Goal: Task Accomplishment & Management: Manage account settings

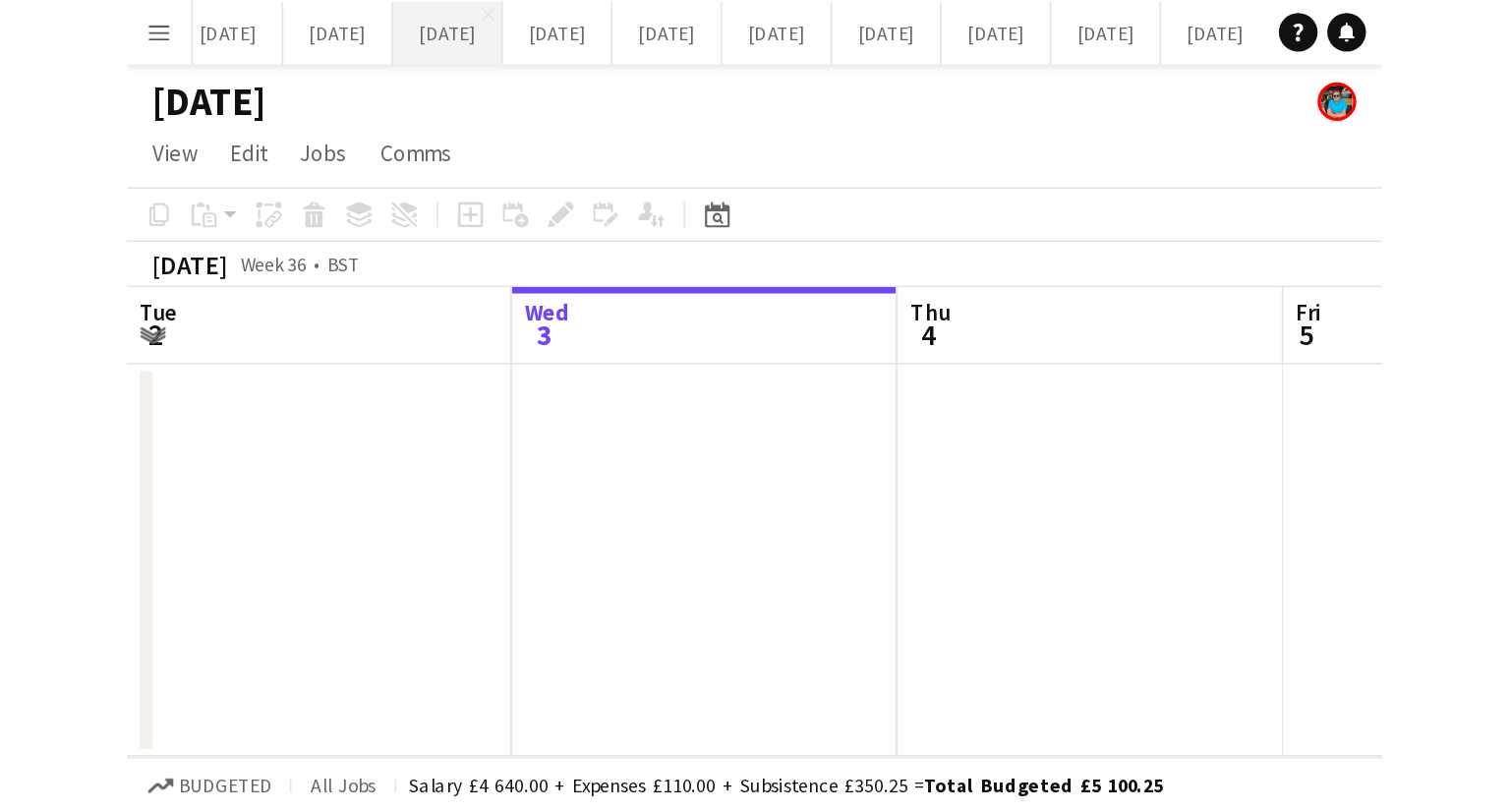
scroll to position [0, 470]
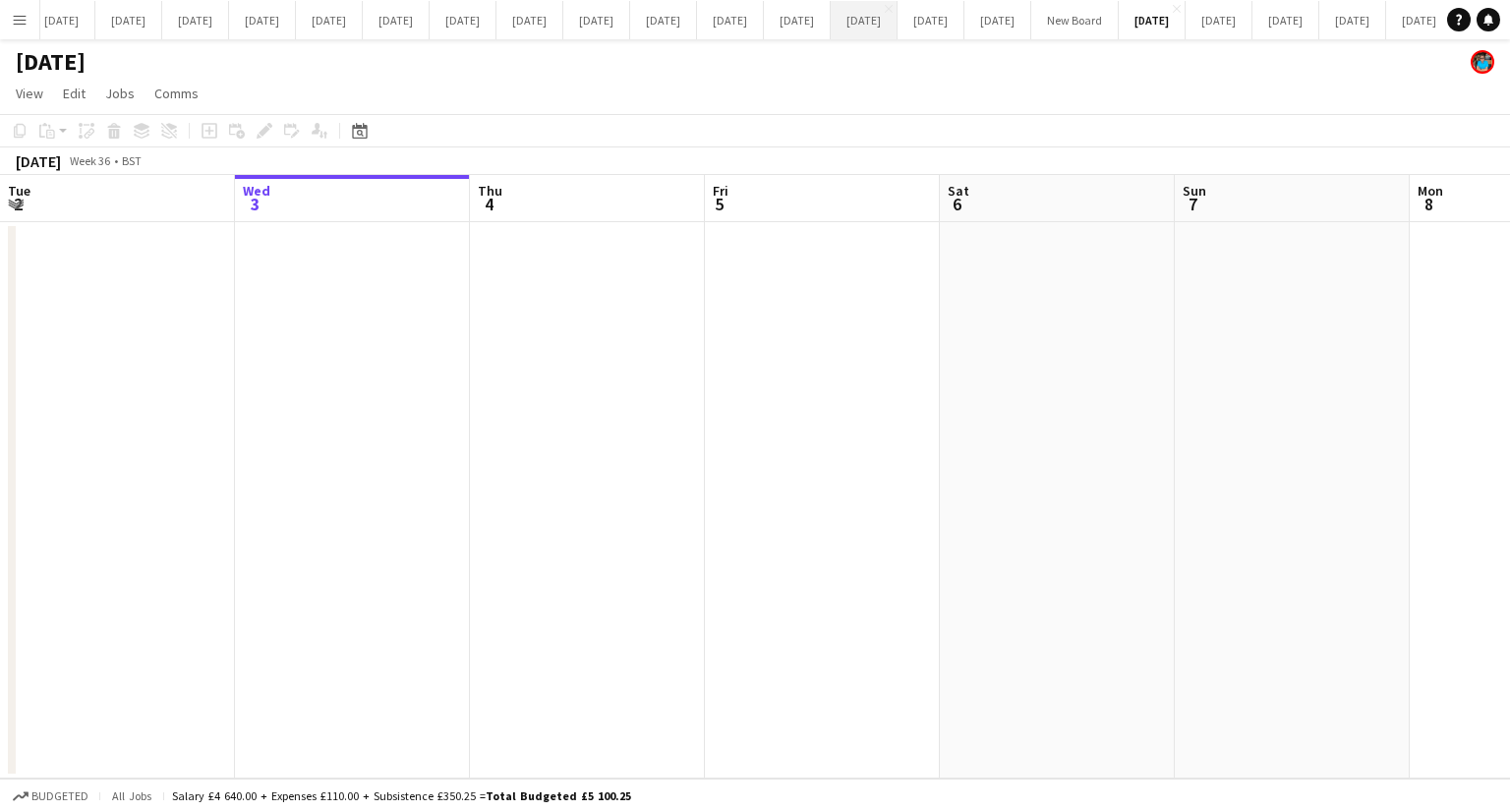
click at [898, 25] on button "MAY 2025 Close" at bounding box center [864, 20] width 67 height 38
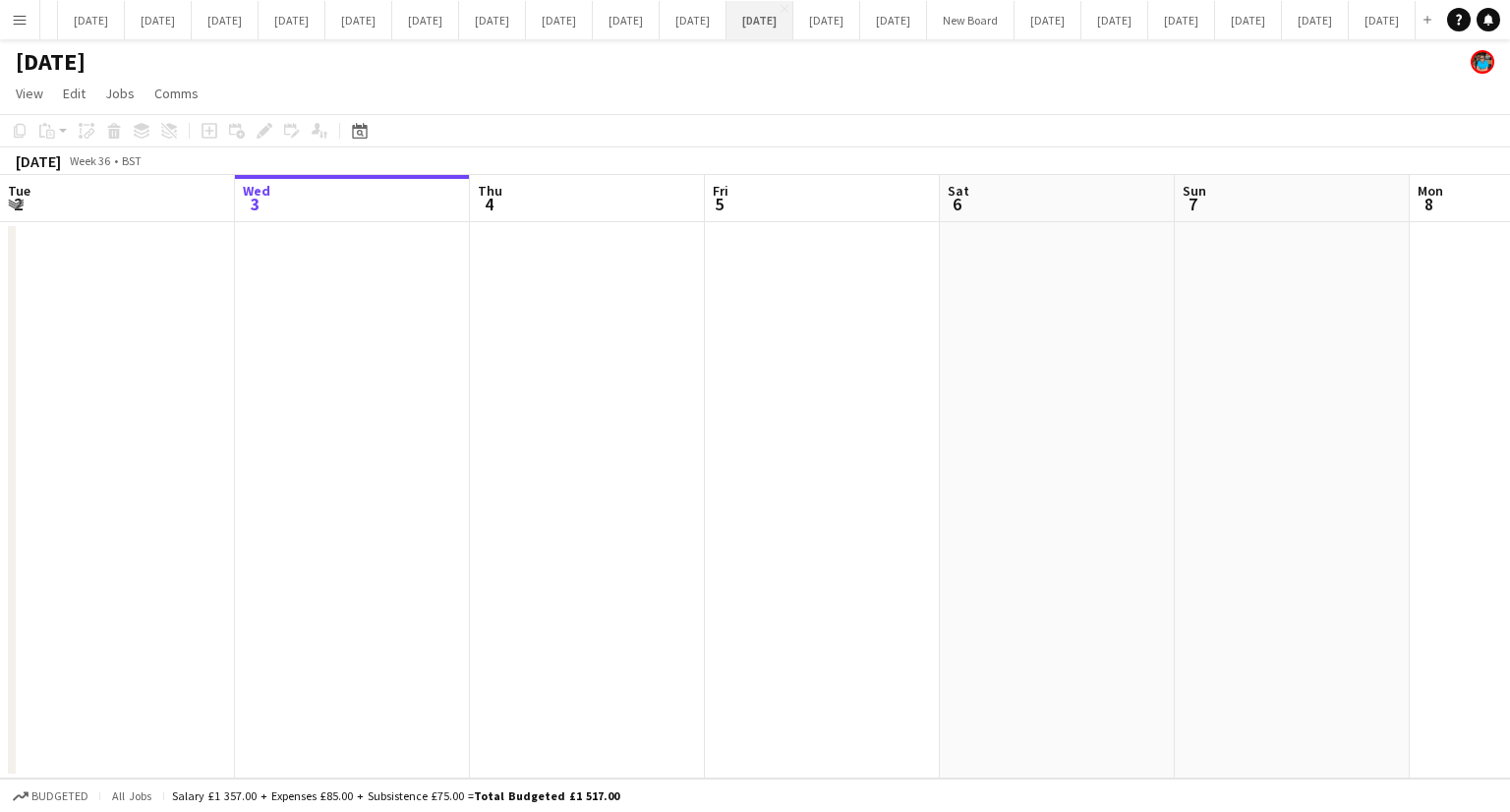
scroll to position [0, 1376]
click at [1215, 19] on button "[DATE] Close" at bounding box center [1249, 20] width 67 height 38
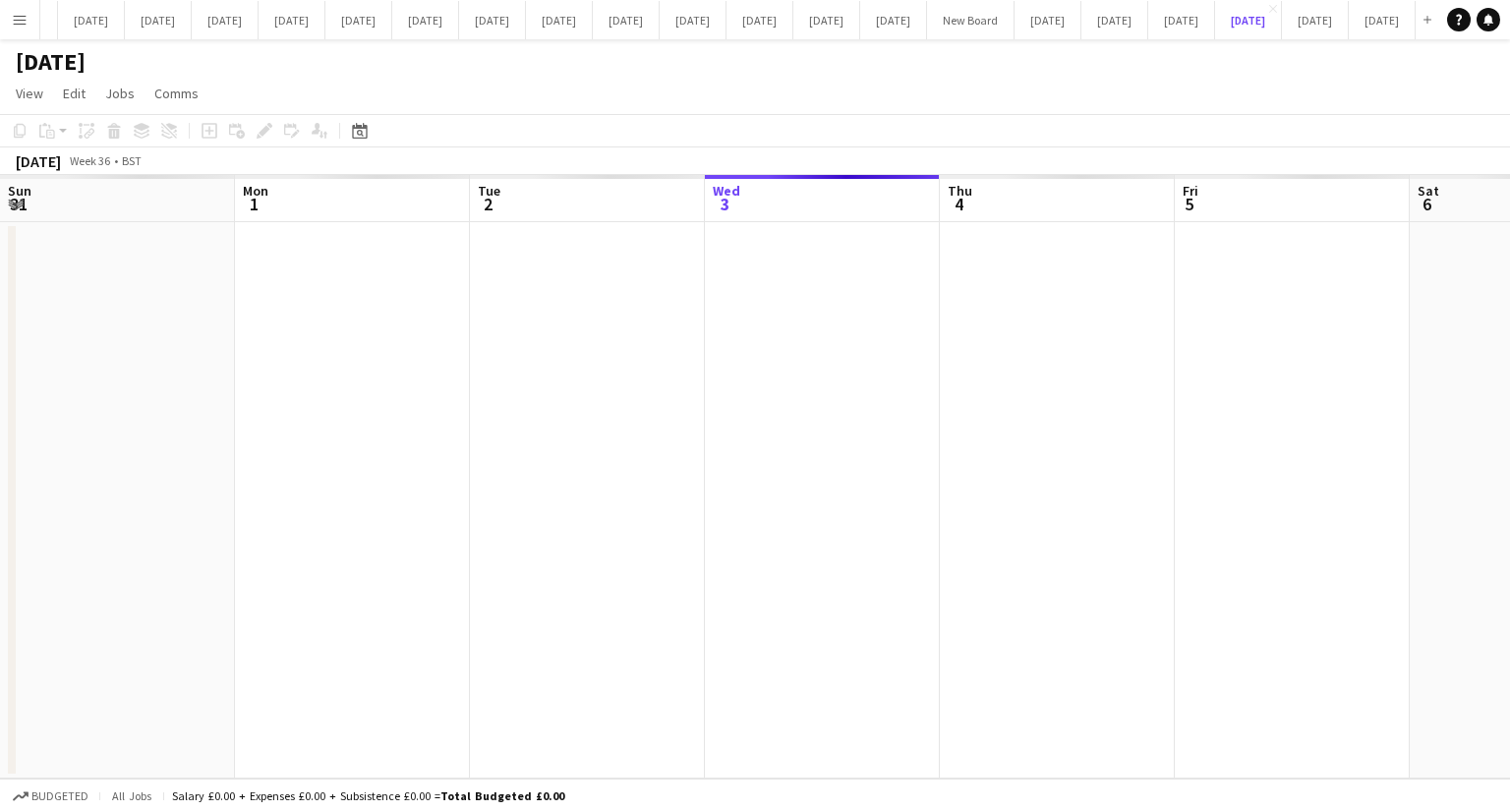
scroll to position [0, 470]
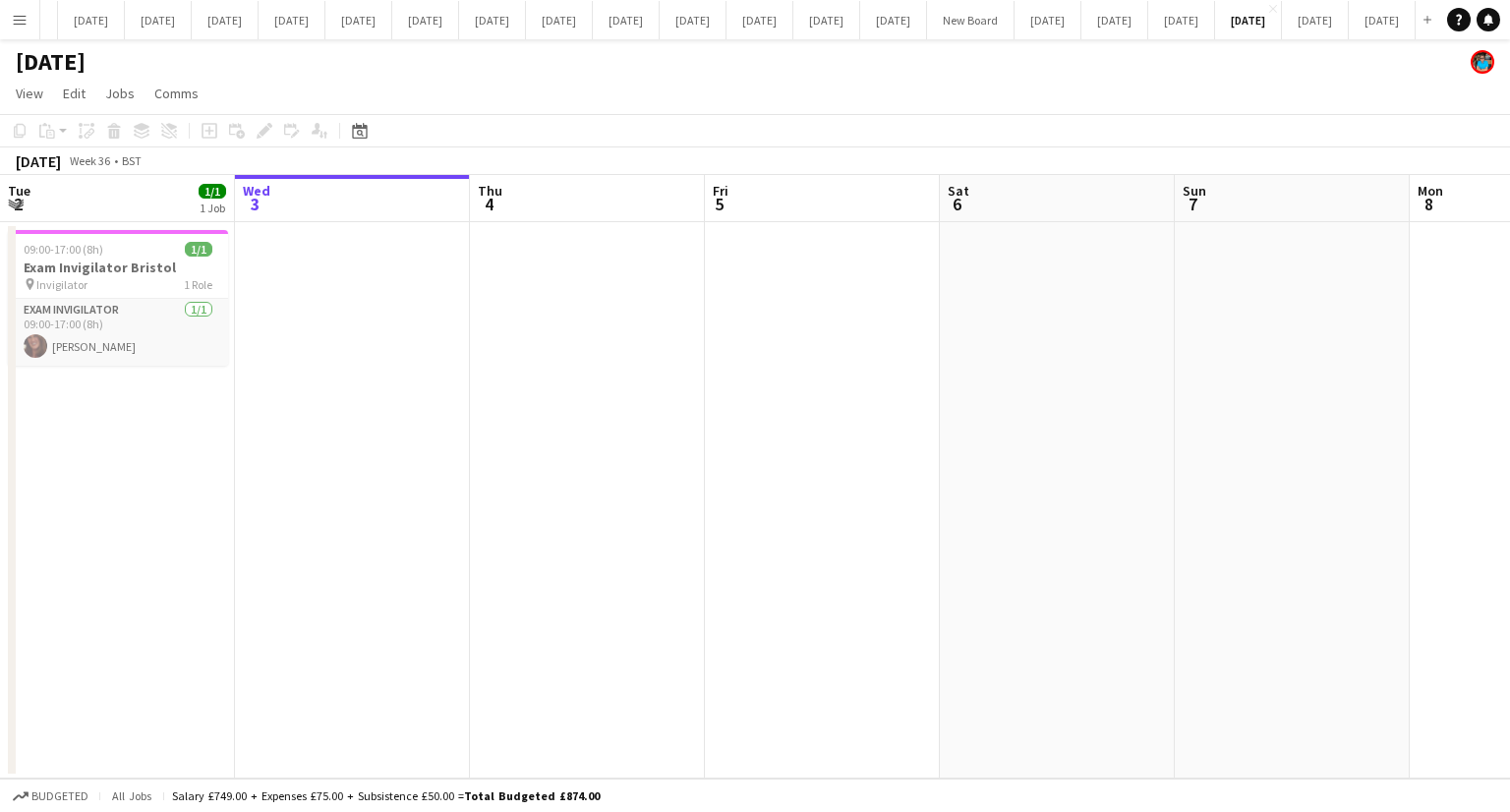
click at [472, 345] on app-date-cell at bounding box center [587, 500] width 235 height 557
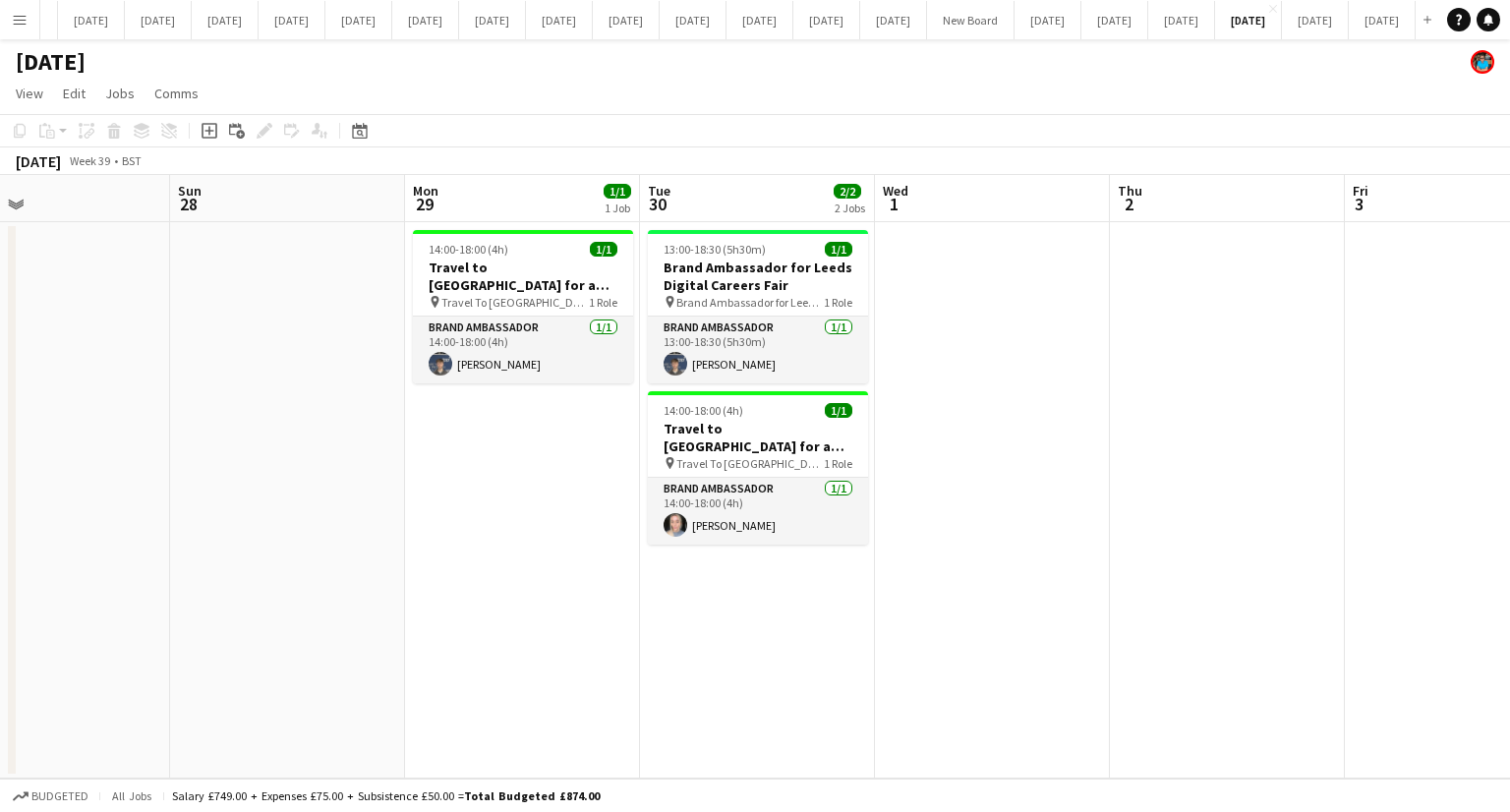
scroll to position [0, 773]
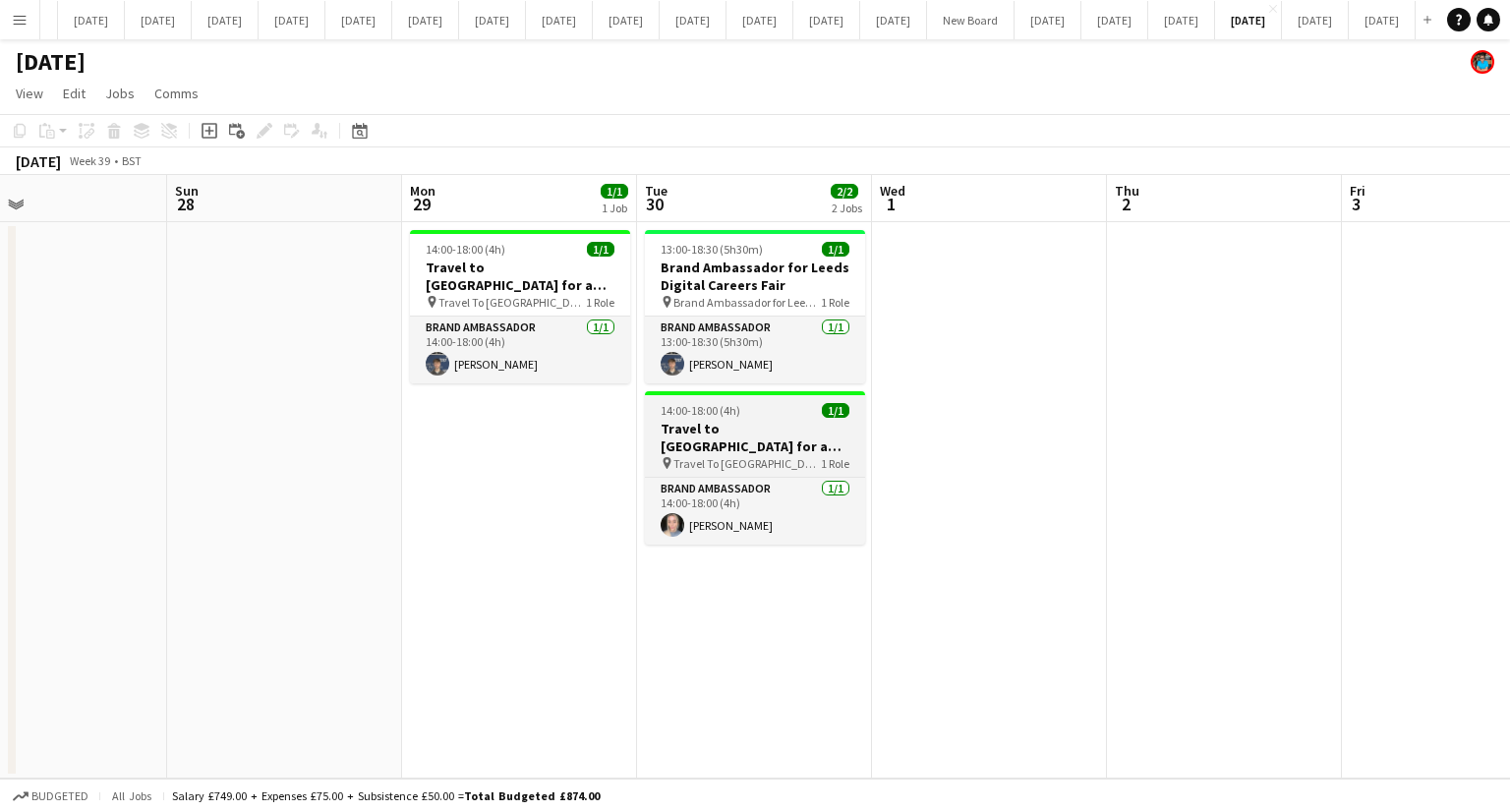
click at [758, 441] on h3 "Travel to [GEOGRAPHIC_DATA] for a recruitment fair on [DATE]" at bounding box center [754, 438] width 220 height 35
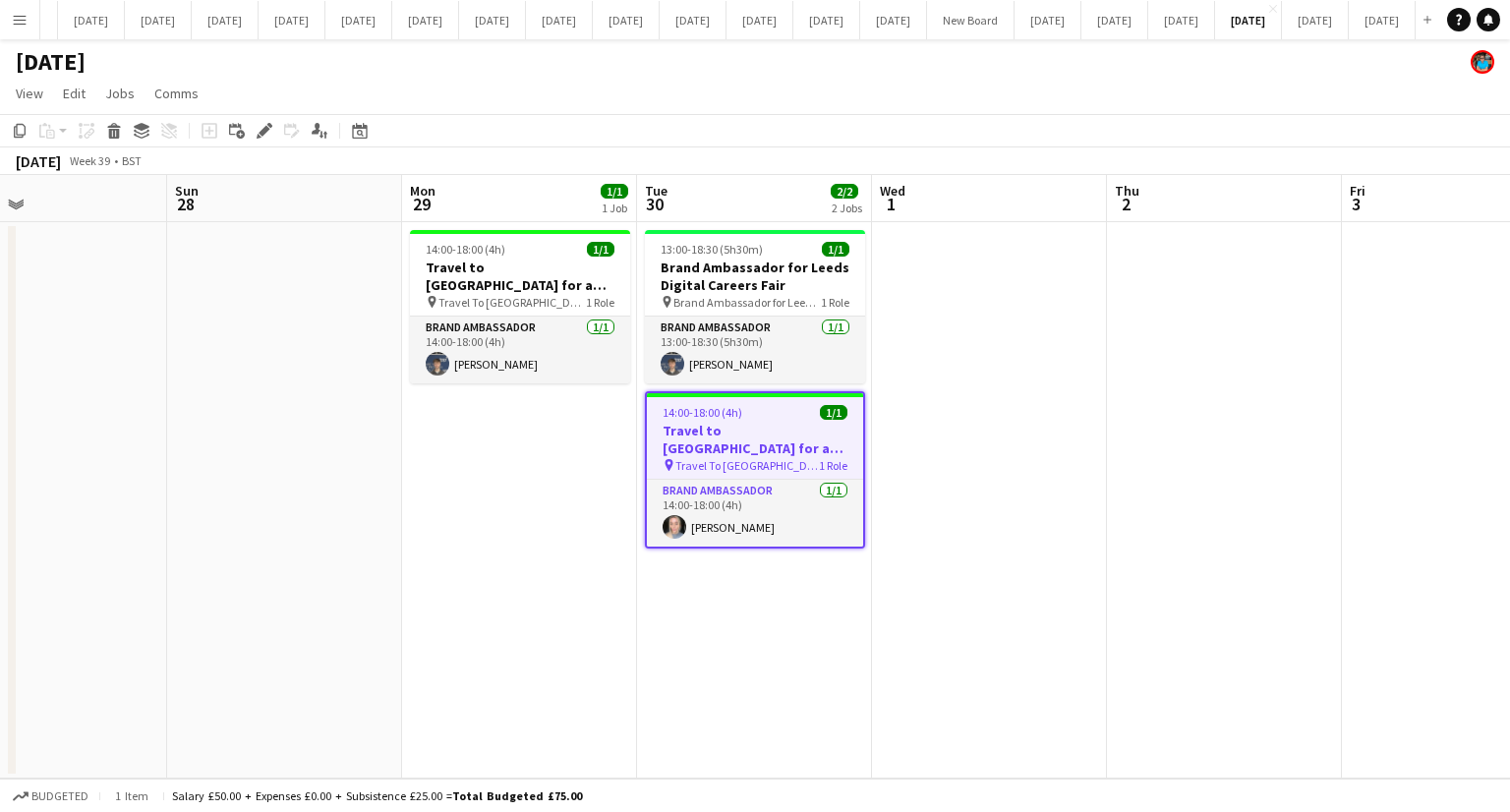
click at [762, 473] on app-job-card "14:00-18:00 (4h) 1/1 Travel to Bristol for a recruitment fair on 1st October pi…" at bounding box center [754, 470] width 220 height 158
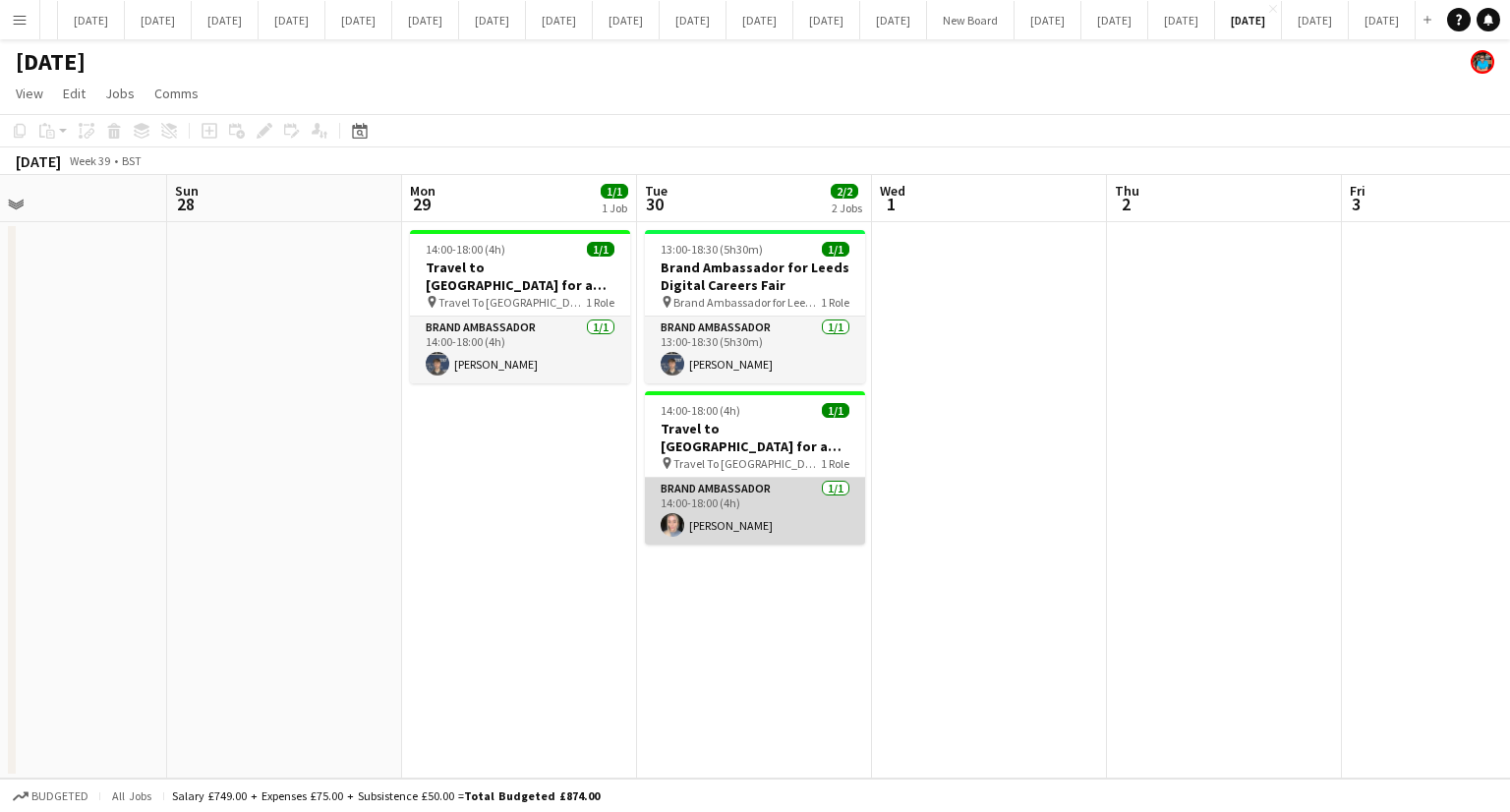
click at [753, 507] on app-card-role "Brand Ambassador [DATE] 14:00-18:00 (4h) [PERSON_NAME]" at bounding box center [754, 511] width 220 height 67
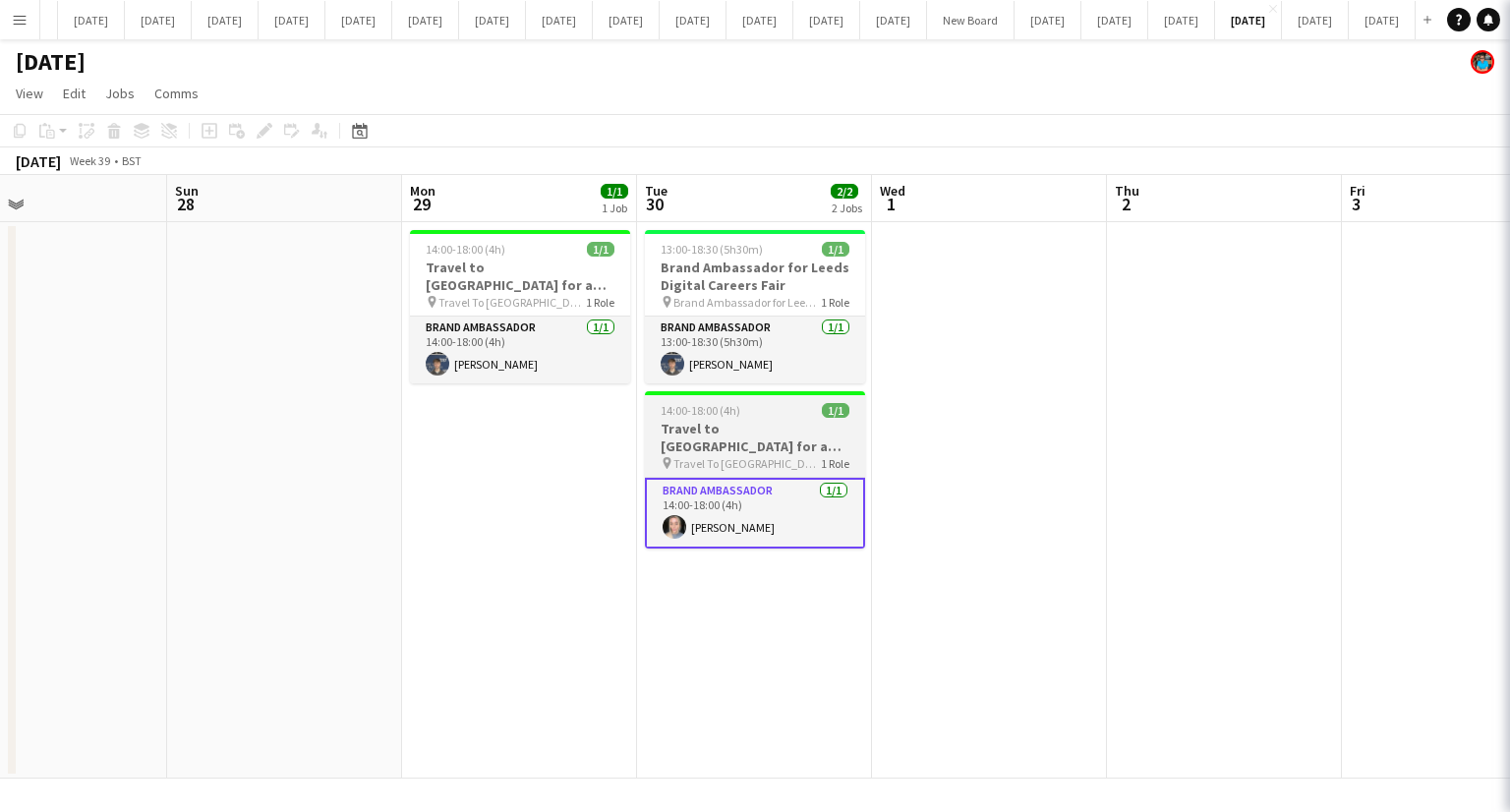
click at [742, 438] on h3 "Travel to [GEOGRAPHIC_DATA] for a recruitment fair on [DATE]" at bounding box center [754, 438] width 220 height 35
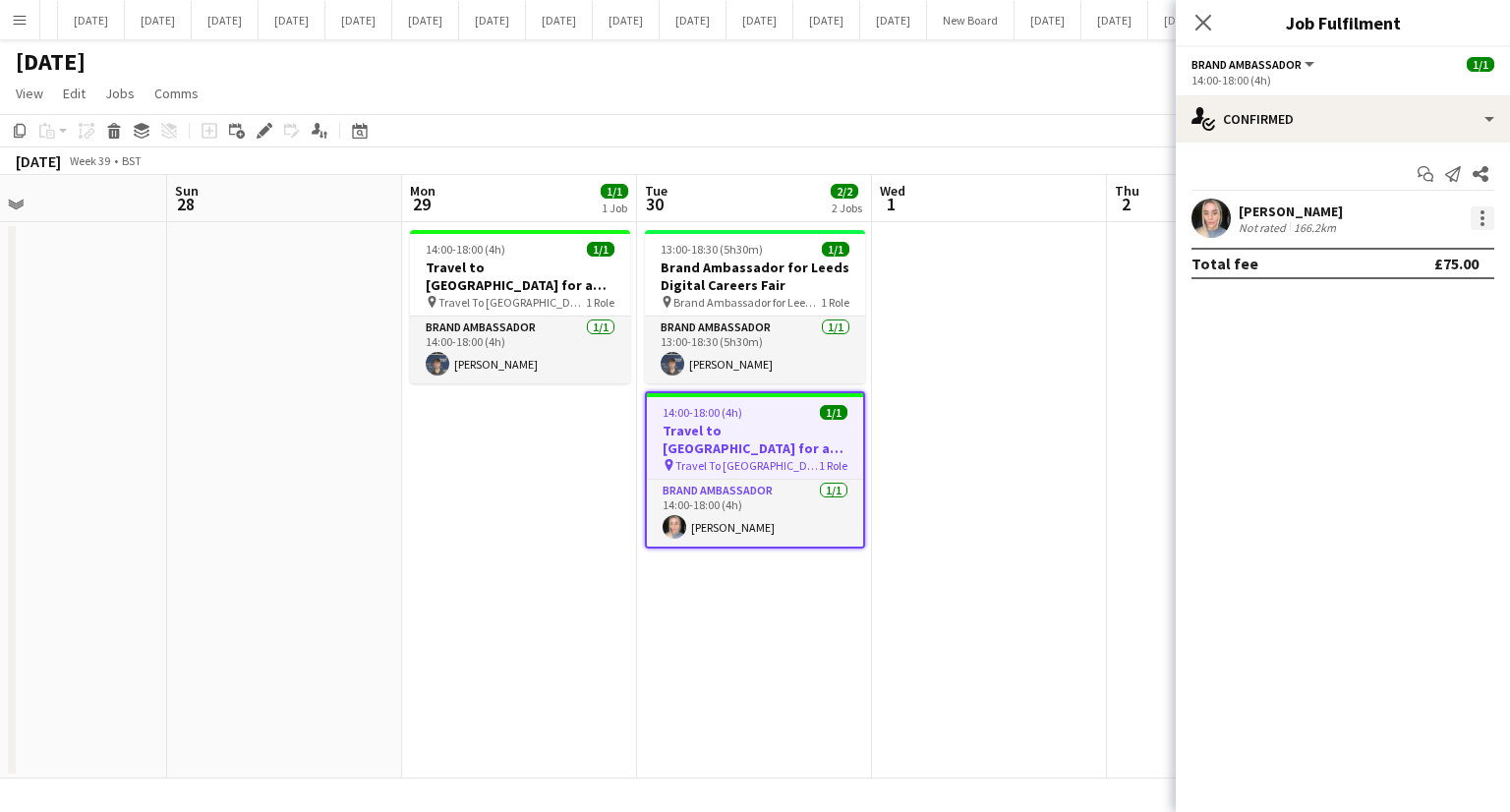
click at [1482, 218] on div at bounding box center [1482, 218] width 4 height 4
click at [1413, 444] on span "Remove" at bounding box center [1387, 442] width 59 height 17
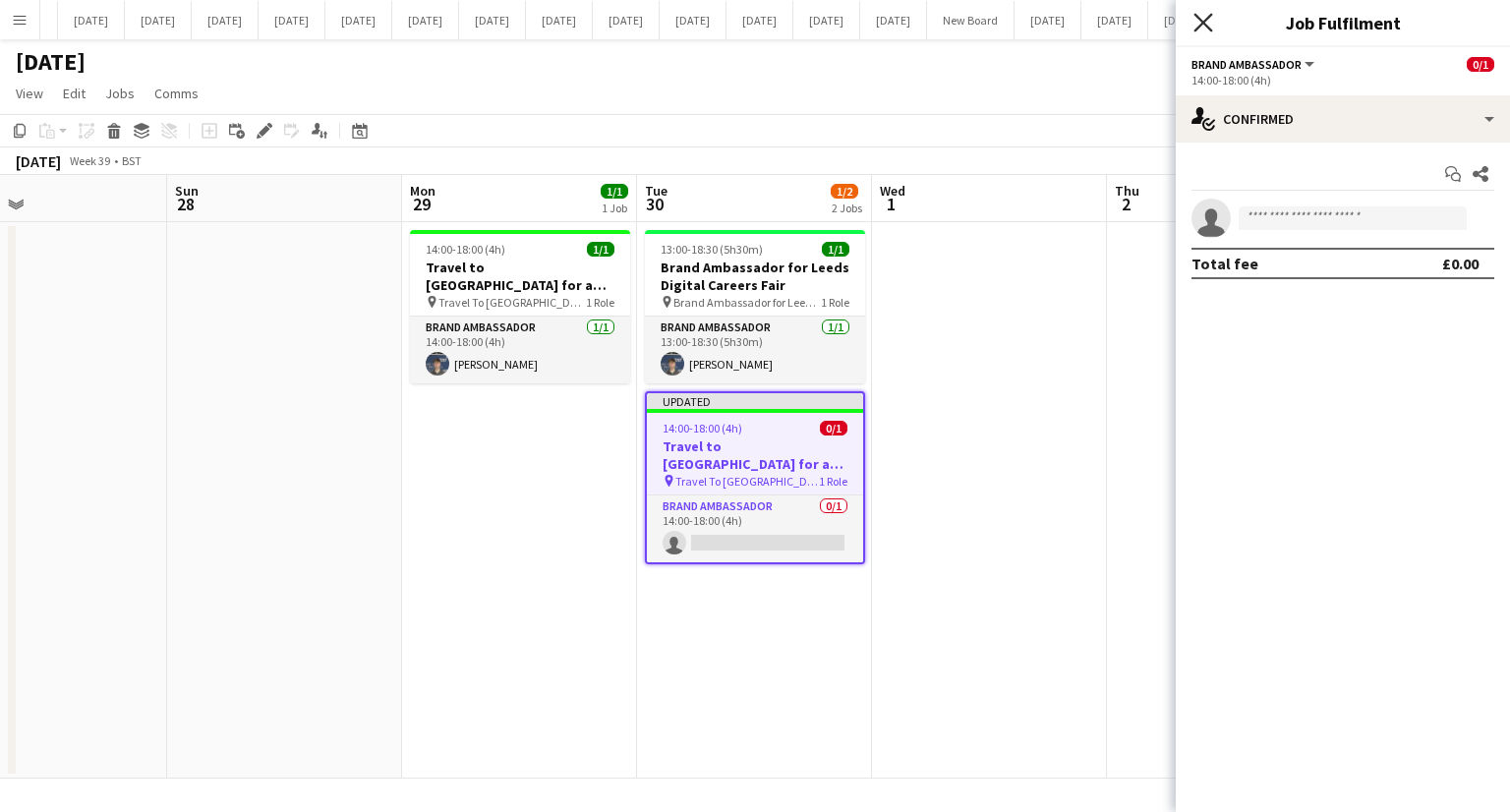
click at [1207, 21] on icon "Close pop-in" at bounding box center [1202, 22] width 19 height 19
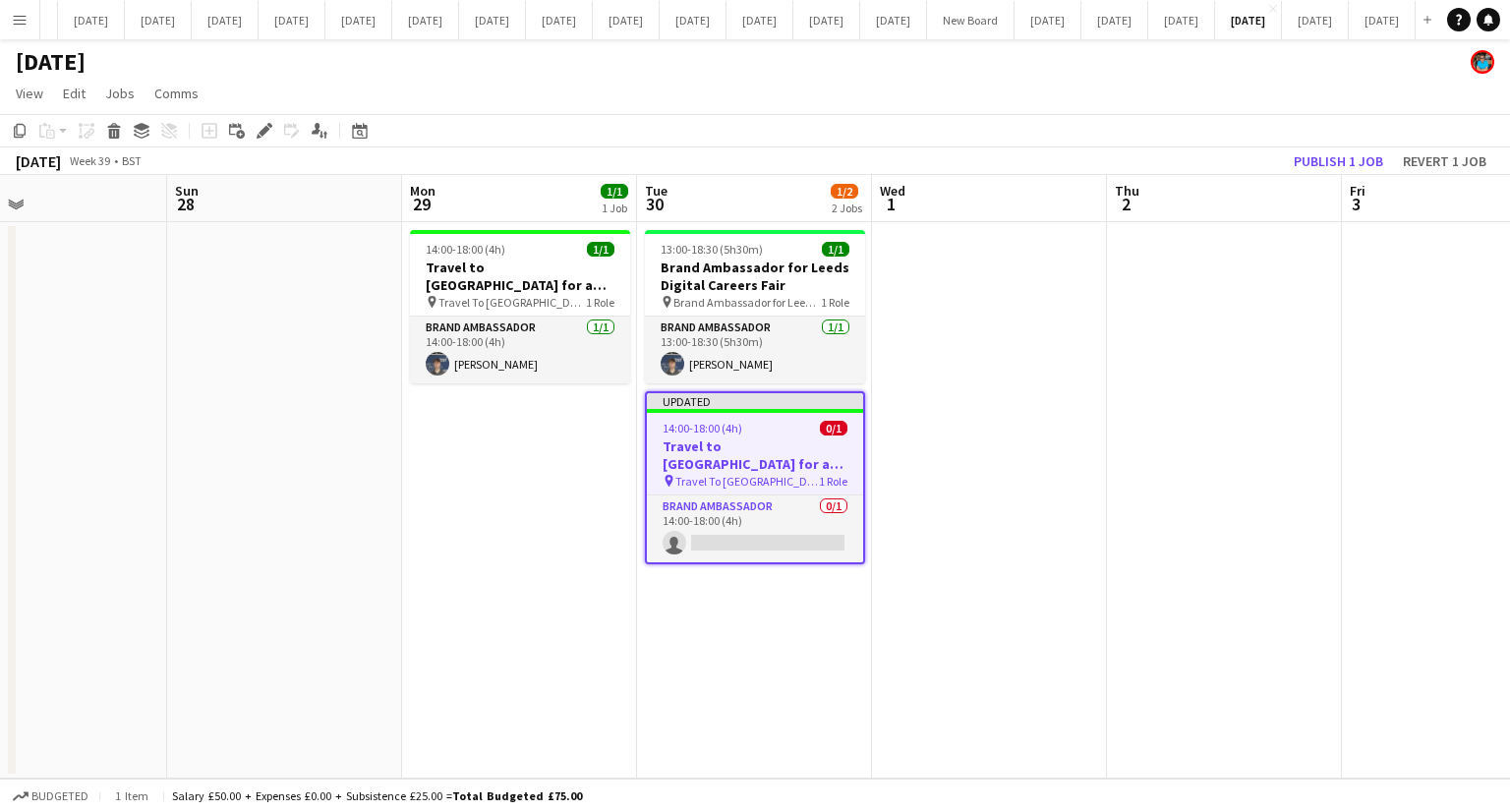
click at [729, 459] on h3 "Travel to [GEOGRAPHIC_DATA] for a recruitment fair on [DATE]" at bounding box center [754, 455] width 216 height 35
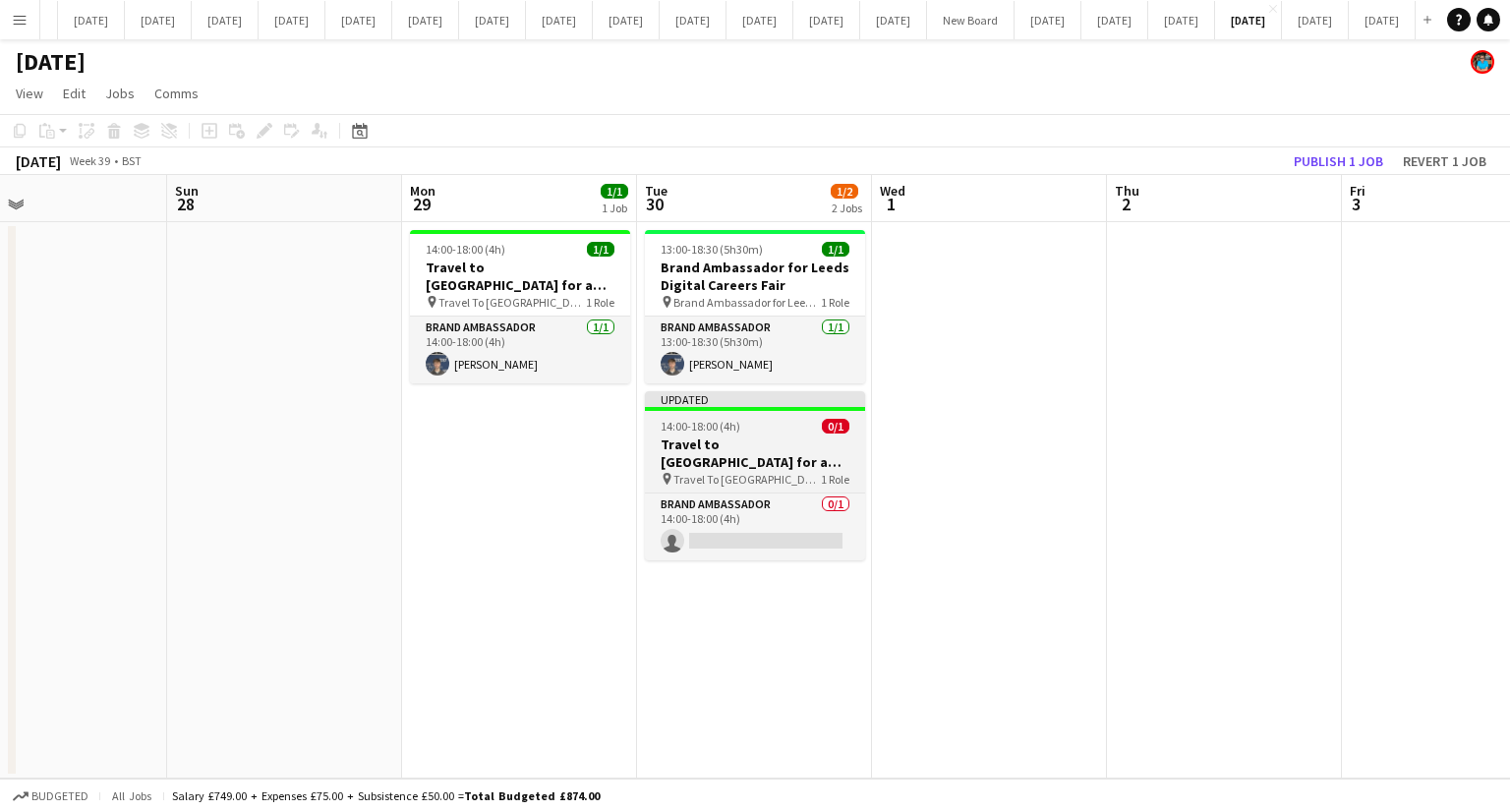
click at [757, 462] on h3 "Travel to [GEOGRAPHIC_DATA] for a recruitment fair on [DATE]" at bounding box center [754, 453] width 220 height 35
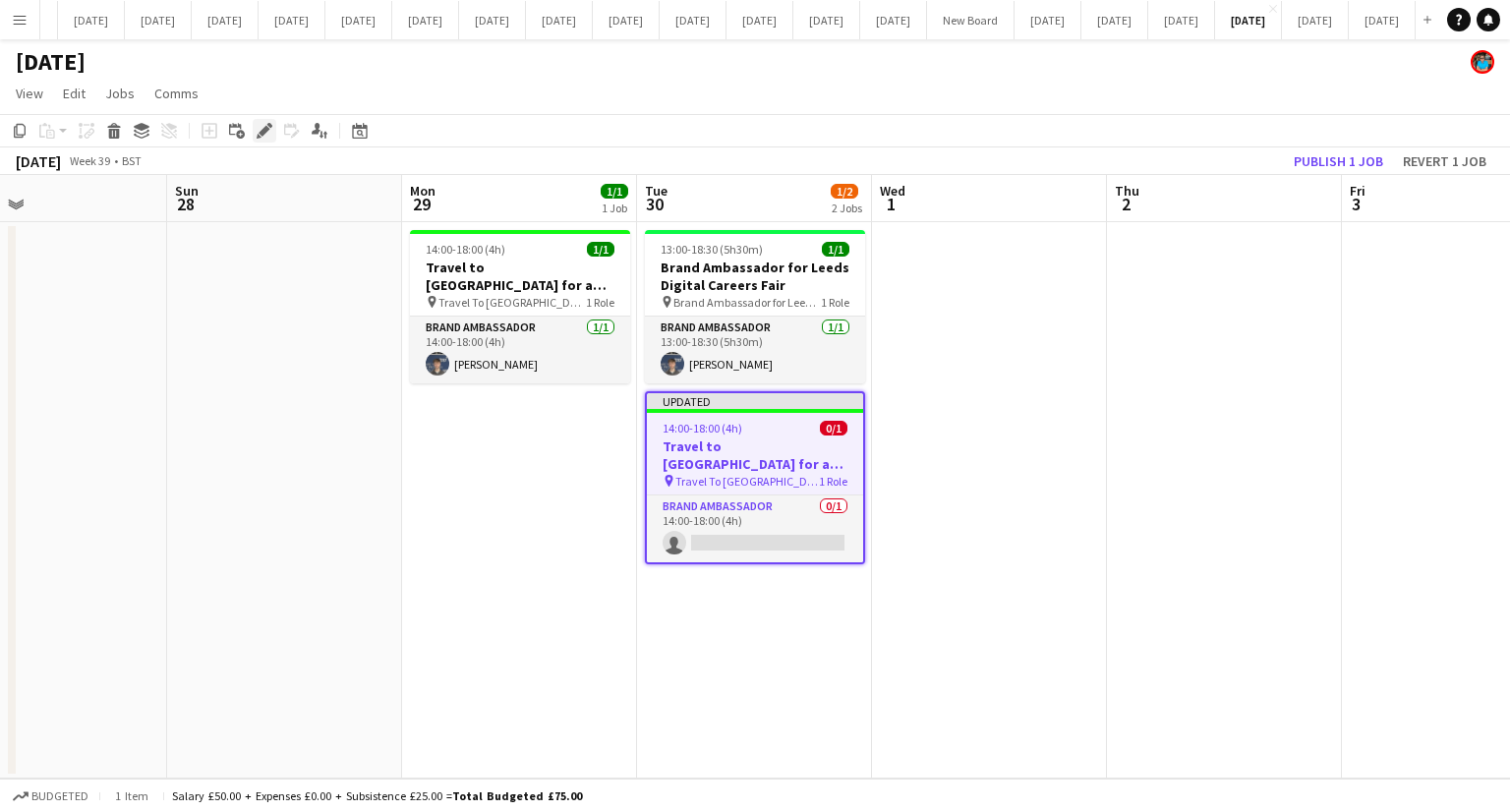
click at [256, 131] on icon "Edit" at bounding box center [264, 131] width 16 height 16
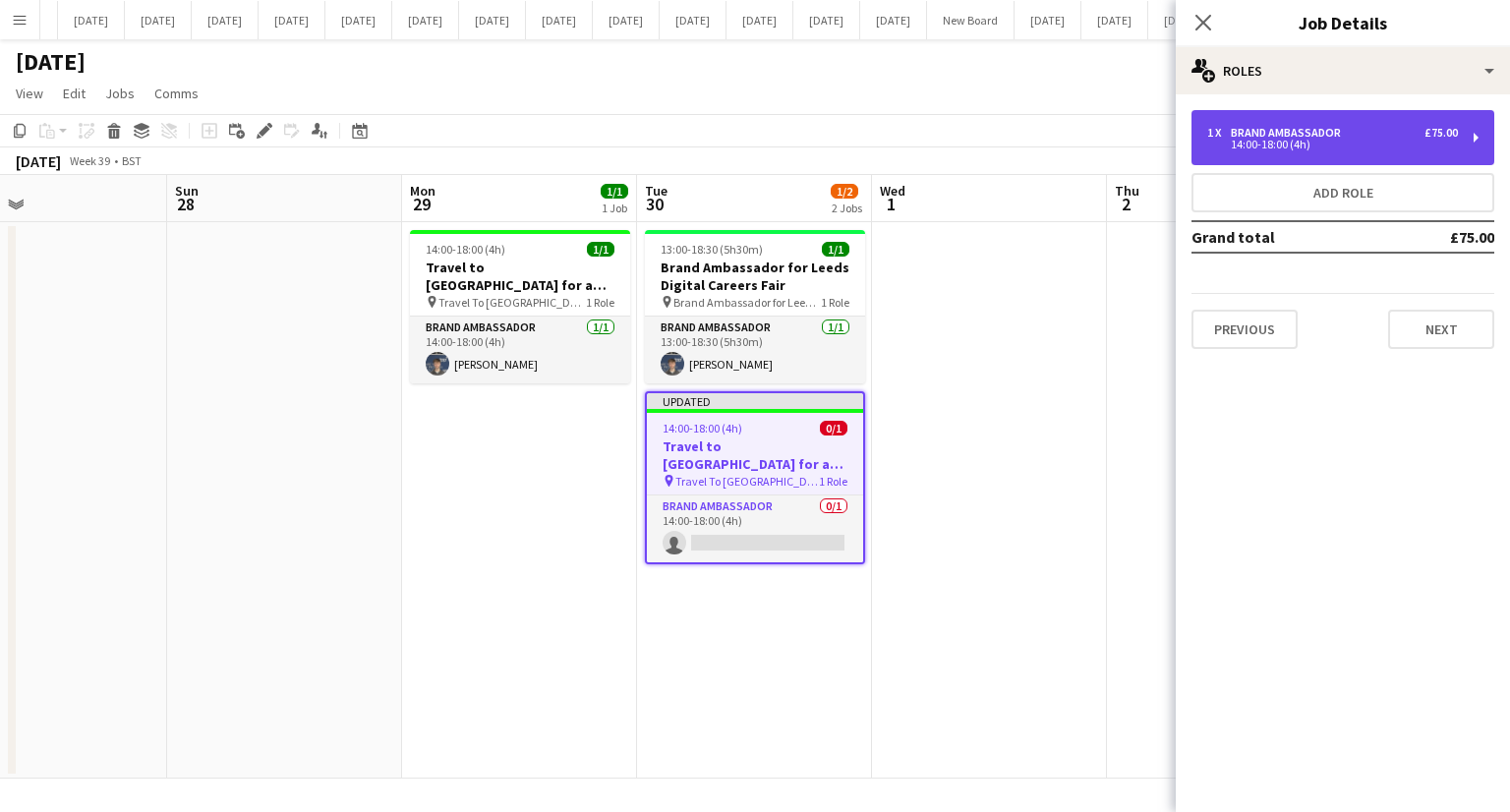
click at [1200, 148] on div "1 x Brand Ambassador £75.00 14:00-18:00 (4h)" at bounding box center [1342, 138] width 303 height 55
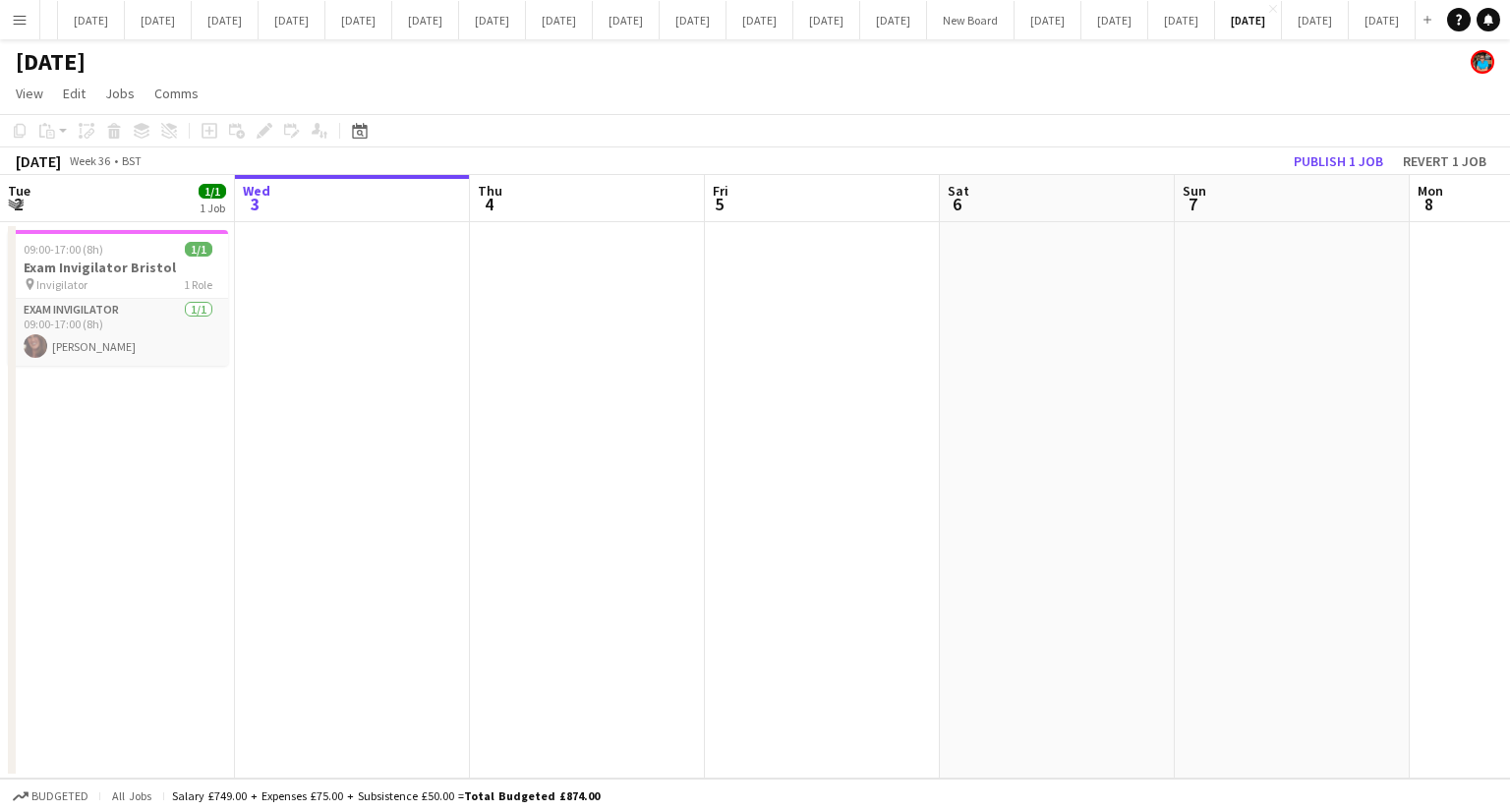
scroll to position [0, 1135]
click at [1079, 449] on app-date-cell at bounding box center [1058, 500] width 235 height 557
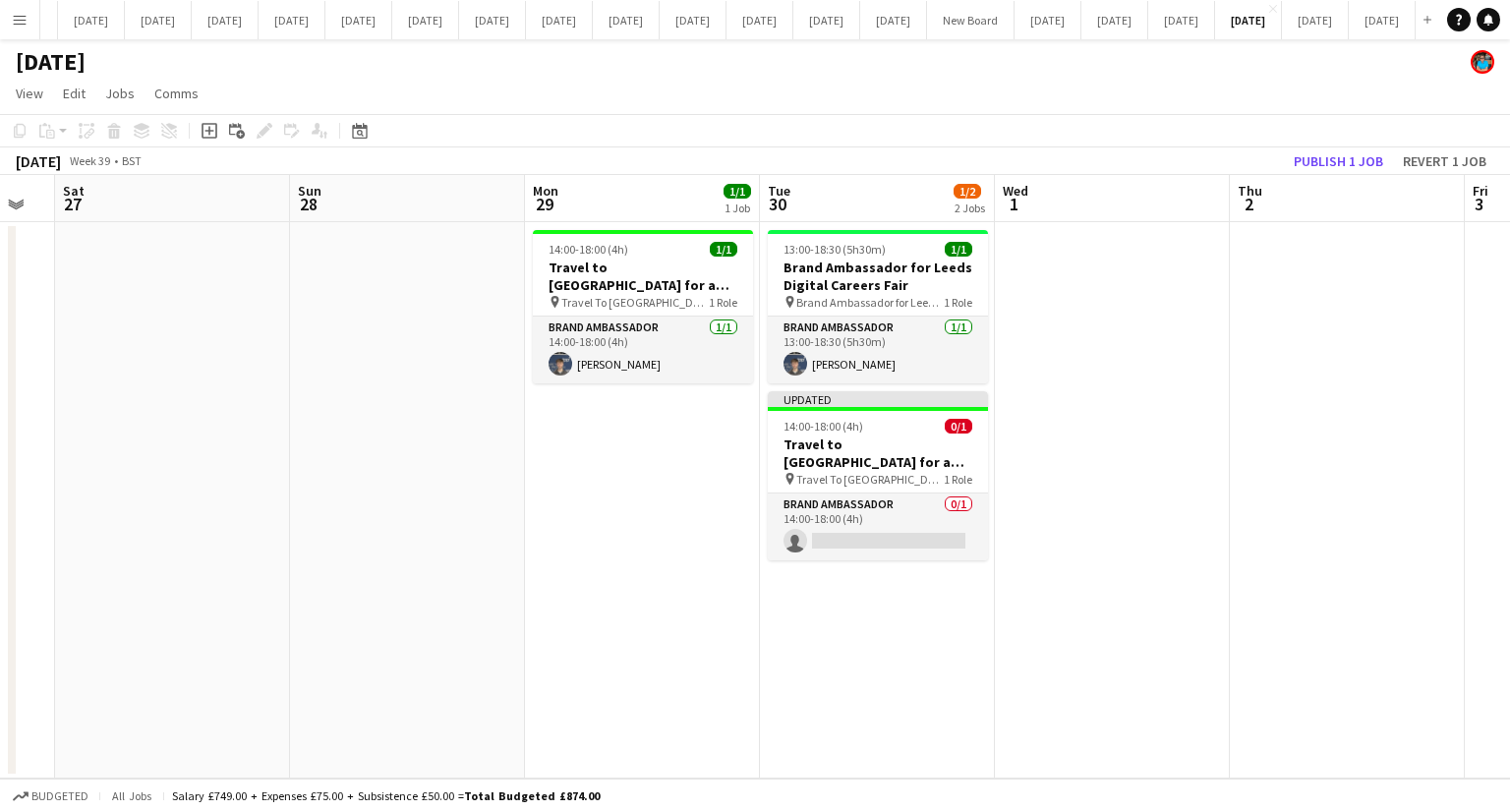
scroll to position [0, 689]
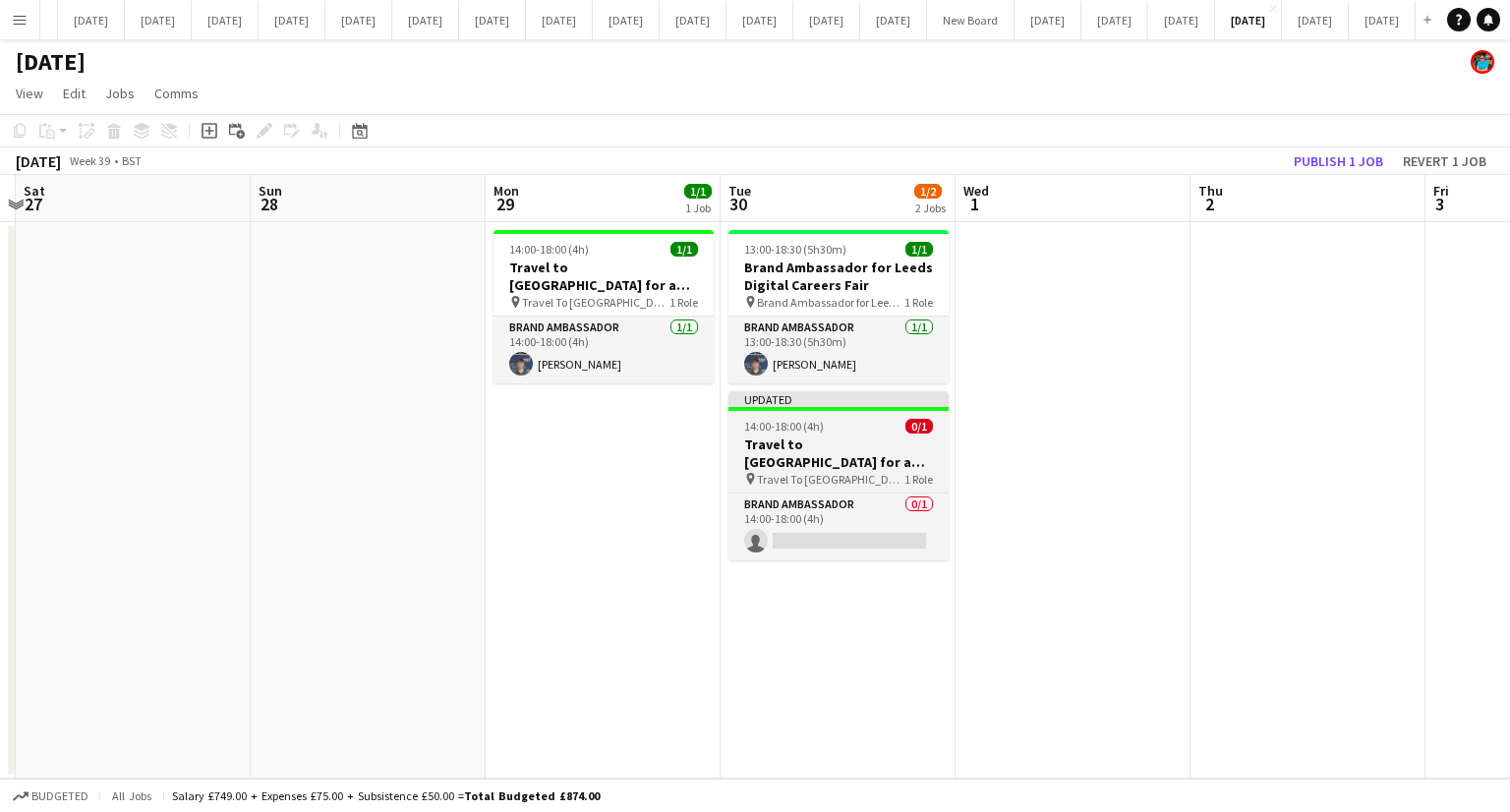
click at [864, 454] on h3 "Travel to [GEOGRAPHIC_DATA] for a recruitment fair on [DATE]" at bounding box center [838, 453] width 220 height 35
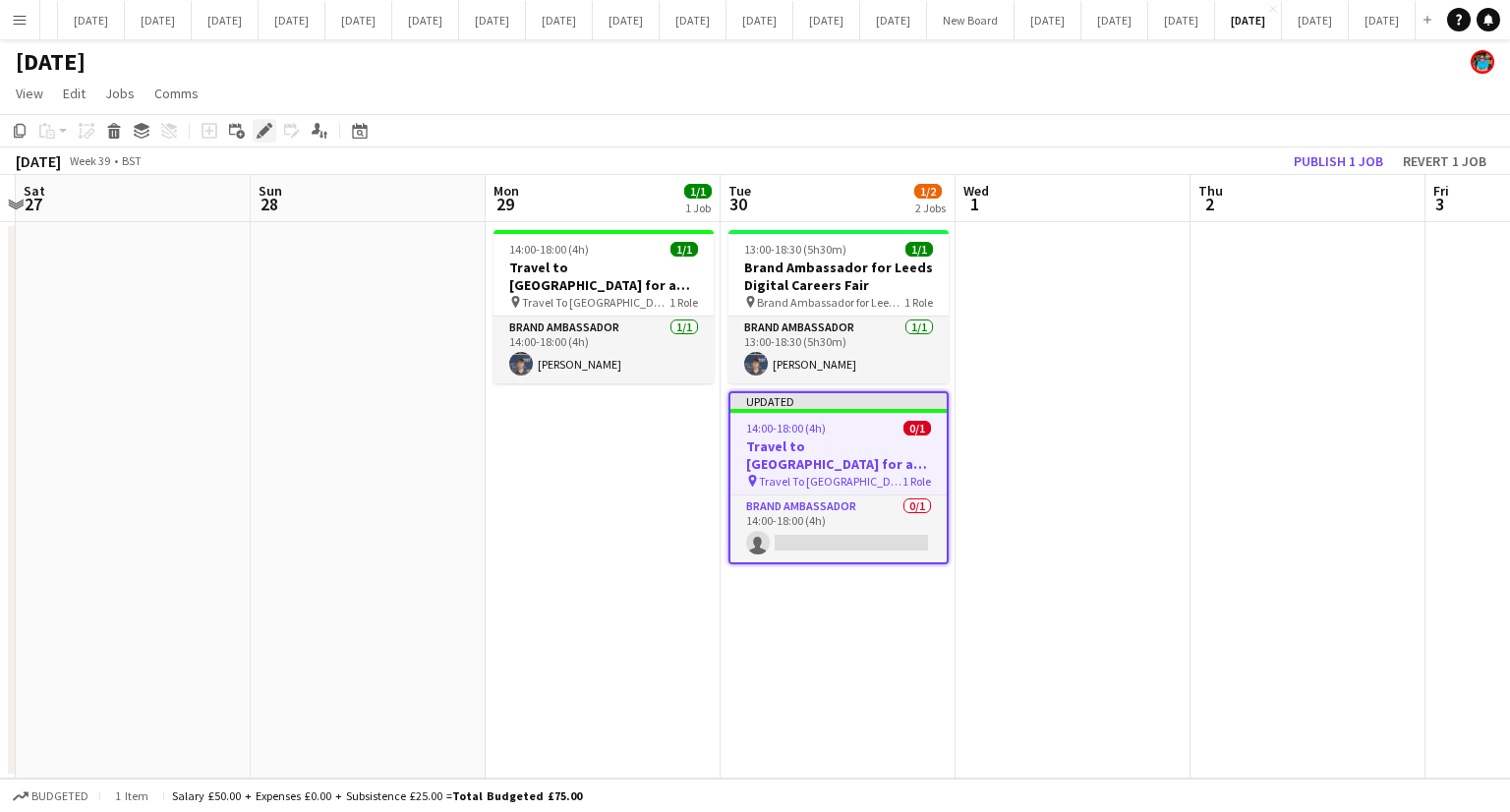
click at [259, 129] on icon "Edit" at bounding box center [264, 131] width 16 height 16
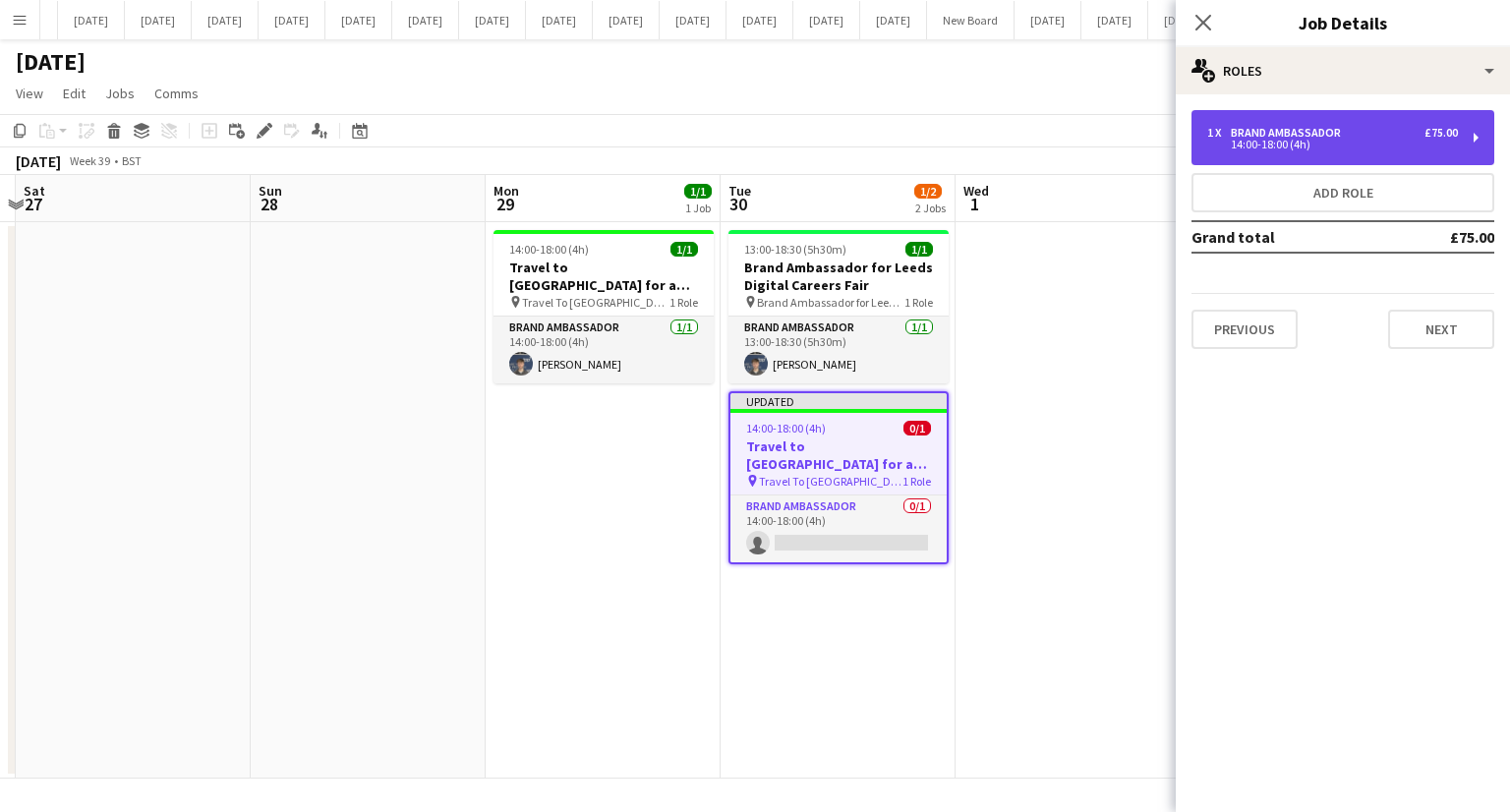
click at [1206, 150] on div "1 x Brand Ambassador £75.00 14:00-18:00 (4h)" at bounding box center [1342, 138] width 303 height 55
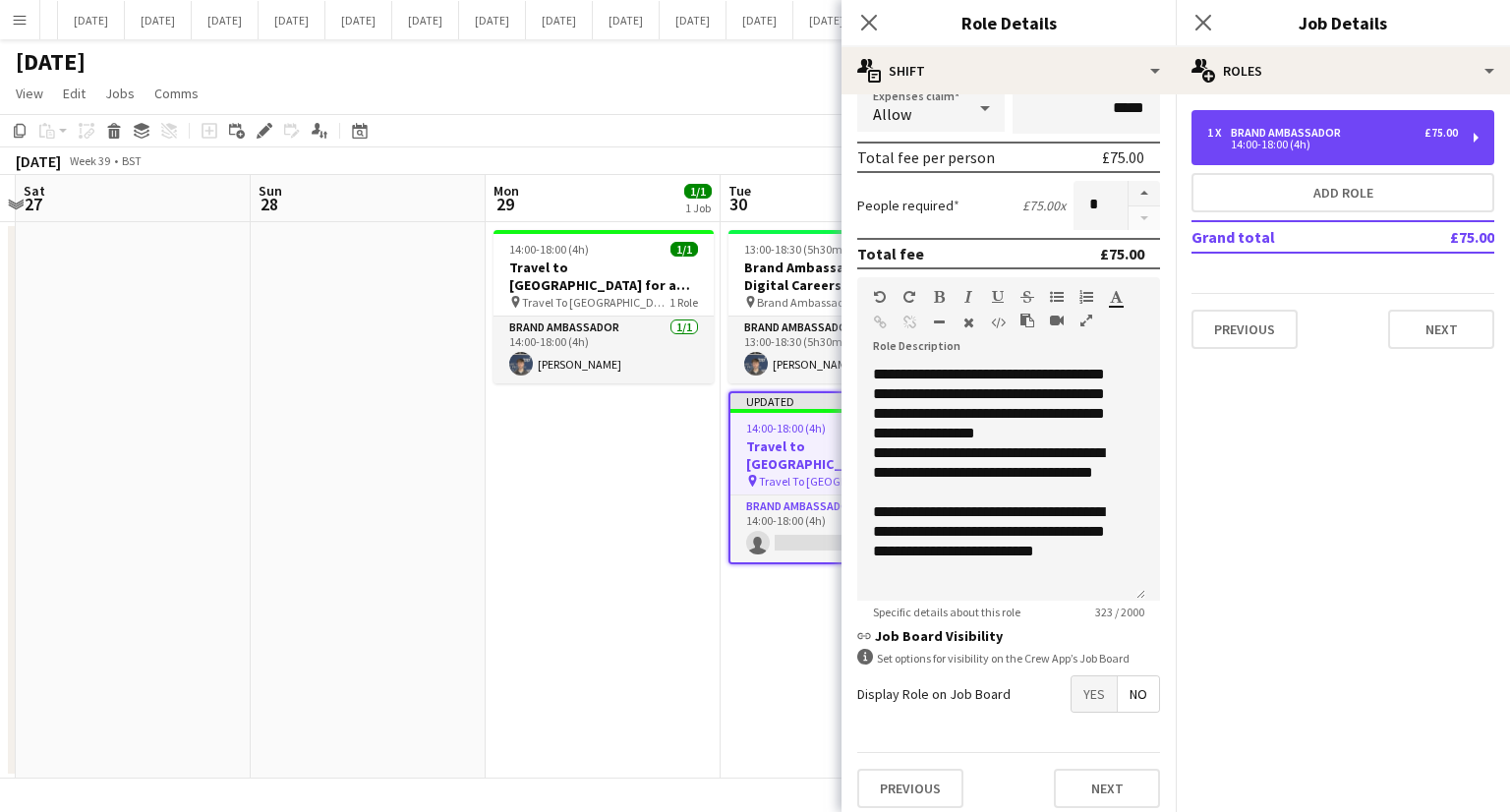
scroll to position [318, 0]
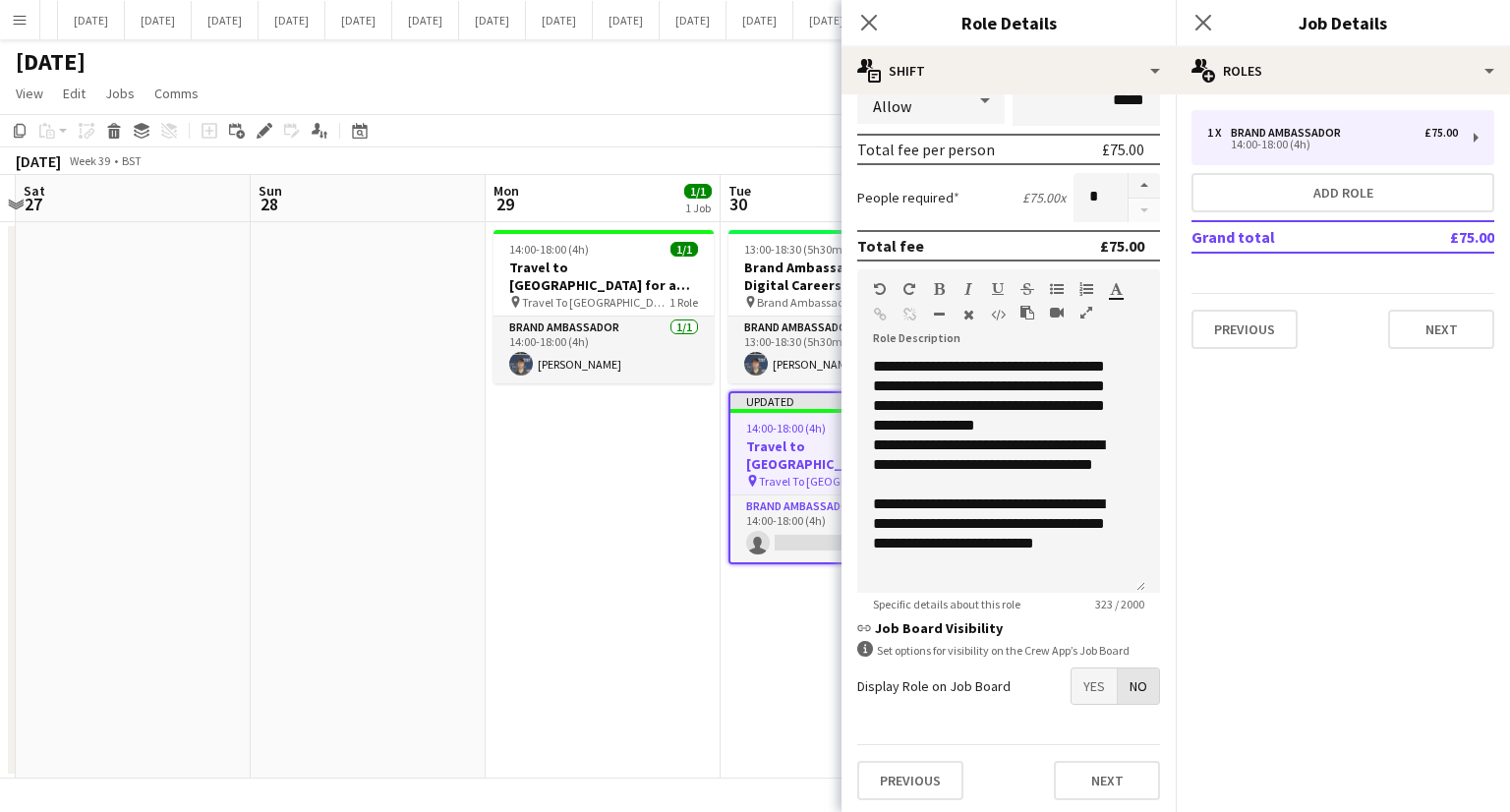
click at [1120, 691] on span "No" at bounding box center [1138, 686] width 41 height 35
click at [567, 552] on app-date-cell "14:00-18:00 (4h) 1/1 Travel to [GEOGRAPHIC_DATA] for a recruitment fair on [DAT…" at bounding box center [603, 500] width 235 height 557
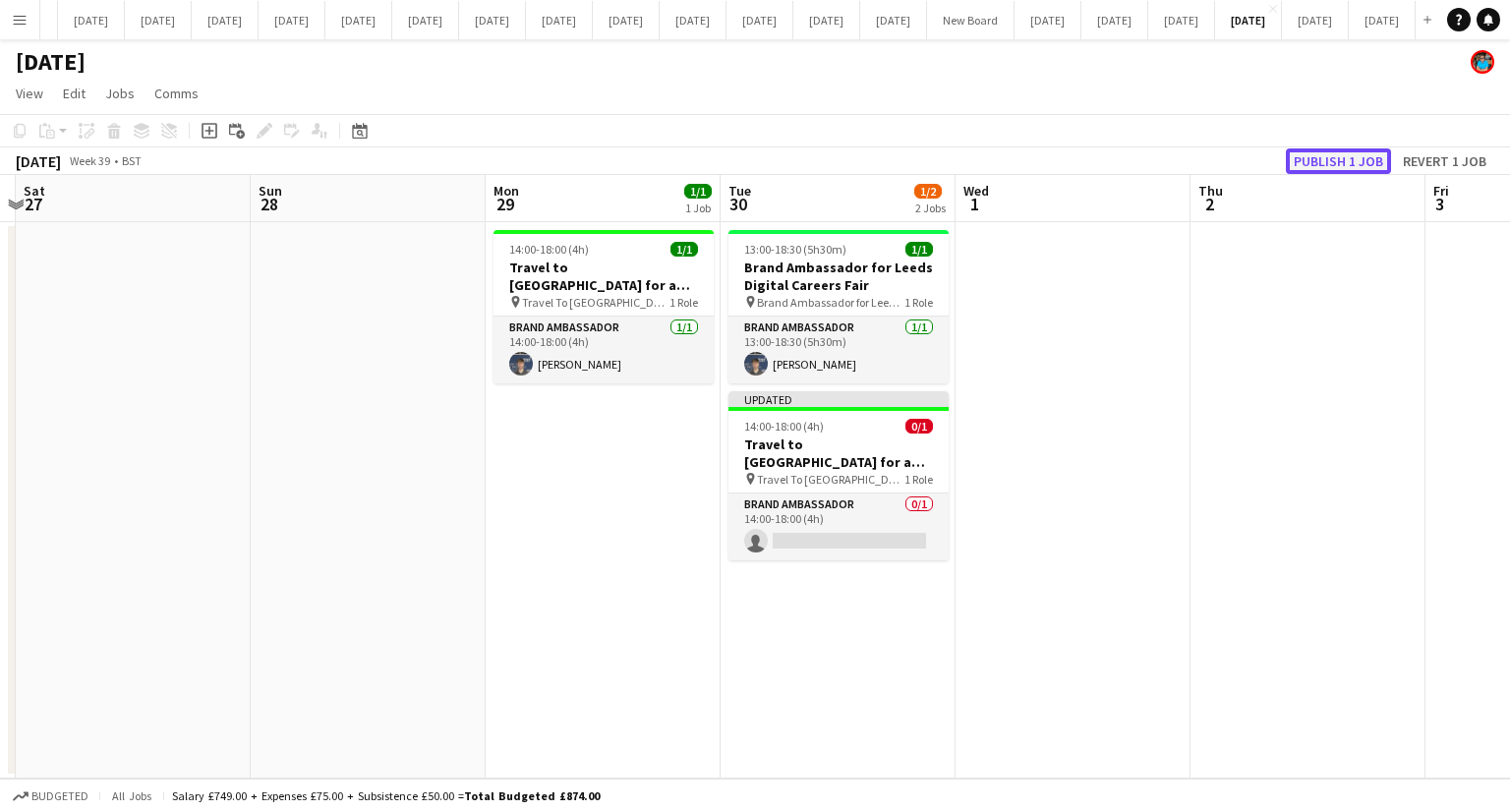
click at [1330, 163] on button "Publish 1 job" at bounding box center [1338, 162] width 105 height 26
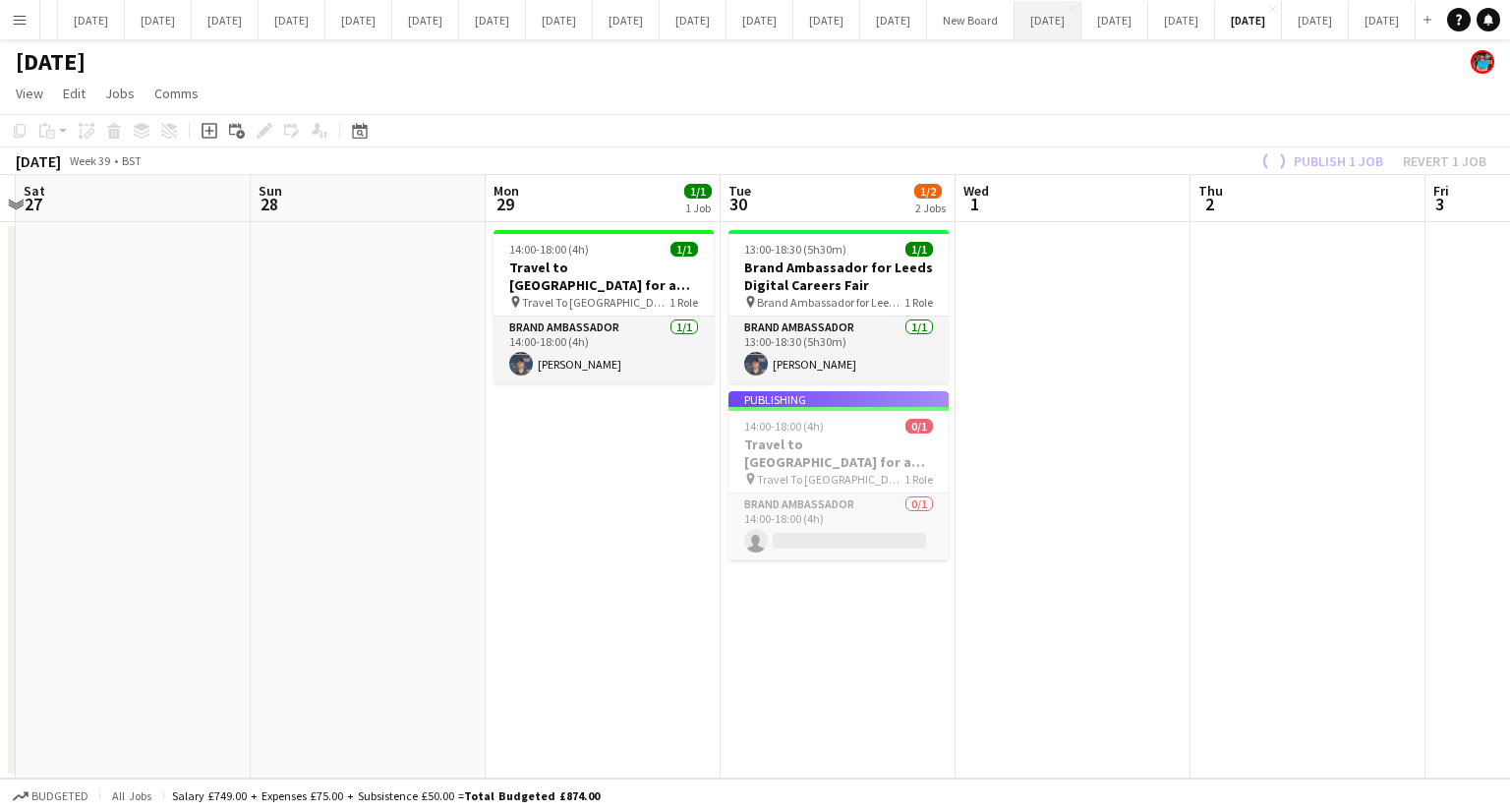
click at [1081, 19] on button "[DATE] Close" at bounding box center [1048, 20] width 67 height 38
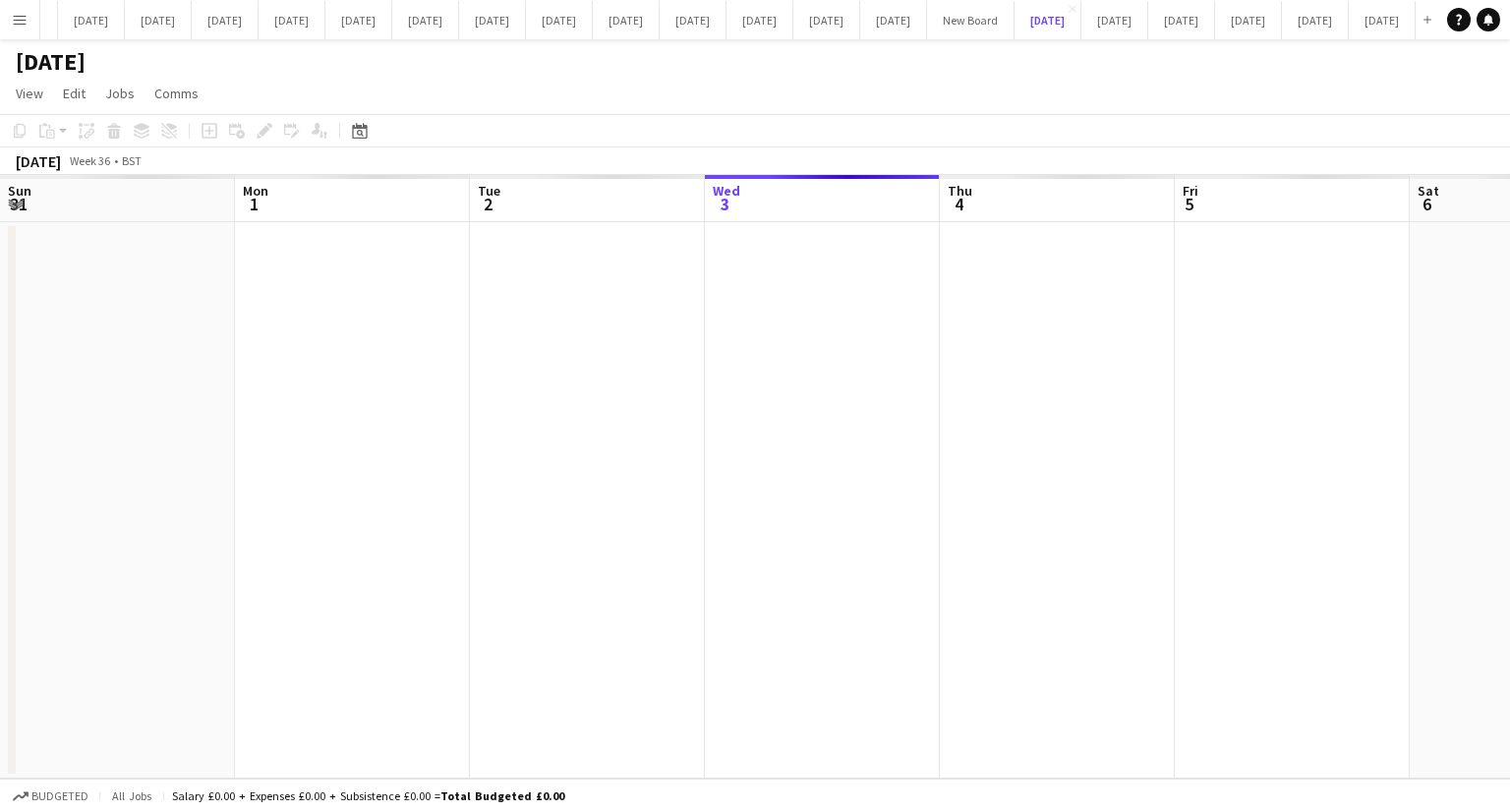
scroll to position [0, 470]
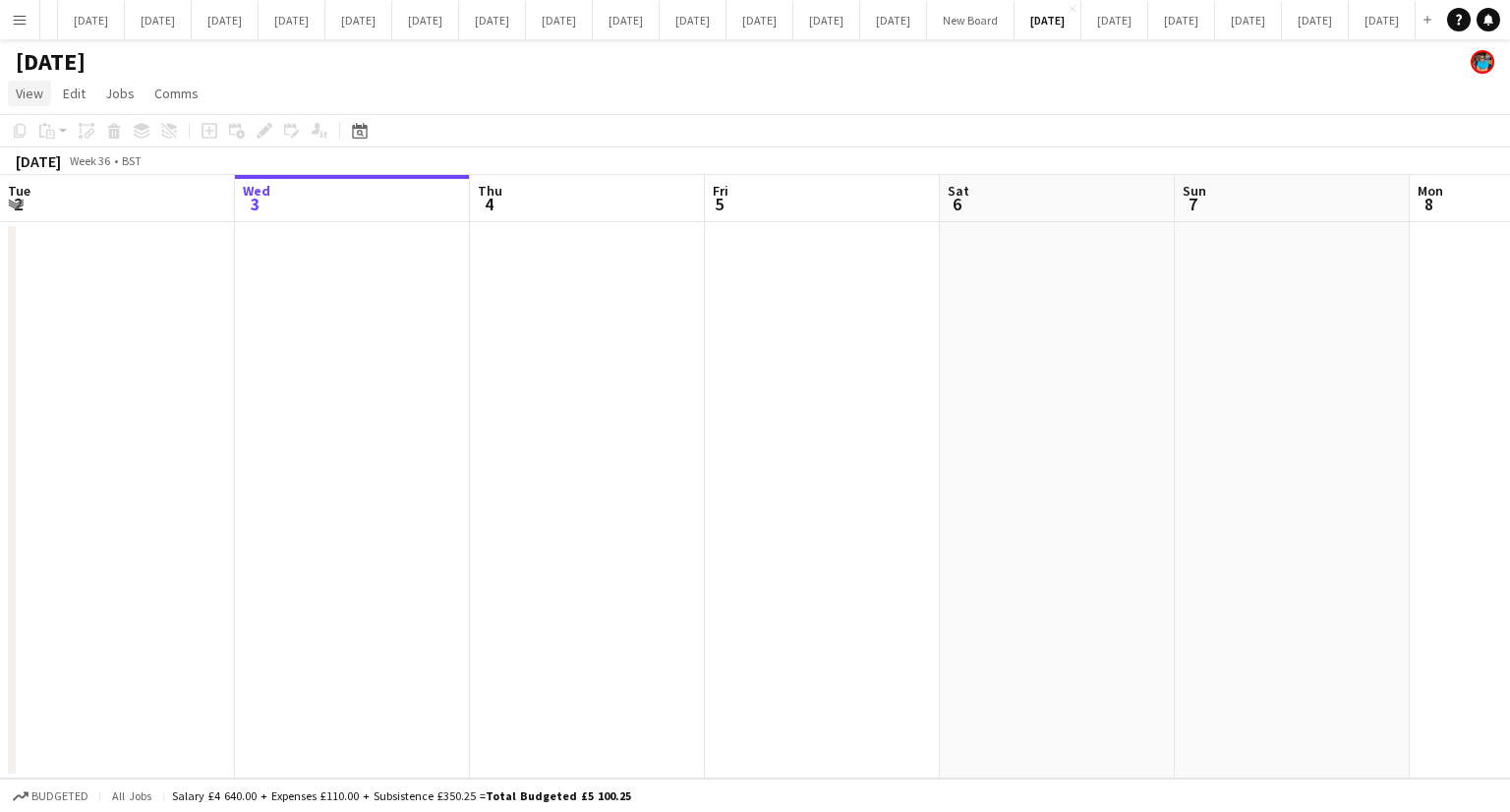
click at [30, 88] on span "View" at bounding box center [30, 94] width 28 height 18
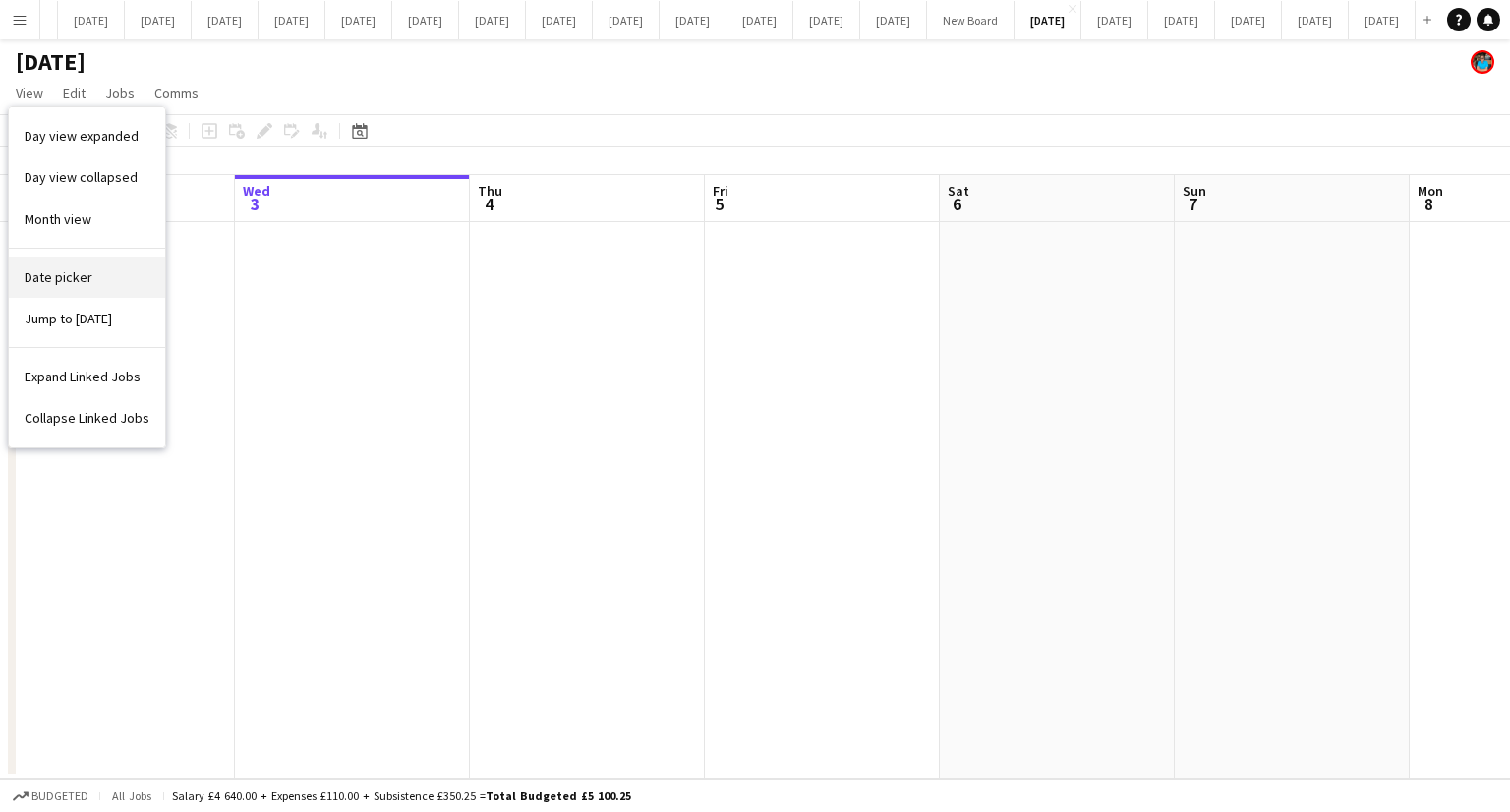
click at [61, 278] on span "Date picker" at bounding box center [58, 277] width 68 height 18
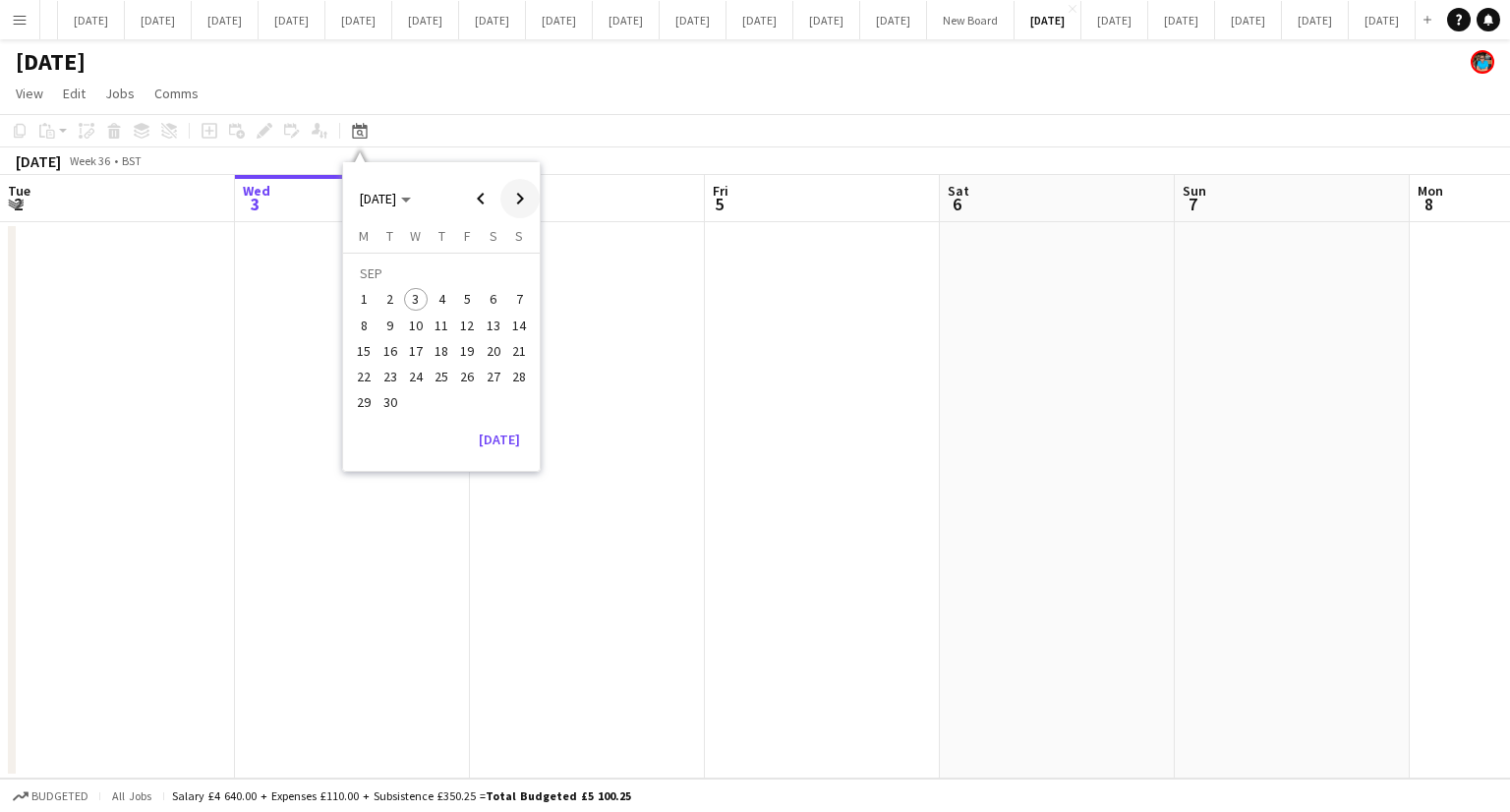
click at [520, 200] on span "Next month" at bounding box center [520, 199] width 39 height 39
click at [417, 303] on span "1" at bounding box center [416, 300] width 24 height 24
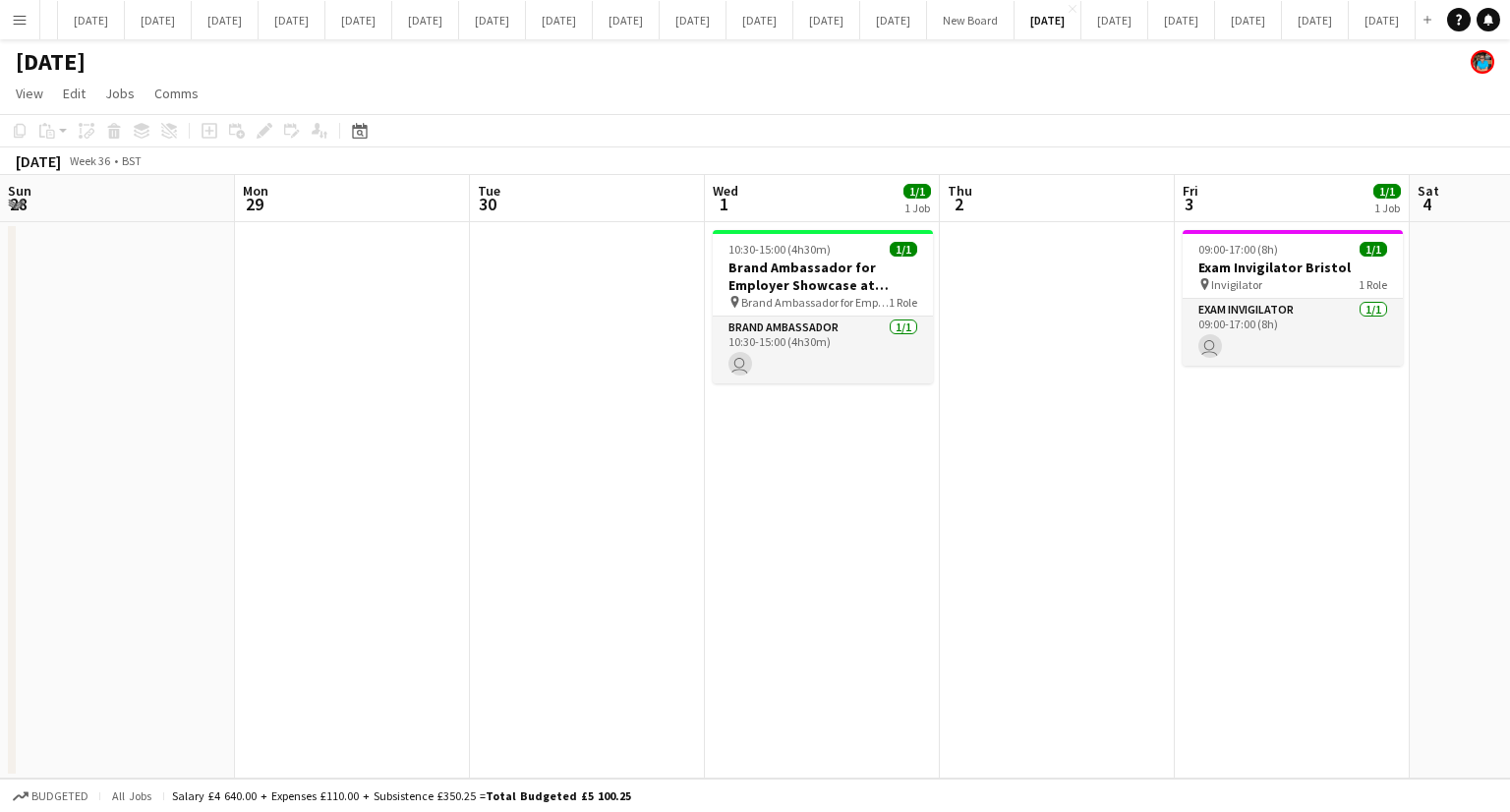
scroll to position [0, 676]
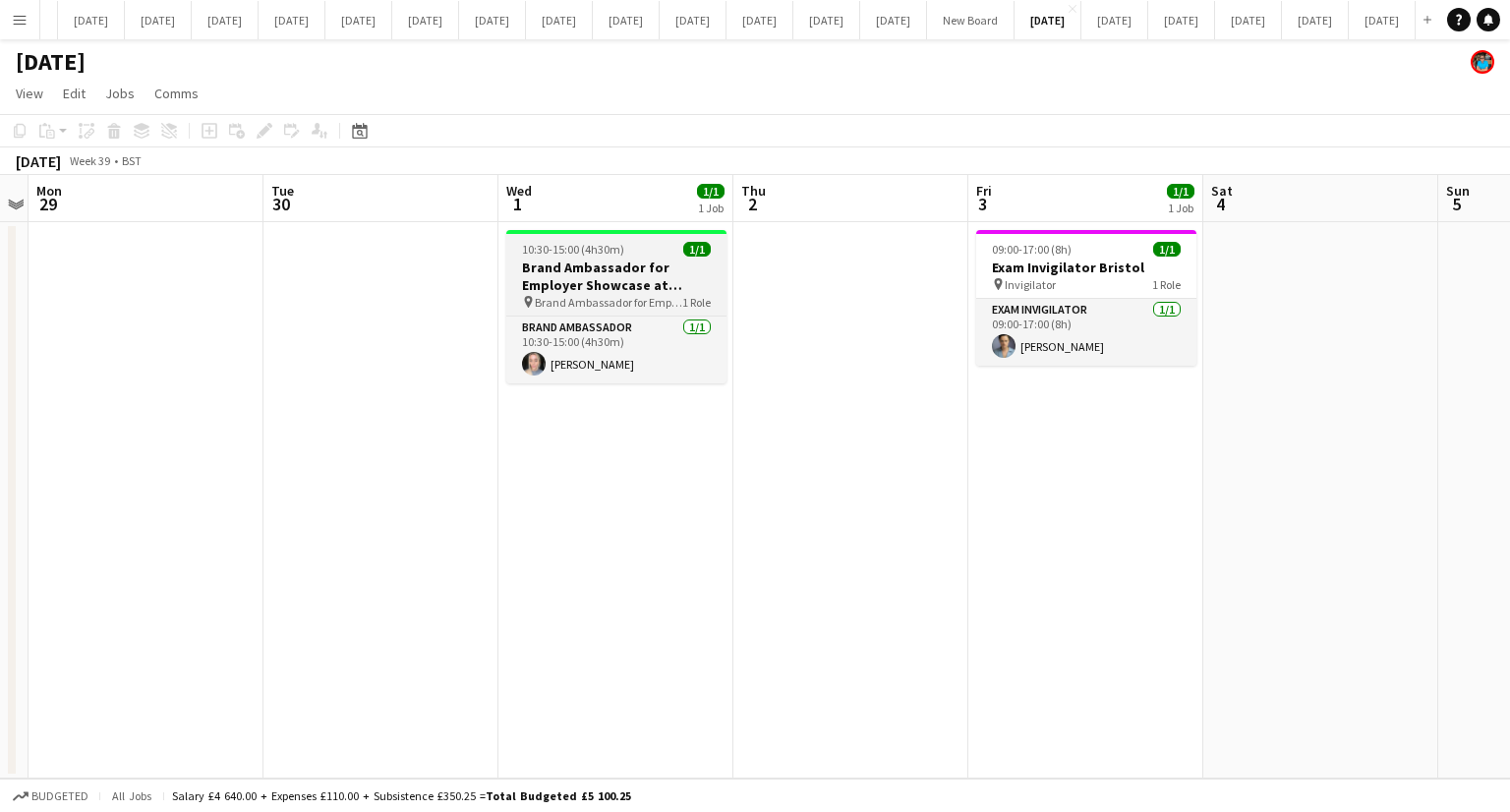
click at [641, 291] on h3 "Brand Ambassador for Employer Showcase at [GEOGRAPHIC_DATA]" at bounding box center [616, 276] width 220 height 35
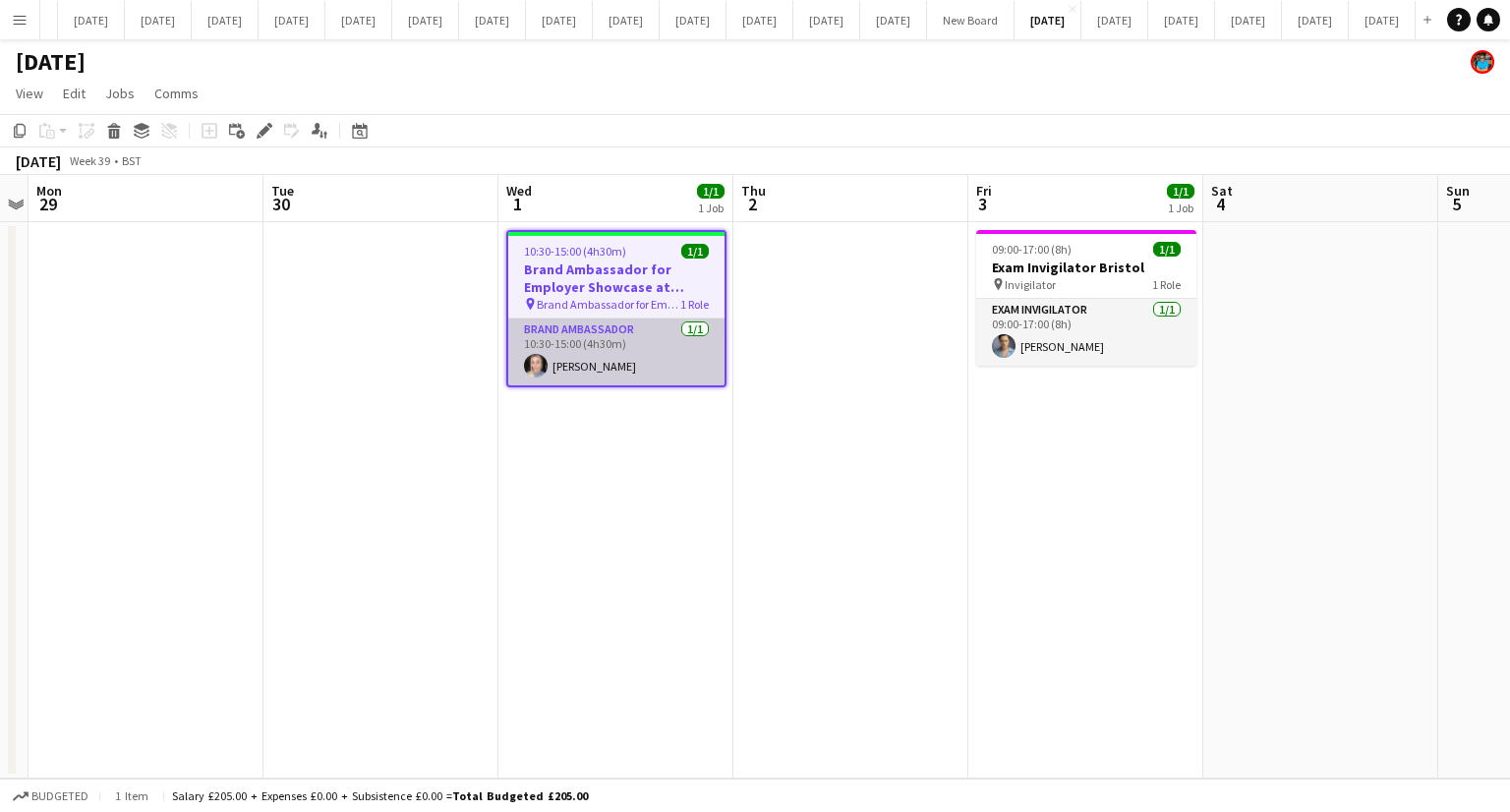
click at [616, 339] on app-card-role "Brand Ambassador [DATE] 10:30-15:00 (4h30m) [PERSON_NAME]" at bounding box center [616, 352] width 216 height 67
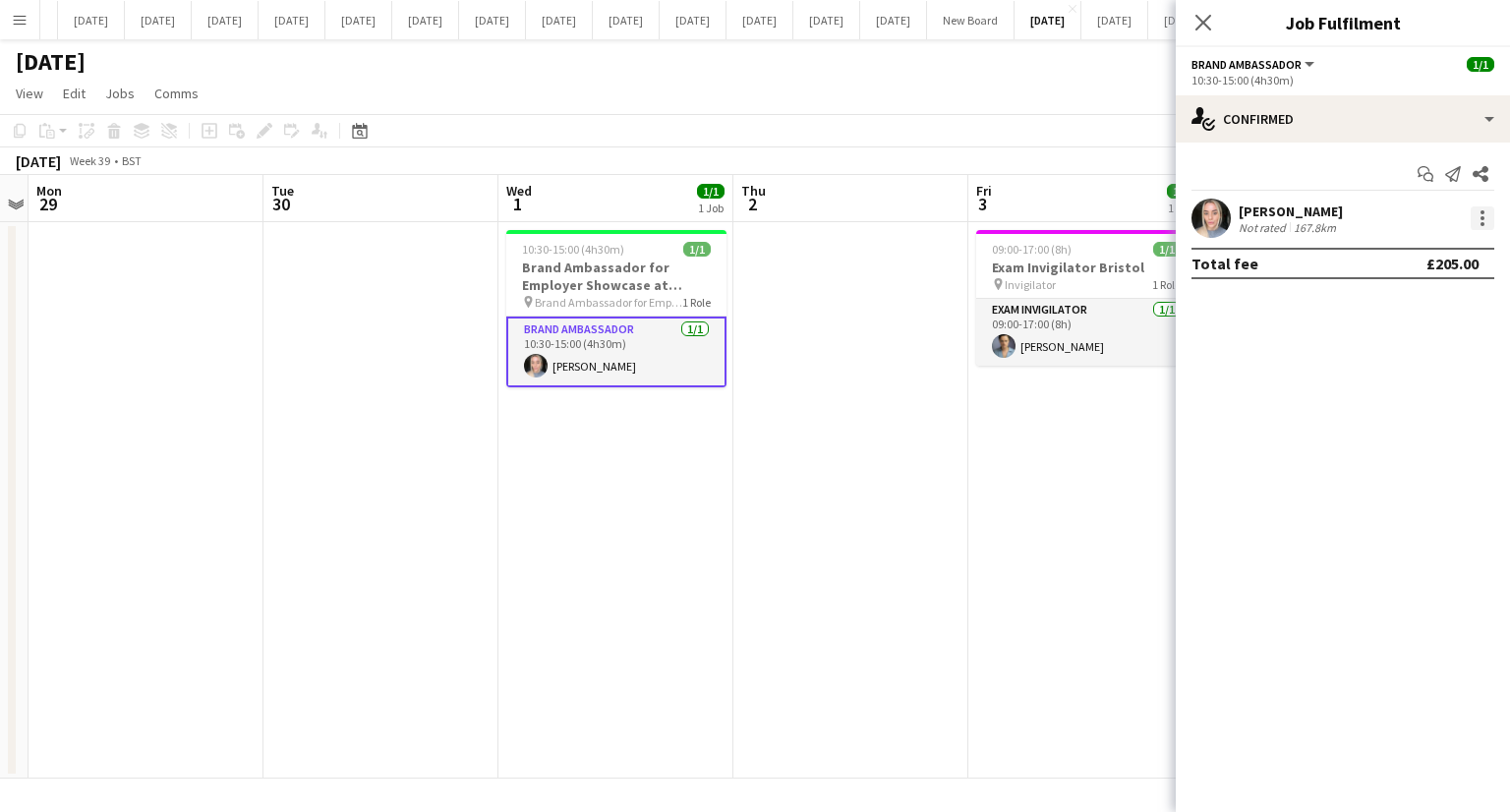
click at [1483, 225] on div at bounding box center [1482, 224] width 4 height 4
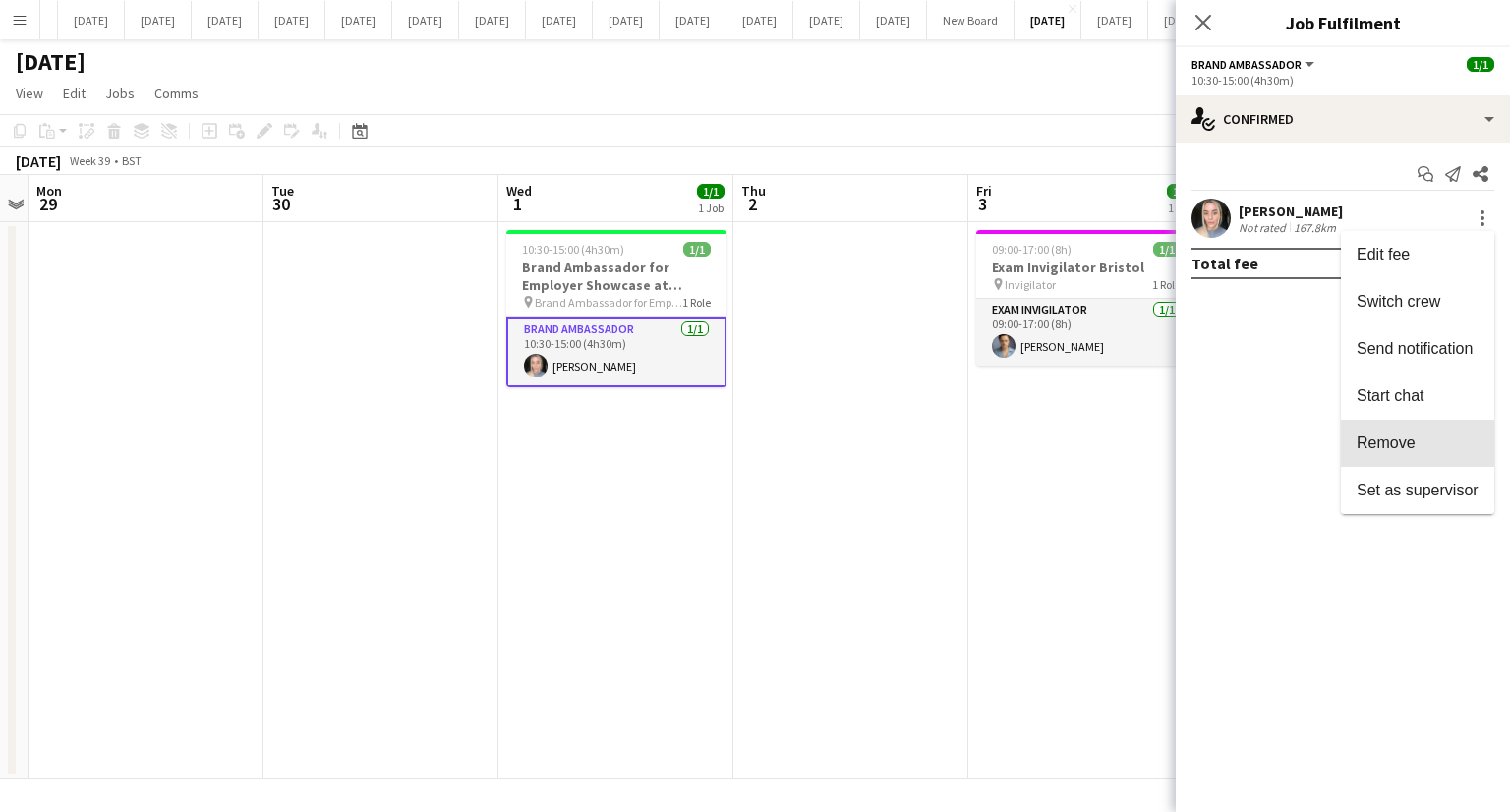
click at [1423, 440] on span "Remove" at bounding box center [1418, 443] width 122 height 18
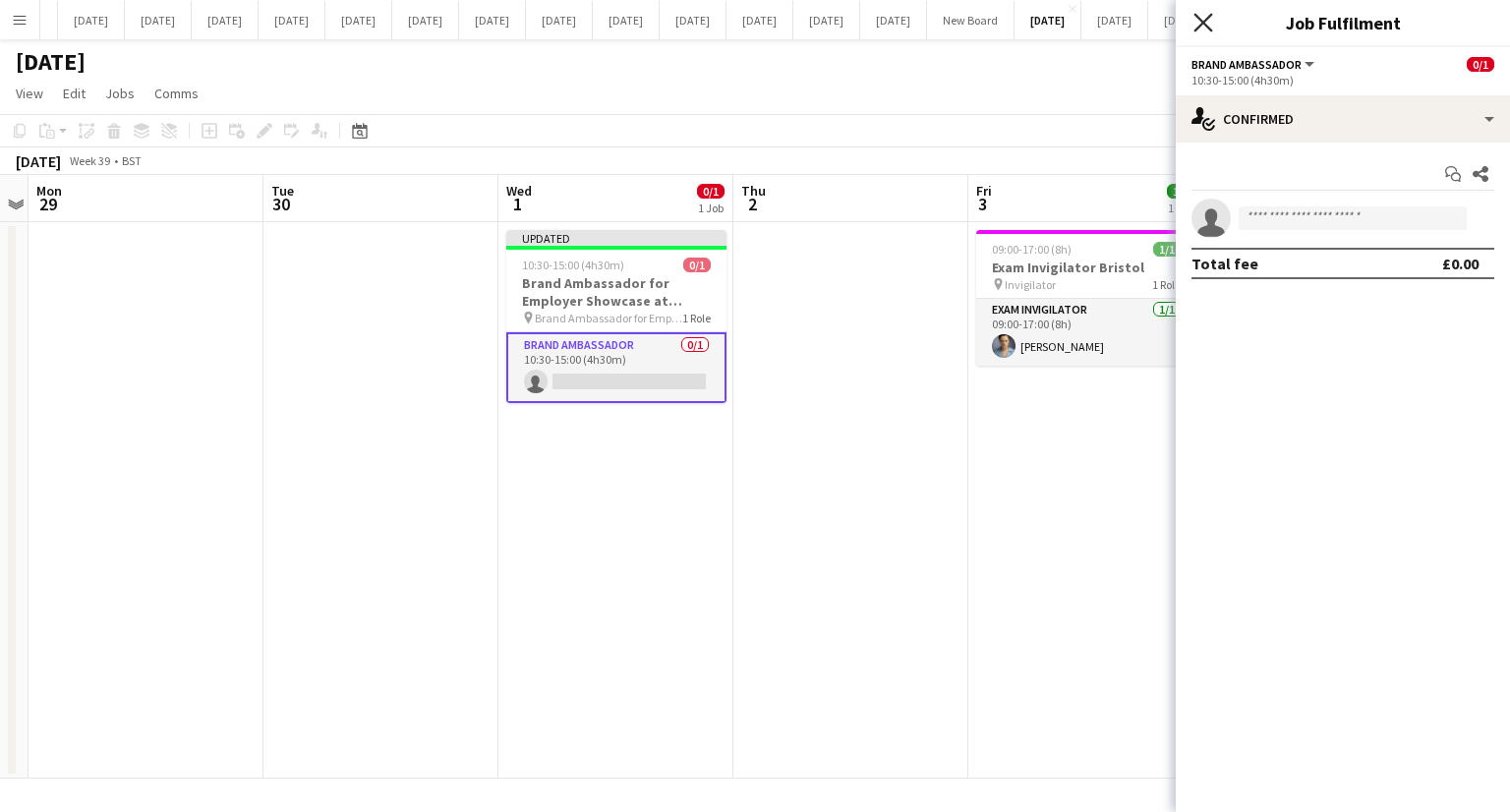
click at [1207, 24] on icon "Close pop-in" at bounding box center [1202, 22] width 19 height 19
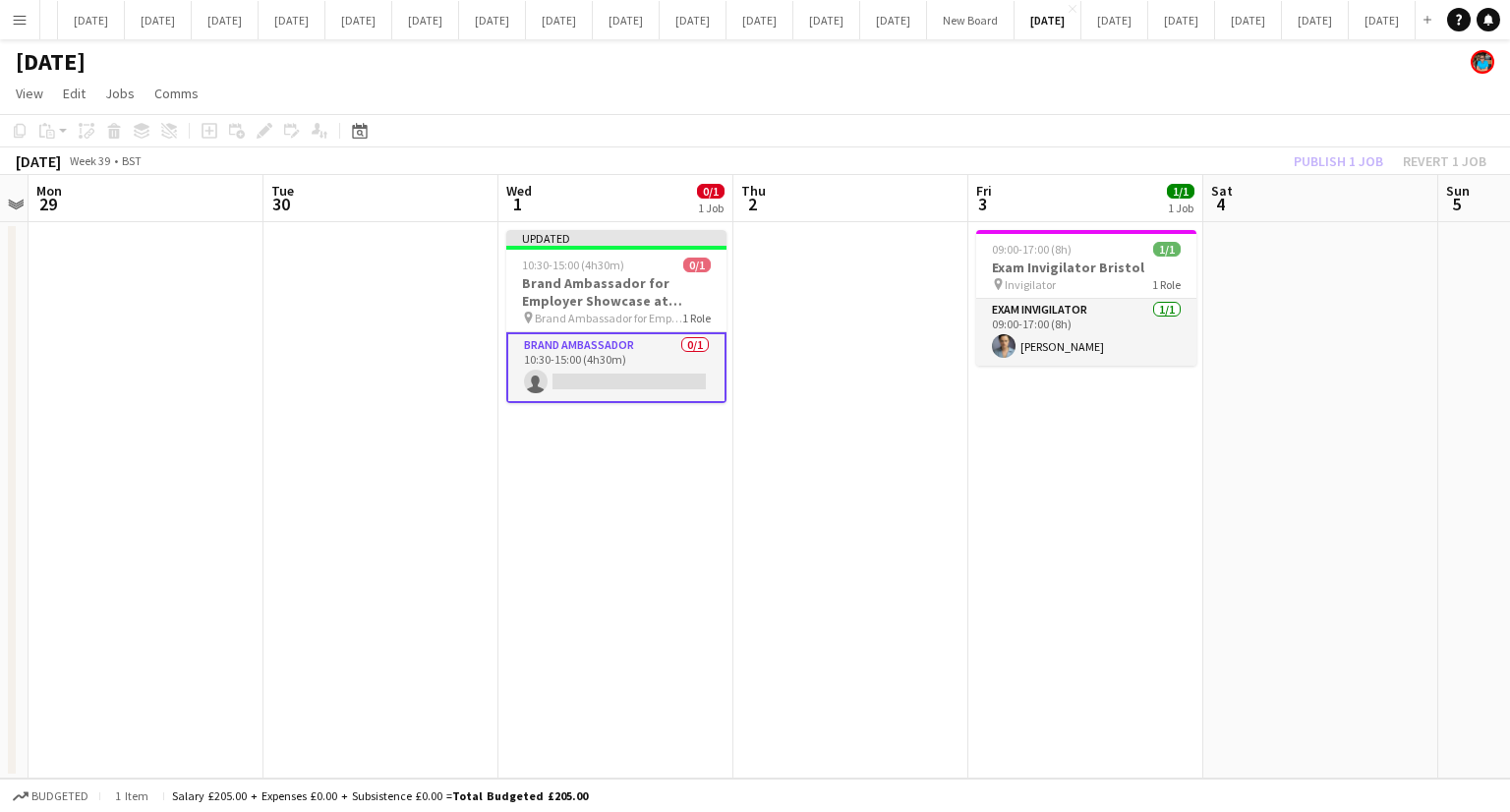
click at [1318, 163] on div "Publish 1 job Revert 1 job" at bounding box center [1390, 162] width 240 height 26
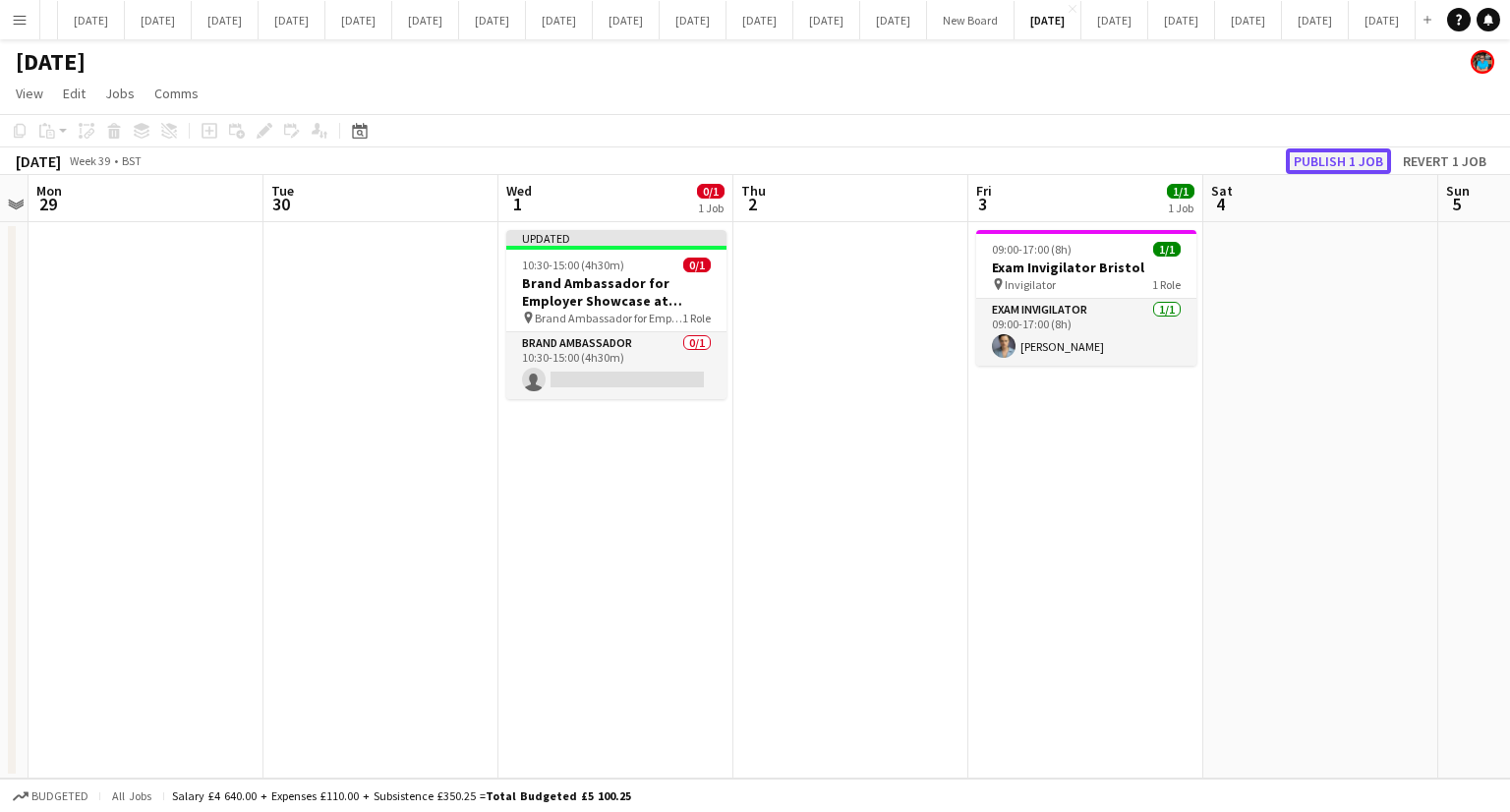
click at [1315, 163] on button "Publish 1 job" at bounding box center [1338, 162] width 105 height 26
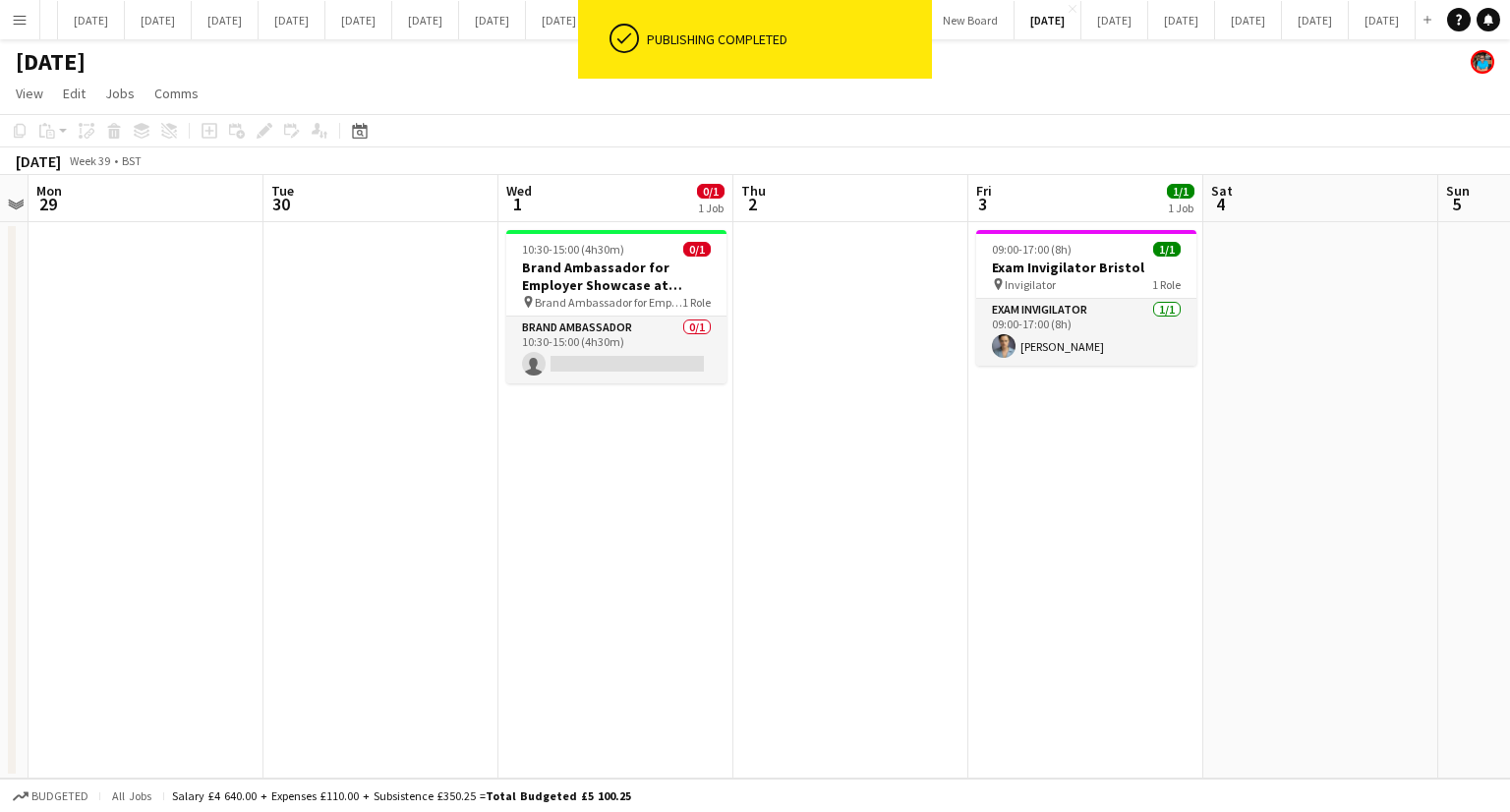
click at [1116, 480] on app-date-cell "09:00-17:00 (8h) 1/1 Exam Invigilator Bristol pin Invigilator 1 Role Exam Invig…" at bounding box center [1086, 500] width 235 height 557
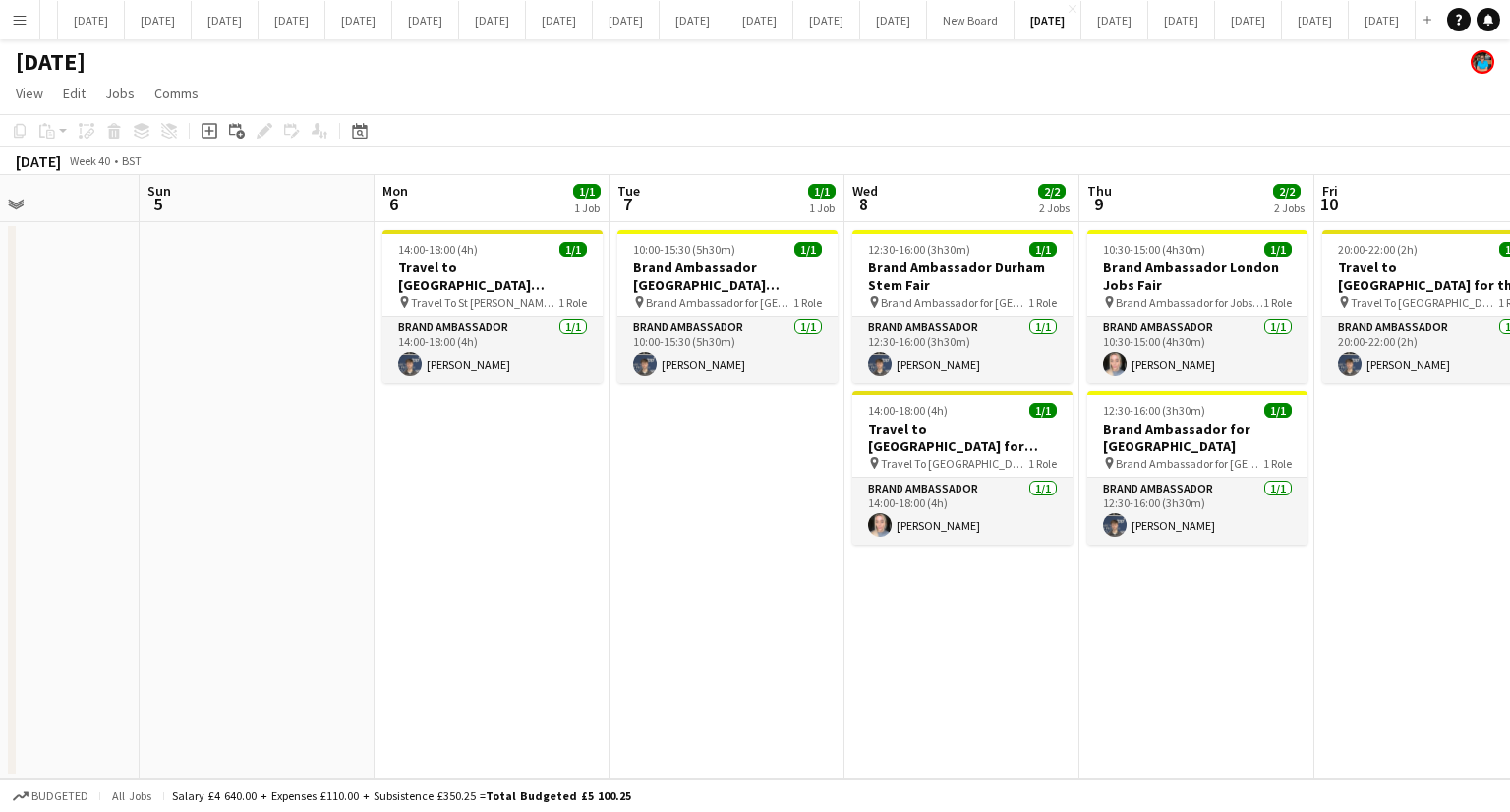
scroll to position [0, 604]
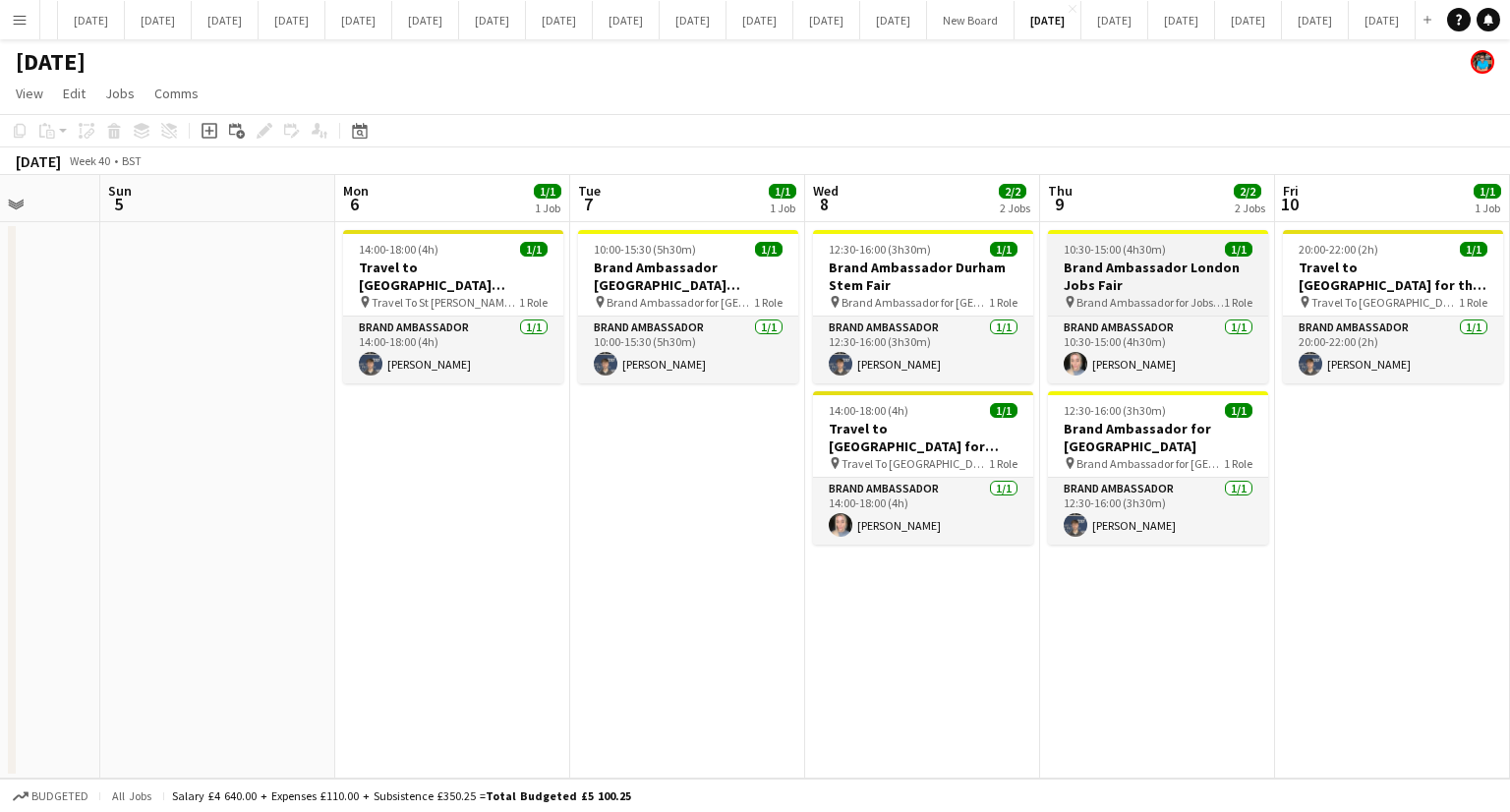
click at [1125, 290] on h3 "Brand Ambassador London Jobs Fair" at bounding box center [1157, 276] width 220 height 35
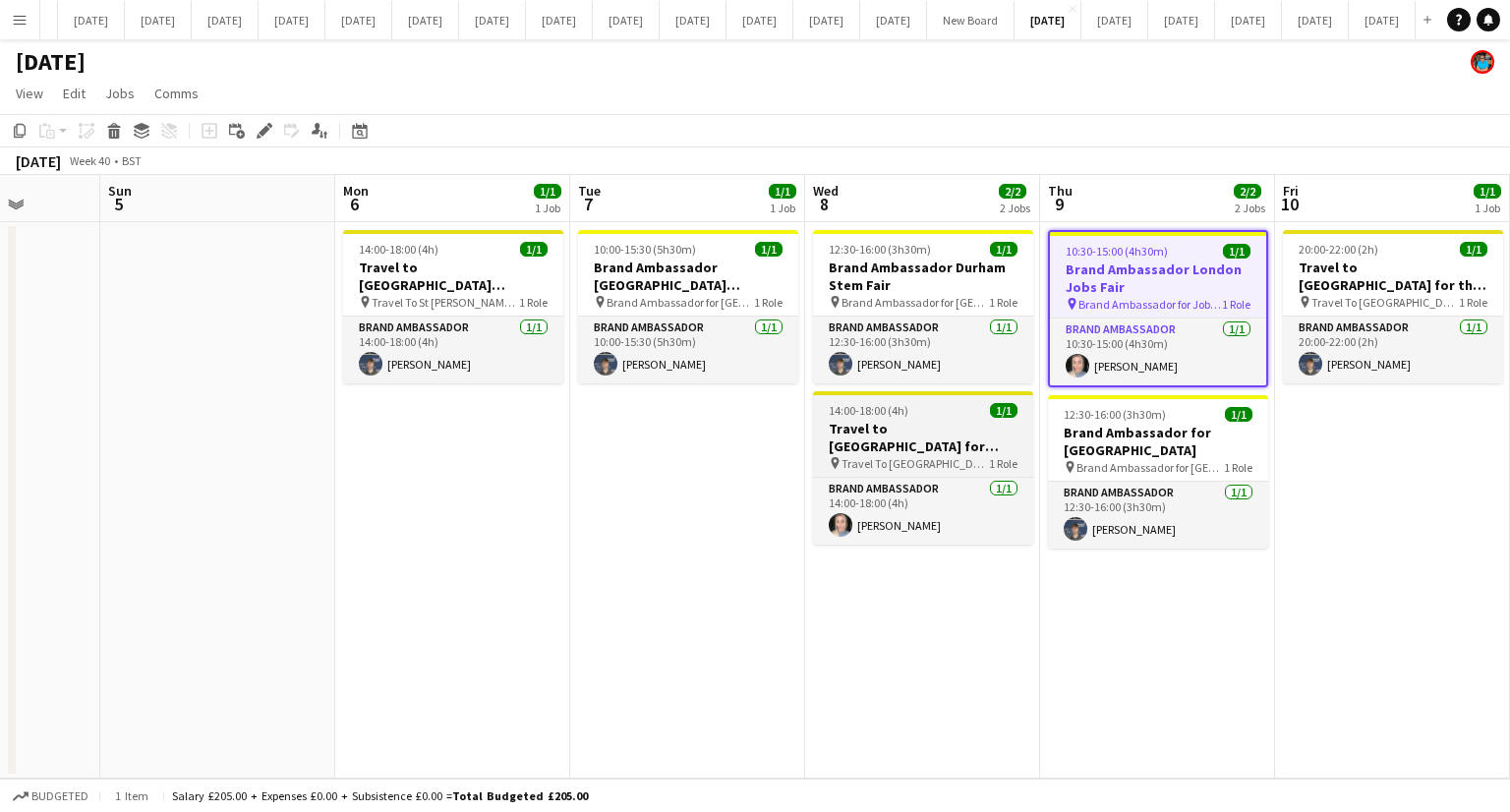
click at [954, 434] on h3 "Travel to [GEOGRAPHIC_DATA] for Recruitment fair" at bounding box center [923, 438] width 220 height 35
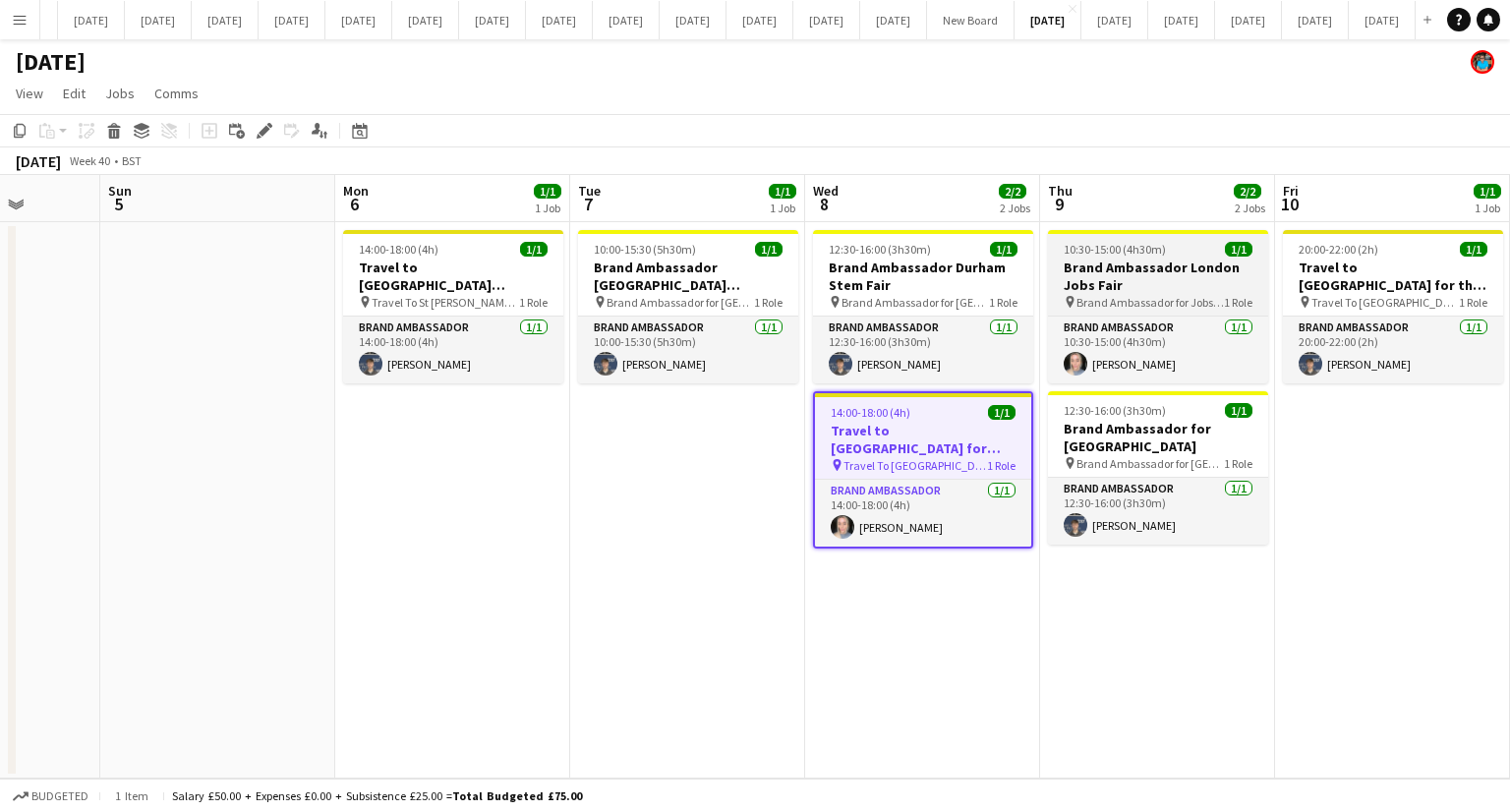
click at [1130, 287] on h3 "Brand Ambassador London Jobs Fair" at bounding box center [1157, 276] width 220 height 35
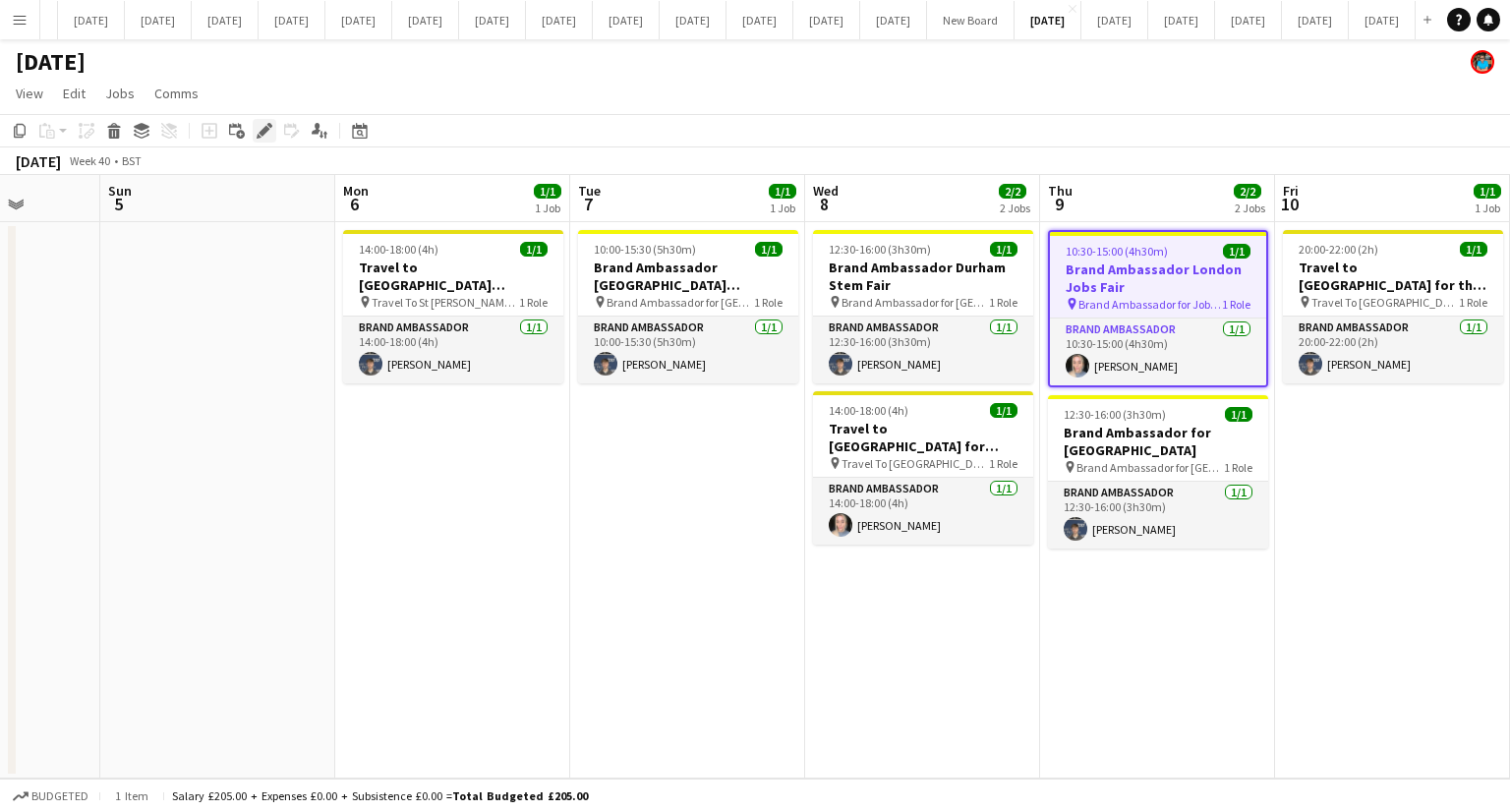
click at [267, 130] on icon at bounding box center [263, 131] width 11 height 11
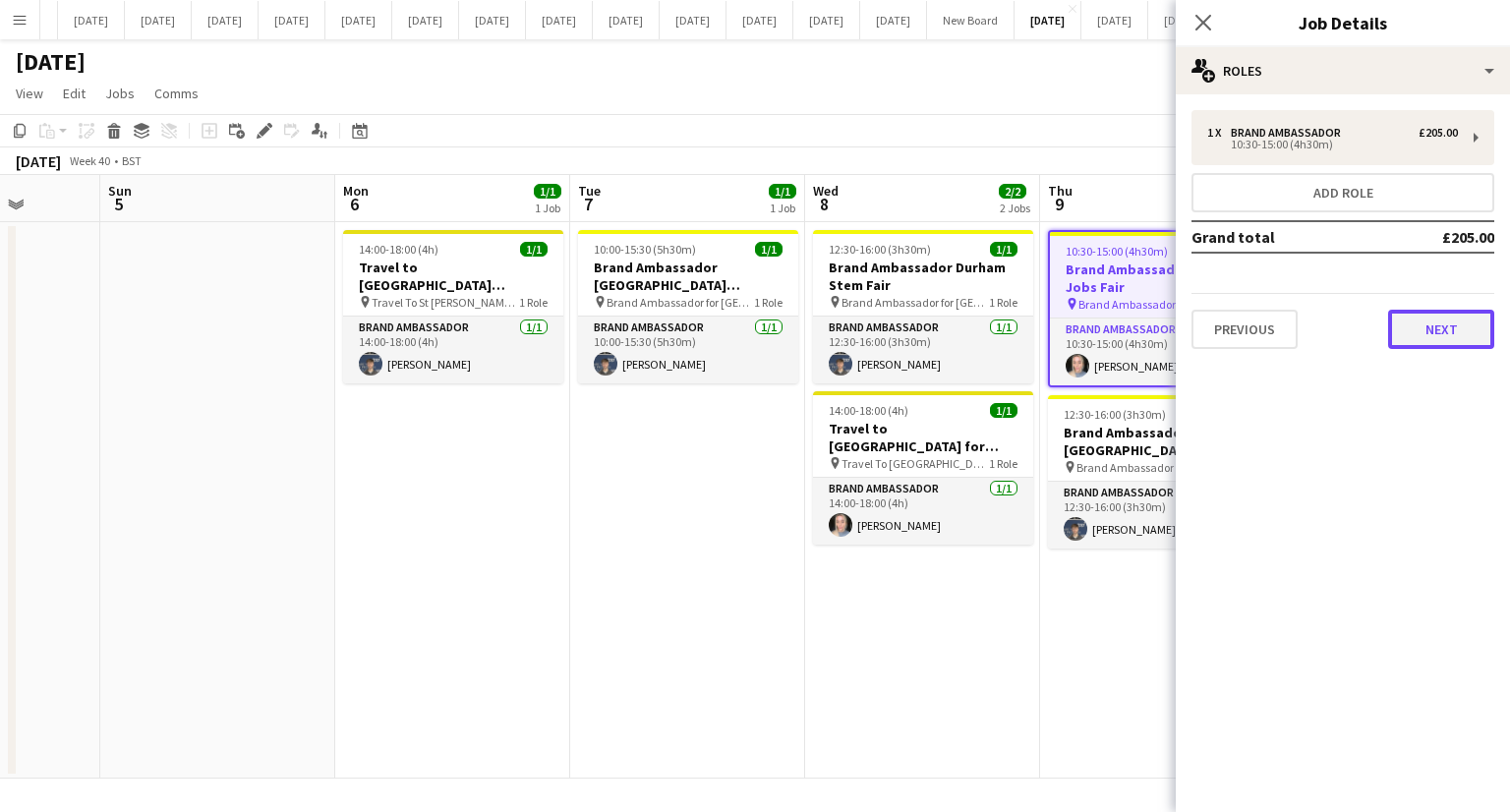
click at [1427, 333] on button "Next" at bounding box center [1441, 329] width 106 height 39
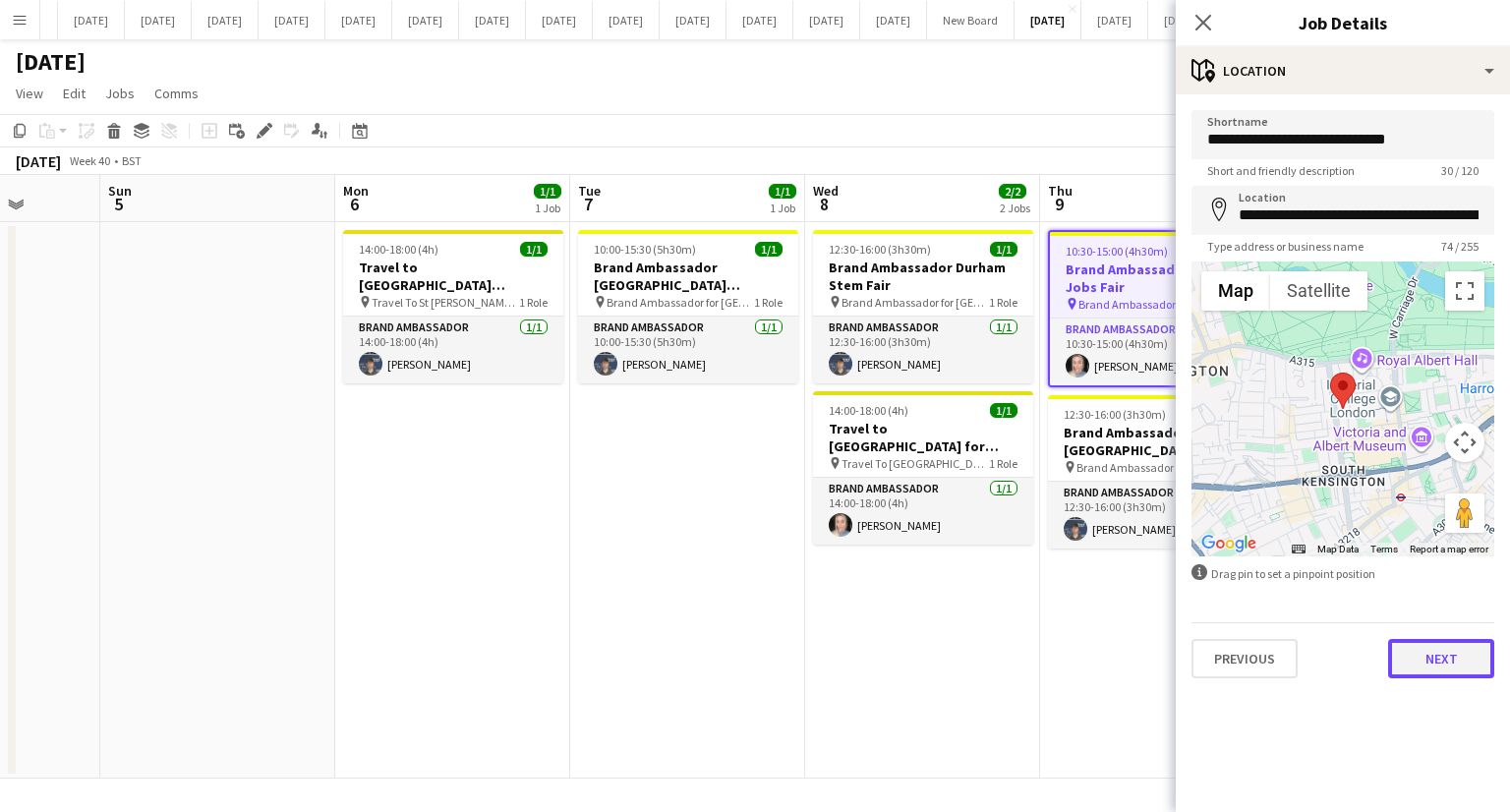
click at [1459, 655] on button "Next" at bounding box center [1441, 658] width 106 height 39
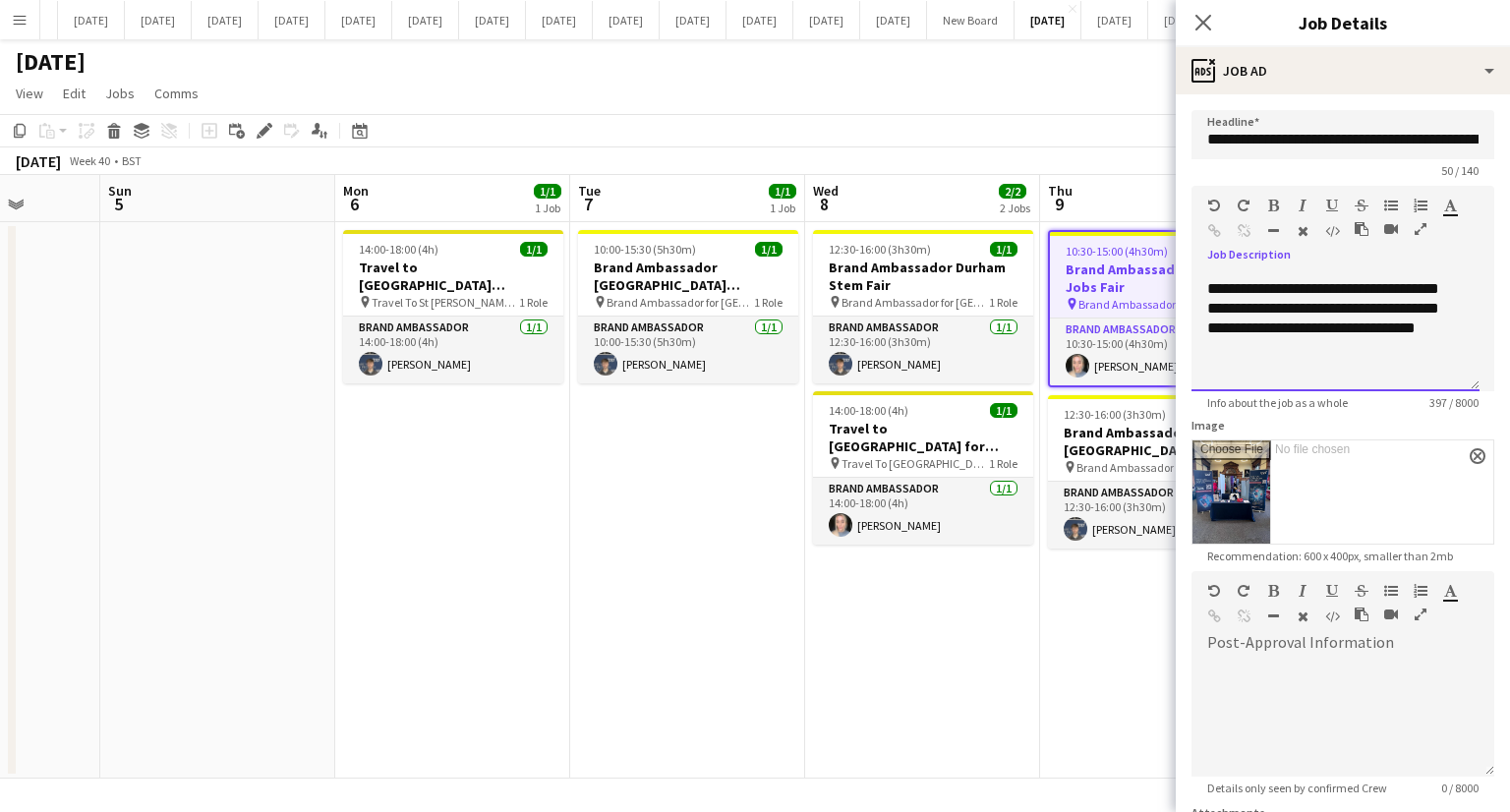
scroll to position [162, 0]
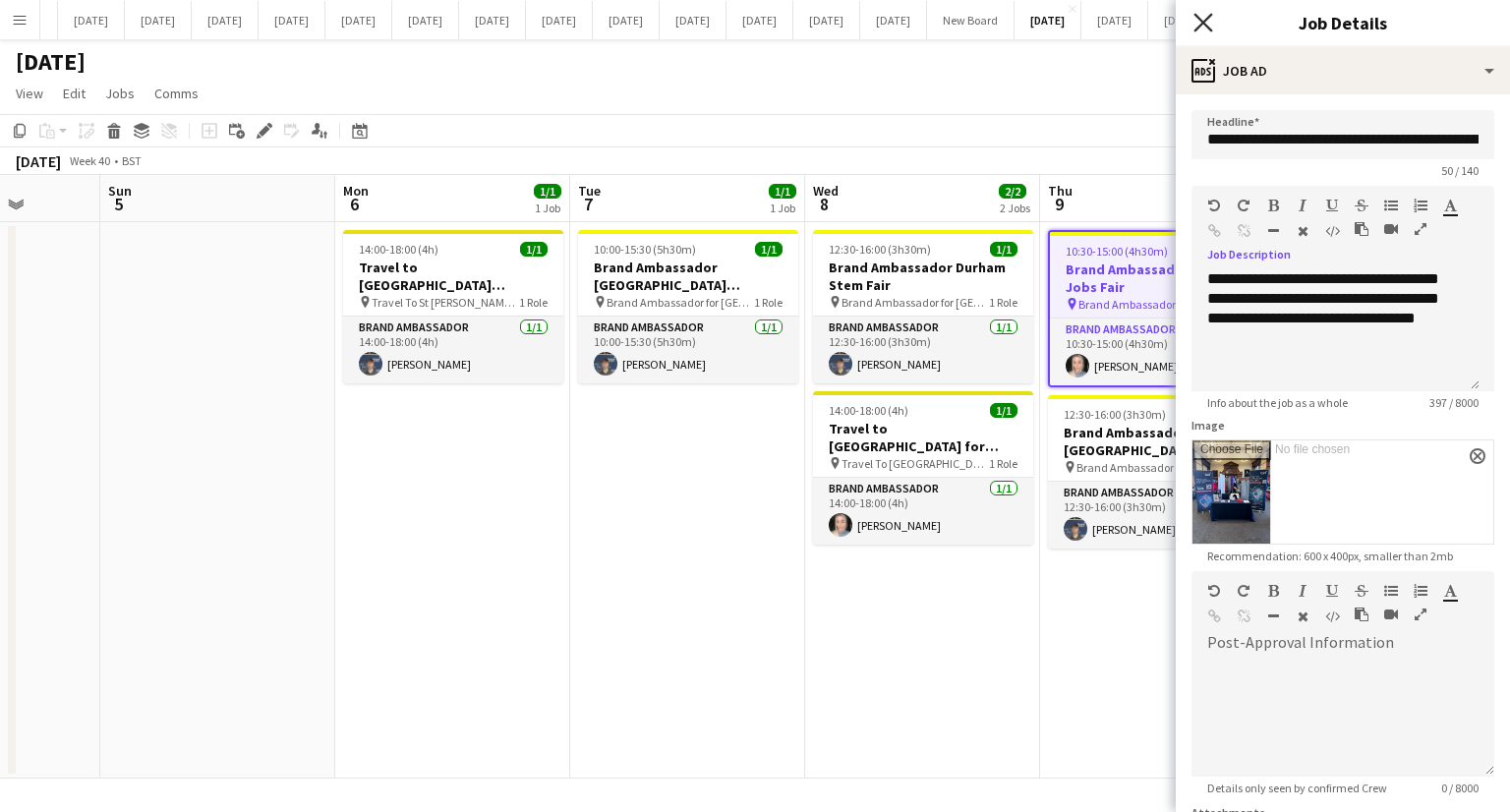
click at [1204, 20] on icon at bounding box center [1202, 22] width 19 height 19
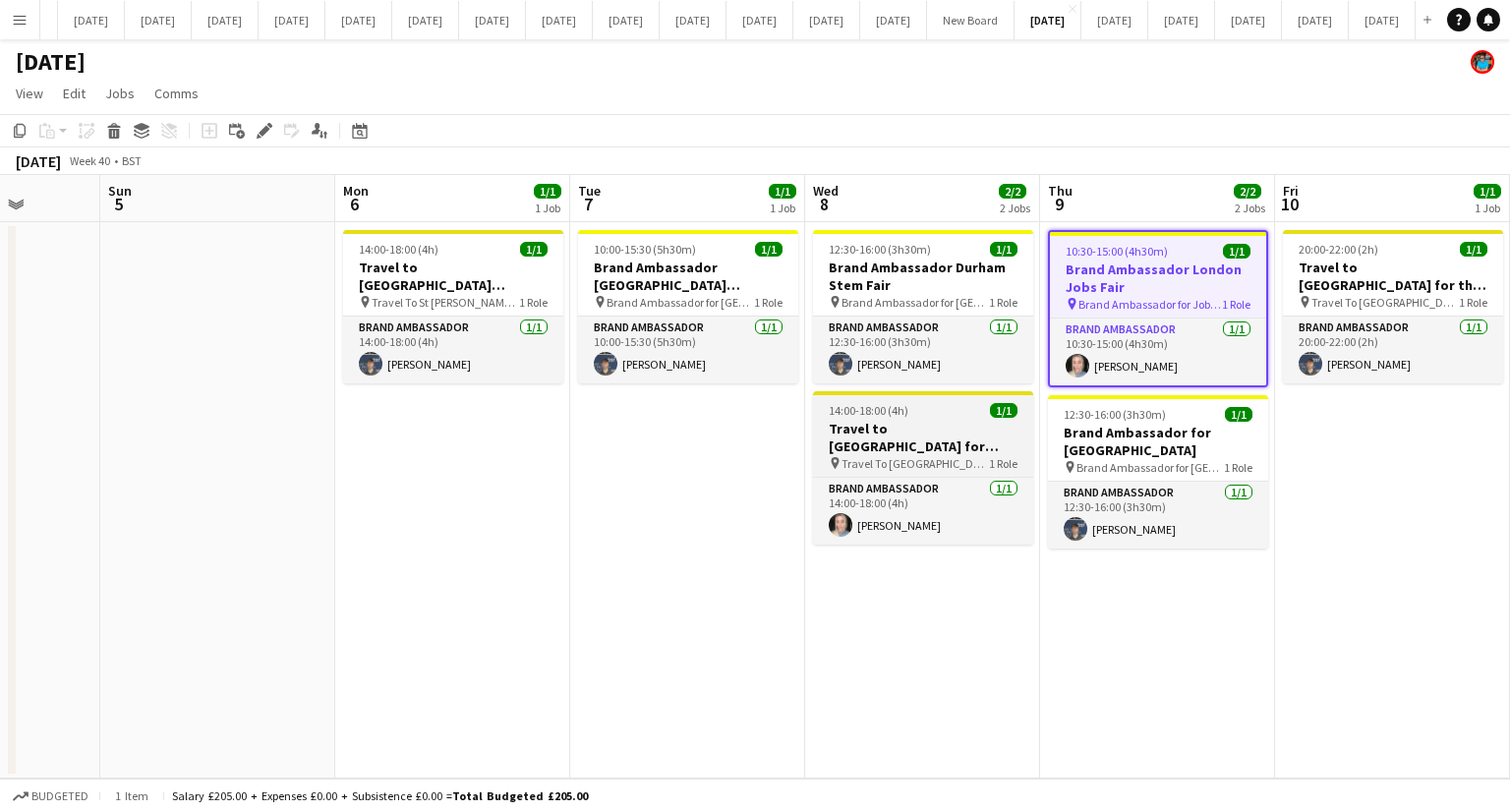
click at [886, 447] on h3 "Travel to [GEOGRAPHIC_DATA] for Recruitment fair" at bounding box center [923, 438] width 220 height 35
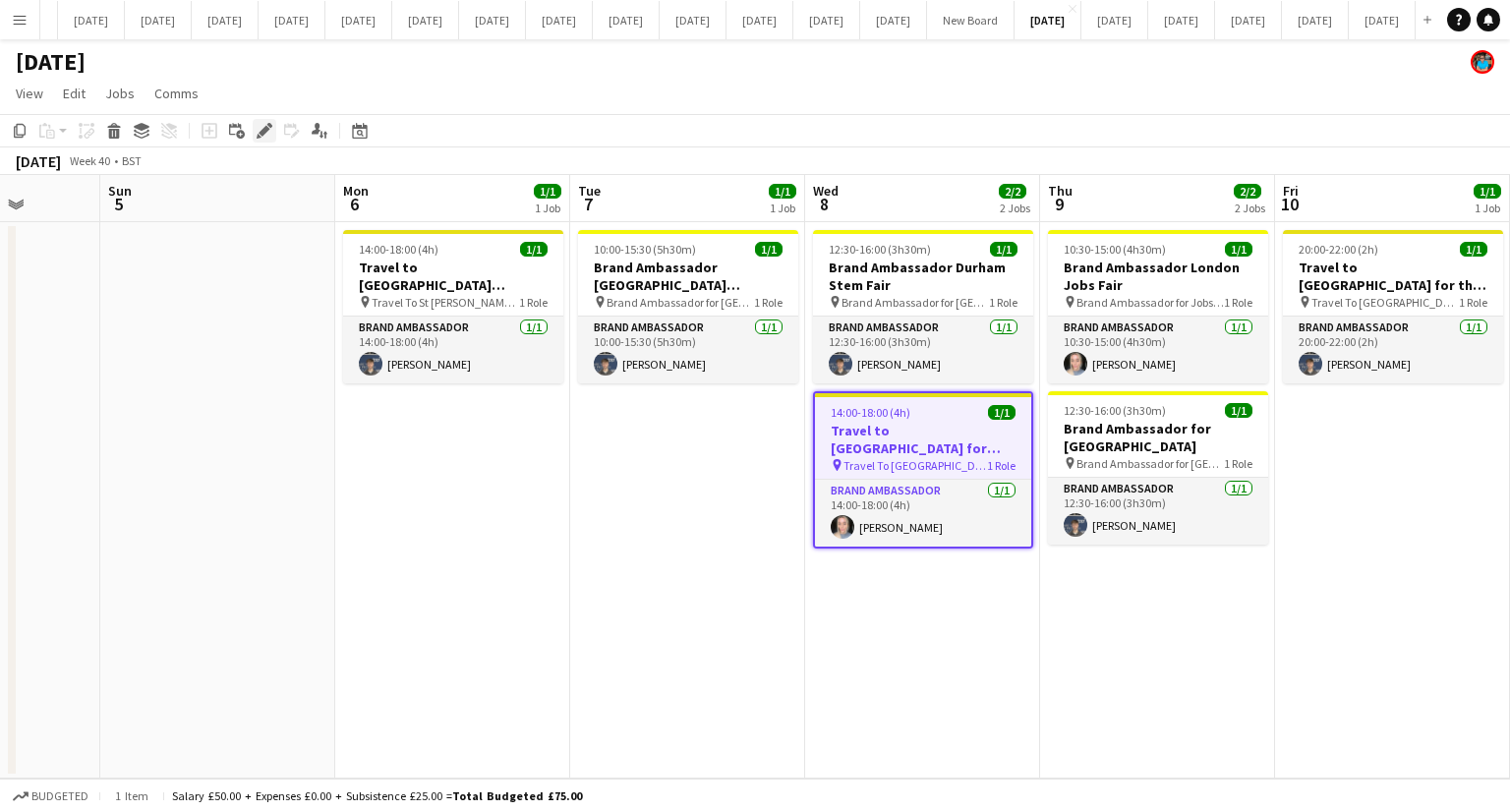
click at [262, 123] on icon "Edit" at bounding box center [264, 131] width 16 height 16
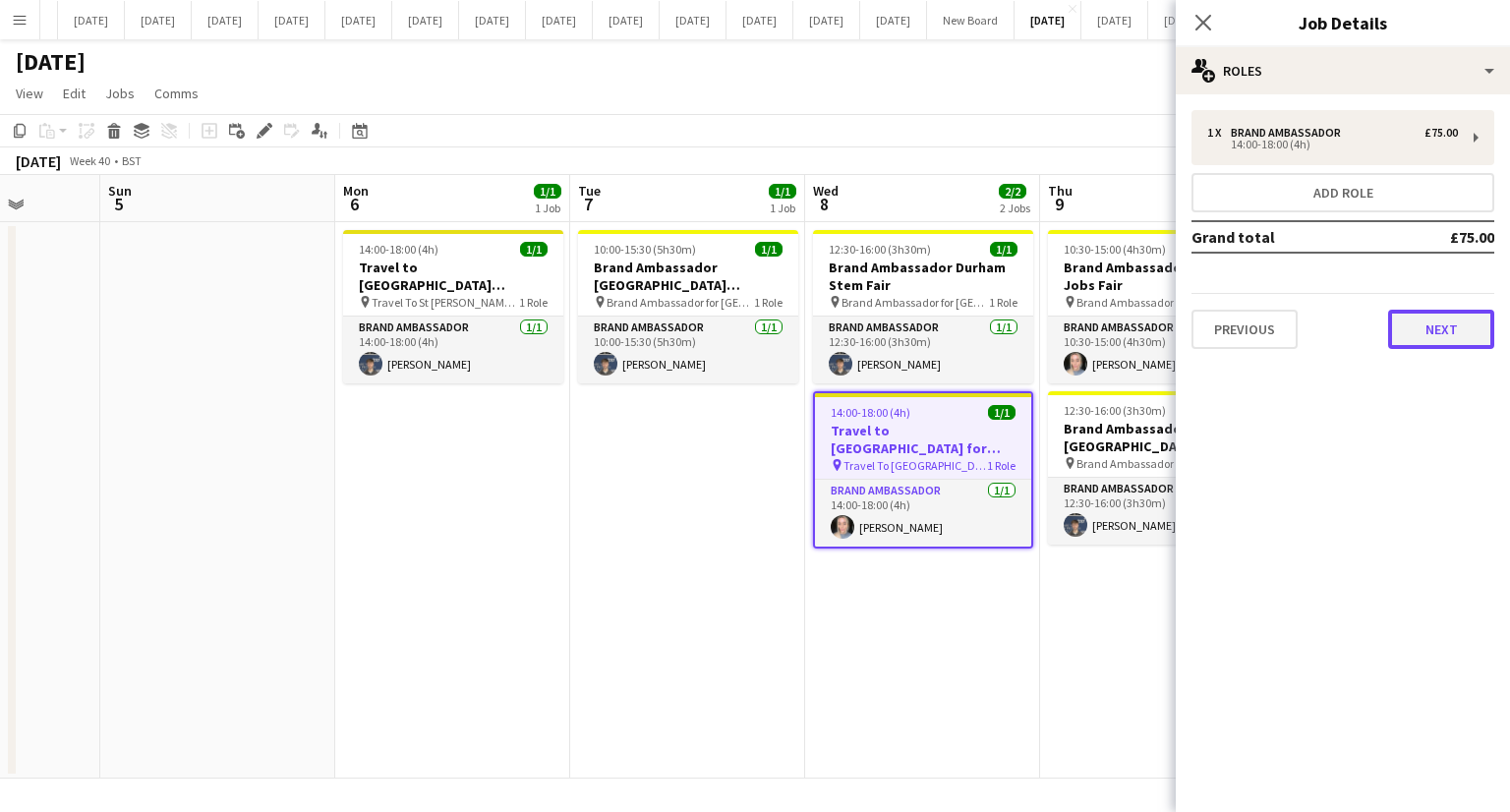
click at [1451, 321] on button "Next" at bounding box center [1441, 329] width 106 height 39
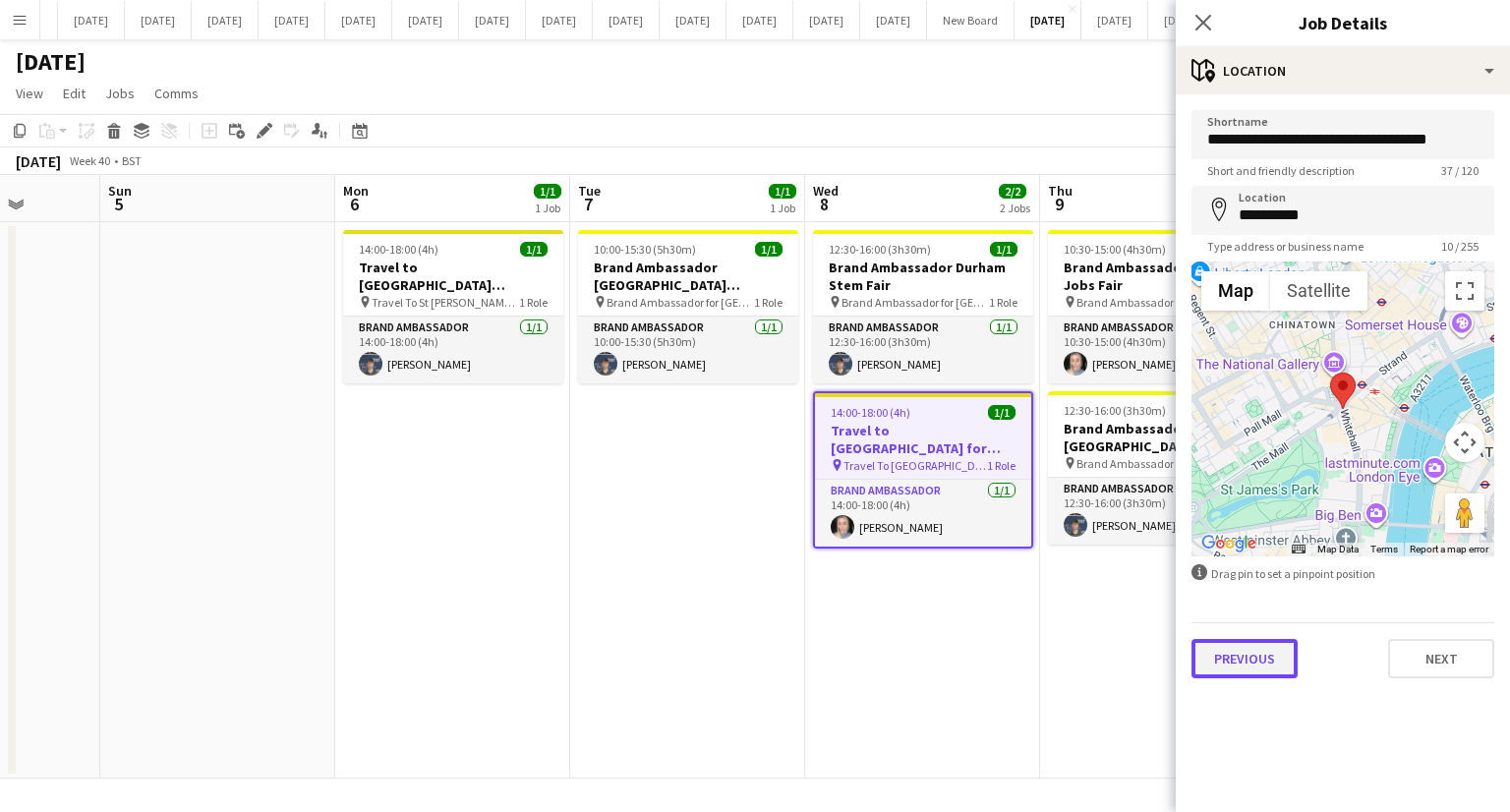
click at [1268, 643] on button "Previous" at bounding box center [1245, 658] width 106 height 39
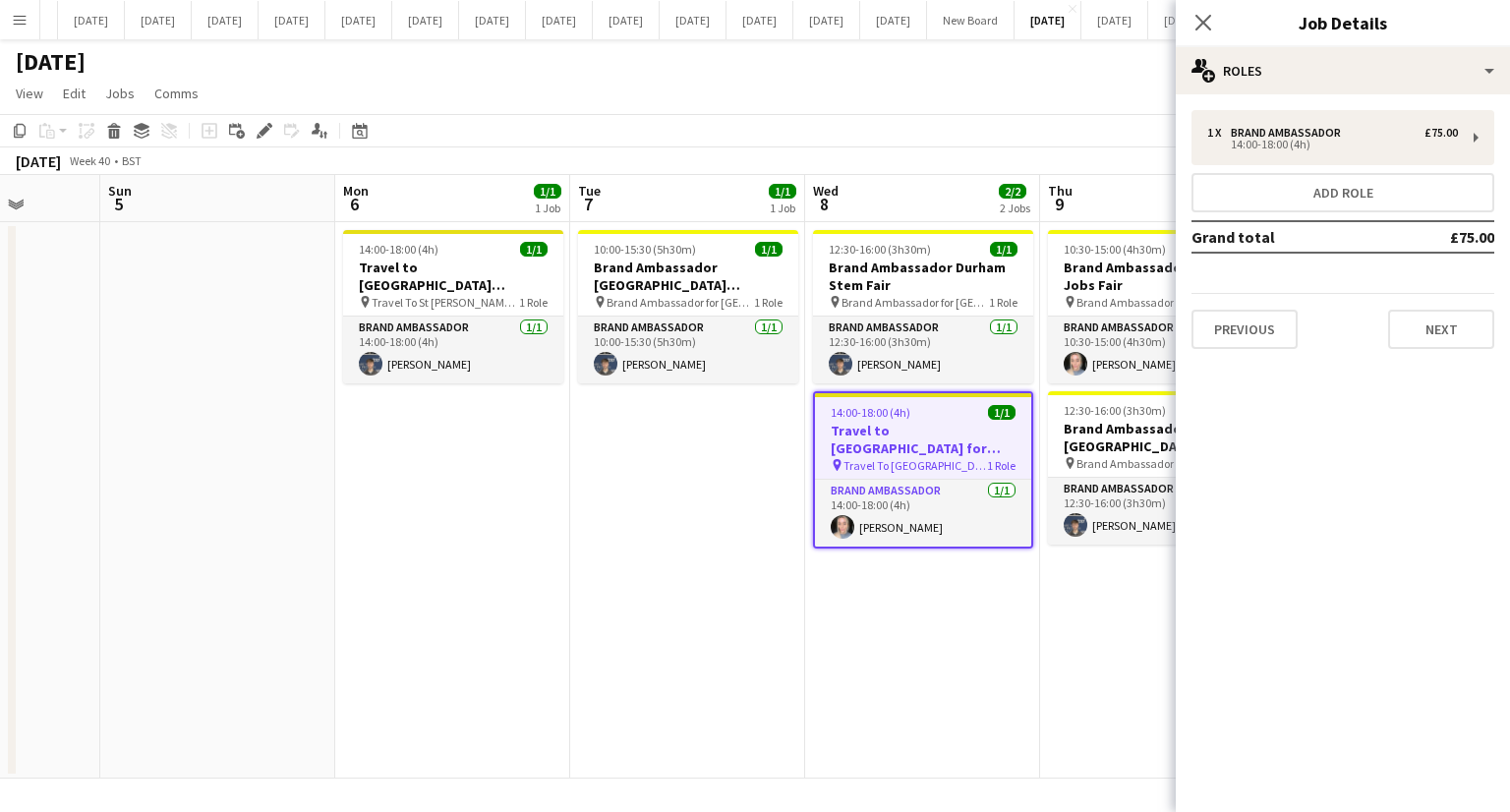
click at [1261, 355] on div "1 x Brand Ambassador £75.00 14:00-18:00 (4h) Add role Grand total £75.00 Previo…" at bounding box center [1342, 230] width 334 height 270
click at [1261, 328] on button "Previous" at bounding box center [1245, 329] width 106 height 39
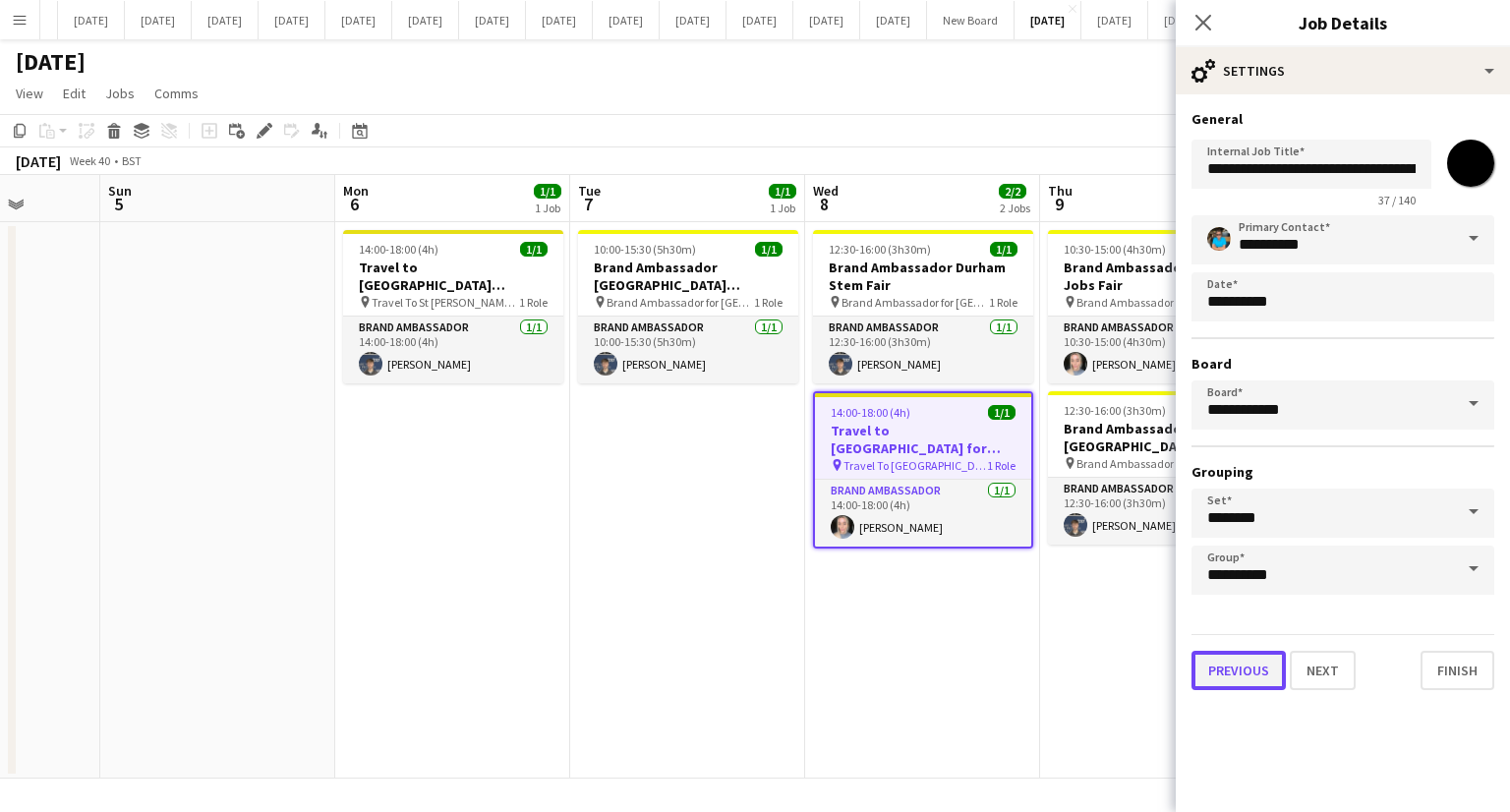
click at [1242, 664] on button "Previous" at bounding box center [1239, 670] width 95 height 39
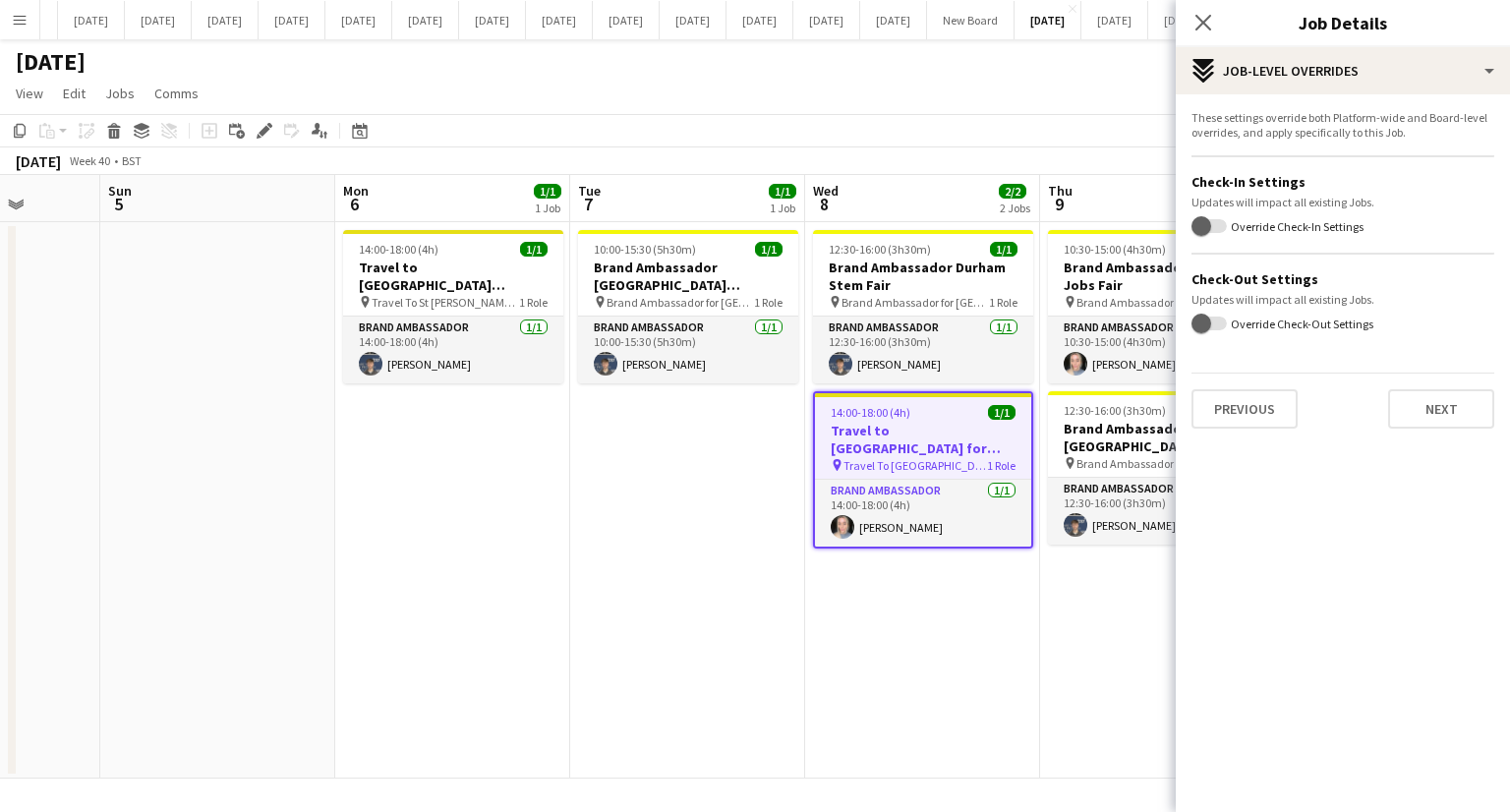
click at [1108, 125] on app-toolbar "Copy Paste Paste Ctrl+V Paste with crew Ctrl+Shift+V Paste linked Job [GEOGRAPH…" at bounding box center [755, 131] width 1510 height 34
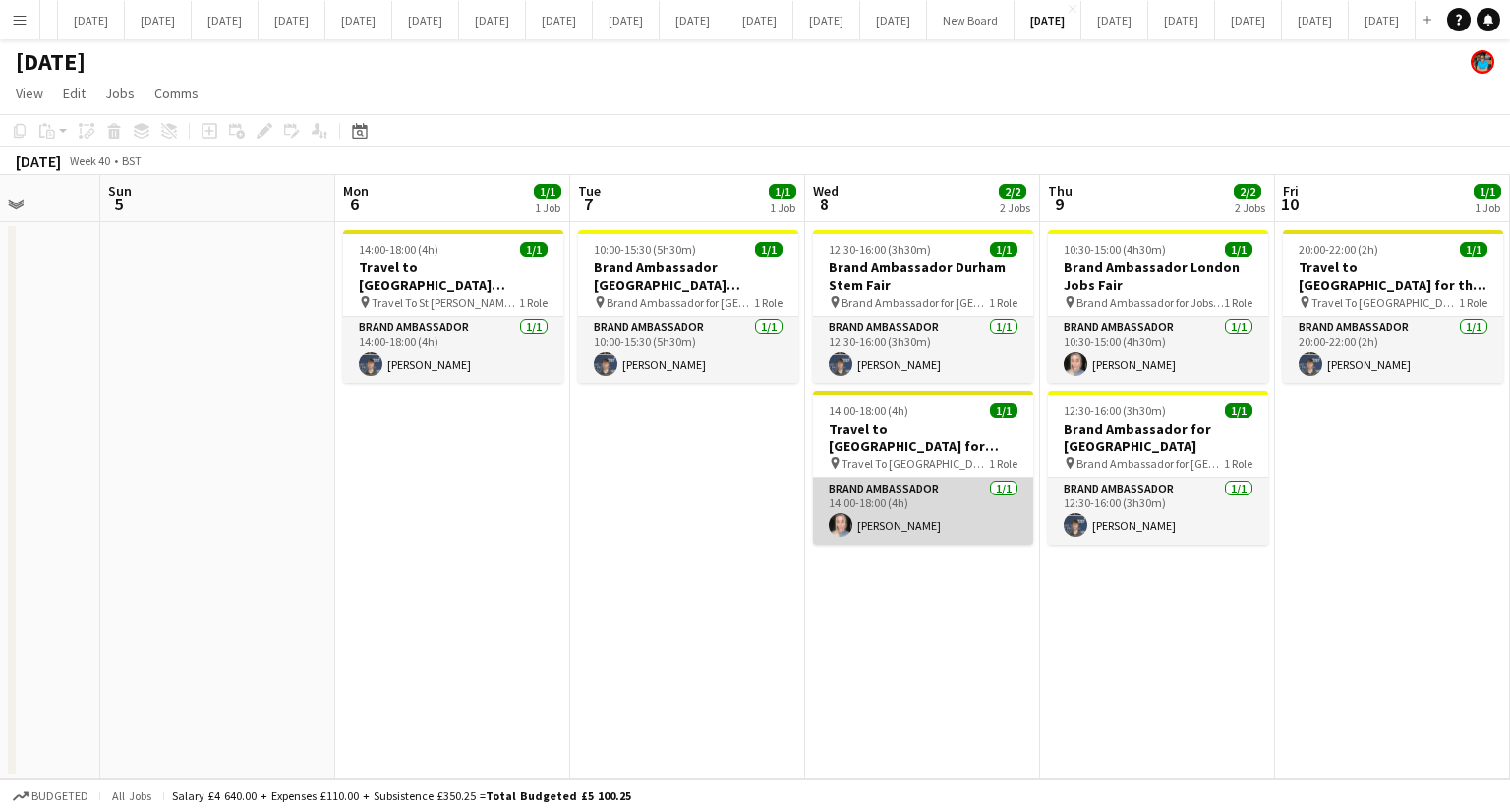
click at [905, 502] on app-card-role "Brand Ambassador [DATE] 14:00-18:00 (4h) [PERSON_NAME]" at bounding box center [923, 511] width 220 height 67
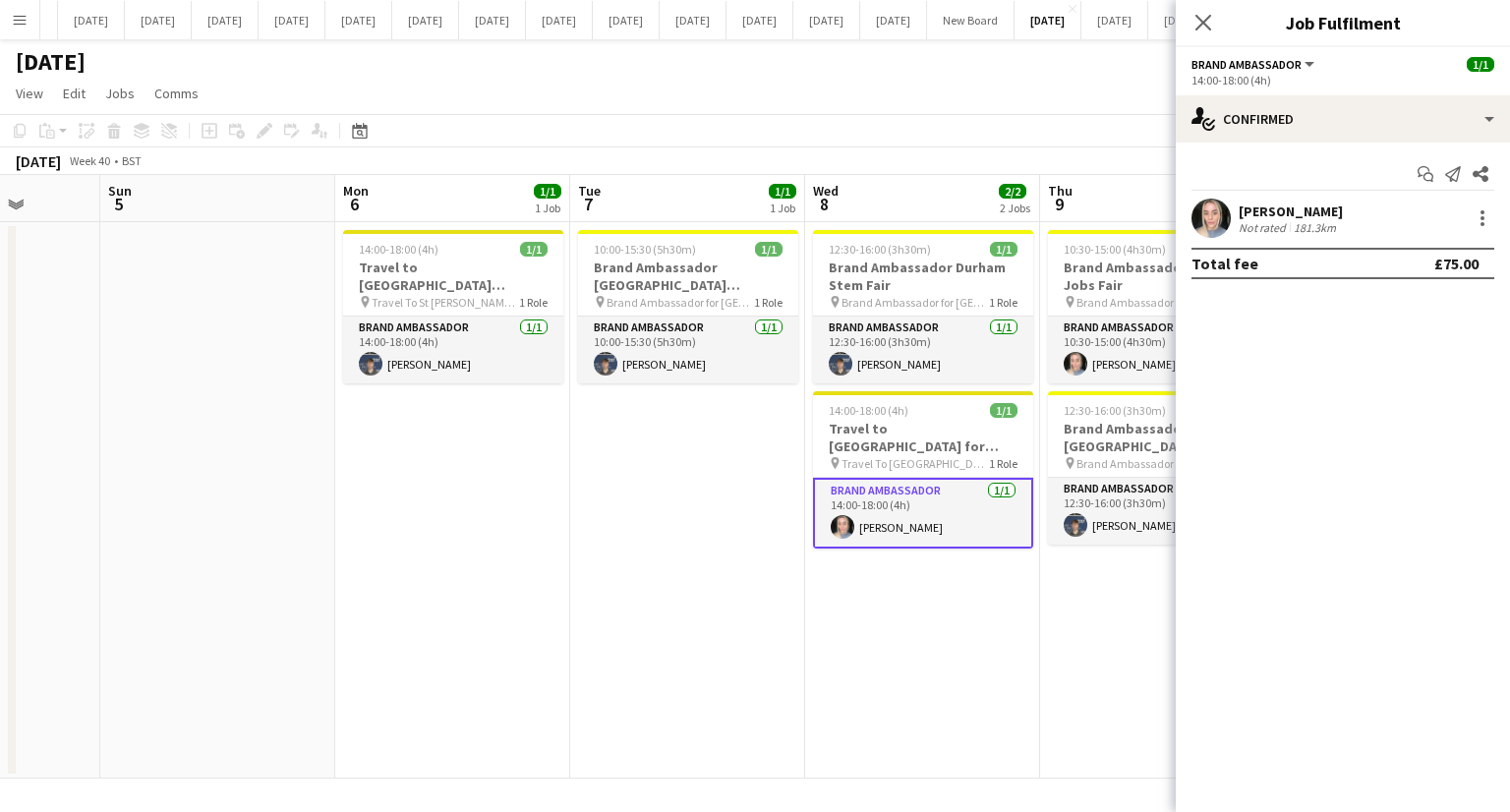
click at [905, 502] on app-card-role "Brand Ambassador [DATE] 14:00-18:00 (4h) [PERSON_NAME]" at bounding box center [923, 513] width 220 height 71
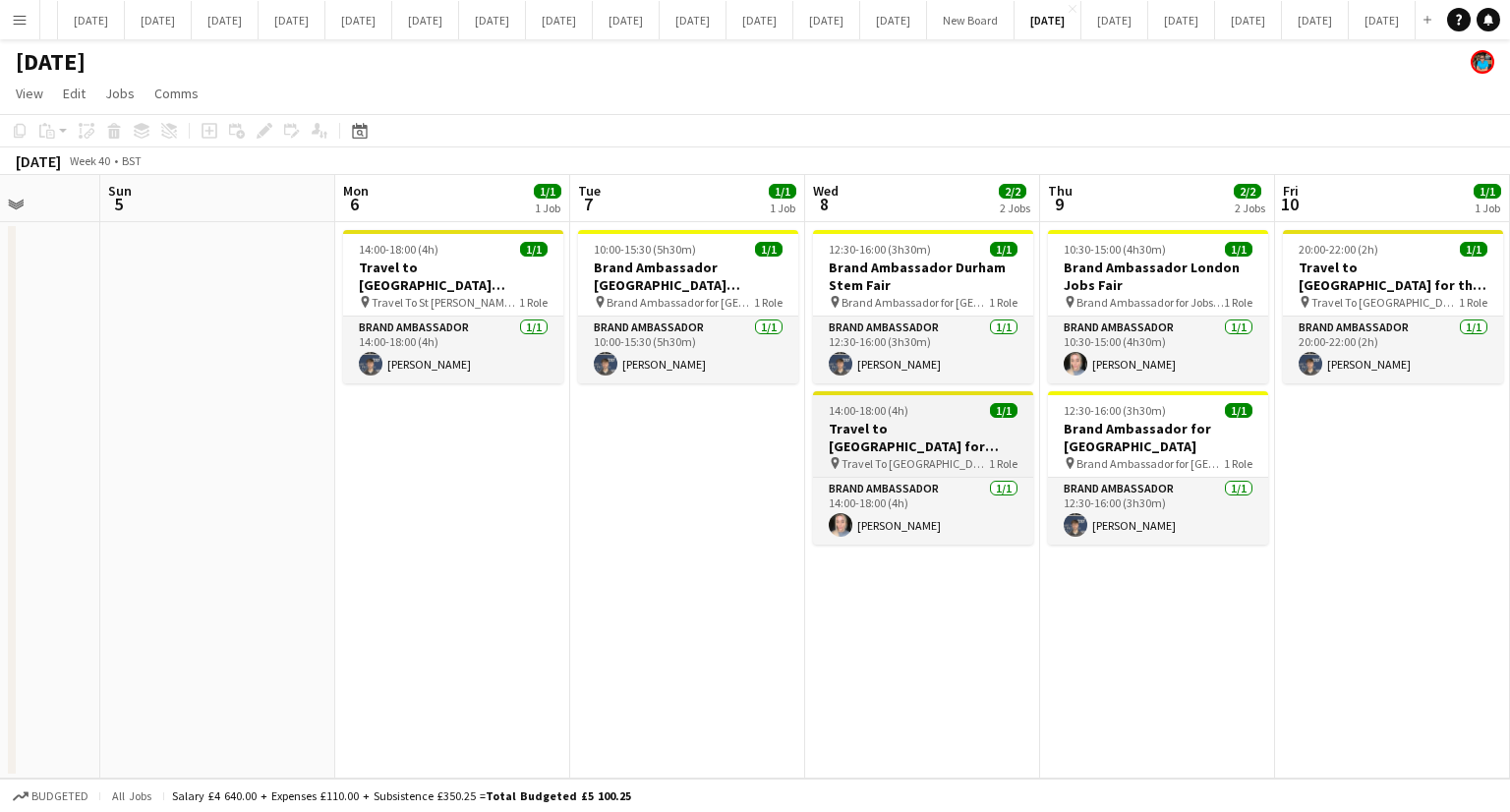
click at [901, 451] on h3 "Travel to [GEOGRAPHIC_DATA] for Recruitment fair" at bounding box center [923, 438] width 220 height 35
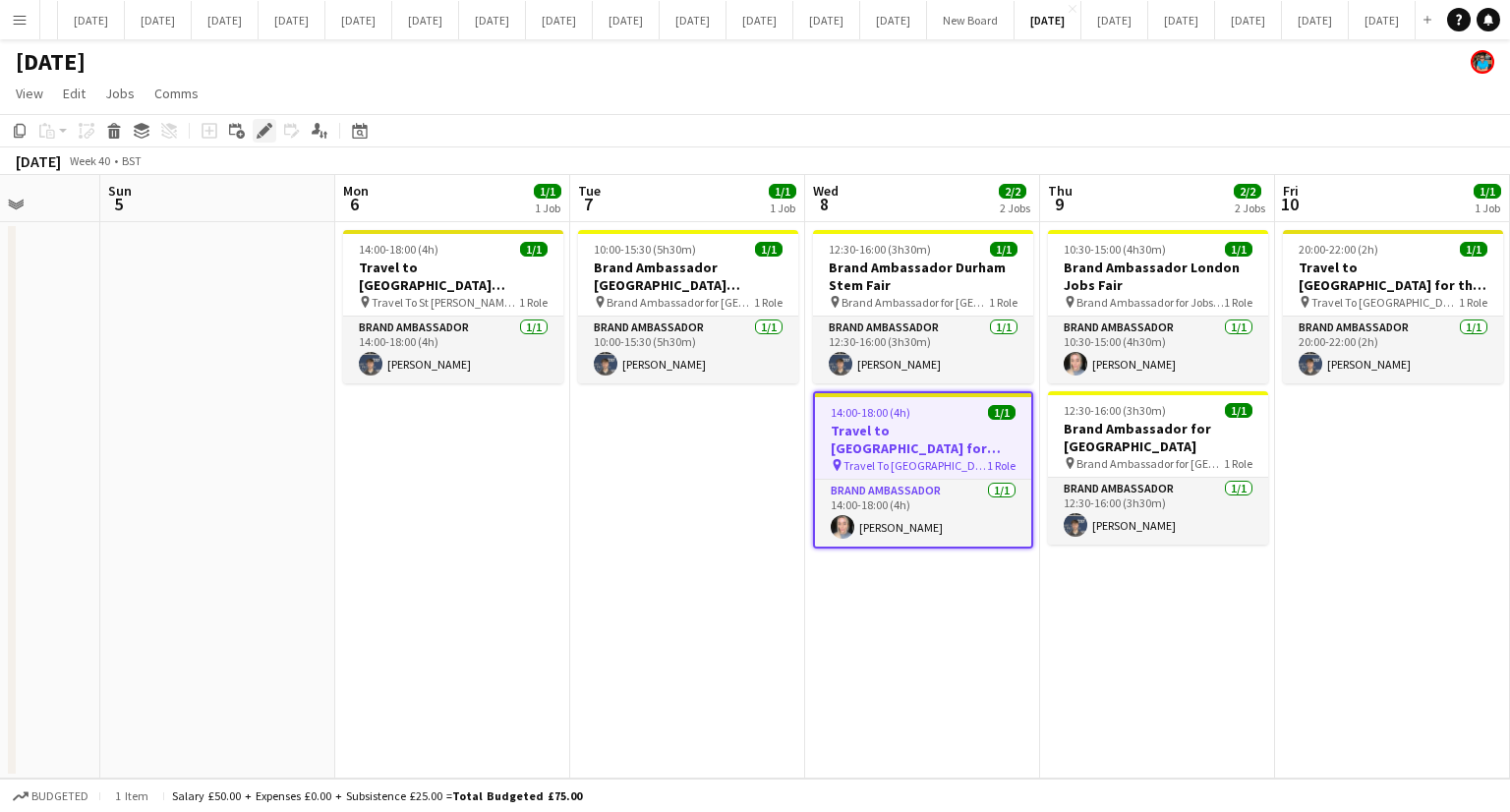
click at [263, 125] on icon "Edit" at bounding box center [264, 131] width 16 height 16
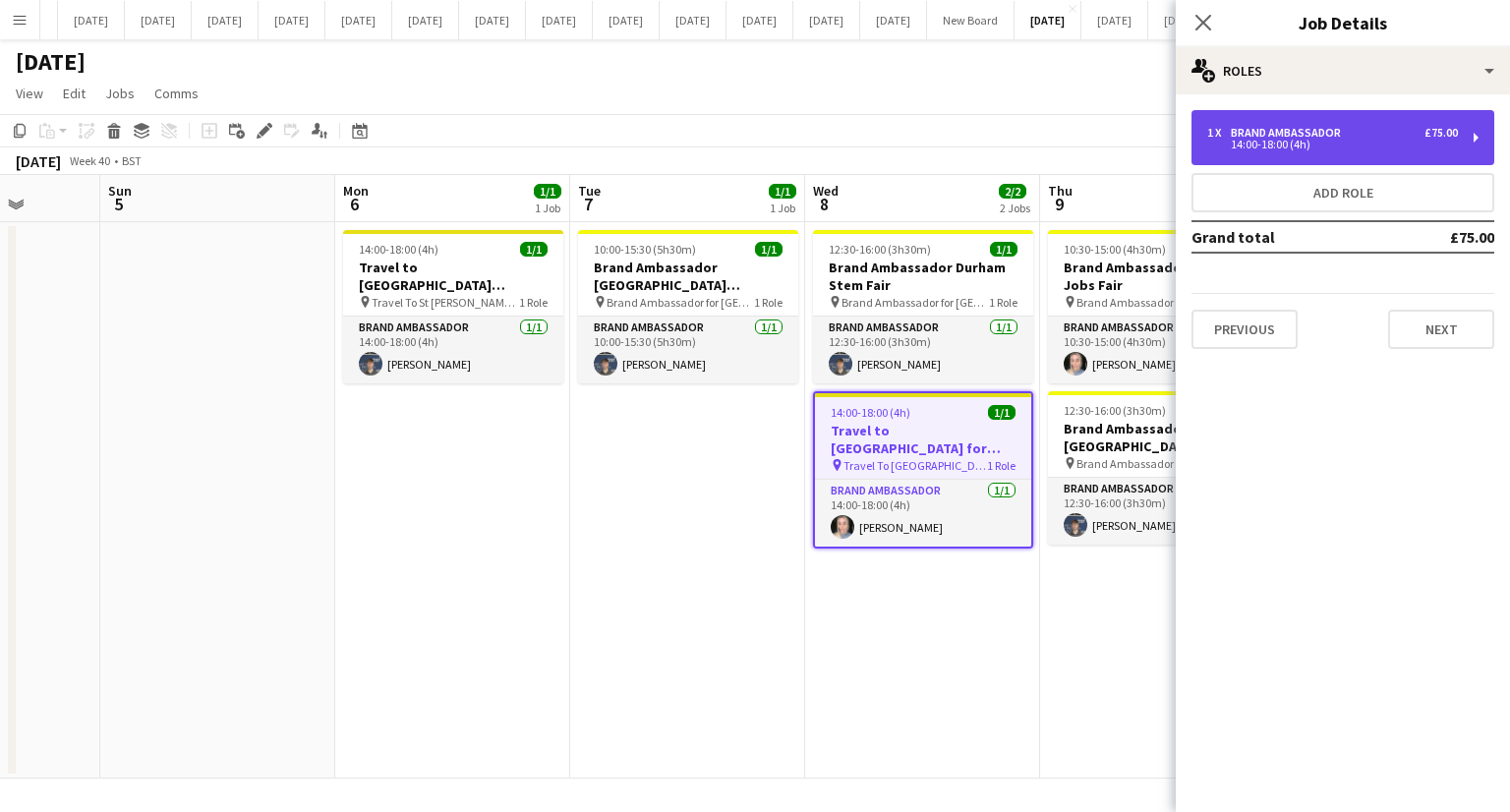
click at [1215, 157] on div "1 x Brand Ambassador £75.00 14:00-18:00 (4h)" at bounding box center [1342, 138] width 303 height 55
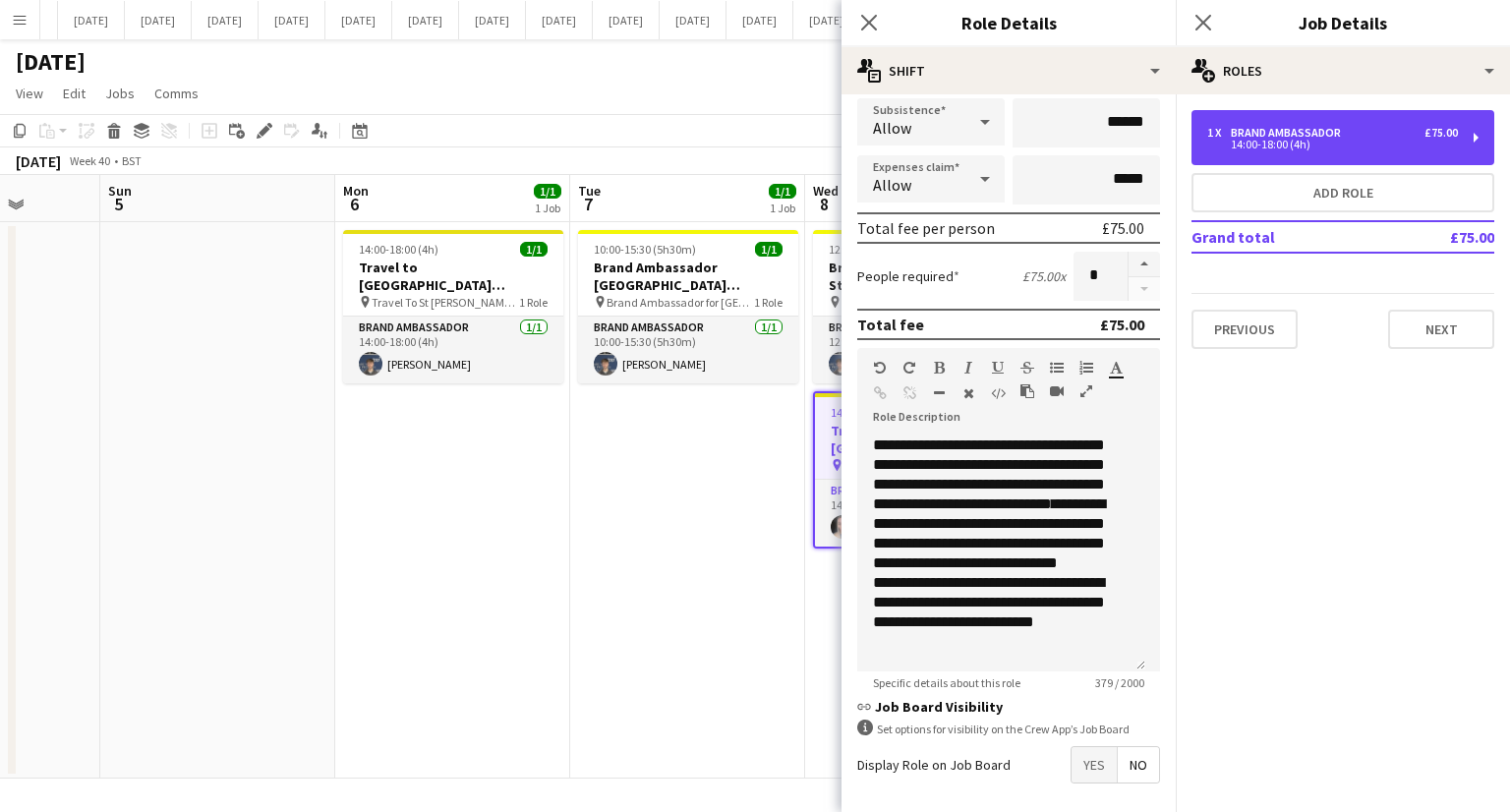
scroll to position [295, 0]
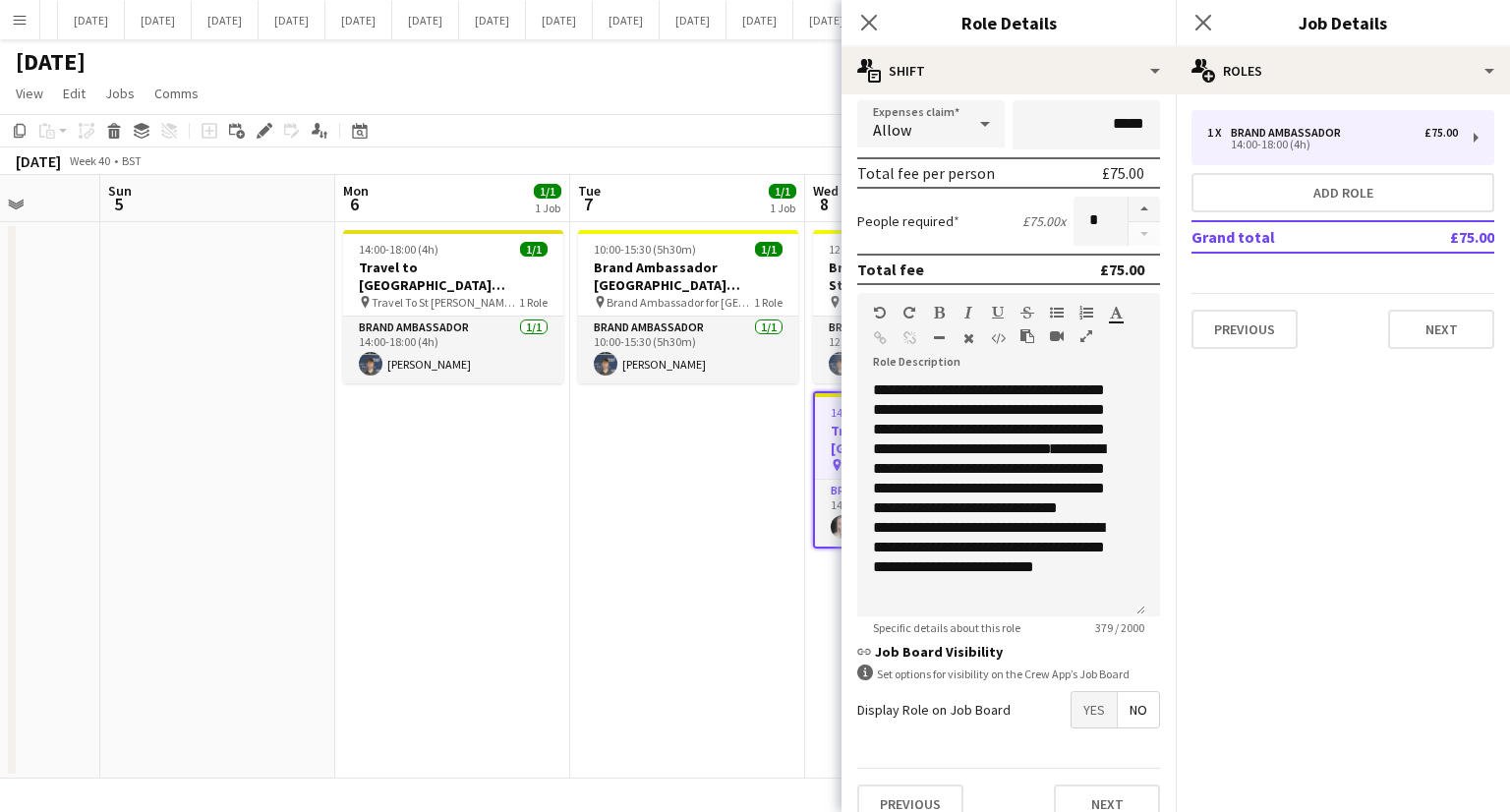
click at [667, 527] on app-date-cell "10:00-15:30 (5h30m) 1/1 Brand Ambassador [GEOGRAPHIC_DATA][PERSON_NAME] Jobs Fa…" at bounding box center [688, 500] width 235 height 557
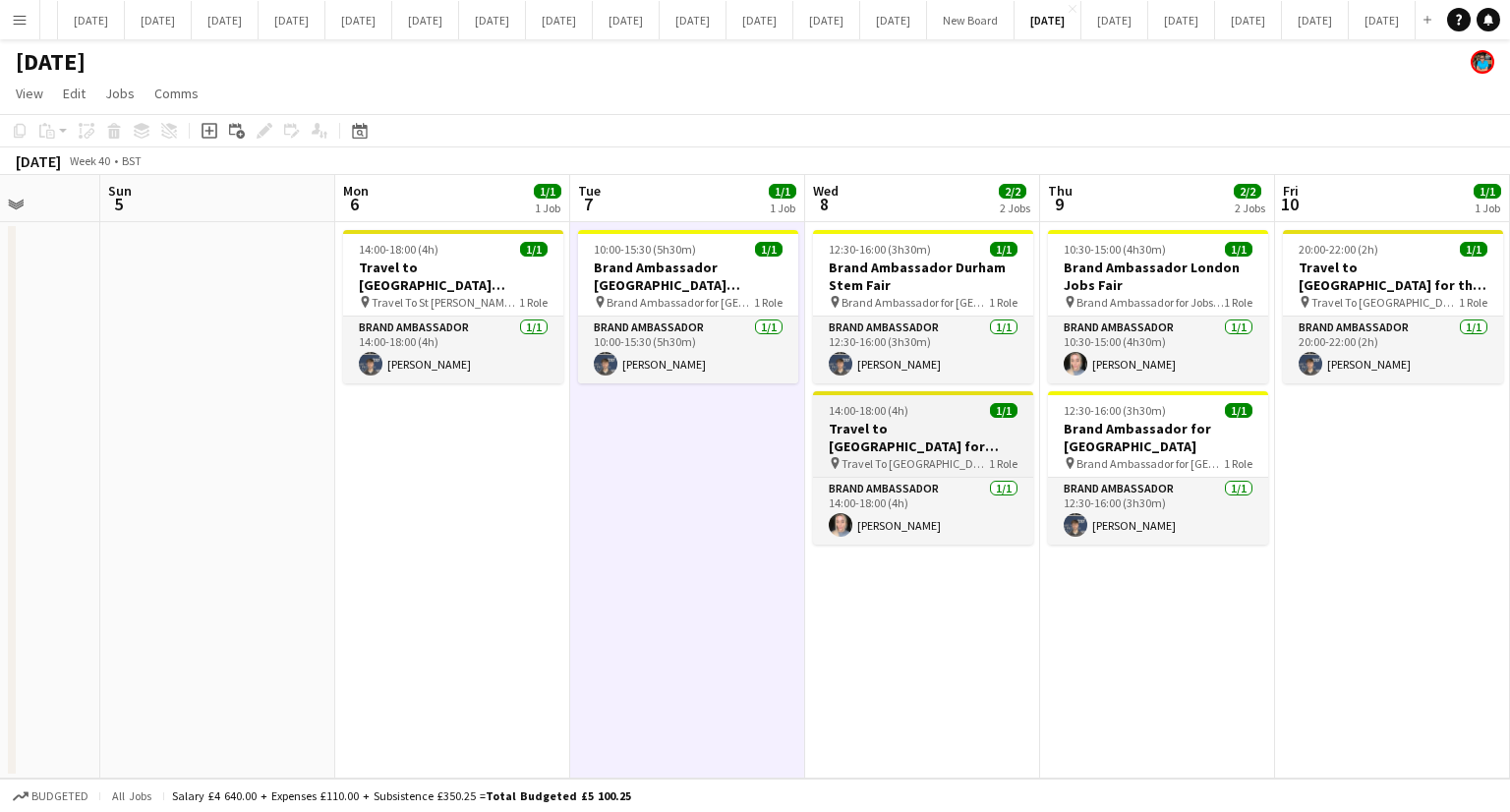
click at [905, 447] on h3 "Travel to [GEOGRAPHIC_DATA] for Recruitment fair" at bounding box center [923, 438] width 220 height 35
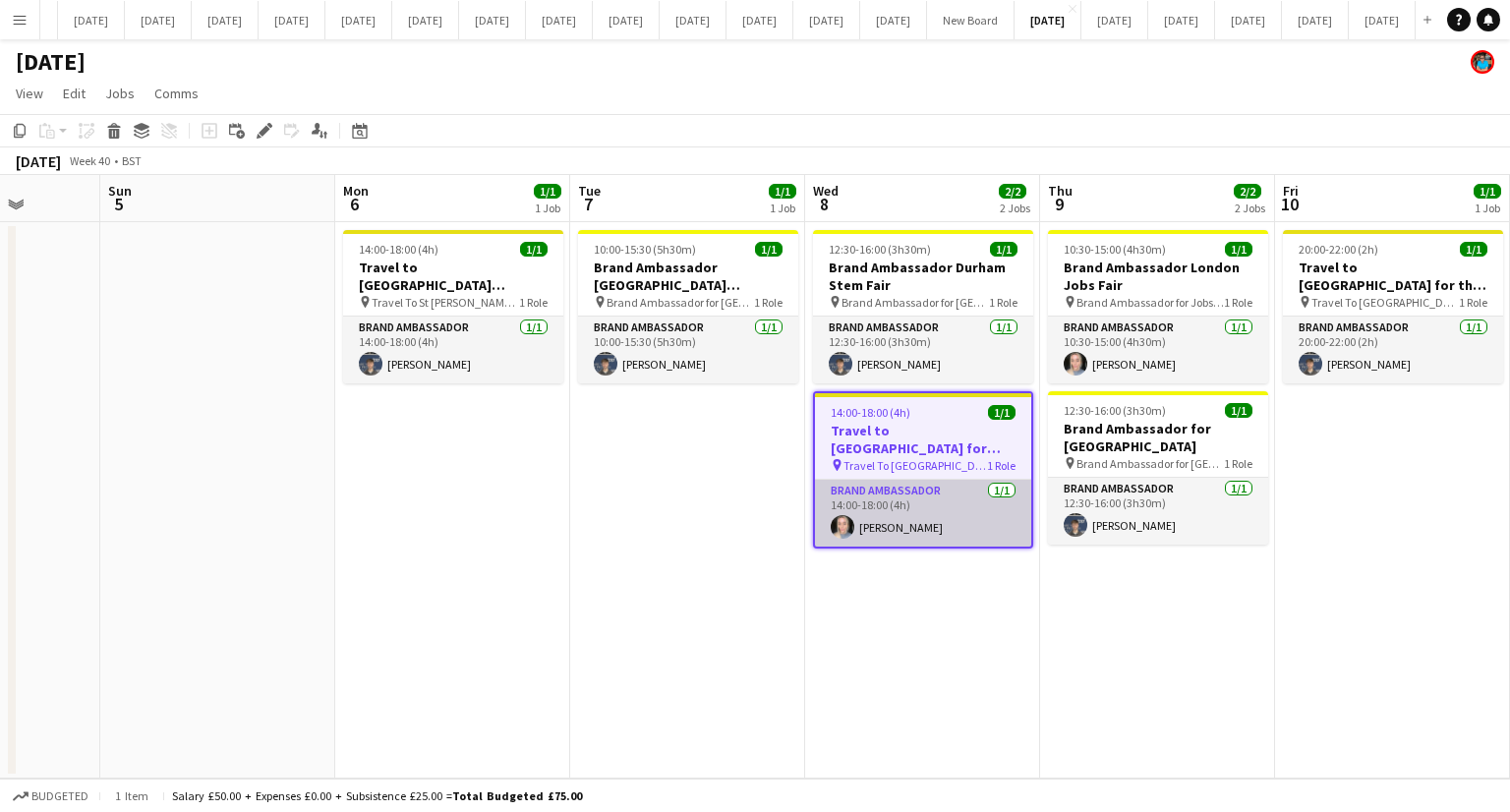
click at [899, 497] on app-card-role "Brand Ambassador [DATE] 14:00-18:00 (4h) [PERSON_NAME]" at bounding box center [923, 513] width 216 height 67
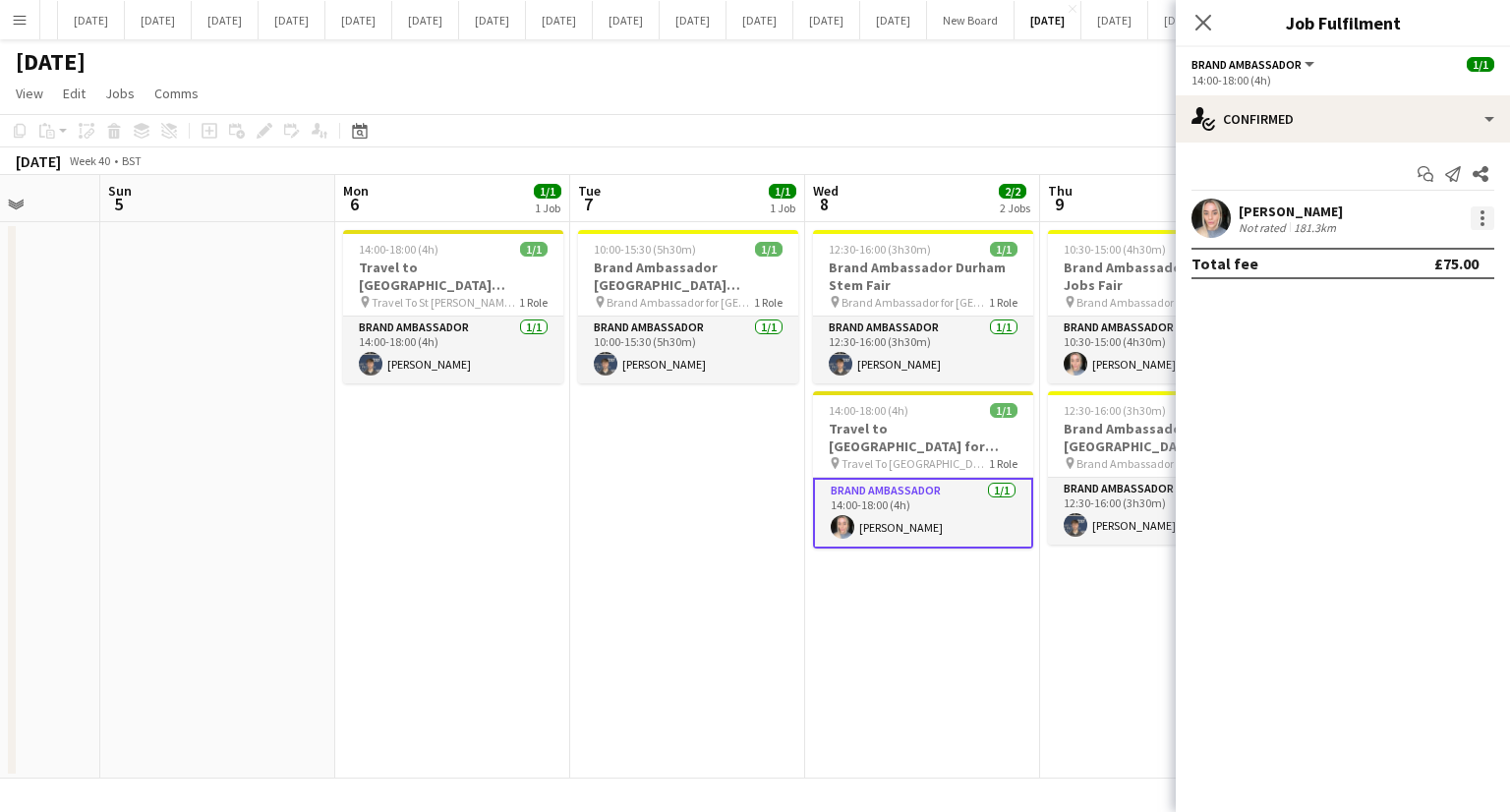
click at [1472, 221] on div at bounding box center [1482, 218] width 24 height 24
click at [1398, 436] on span "Remove" at bounding box center [1387, 442] width 59 height 17
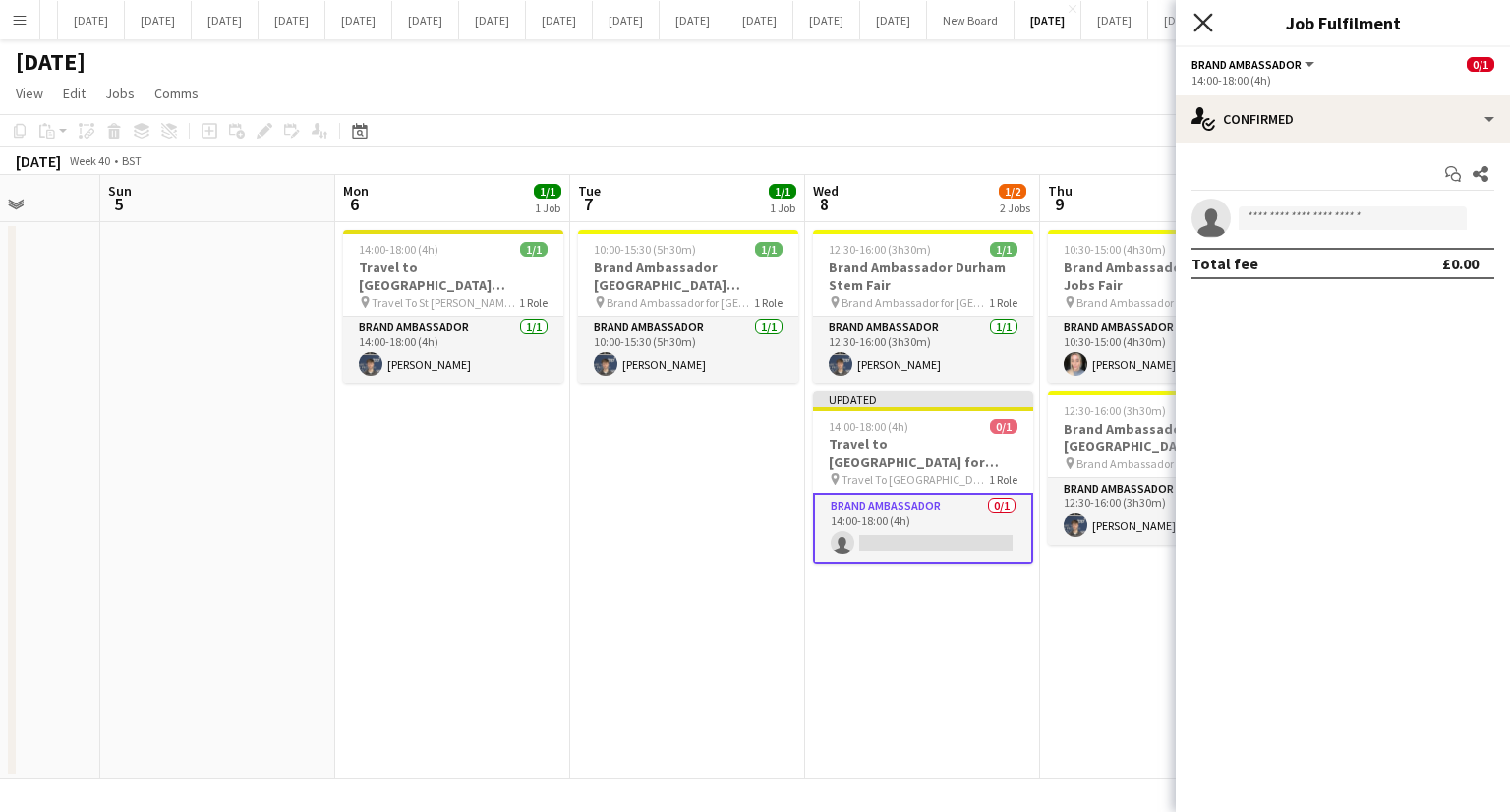
click at [1200, 26] on icon at bounding box center [1202, 22] width 19 height 19
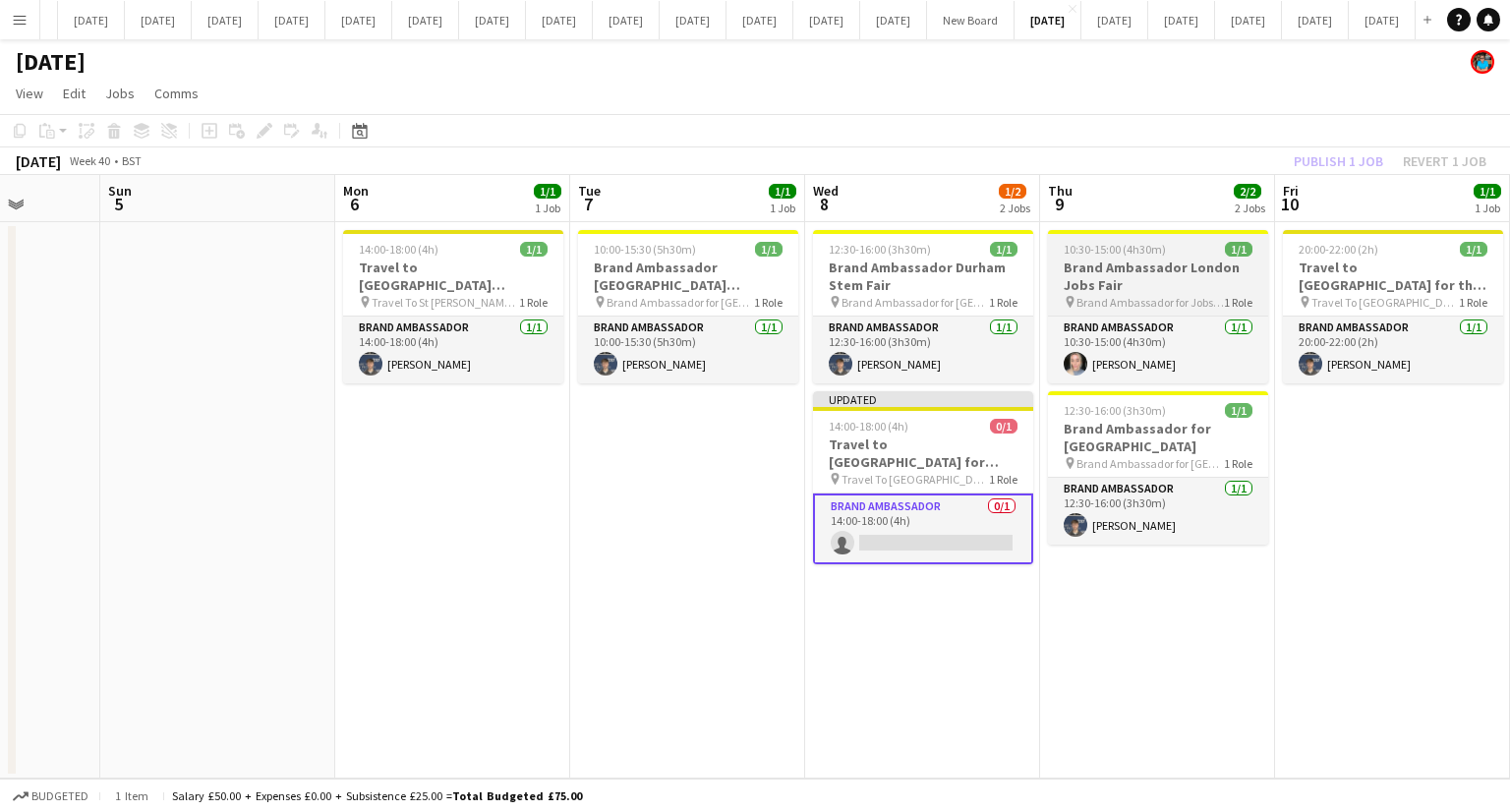
click at [1130, 291] on h3 "Brand Ambassador London Jobs Fair" at bounding box center [1157, 276] width 220 height 35
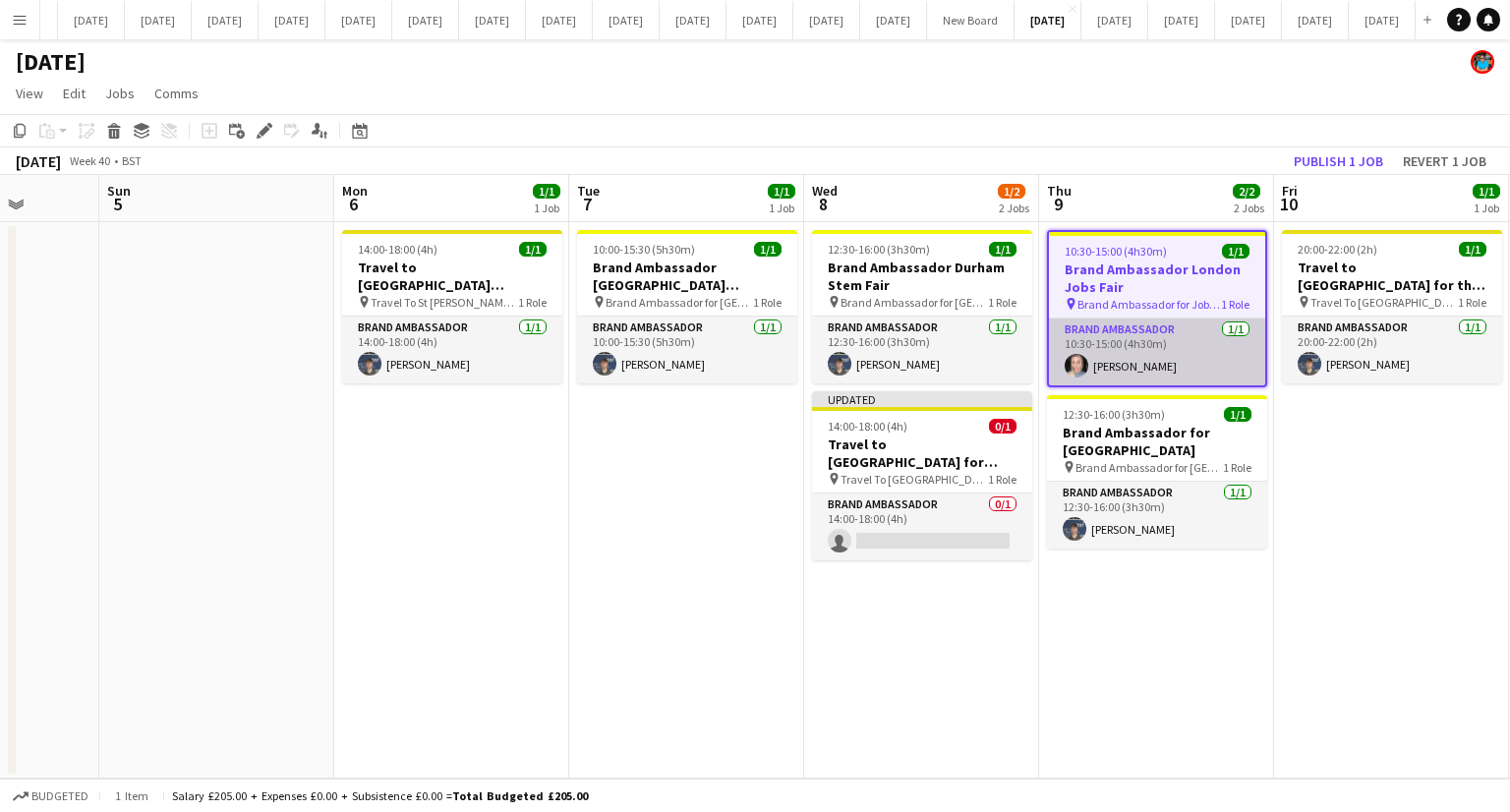
click at [1157, 342] on app-card-role "Brand Ambassador [DATE] 10:30-15:00 (4h30m) [PERSON_NAME]" at bounding box center [1156, 352] width 216 height 67
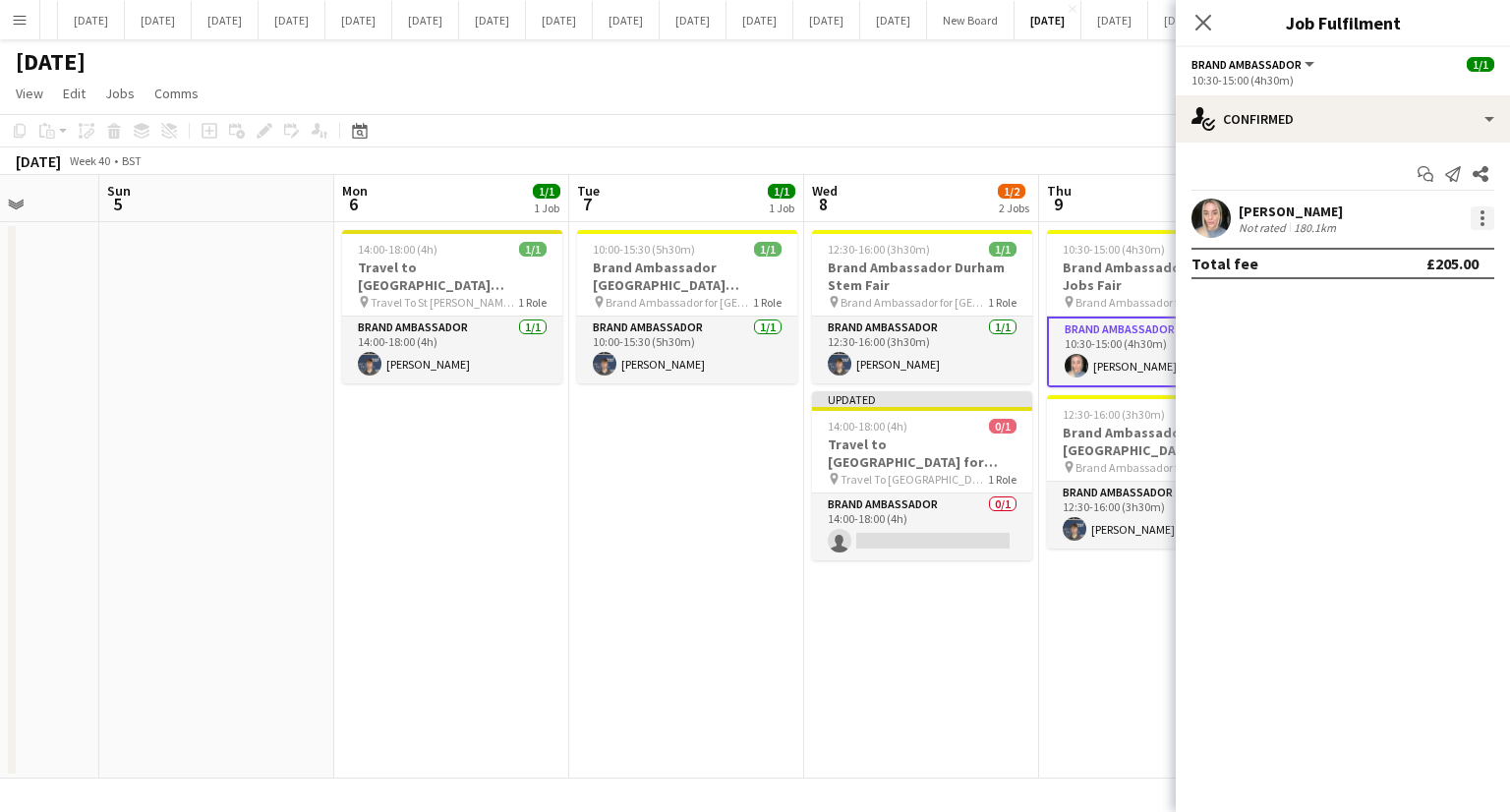
click at [1477, 214] on div at bounding box center [1482, 218] width 24 height 24
click at [1410, 443] on span "Remove" at bounding box center [1387, 442] width 59 height 17
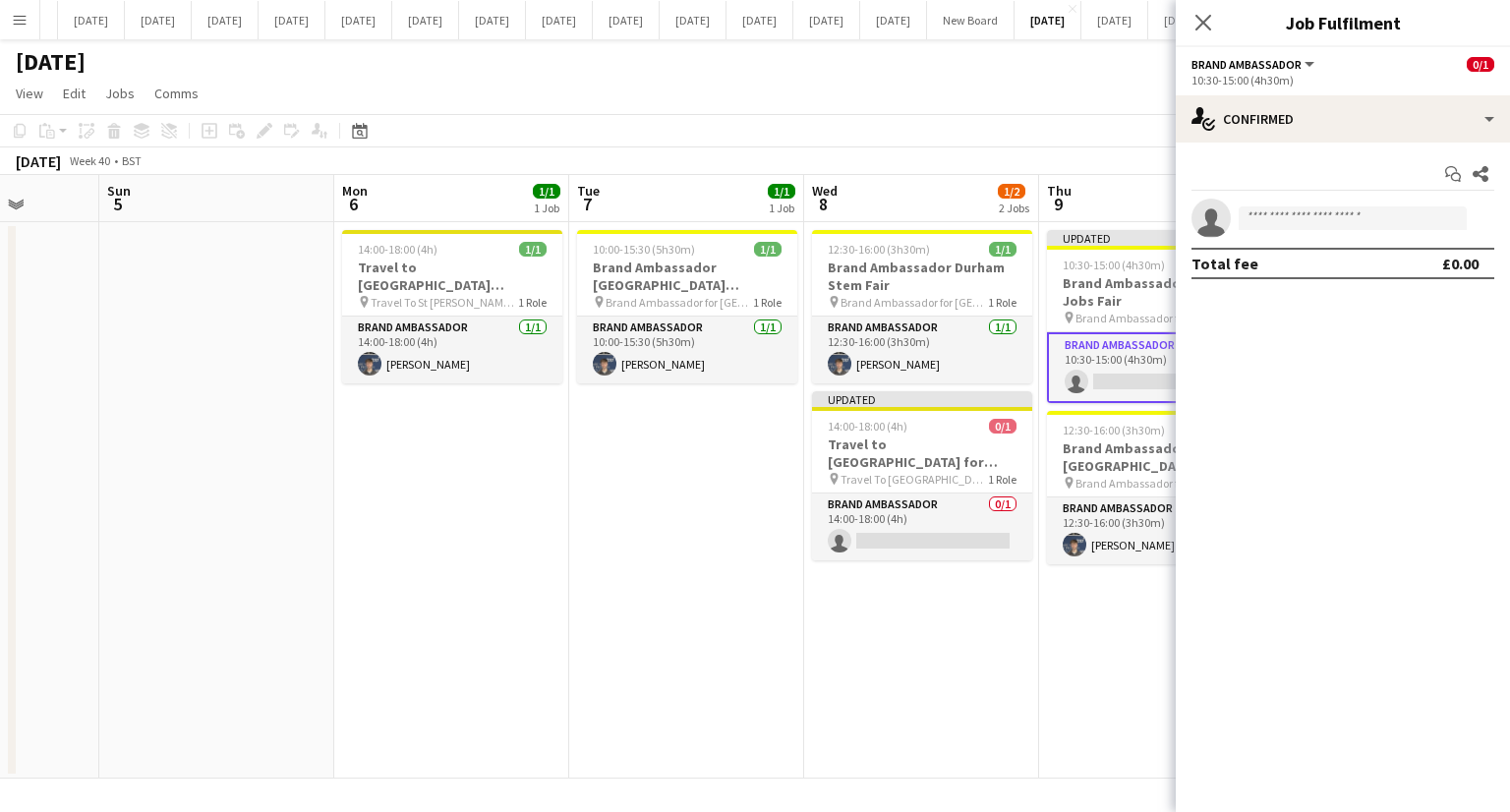
click at [943, 609] on app-date-cell "12:30-16:00 (3h30m) 1/1 Brand Ambassador Durham Stem Fair pin Brand Ambassador …" at bounding box center [922, 500] width 235 height 557
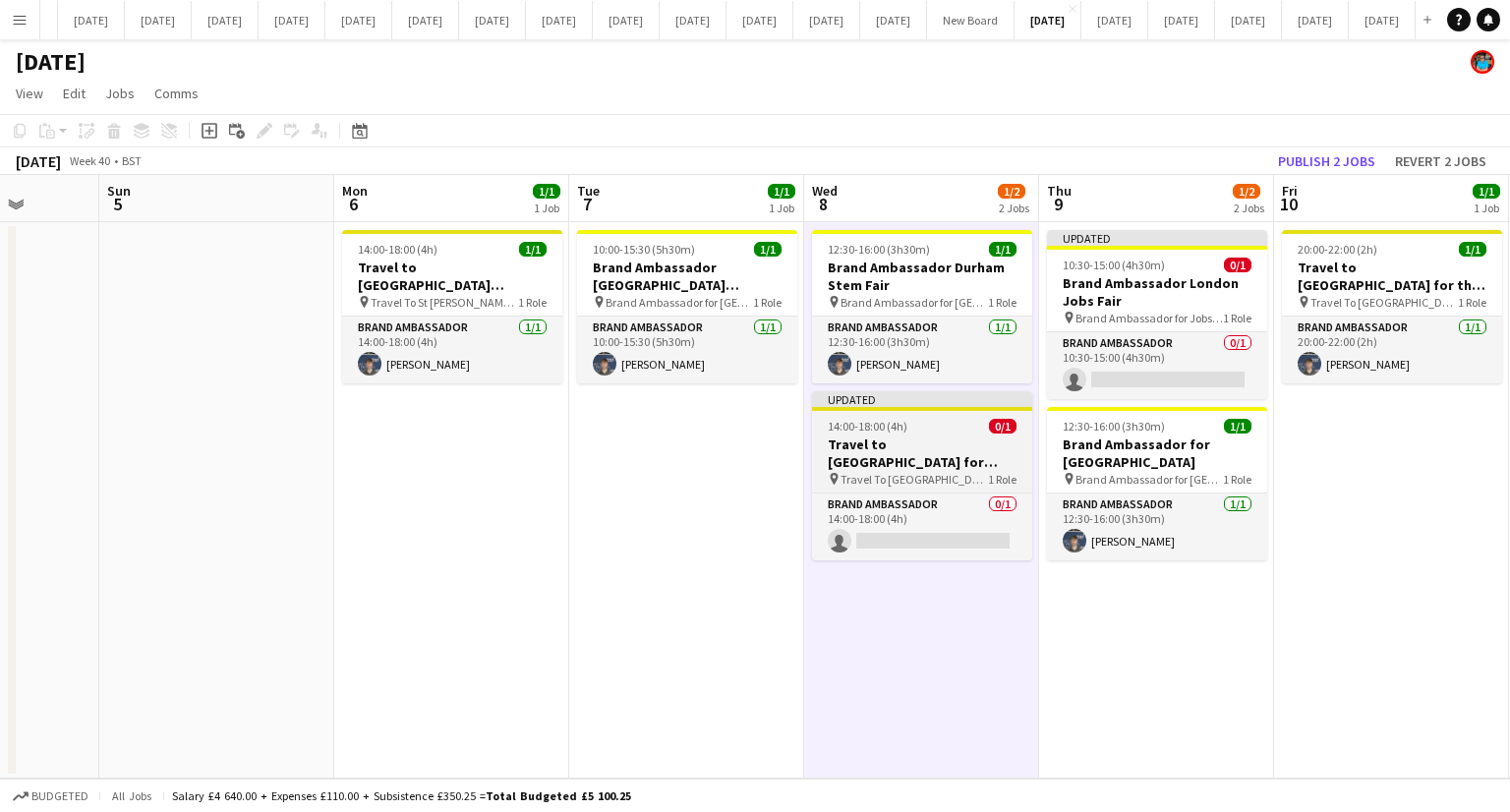
click at [909, 459] on h3 "Travel to [GEOGRAPHIC_DATA] for Recruitment fair" at bounding box center [922, 453] width 220 height 35
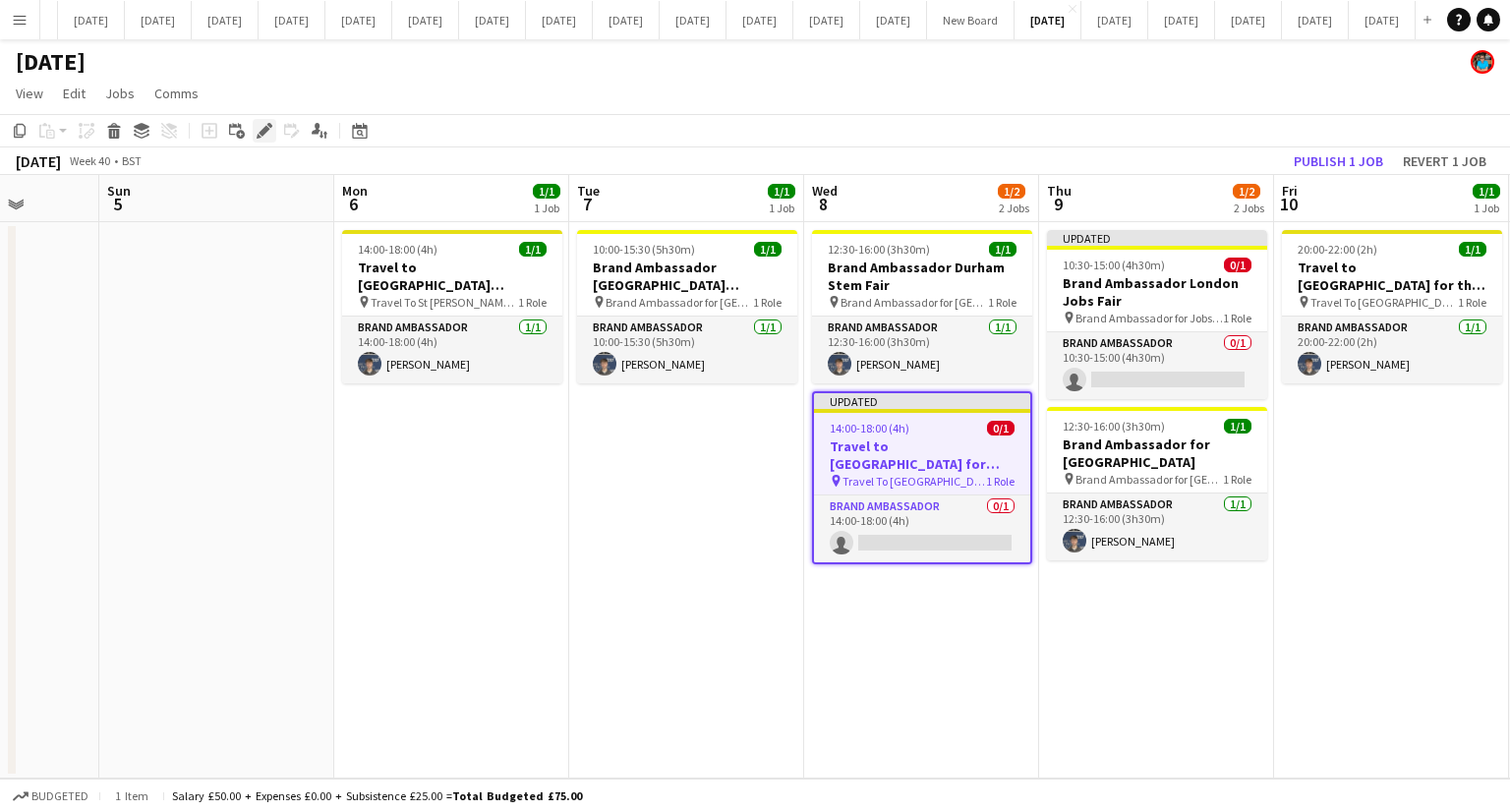
click at [261, 132] on icon at bounding box center [263, 131] width 11 height 11
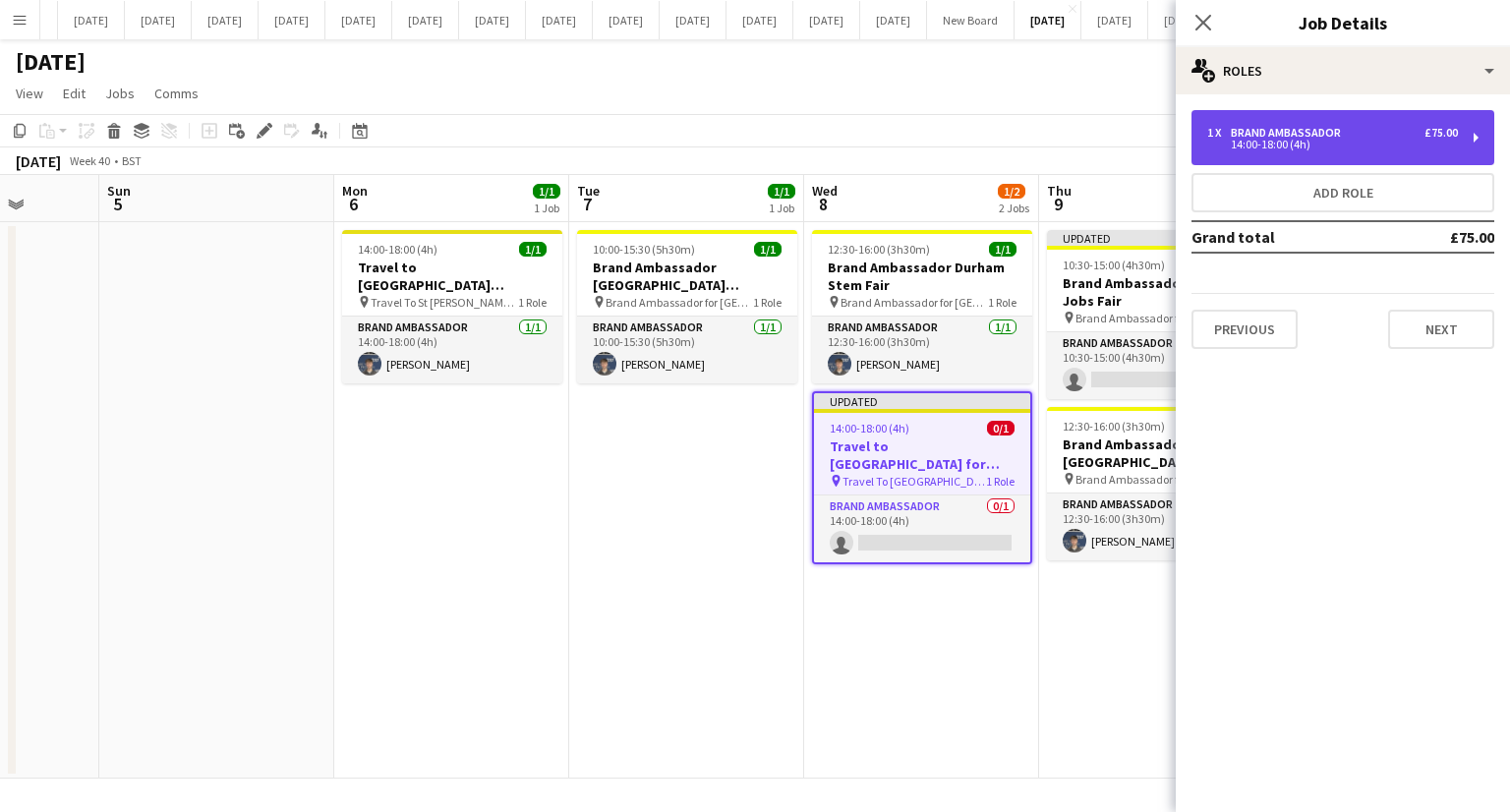
click at [1236, 150] on div "14:00-18:00 (4h)" at bounding box center [1333, 145] width 250 height 10
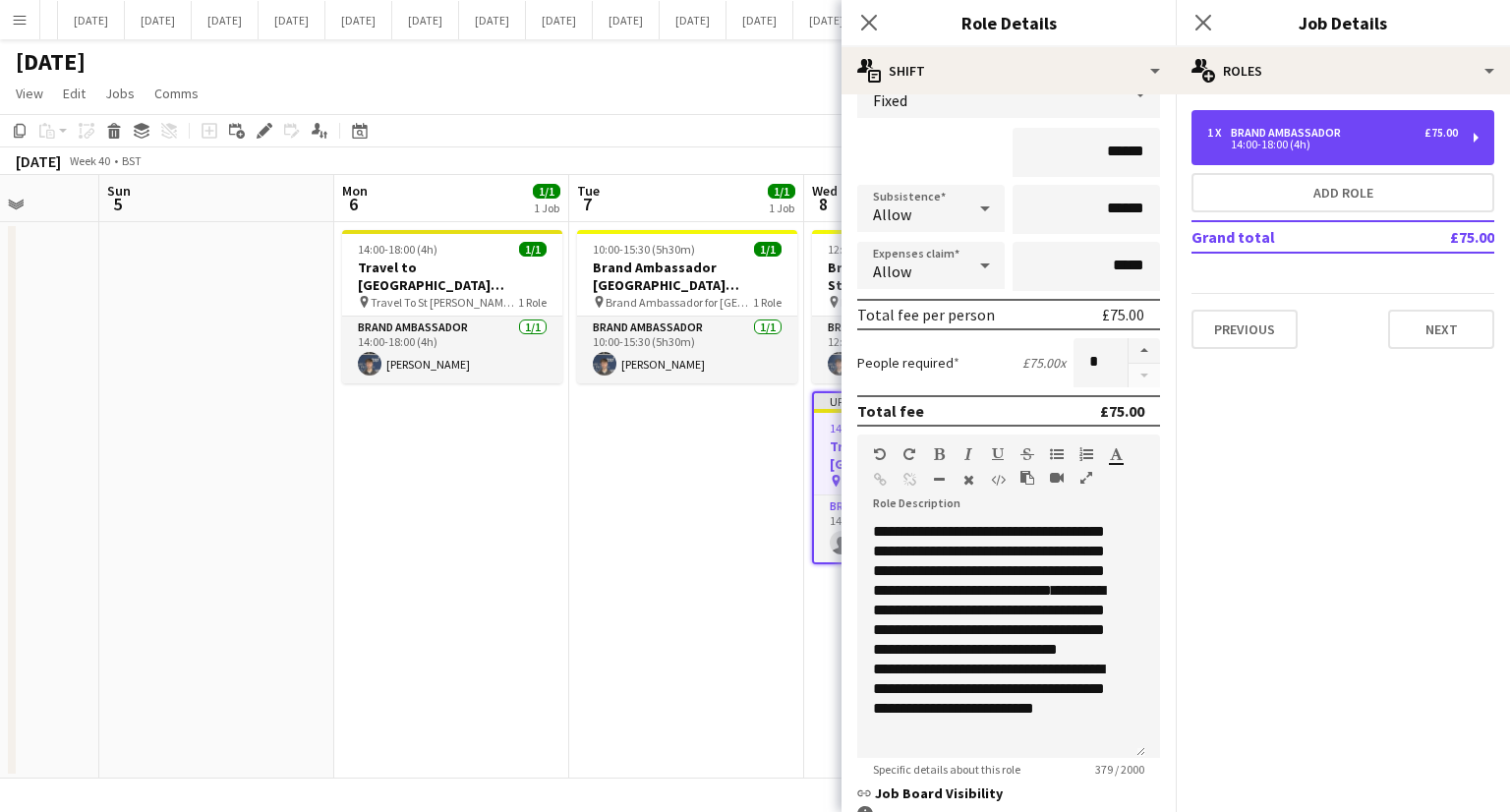
scroll to position [318, 0]
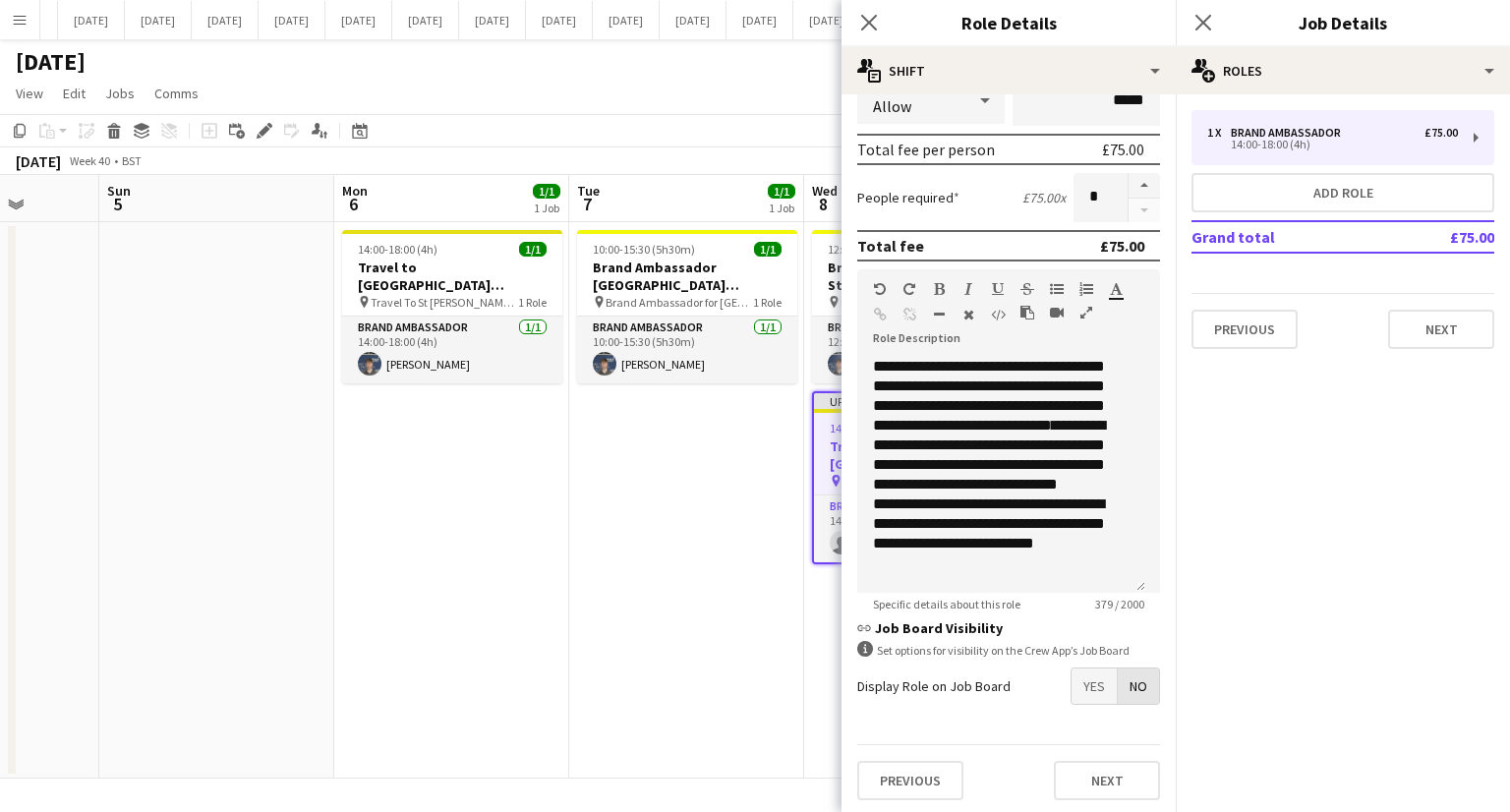
click at [1121, 693] on span "No" at bounding box center [1138, 686] width 41 height 35
click at [875, 28] on icon at bounding box center [868, 22] width 19 height 19
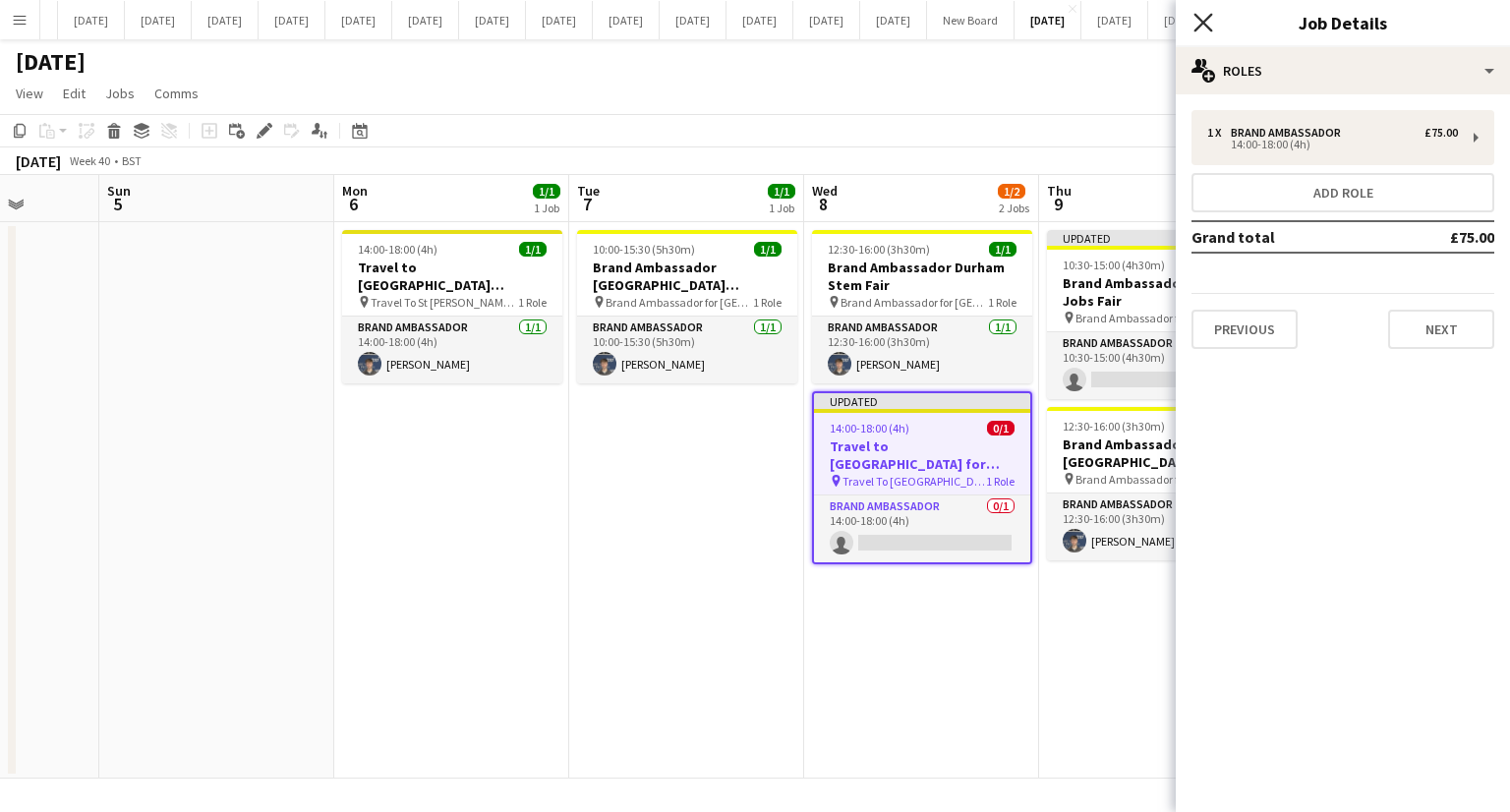
click at [1206, 27] on icon at bounding box center [1202, 22] width 19 height 19
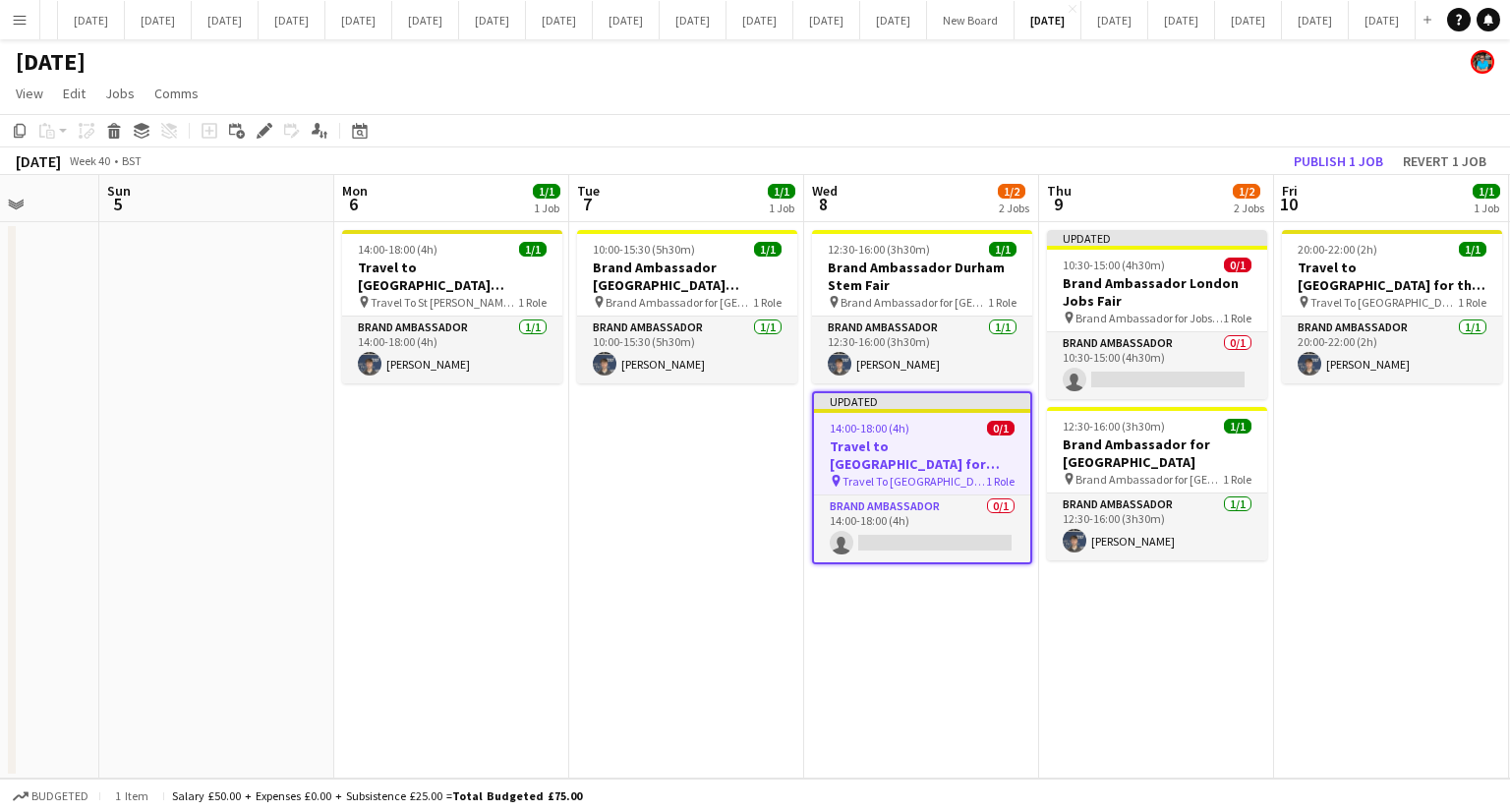
click at [1182, 629] on app-date-cell "Updated 10:30-15:00 (4h30m) 0/1 Brand Ambassador London Jobs Fair pin Brand Amb…" at bounding box center [1156, 500] width 235 height 557
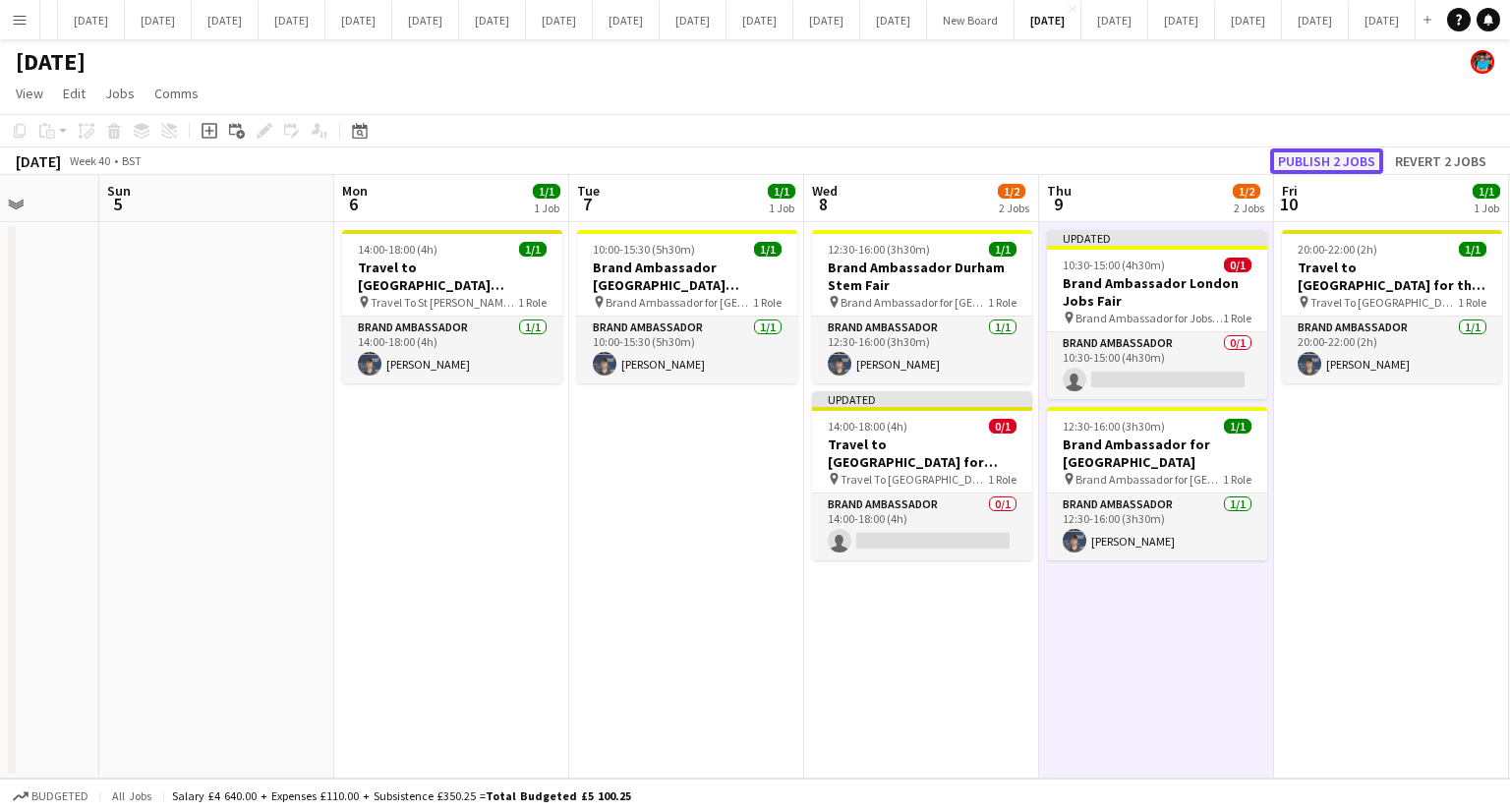
click at [1311, 161] on button "Publish 2 jobs" at bounding box center [1327, 162] width 113 height 26
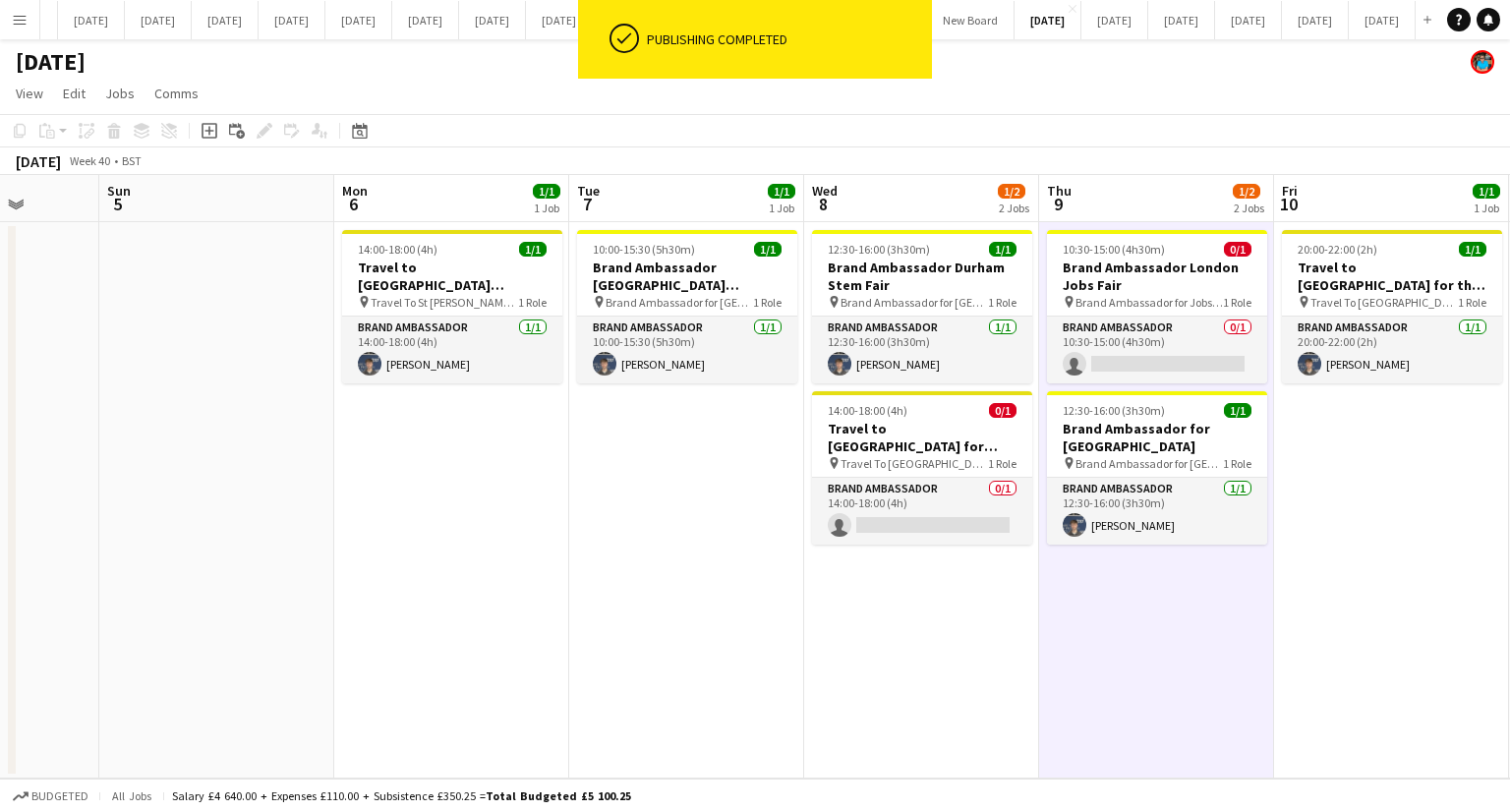
click at [1196, 634] on app-date-cell "10:30-15:00 (4h30m) 0/1 Brand Ambassador London Jobs Fair pin Brand Ambassador …" at bounding box center [1156, 500] width 235 height 557
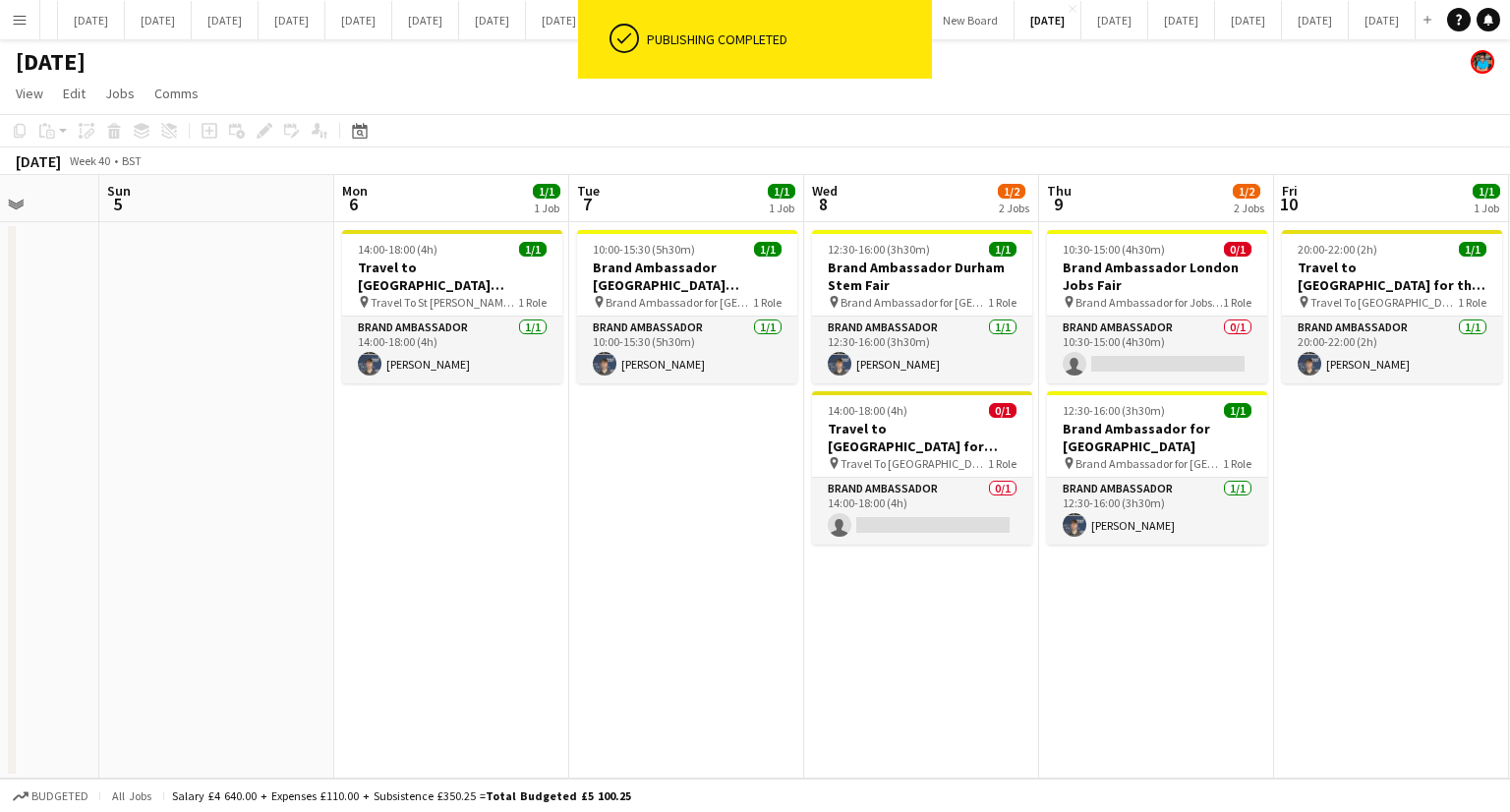
click at [1199, 633] on app-date-cell "10:30-15:00 (4h30m) 0/1 Brand Ambassador London Jobs Fair pin Brand Ambassador …" at bounding box center [1156, 500] width 235 height 557
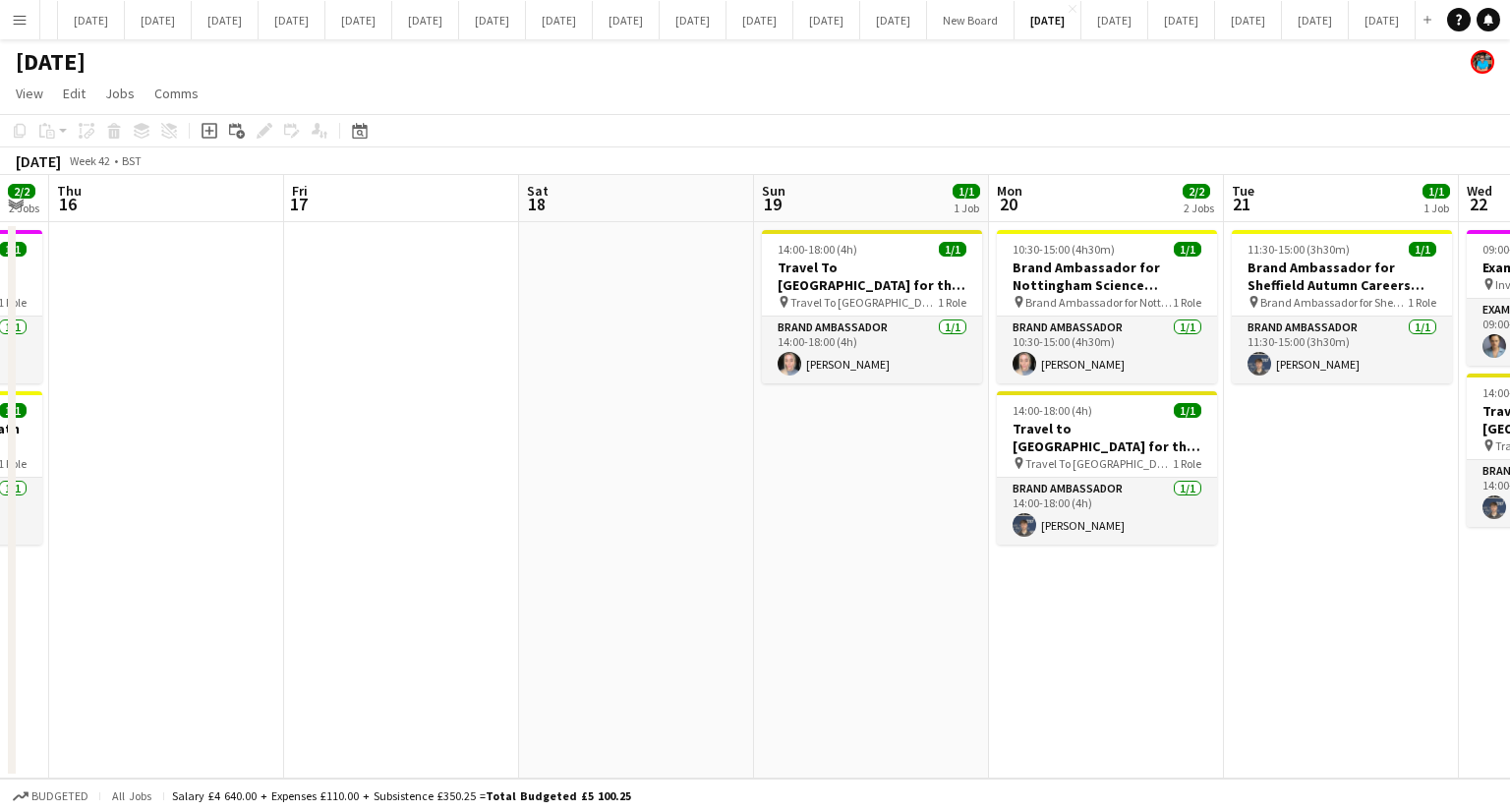
scroll to position [0, 695]
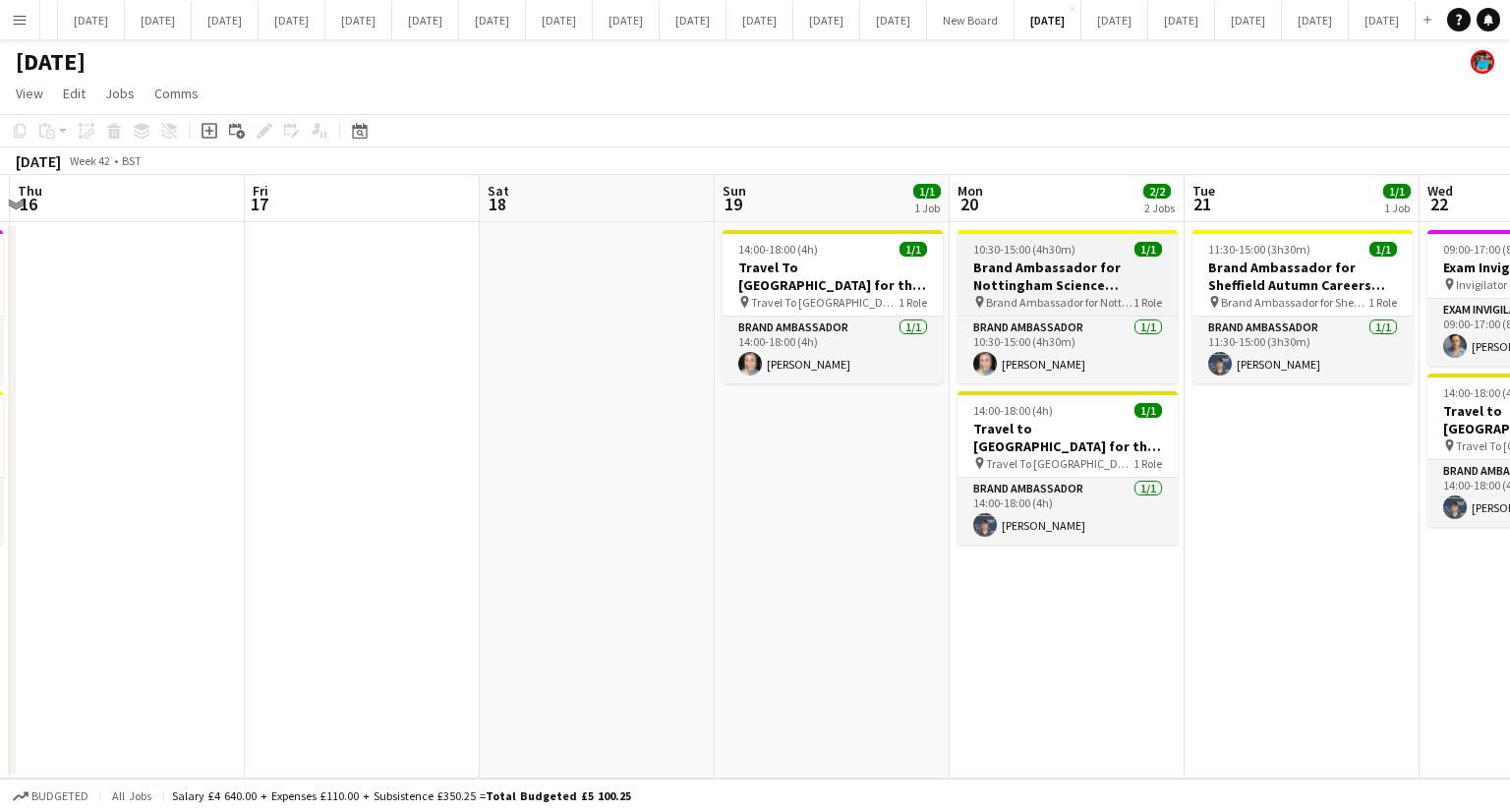
click at [1003, 284] on h3 "Brand Ambassador for Nottingham Science Engineering & Technology fair" at bounding box center [1067, 276] width 220 height 35
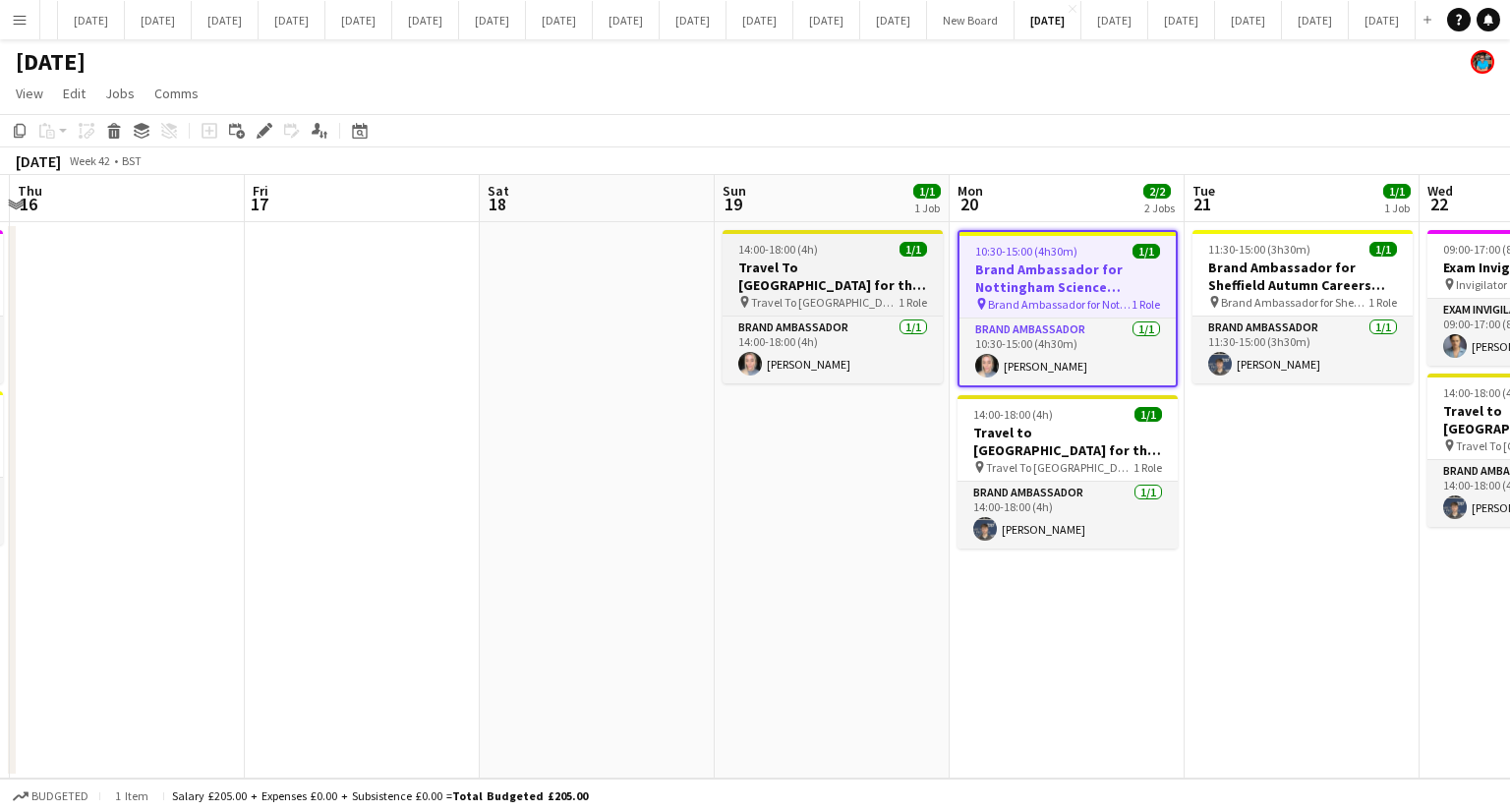
click at [837, 293] on h3 "Travel To [GEOGRAPHIC_DATA] for the Engineering Science and Technology Fair" at bounding box center [832, 276] width 220 height 35
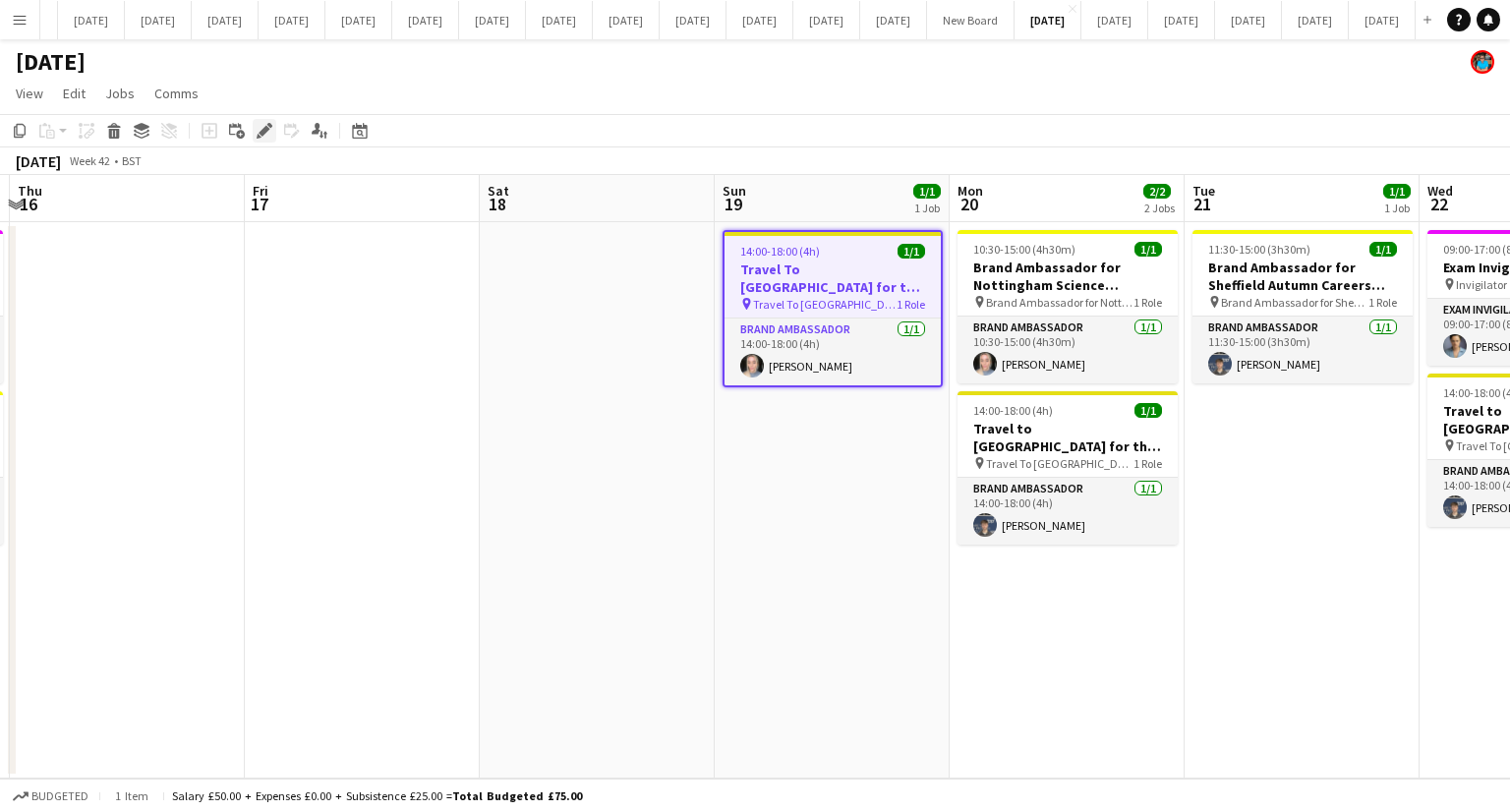
click at [264, 129] on icon at bounding box center [263, 131] width 11 height 11
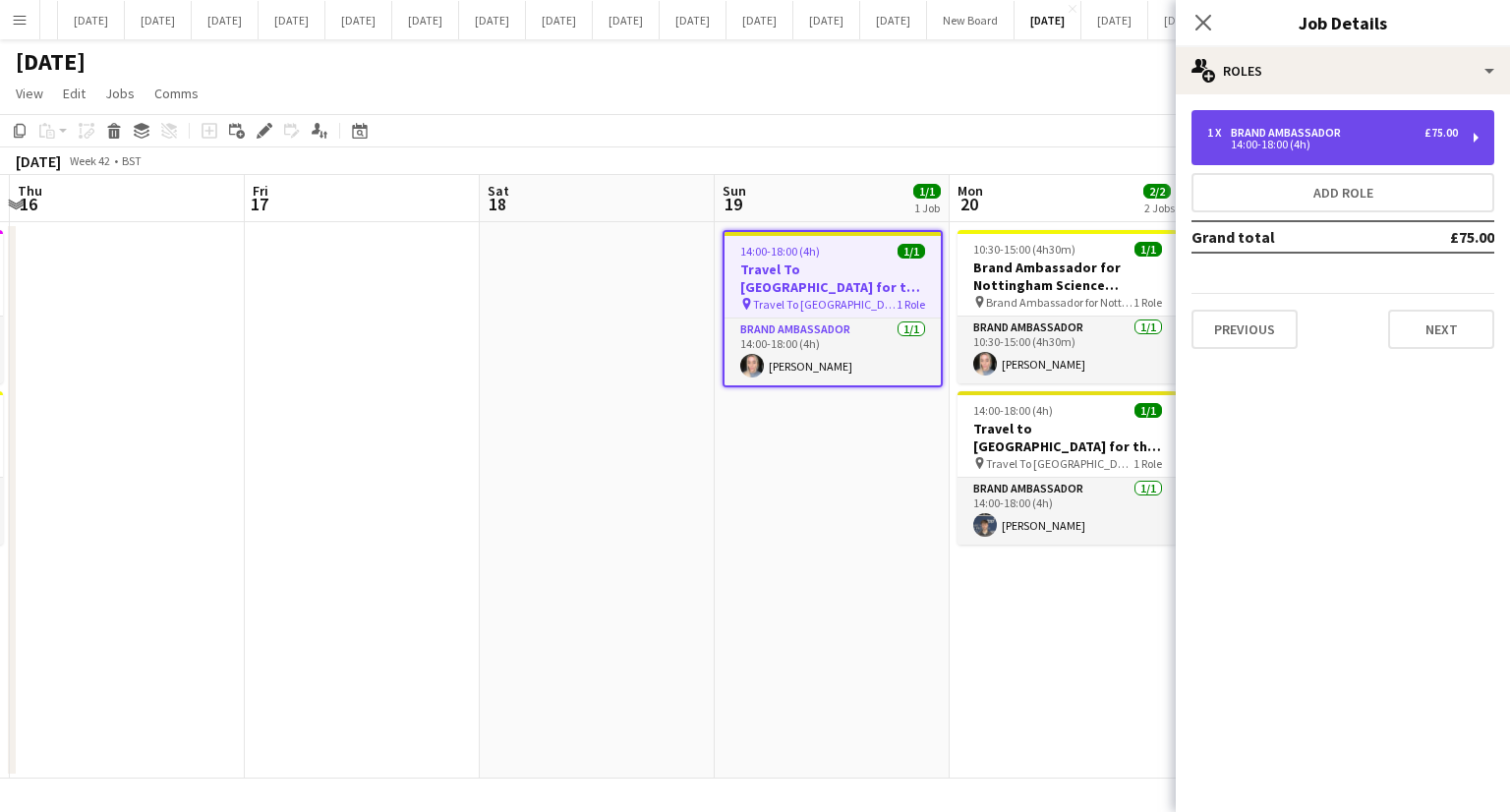
click at [1207, 143] on div "14:00-18:00 (4h)" at bounding box center [1333, 145] width 250 height 10
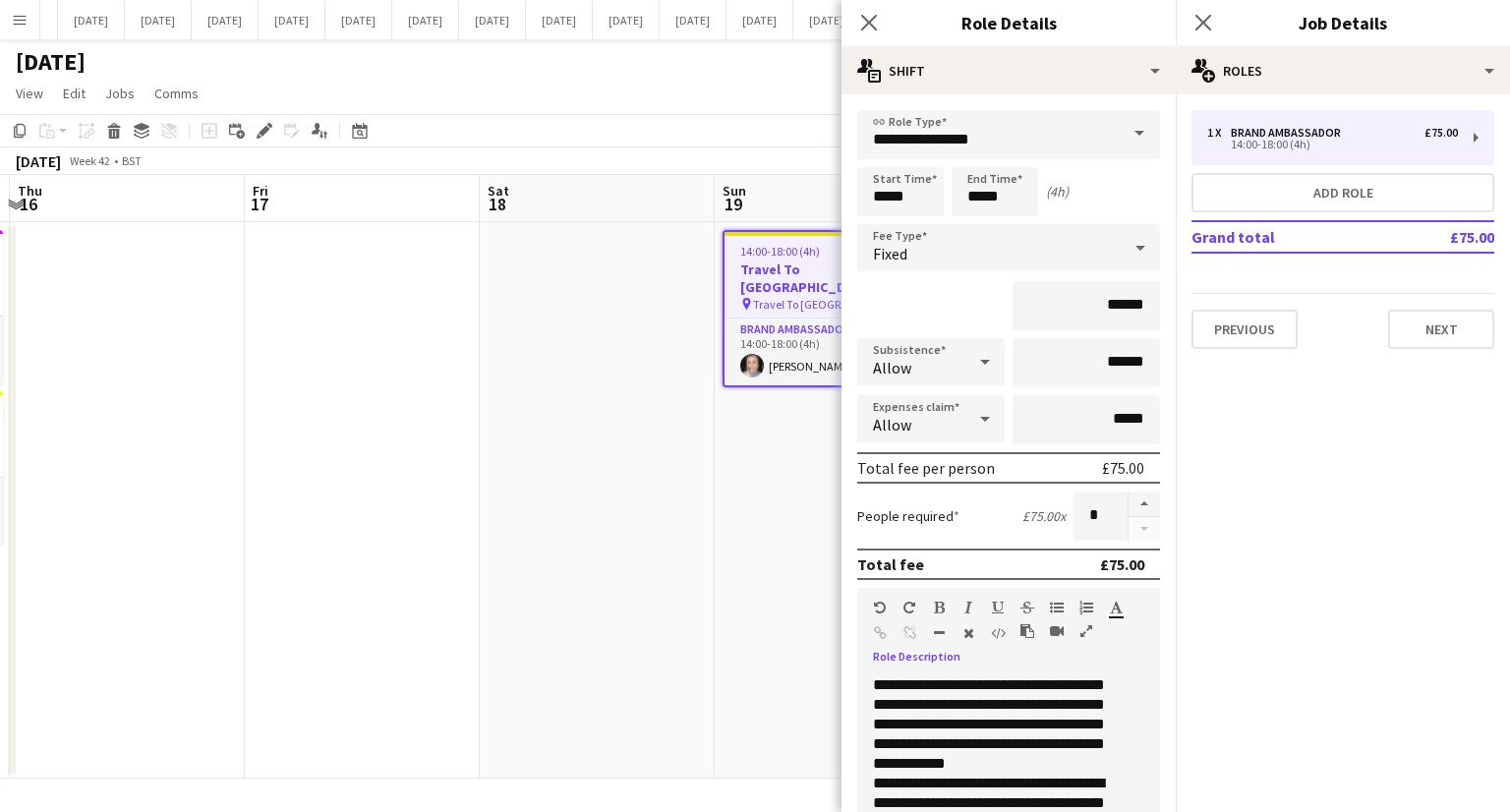
click at [1004, 763] on div "**********" at bounding box center [1001, 792] width 288 height 236
click at [1396, 557] on mat-expansion-panel "pencil3 General details 1 x Brand Ambassador £75.00 14:00-18:00 (4h) Add role G…" at bounding box center [1342, 453] width 334 height 717
click at [773, 527] on app-date-cell "14:00-18:00 (4h) 1/1 Travel To [GEOGRAPHIC_DATA] for the Engineering Science an…" at bounding box center [832, 500] width 235 height 557
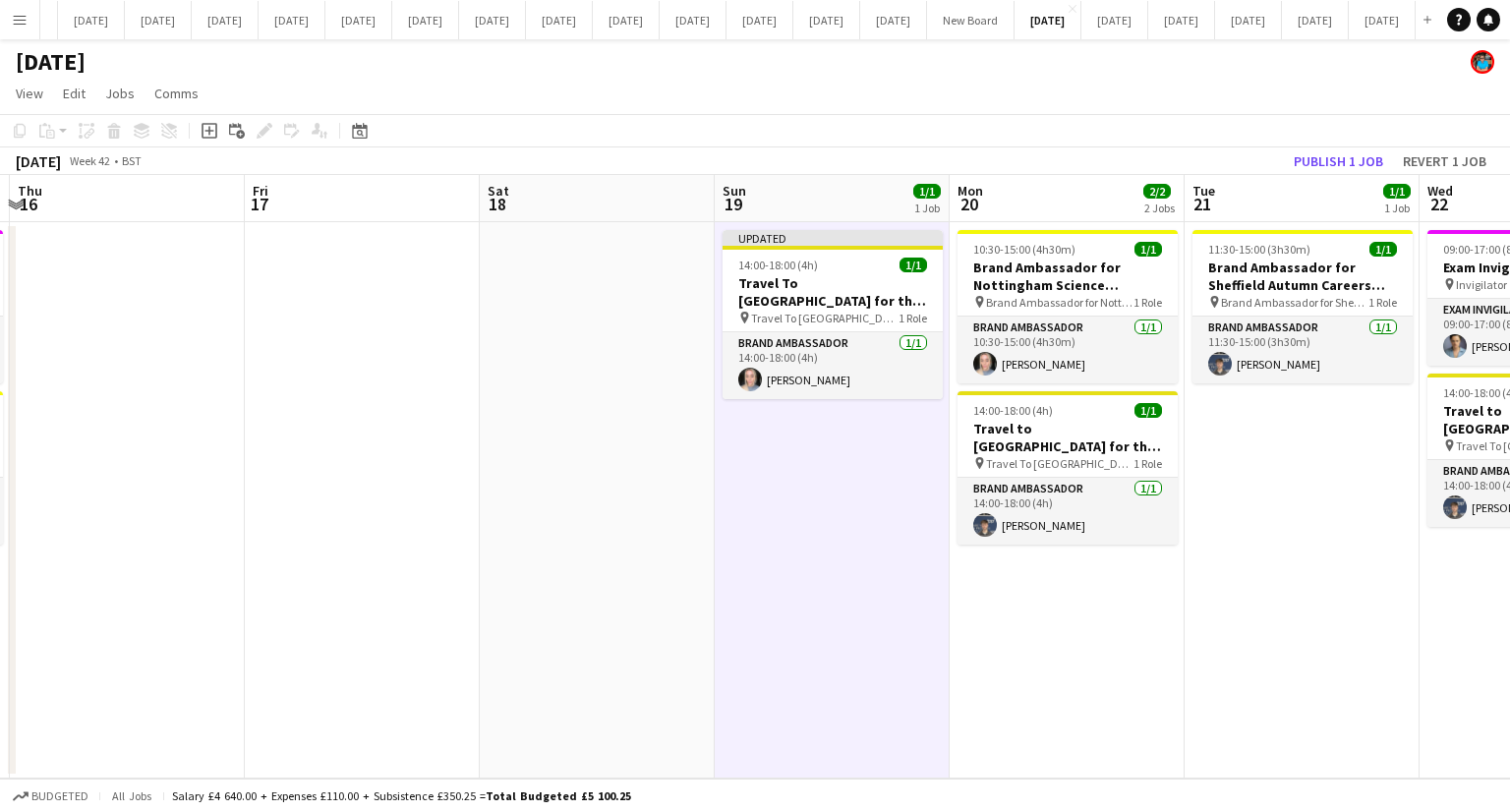
click at [1290, 552] on app-date-cell "11:30-15:00 (3h30m) 1/1 Brand Ambassador for Sheffield Autumn Careers Fair pin …" at bounding box center [1302, 500] width 235 height 557
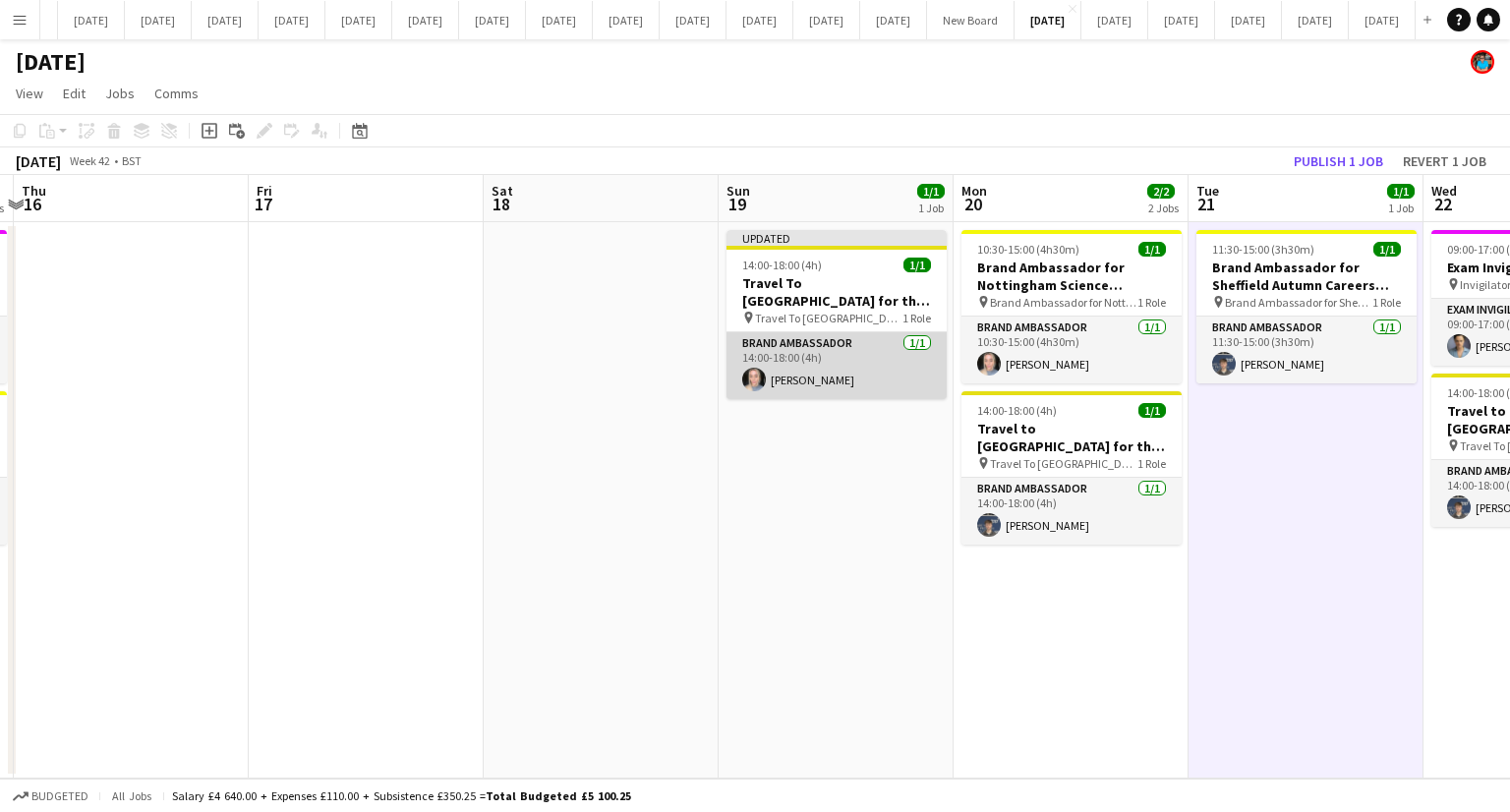
click at [824, 352] on app-card-role "Brand Ambassador [DATE] 14:00-18:00 (4h) [PERSON_NAME]" at bounding box center [836, 366] width 220 height 67
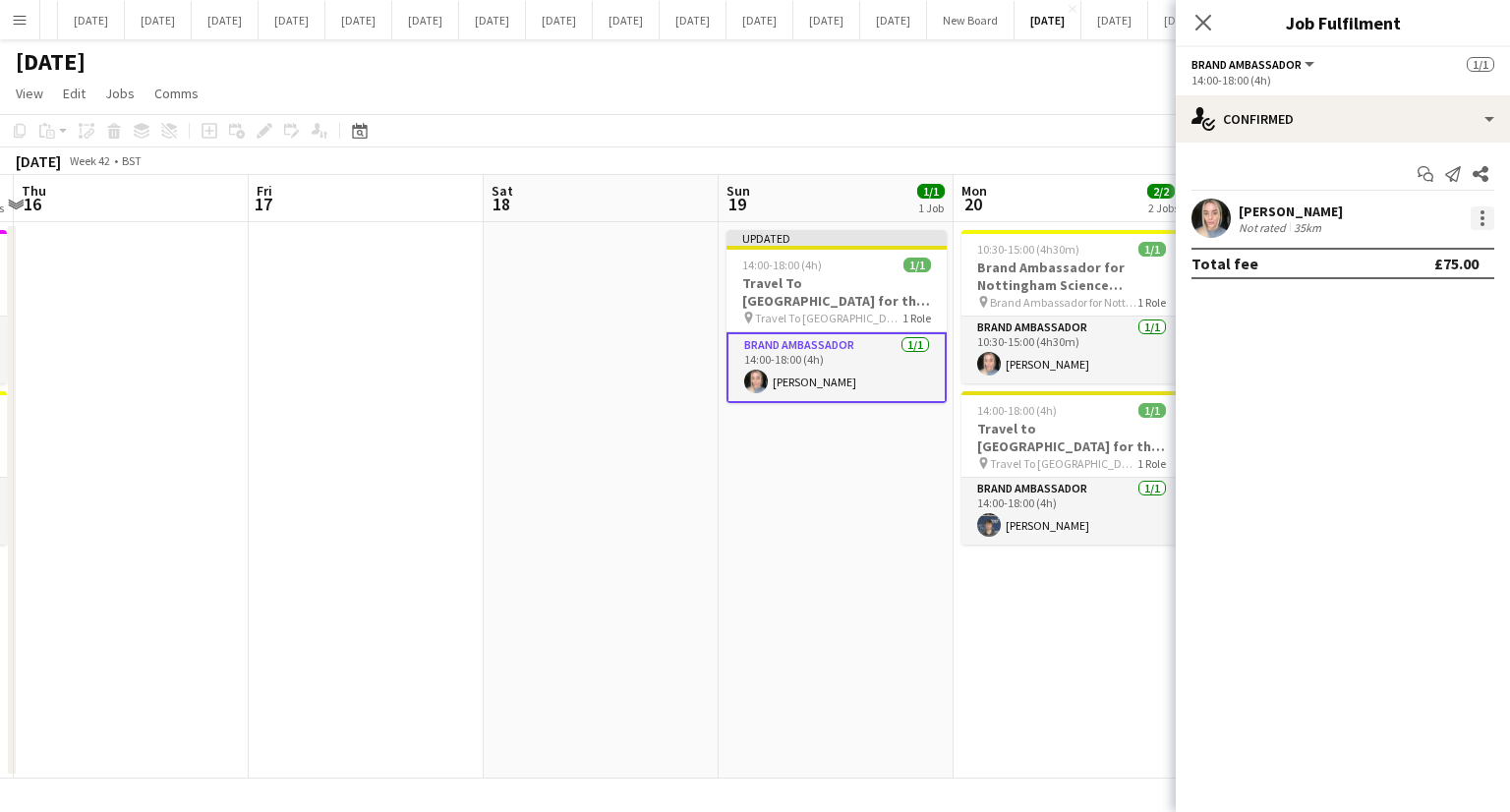
click at [1477, 224] on div at bounding box center [1482, 218] width 24 height 24
click at [1407, 440] on span "Remove" at bounding box center [1387, 442] width 59 height 17
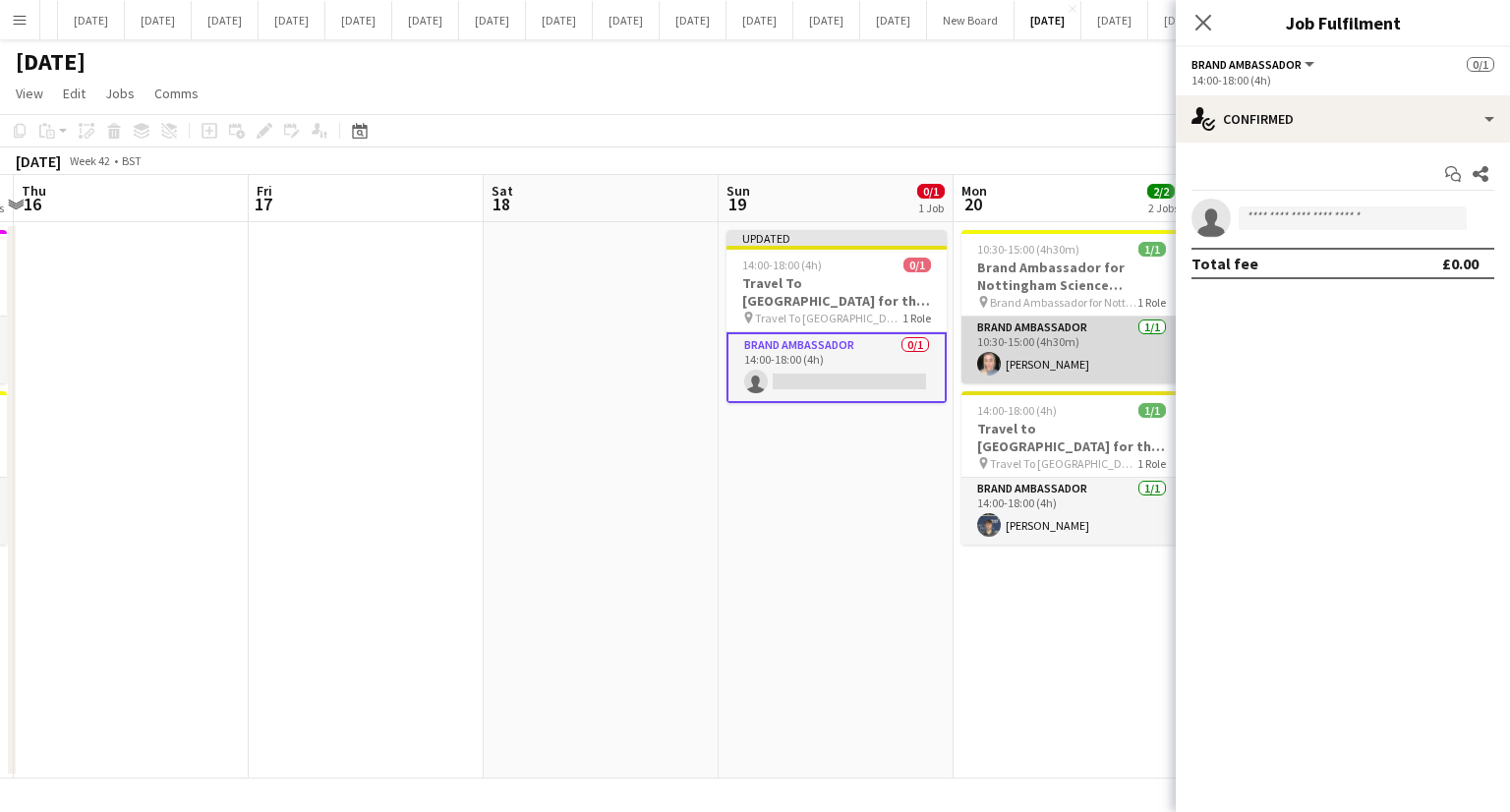
click at [1054, 360] on app-card-role "Brand Ambassador [DATE] 10:30-15:00 (4h30m) [PERSON_NAME]" at bounding box center [1071, 350] width 220 height 67
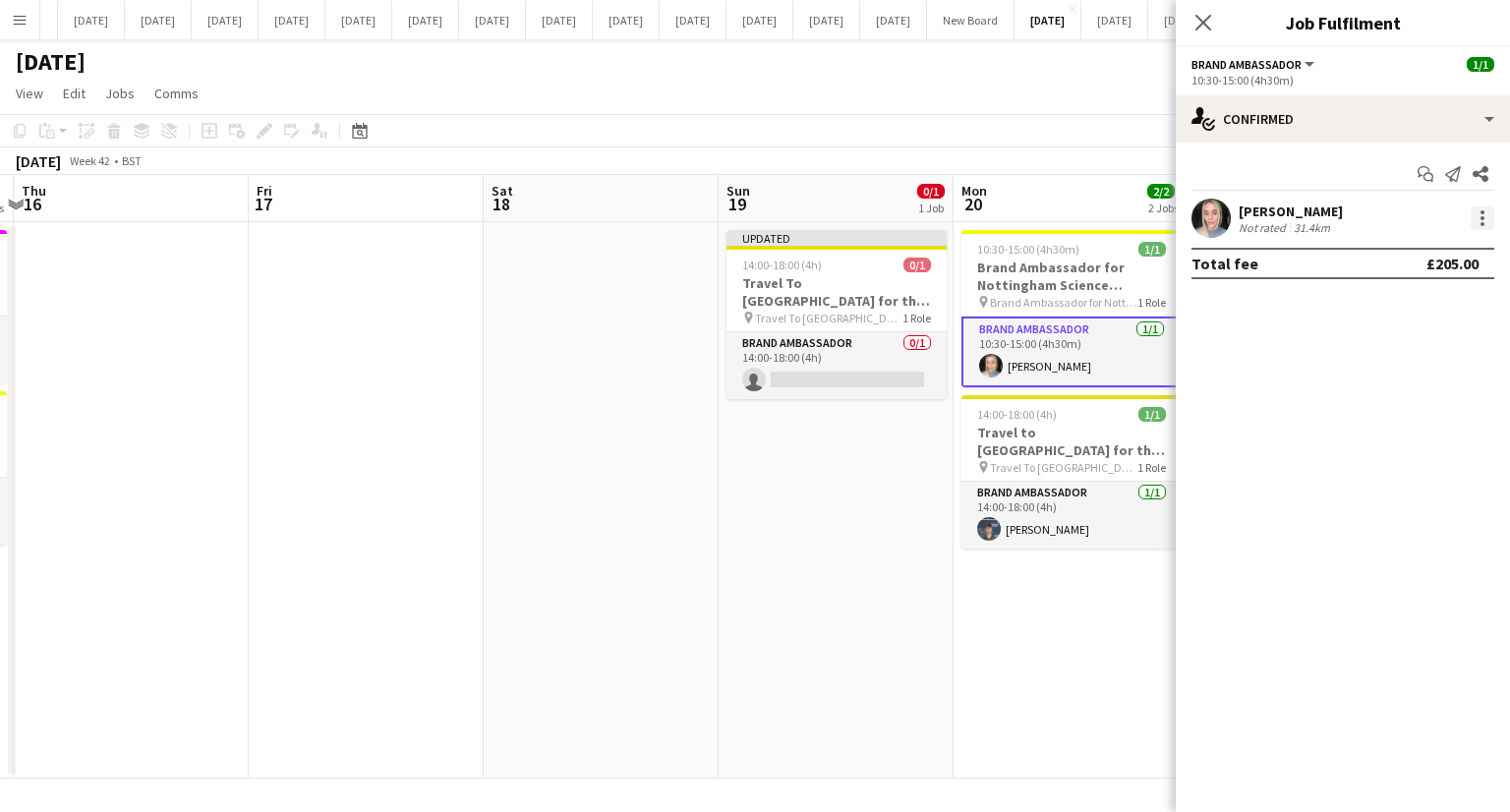
click at [1486, 218] on div at bounding box center [1482, 218] width 24 height 24
click at [1407, 437] on span "Remove" at bounding box center [1387, 442] width 59 height 17
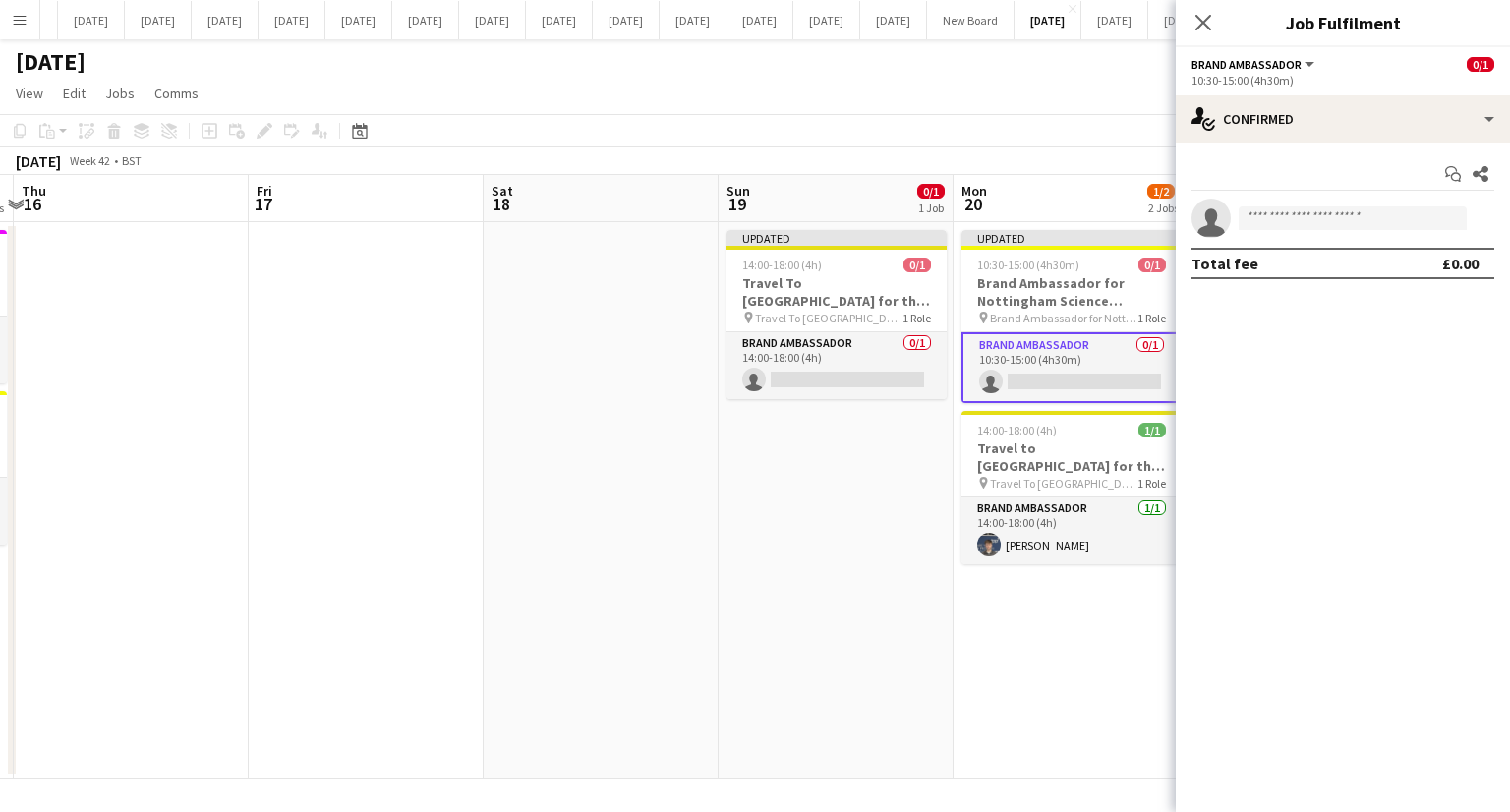
click at [863, 514] on app-date-cell "Updated 14:00-18:00 (4h) 0/1 Travel To [GEOGRAPHIC_DATA] for the Engineering Sc…" at bounding box center [836, 500] width 235 height 557
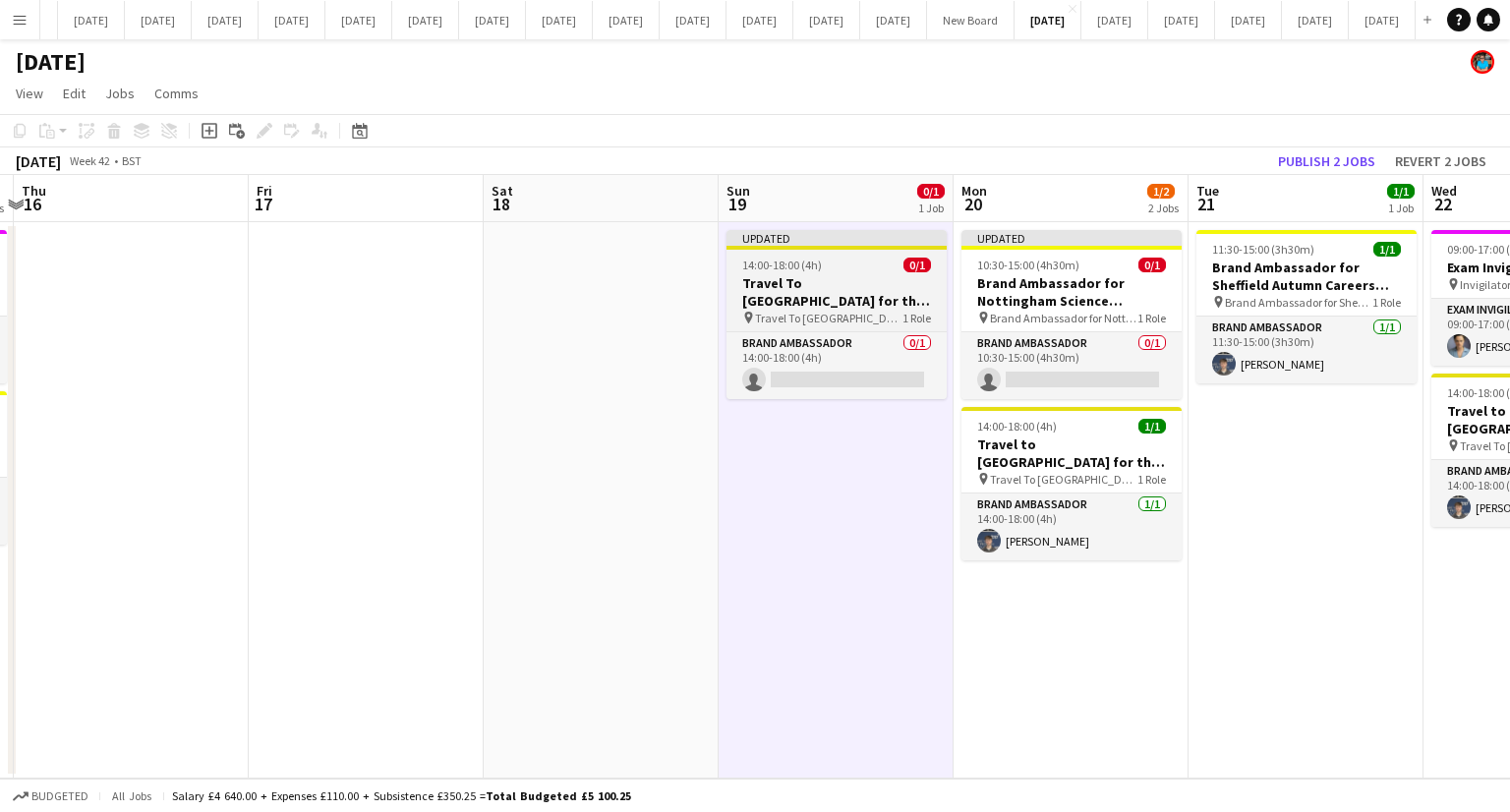
click at [840, 305] on h3 "Travel To [GEOGRAPHIC_DATA] for the Engineering Science and Technology Fair" at bounding box center [836, 292] width 220 height 35
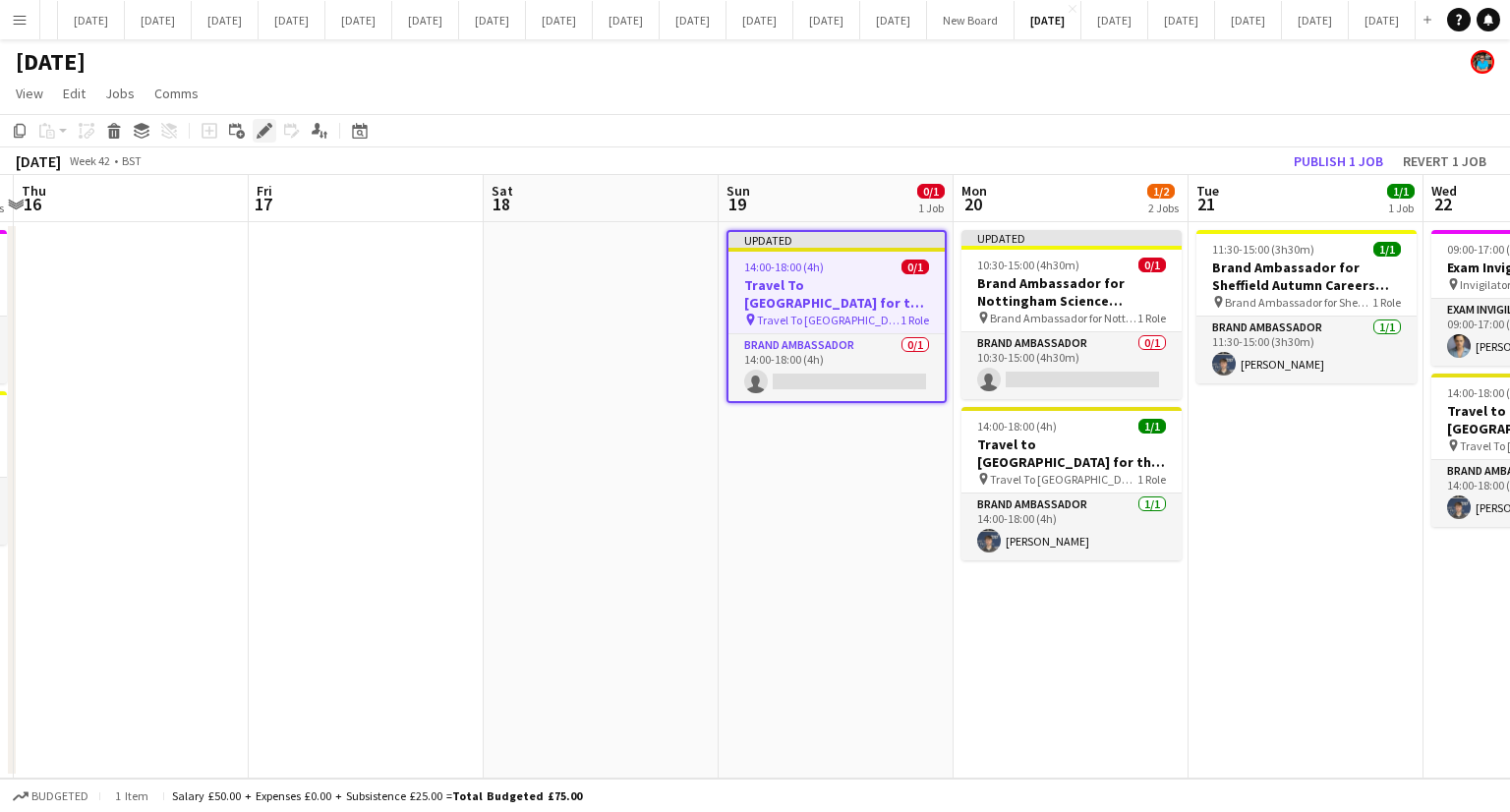
click at [261, 134] on icon at bounding box center [263, 131] width 11 height 11
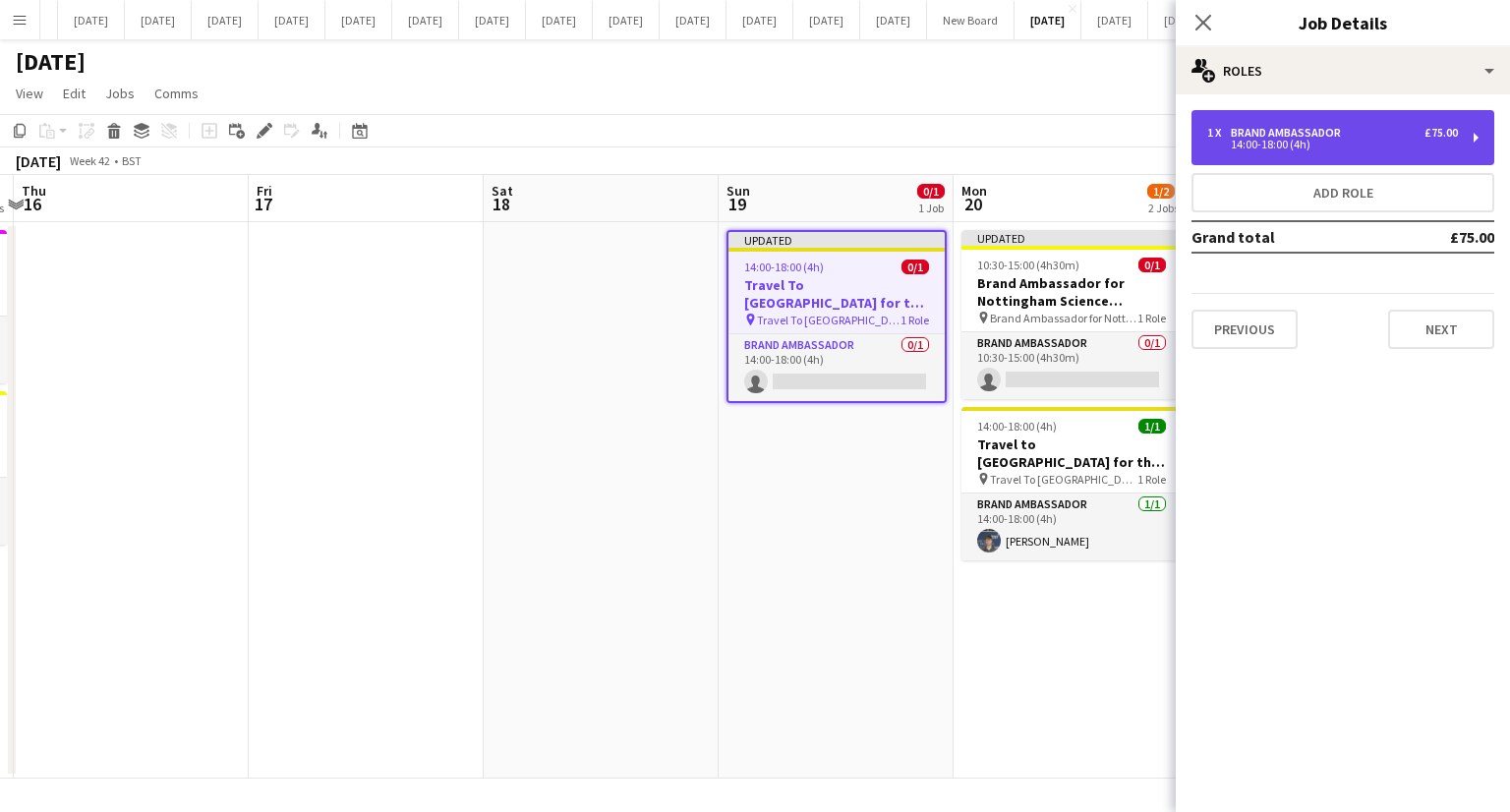
click at [1221, 150] on div "1 x Brand Ambassador £75.00 14:00-18:00 (4h)" at bounding box center [1342, 138] width 303 height 55
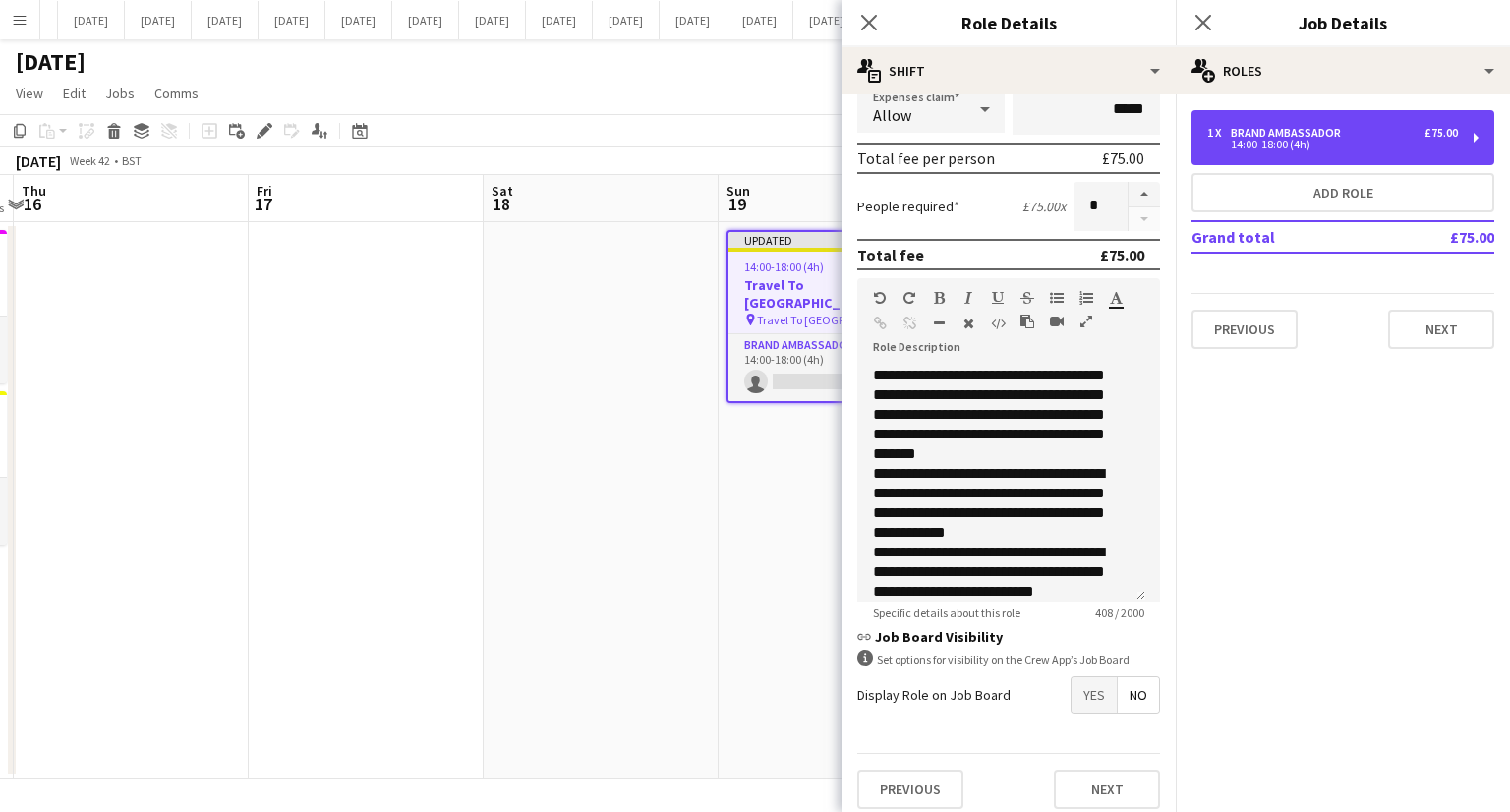
scroll to position [318, 0]
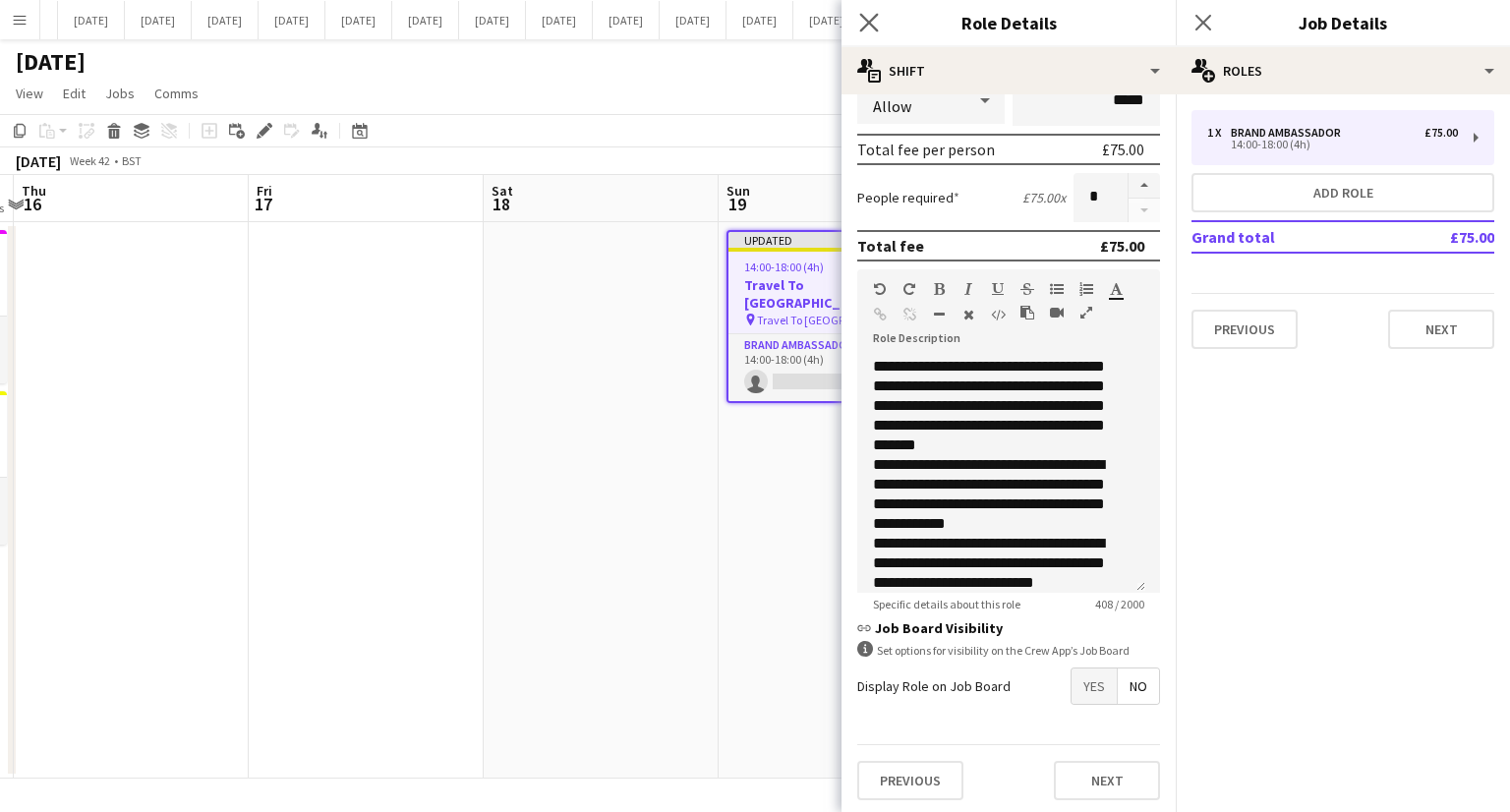
drag, startPoint x: 866, startPoint y: 22, endPoint x: 881, endPoint y: 24, distance: 15.1
click at [867, 23] on icon "Close pop-in" at bounding box center [868, 22] width 19 height 19
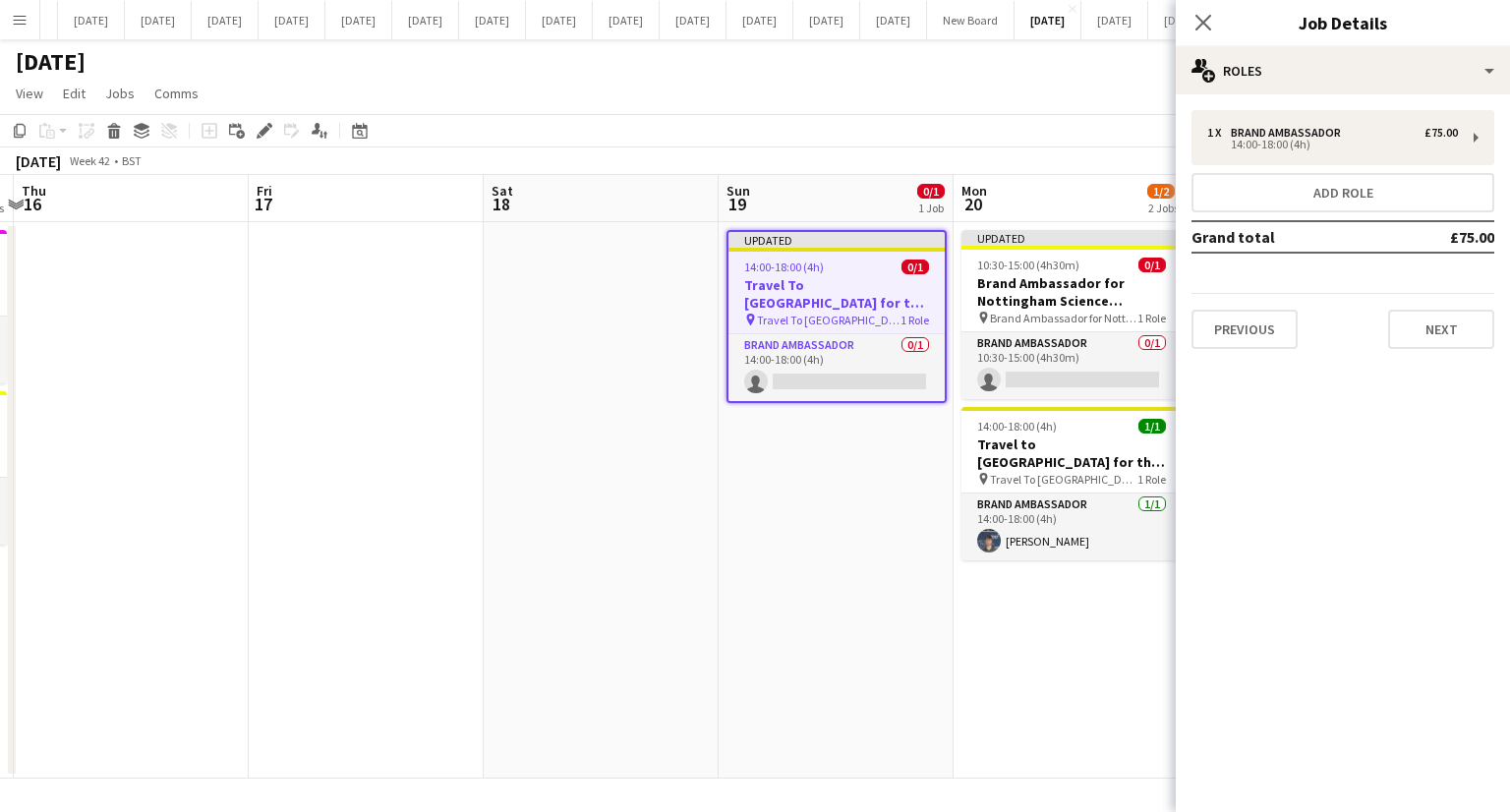
click at [1200, 23] on icon "Close pop-in" at bounding box center [1203, 23] width 16 height 16
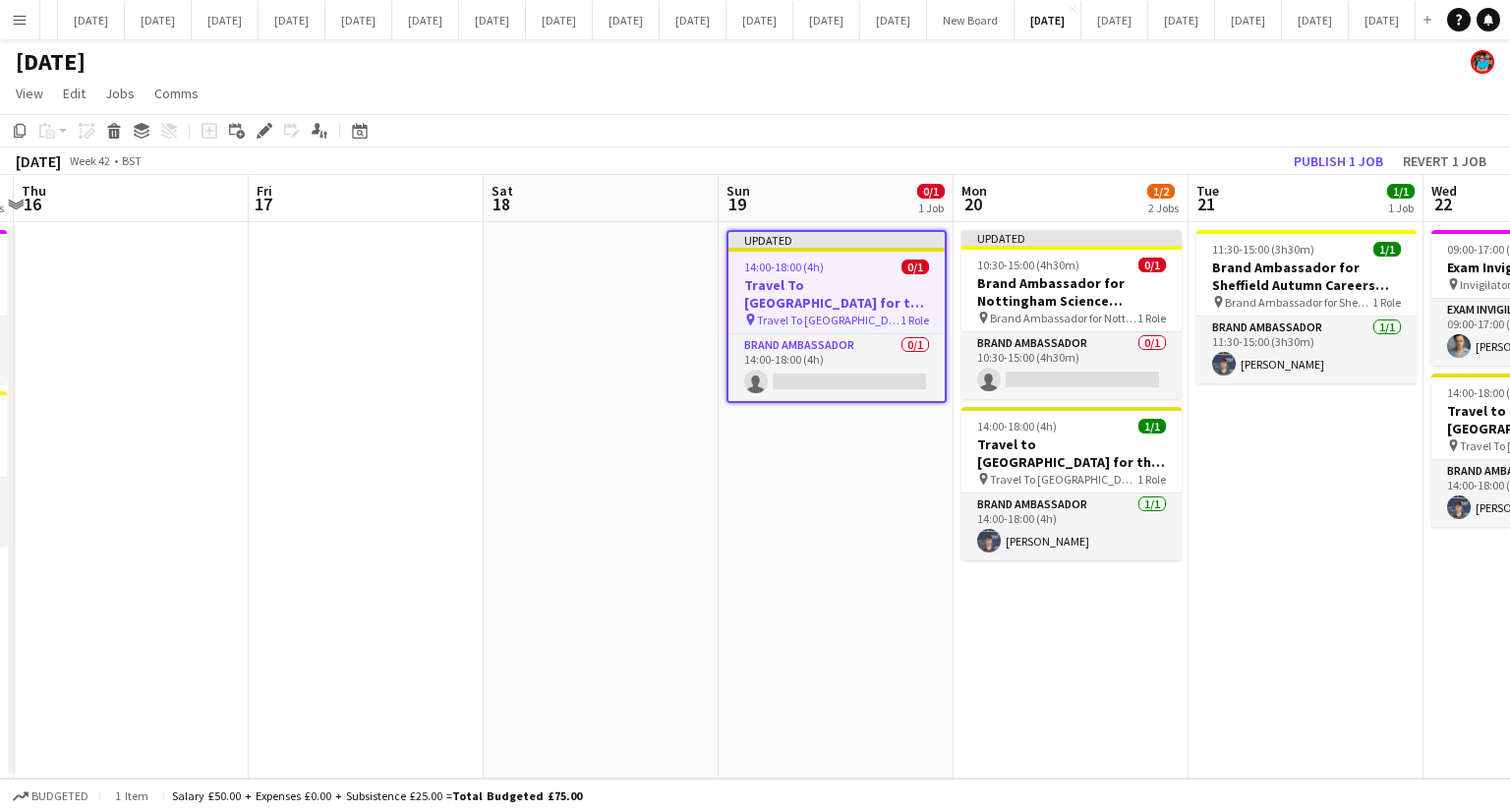
click at [1300, 602] on app-date-cell "11:30-15:00 (3h30m) 1/1 Brand Ambassador for Sheffield Autumn Careers Fair pin …" at bounding box center [1306, 500] width 235 height 557
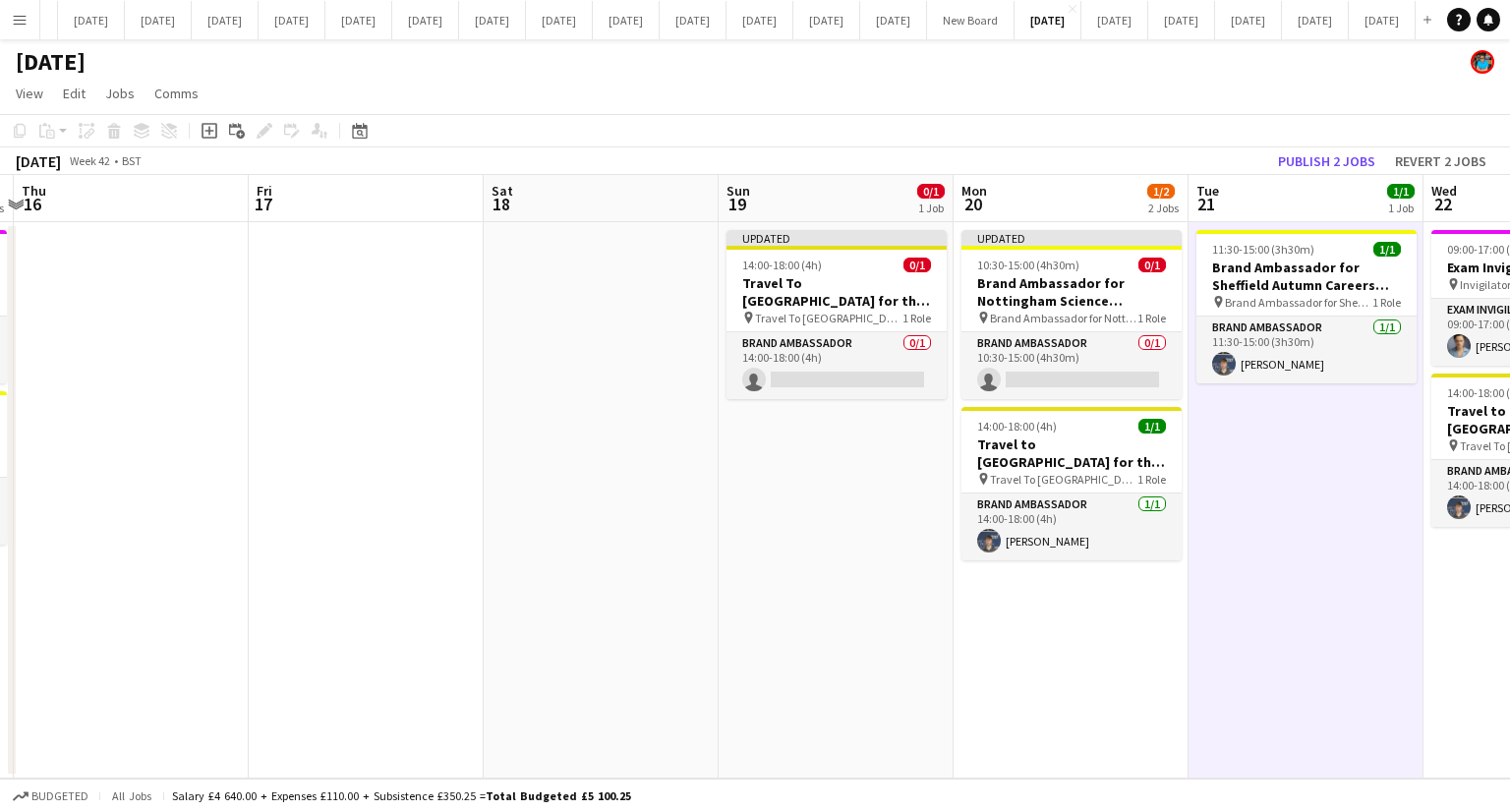
click at [1115, 665] on app-date-cell "Updated 10:30-15:00 (4h30m) 0/1 Brand Ambassador for Nottingham Science Enginee…" at bounding box center [1071, 500] width 235 height 557
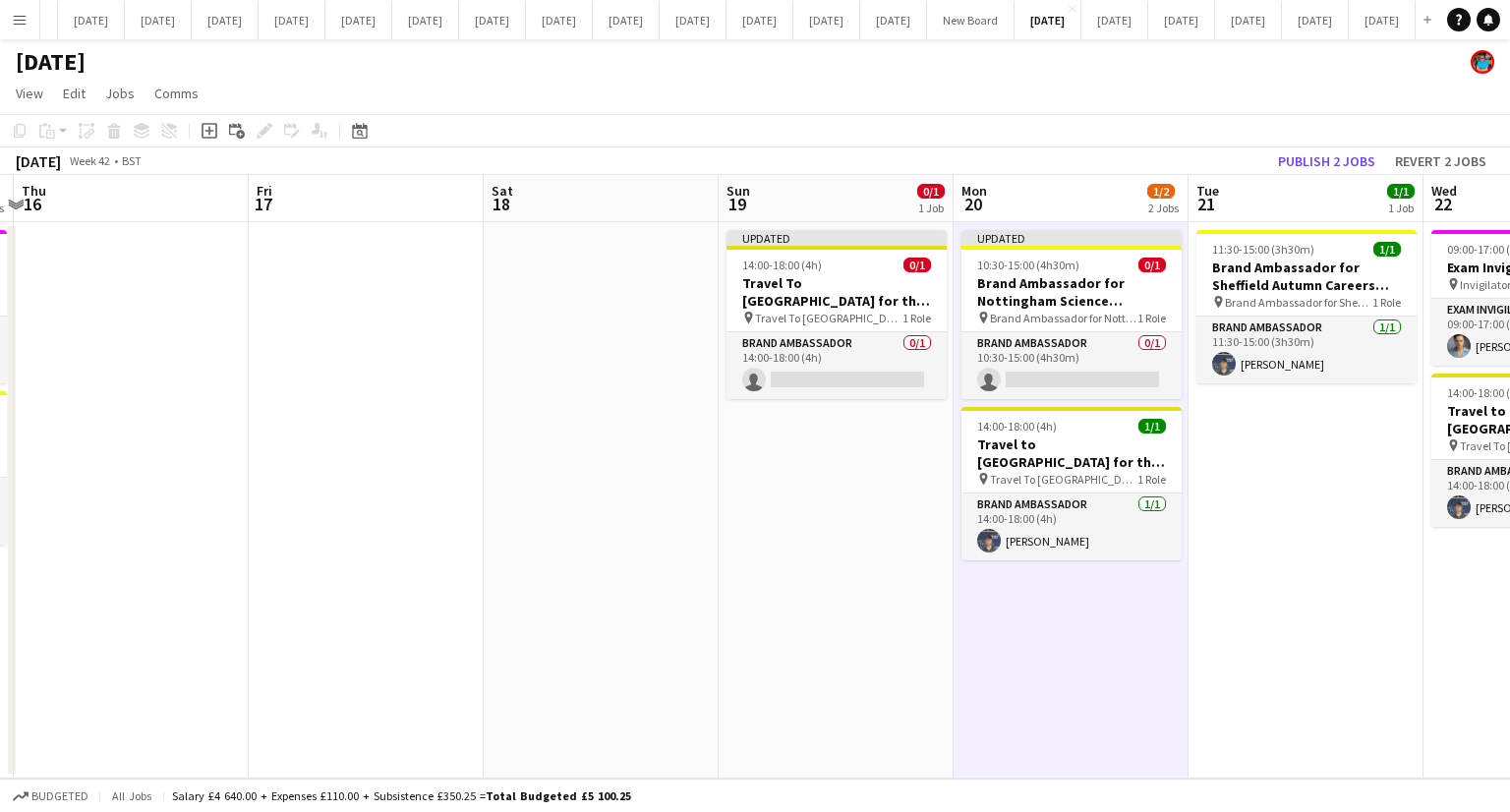
click at [1359, 546] on app-date-cell "11:30-15:00 (3h30m) 1/1 Brand Ambassador for Sheffield Autumn Careers Fair pin …" at bounding box center [1306, 500] width 235 height 557
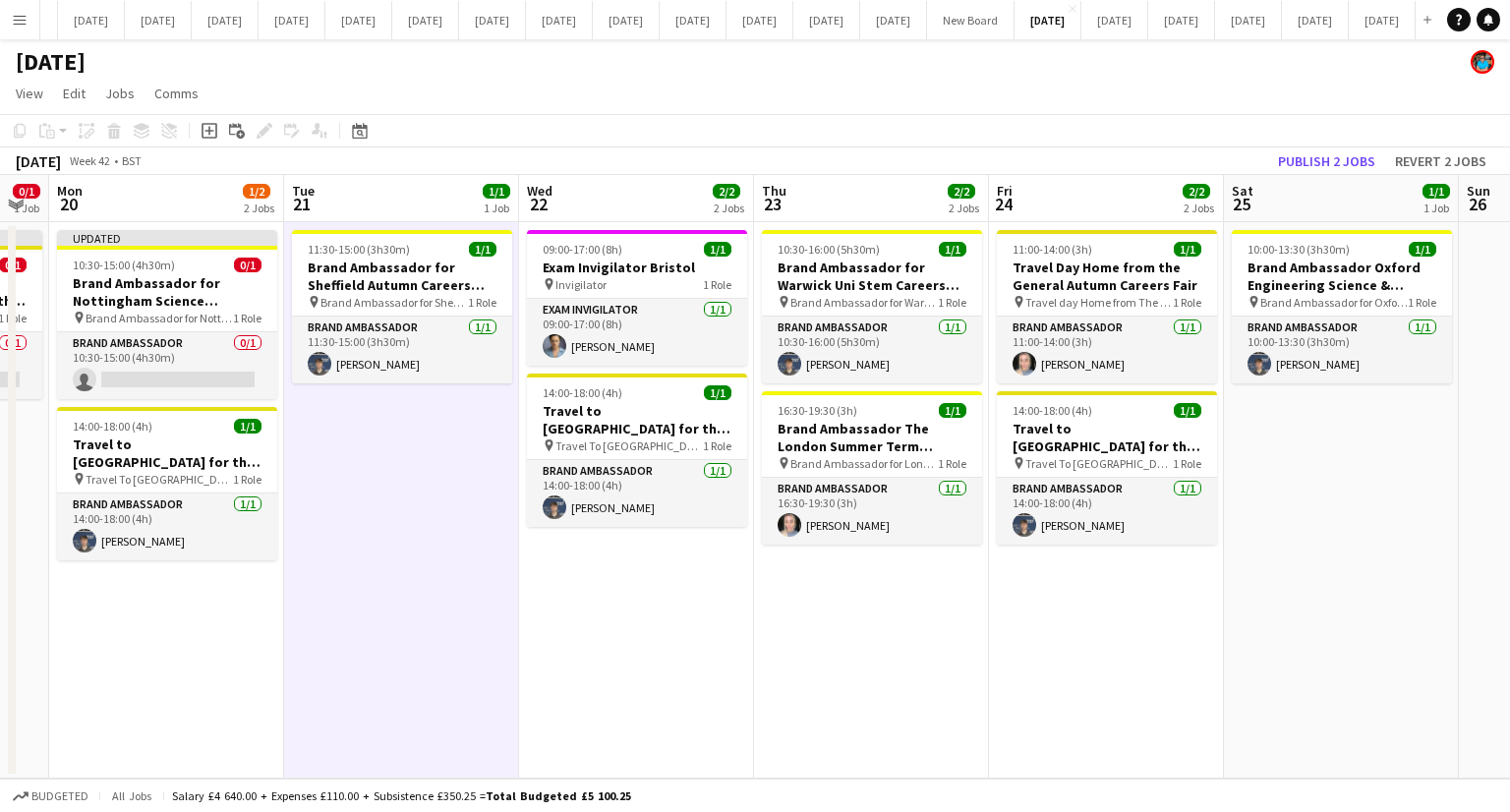
scroll to position [0, 930]
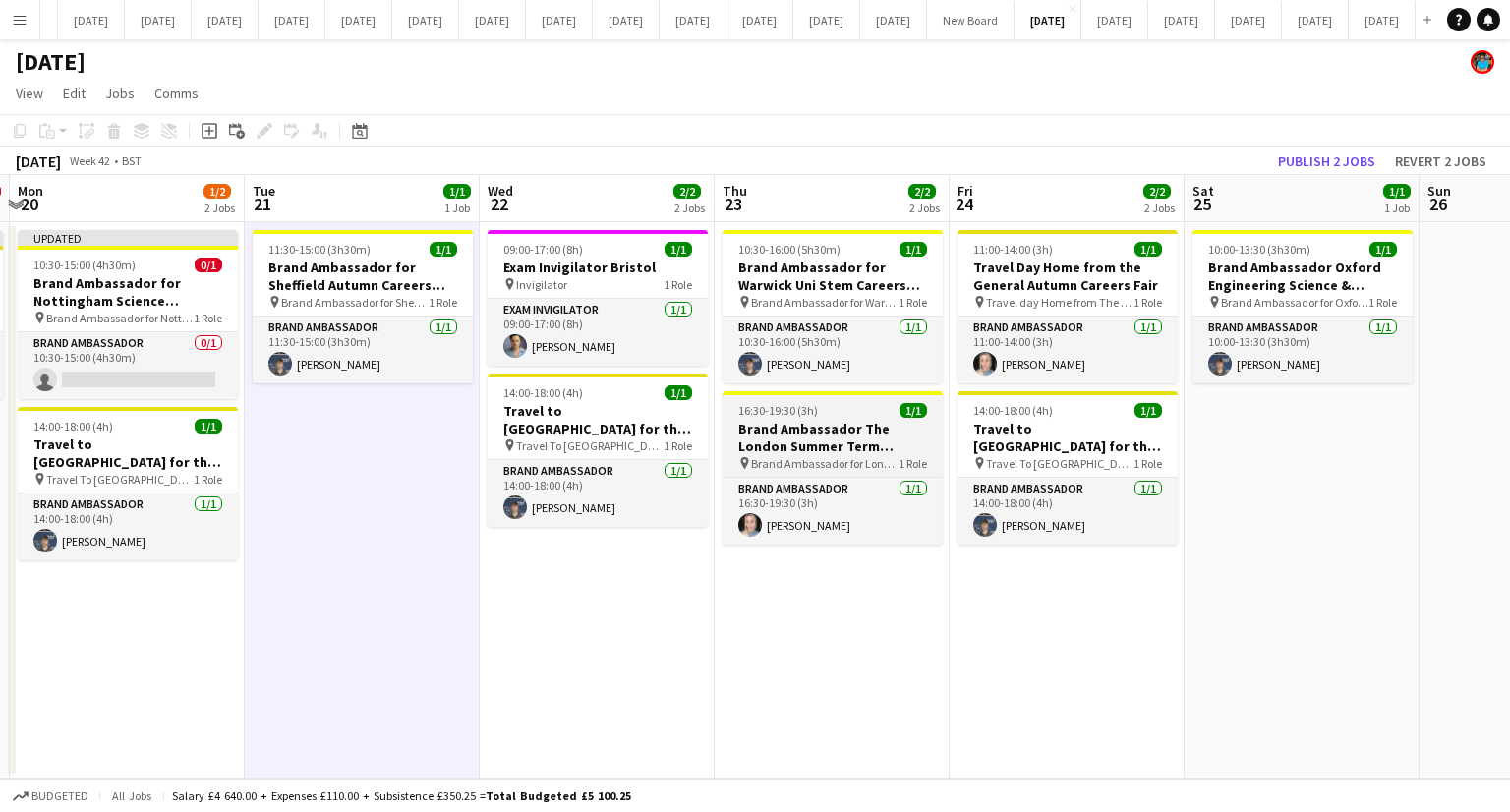
click at [841, 418] on app-job-card "16:30-19:30 (3h) 1/1 Brand Ambassador The London Summer Term Careers Fair pin B…" at bounding box center [832, 468] width 220 height 154
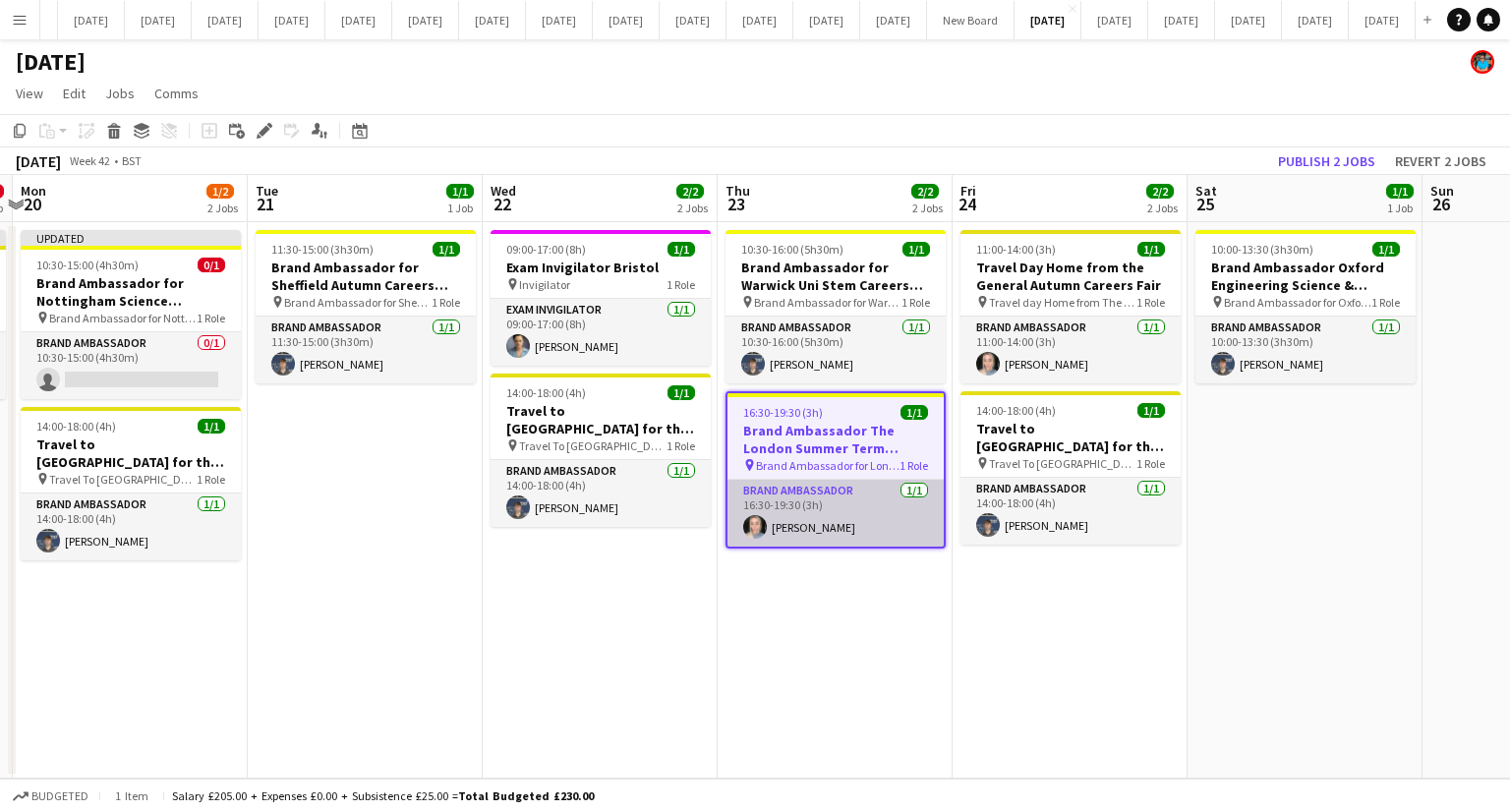
click at [856, 489] on app-card-role "Brand Ambassador [DATE] 16:30-19:30 (3h) [PERSON_NAME]" at bounding box center [835, 513] width 216 height 67
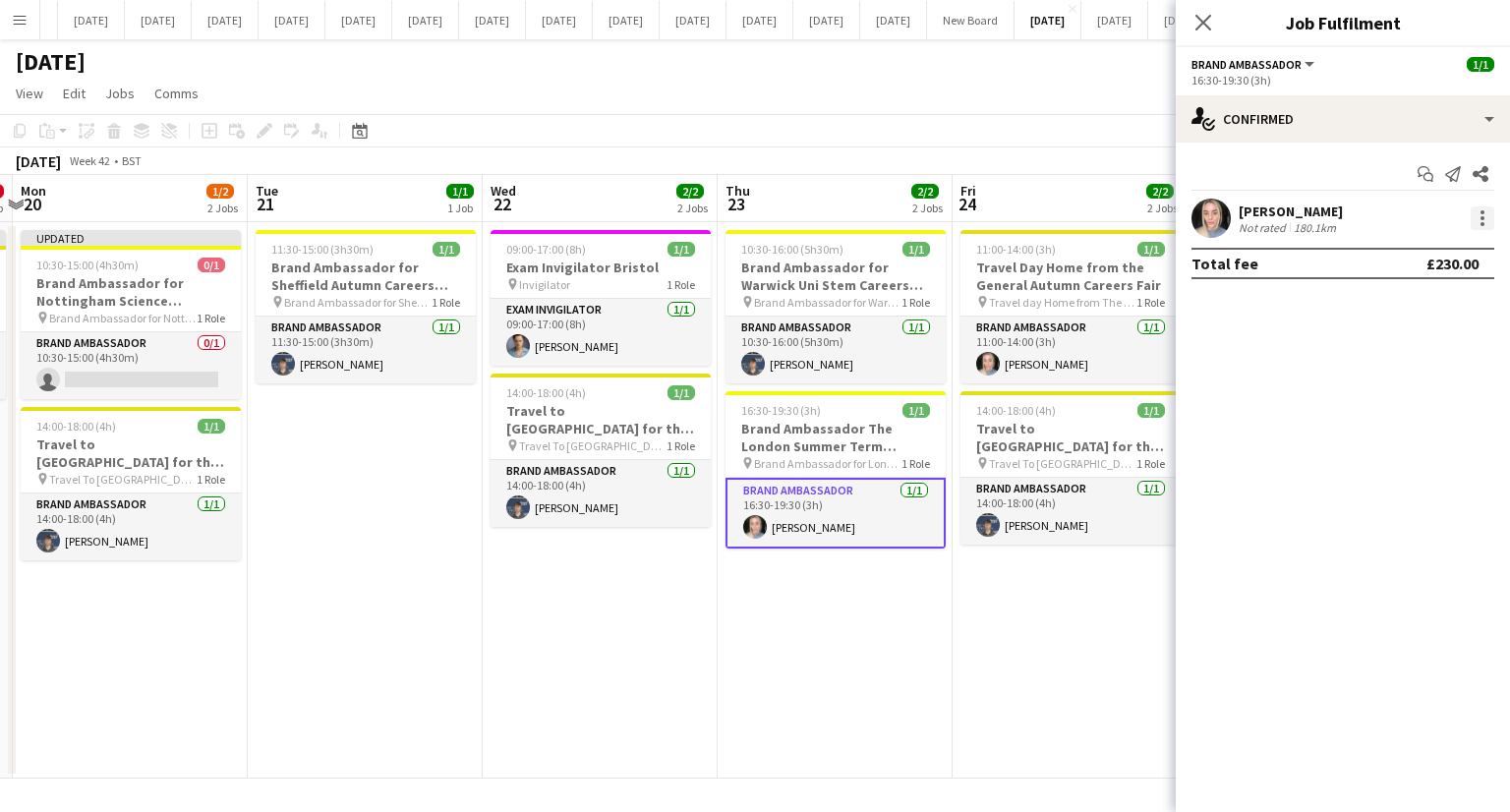
click at [1486, 217] on div at bounding box center [1482, 218] width 24 height 24
click at [1375, 440] on span "Remove" at bounding box center [1387, 442] width 59 height 17
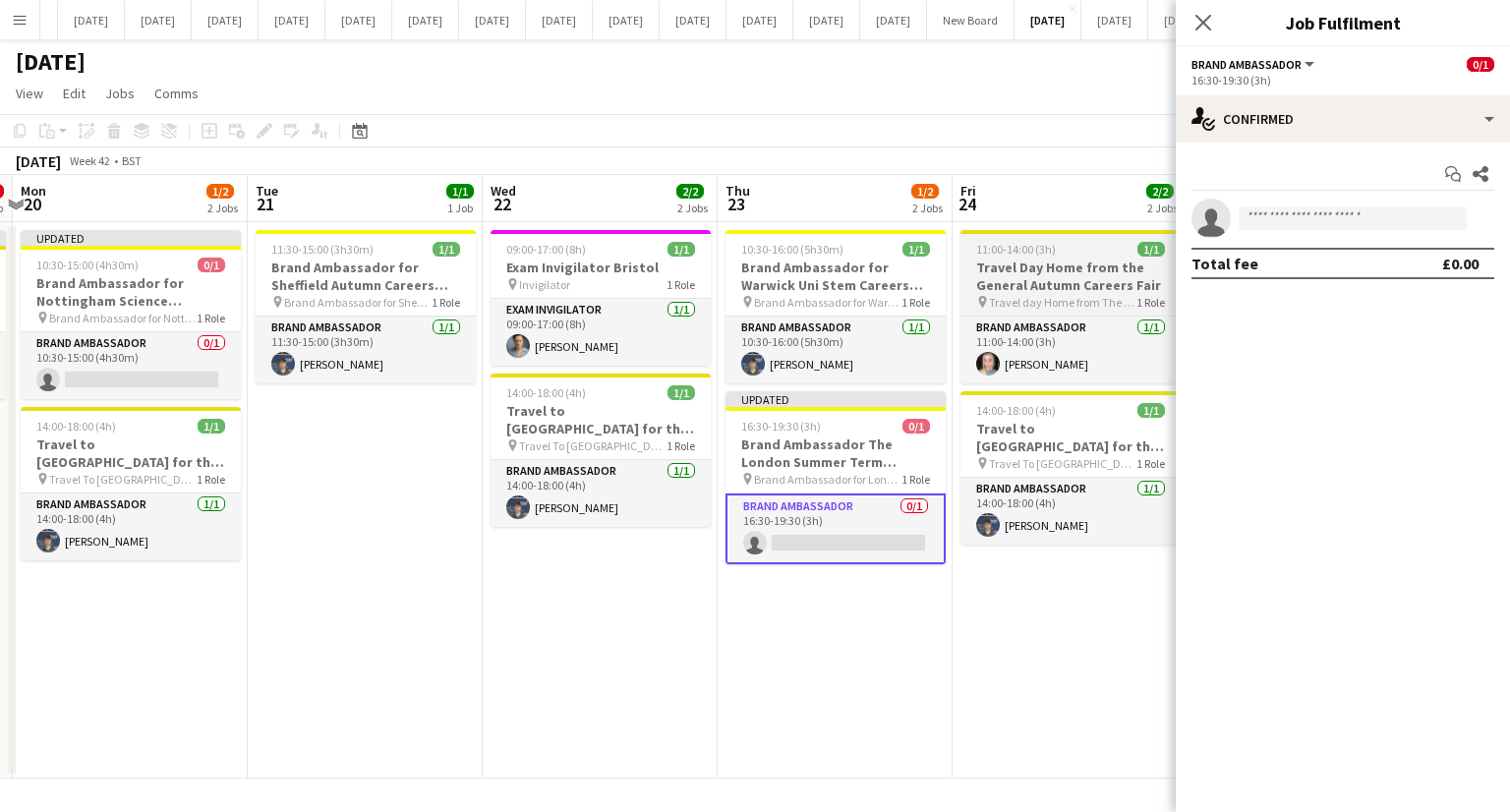
click at [1061, 304] on span "Travel day Home from The General Autumn Careers Fair" at bounding box center [1063, 302] width 148 height 15
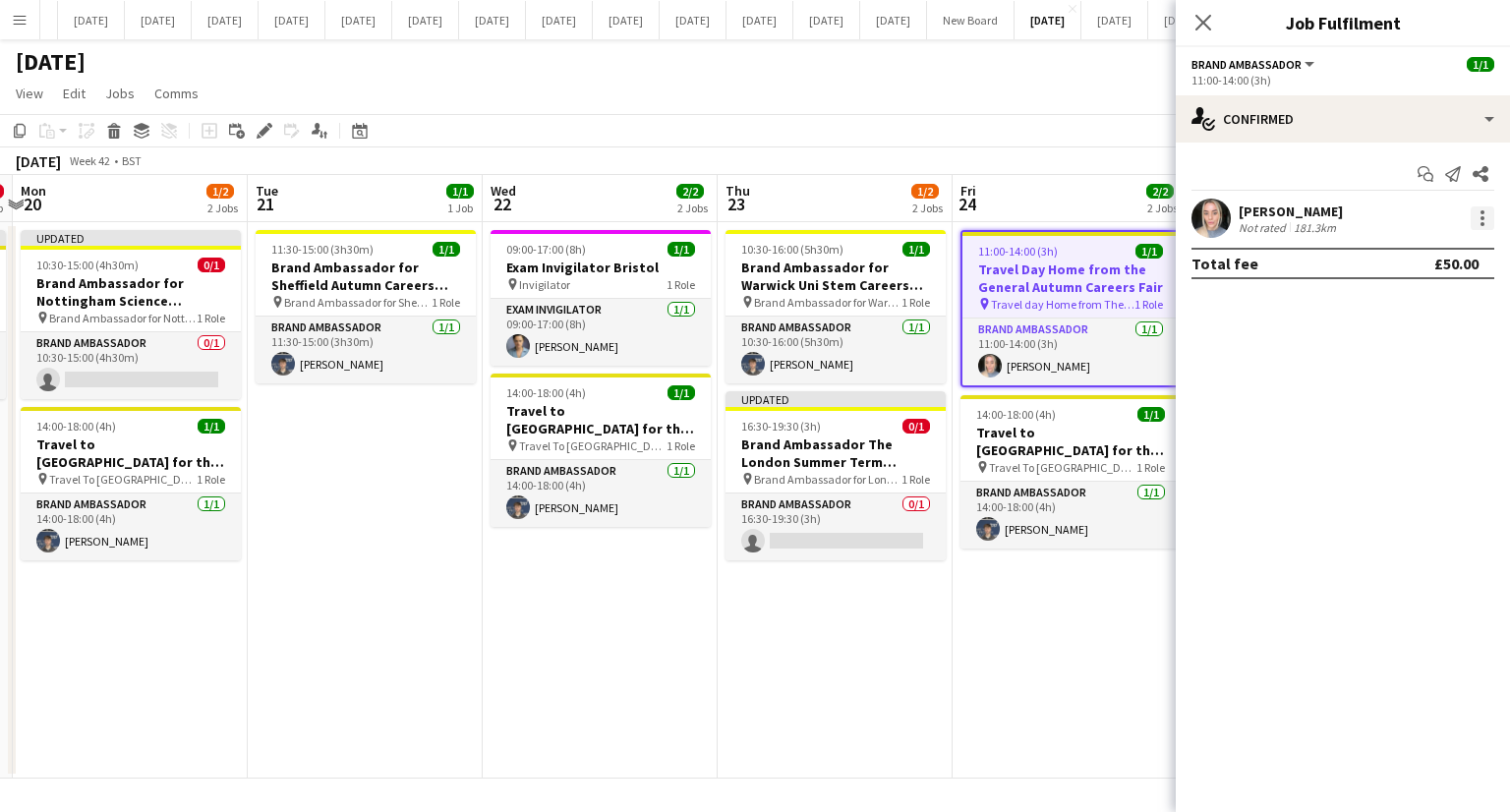
click at [1476, 224] on div at bounding box center [1482, 218] width 24 height 24
click at [1402, 436] on span "Remove" at bounding box center [1387, 442] width 59 height 17
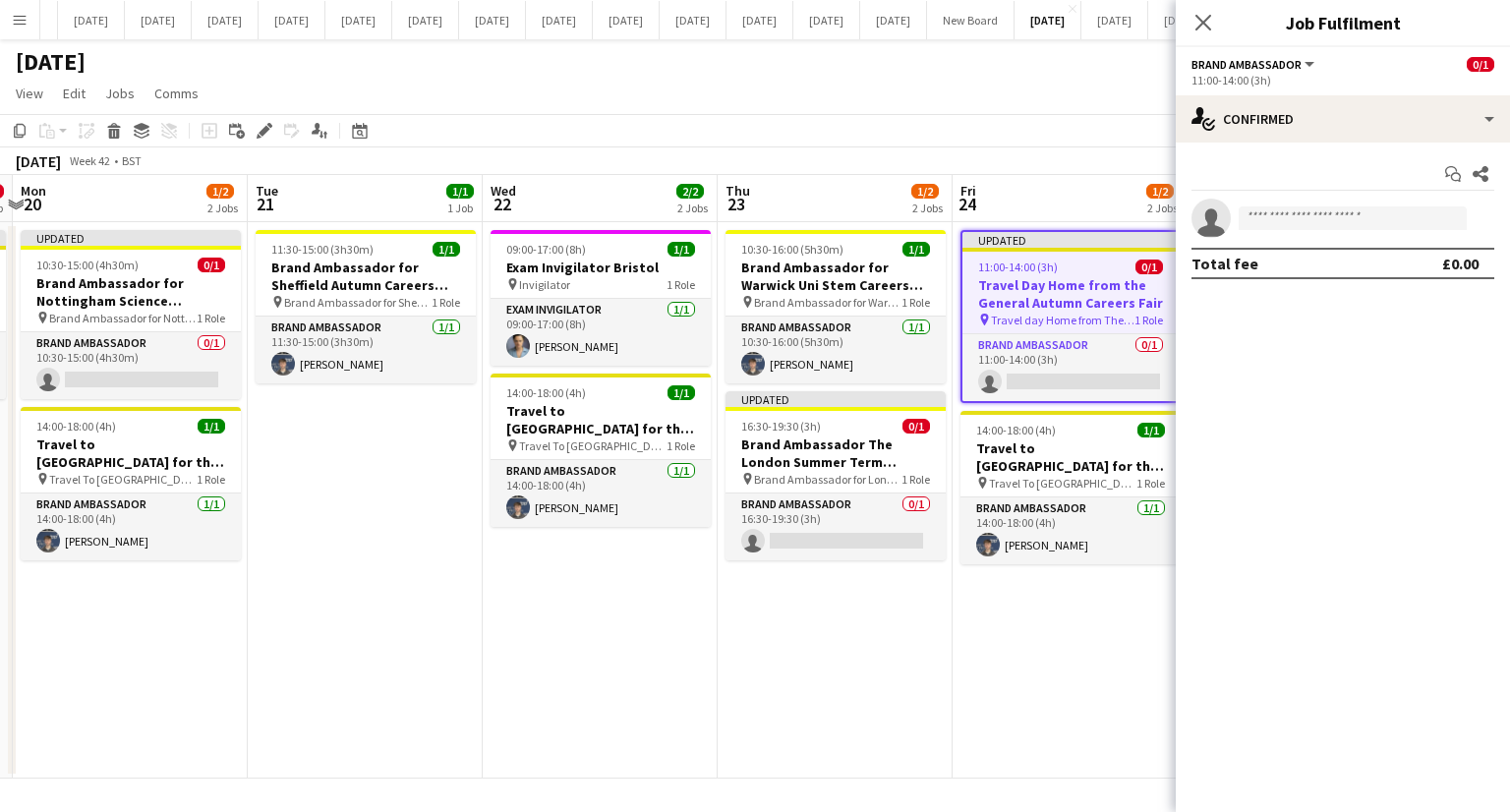
click at [1093, 650] on app-date-cell "Updated 11:00-14:00 (3h) 0/1 Travel Day Home from the General Autumn Careers Fa…" at bounding box center [1070, 500] width 235 height 557
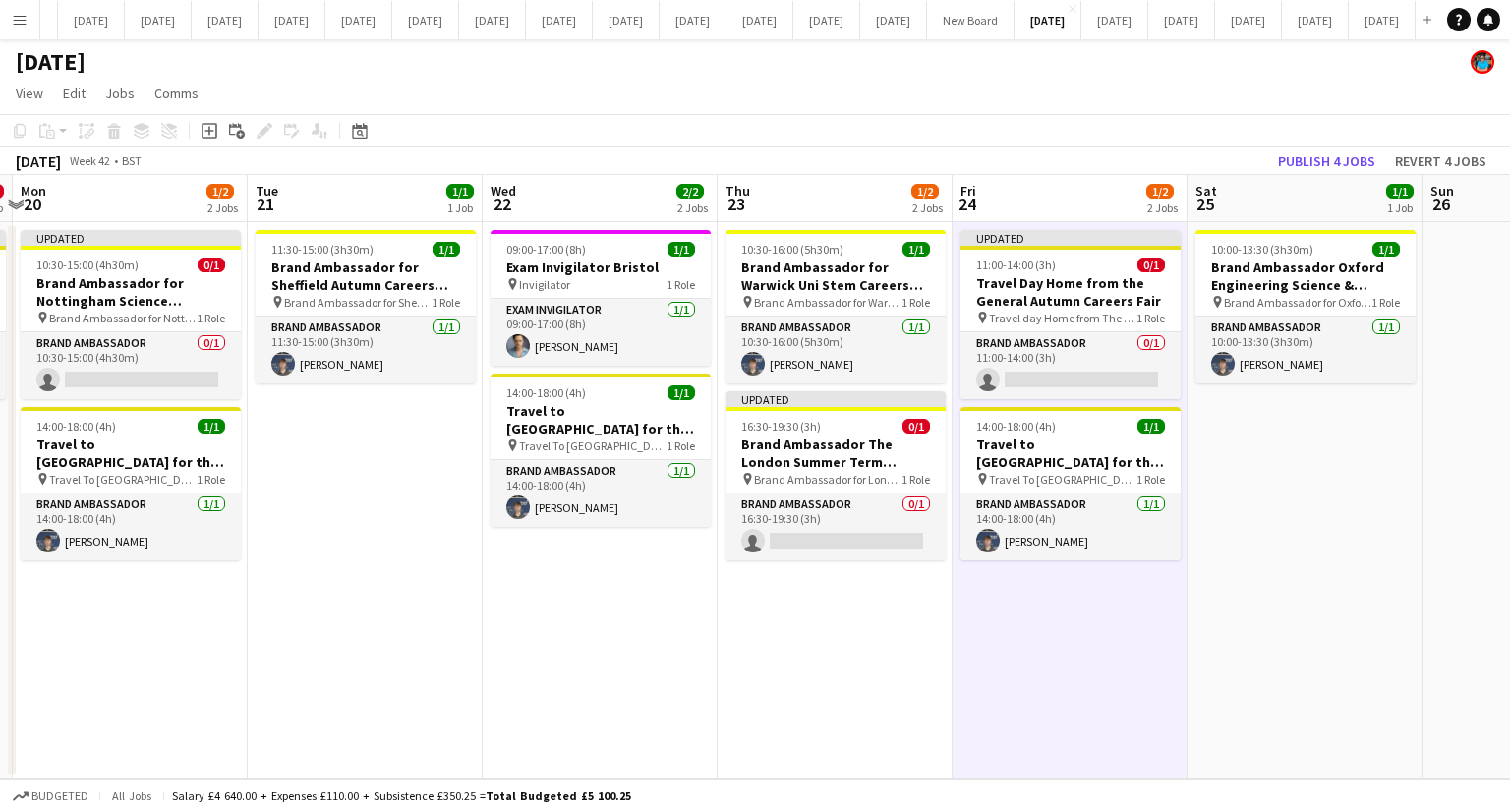
click at [1263, 527] on app-date-cell "10:00-13:30 (3h30m) 1/1 Brand Ambassador Oxford Engineering Science & Technolog…" at bounding box center [1305, 500] width 235 height 557
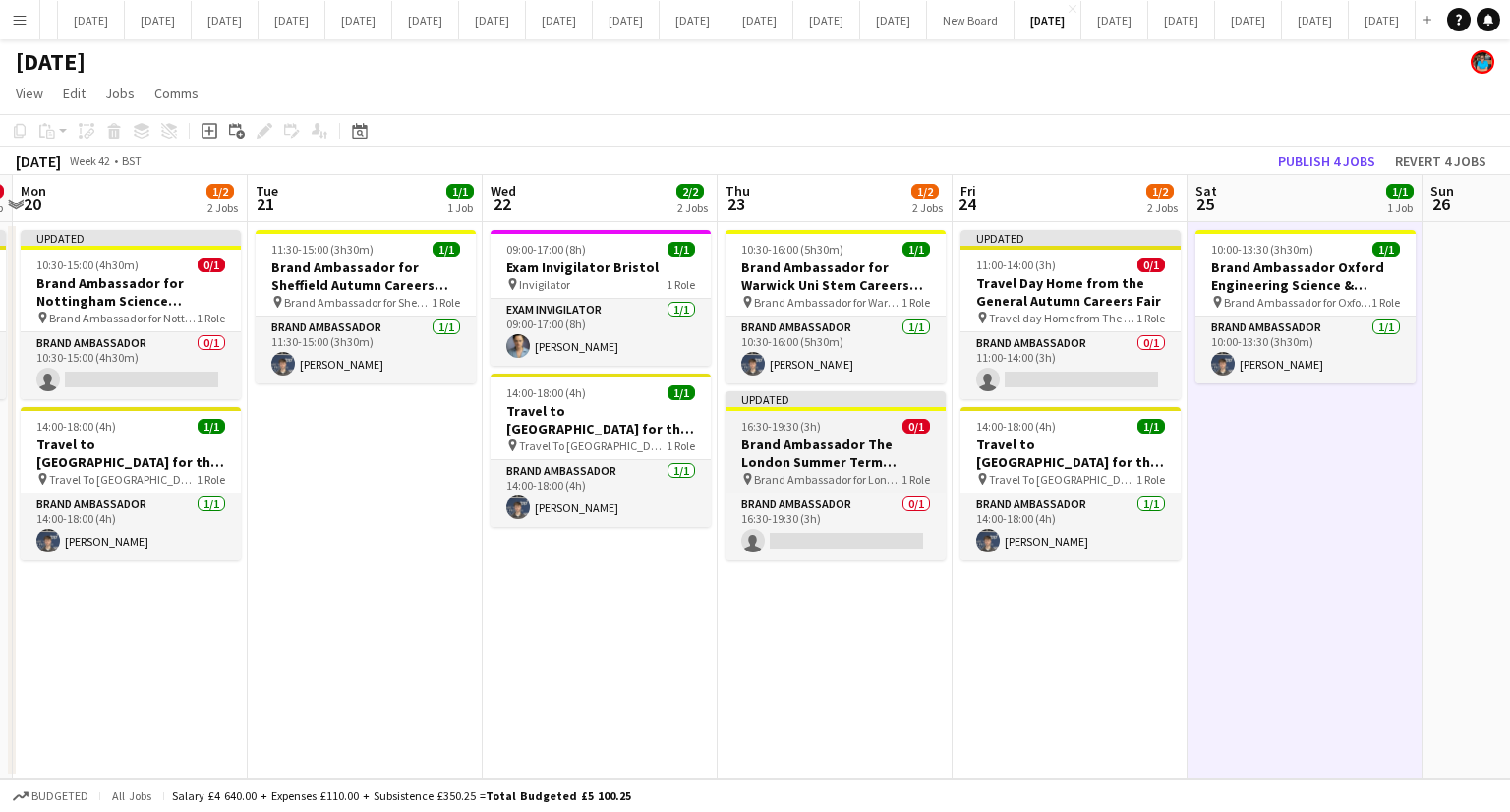
click at [846, 460] on h3 "Brand Ambassador The London Summer Term Careers Fair" at bounding box center [835, 453] width 220 height 35
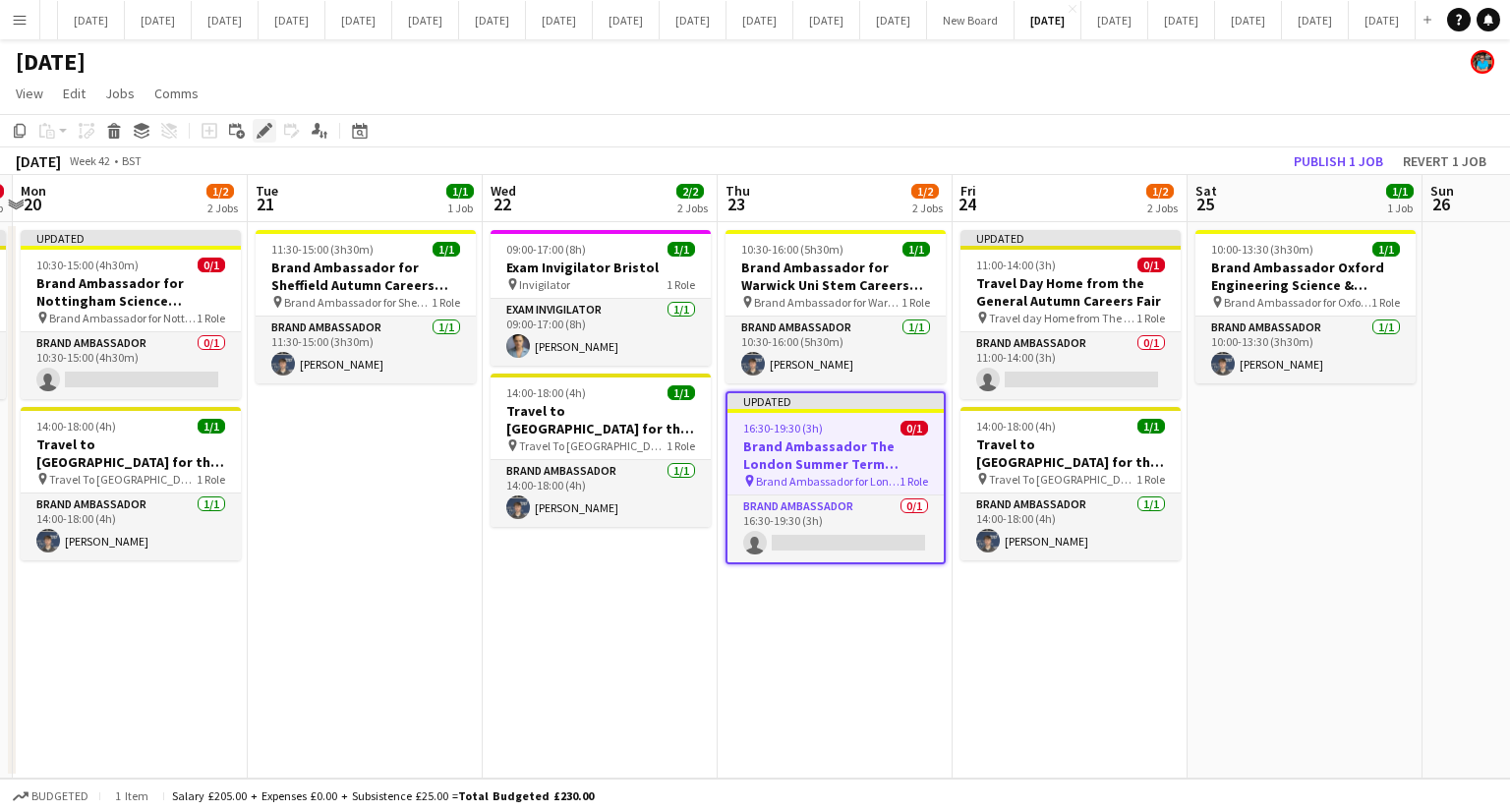
click at [260, 134] on icon at bounding box center [263, 131] width 11 height 11
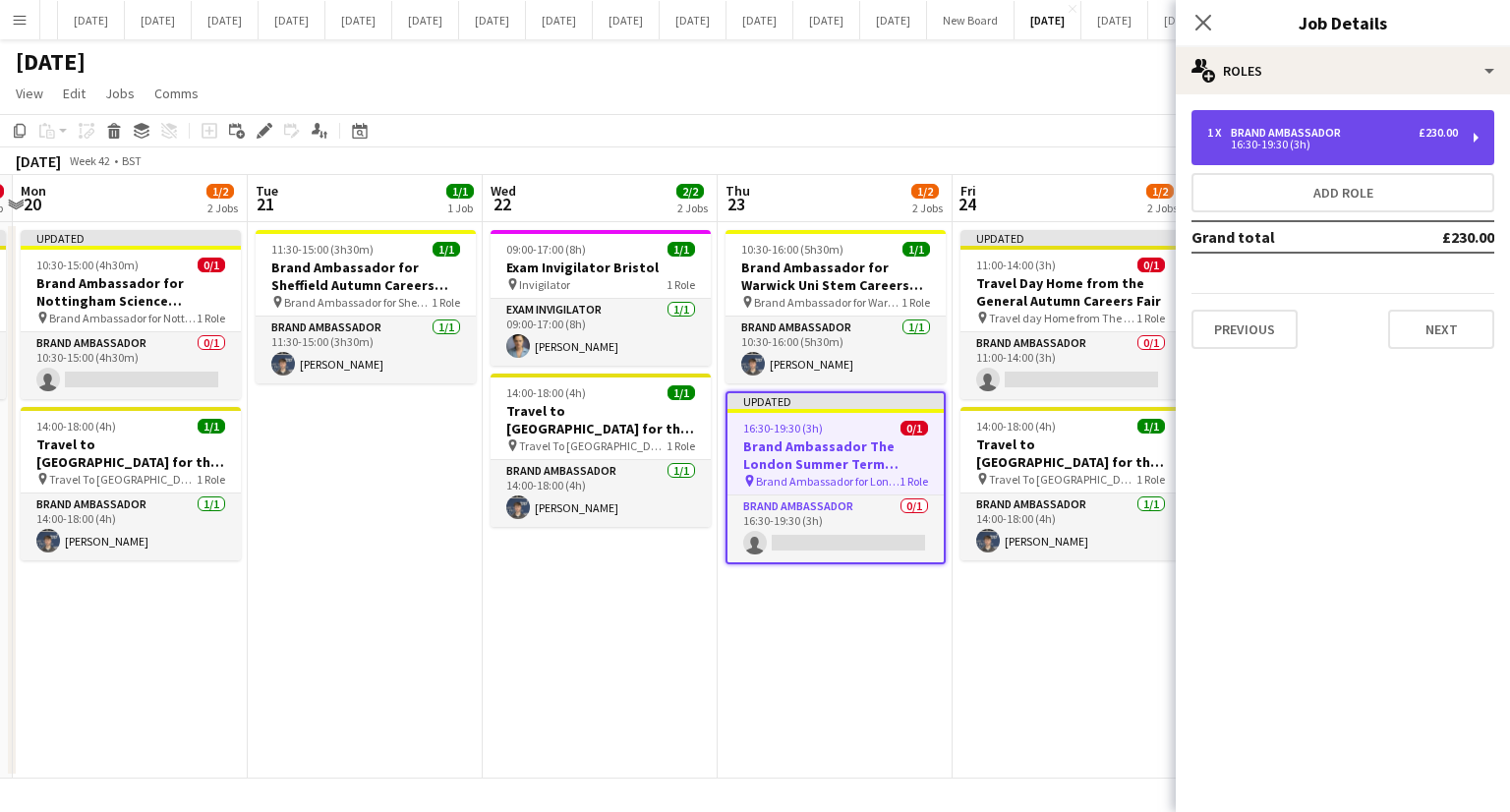
click at [1224, 151] on div "1 x Brand Ambassador £230.00 16:30-19:30 (3h)" at bounding box center [1342, 138] width 303 height 55
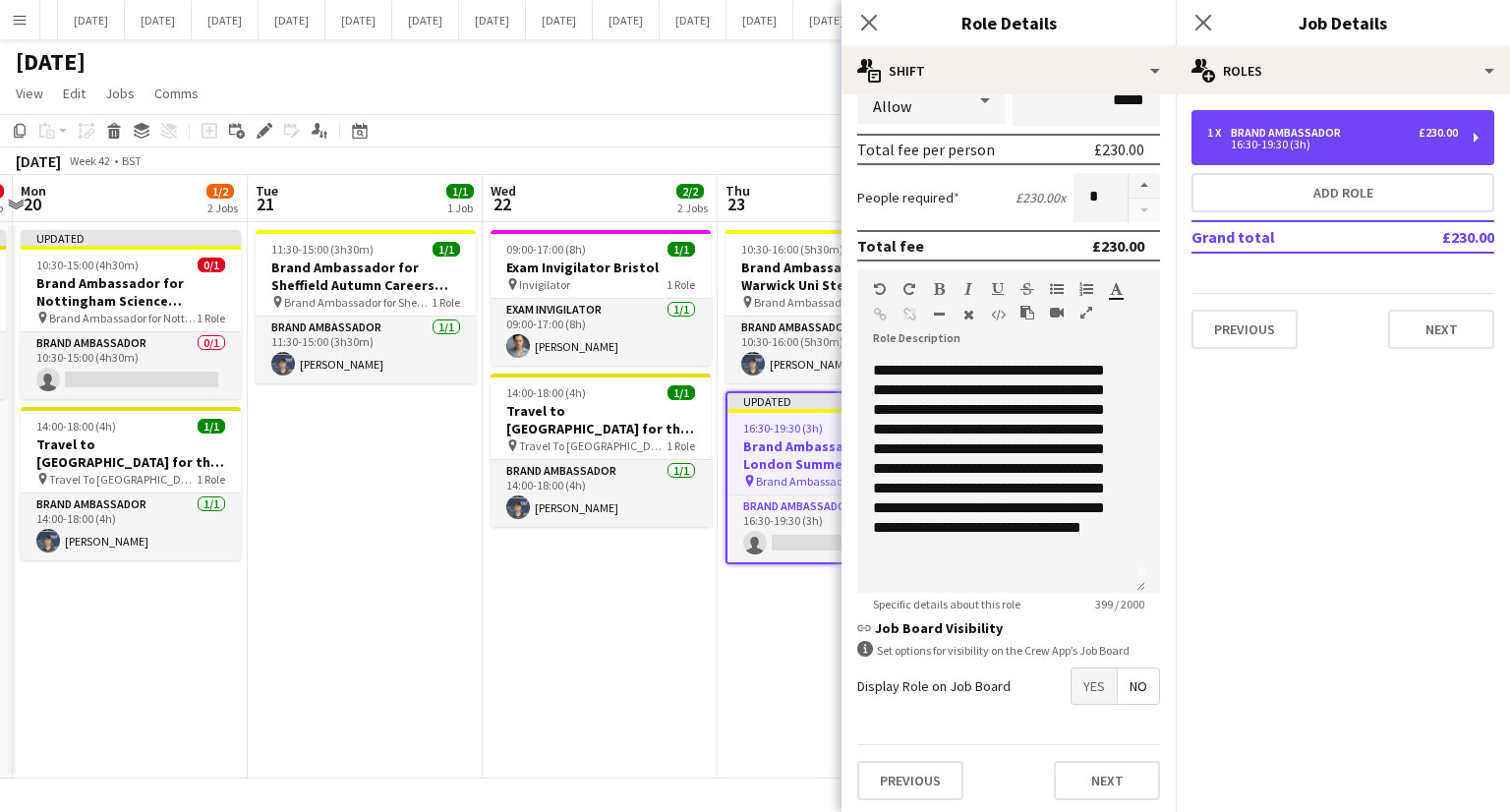
scroll to position [74, 0]
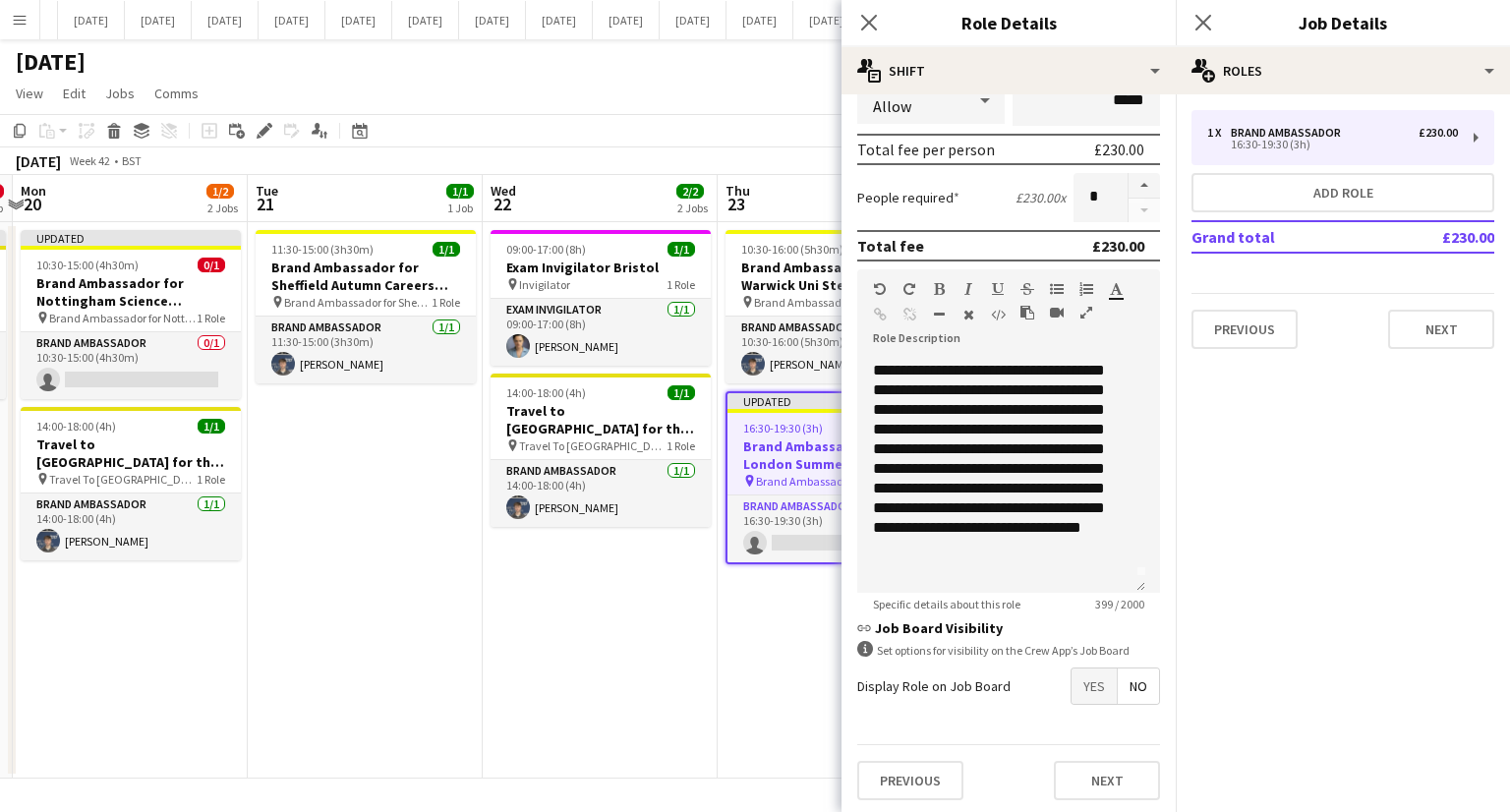
click at [629, 99] on app-page-menu "View Day view expanded Day view collapsed Month view Date picker Jump to [DATE]…" at bounding box center [755, 96] width 1510 height 37
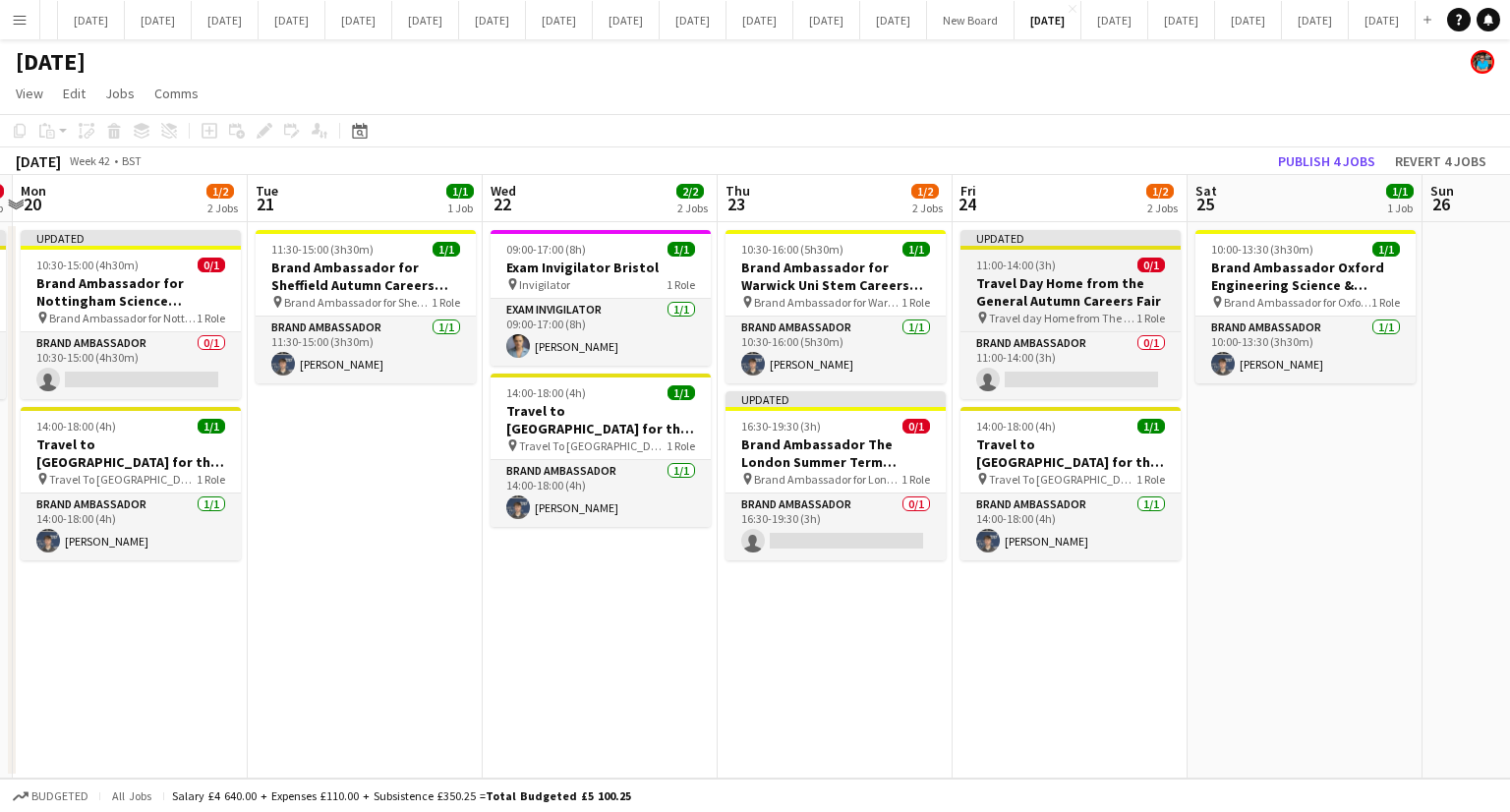
click at [1072, 310] on span "Travel day Home from The General Autumn Careers Fair" at bounding box center [1063, 317] width 148 height 15
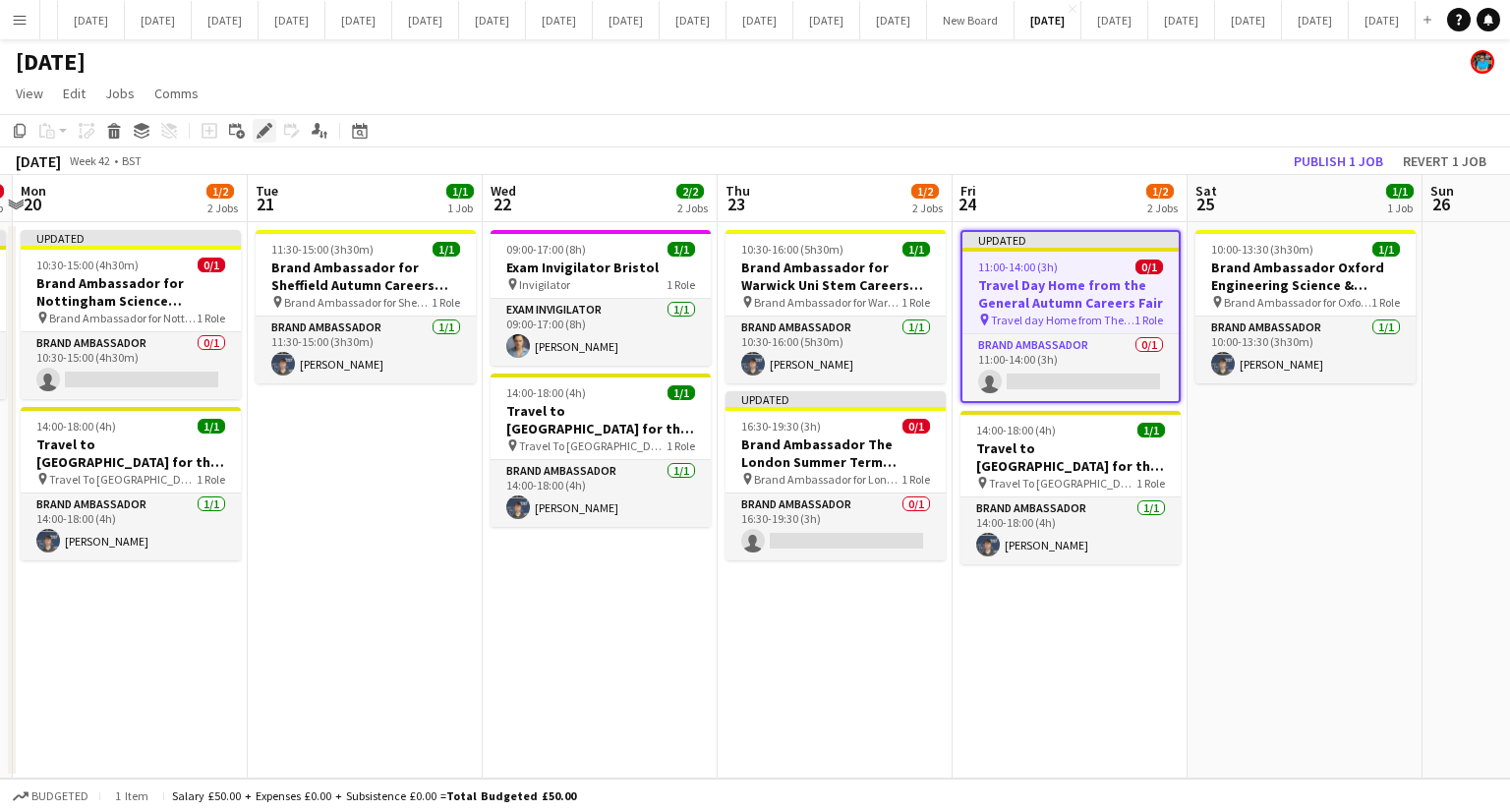
drag, startPoint x: 261, startPoint y: 123, endPoint x: 275, endPoint y: 128, distance: 14.9
click at [261, 123] on icon "Edit" at bounding box center [264, 131] width 16 height 16
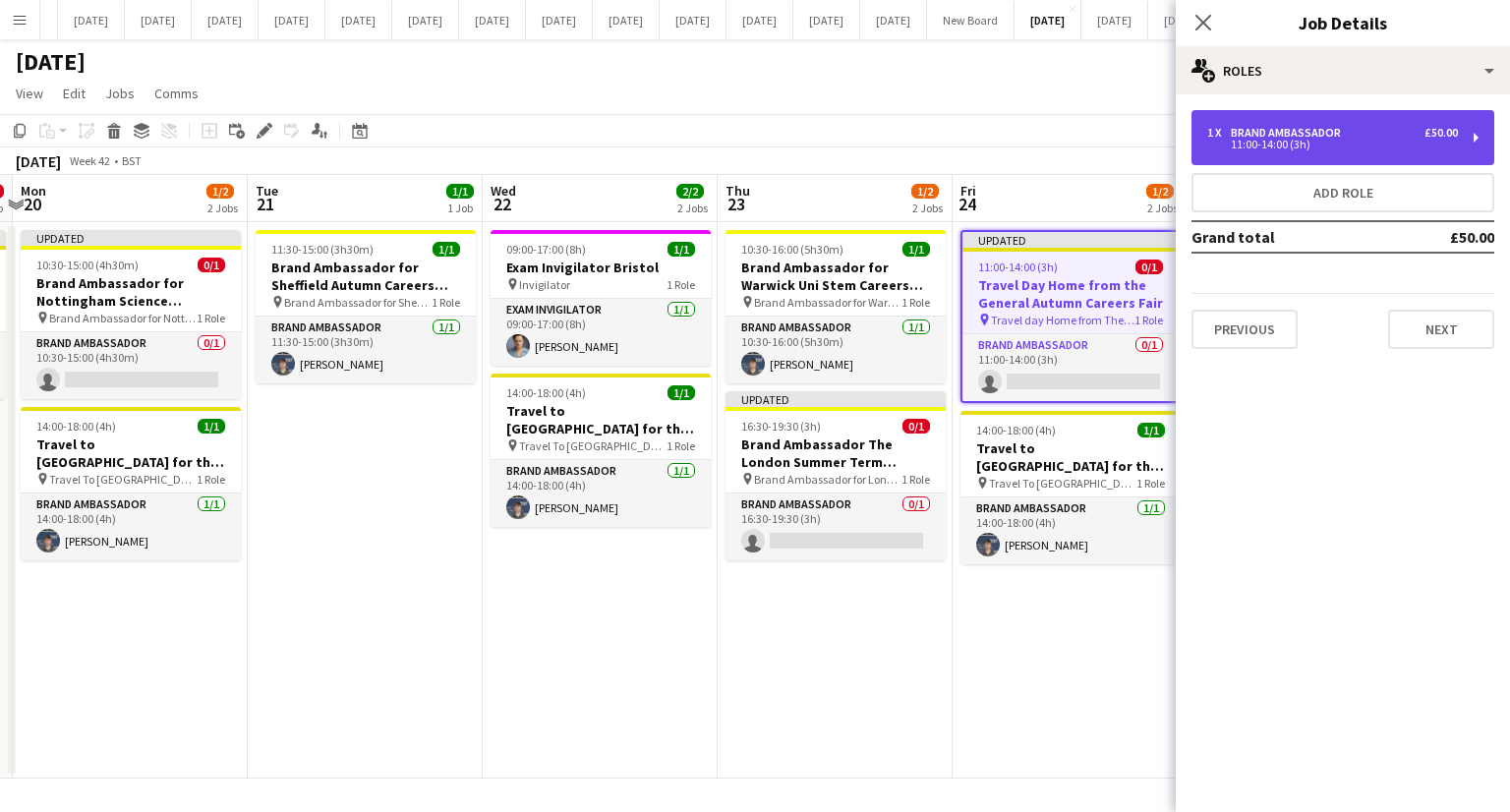
click at [1209, 152] on div "1 x Brand Ambassador £50.00 11:00-14:00 (3h)" at bounding box center [1342, 138] width 303 height 55
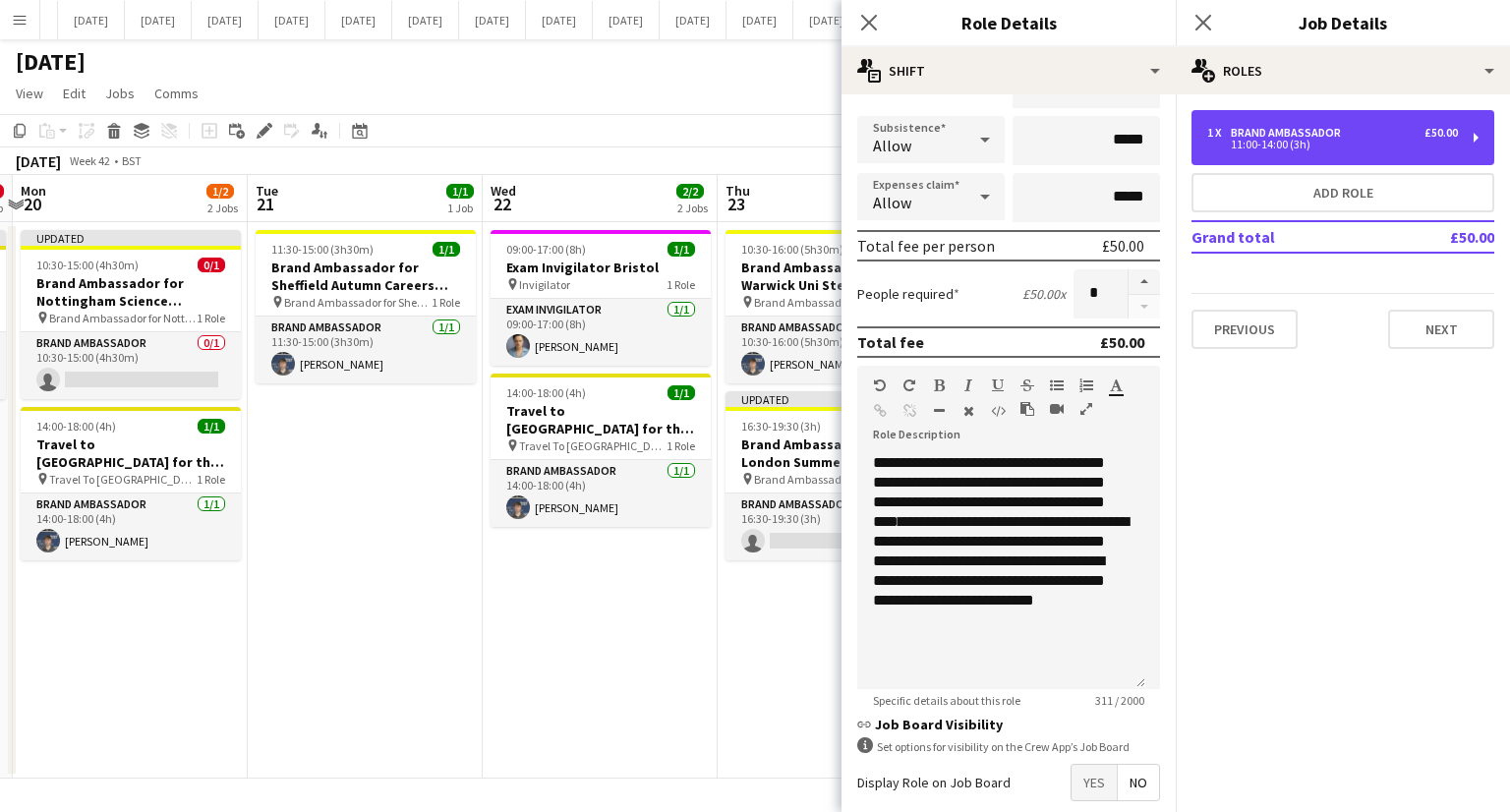
scroll to position [318, 0]
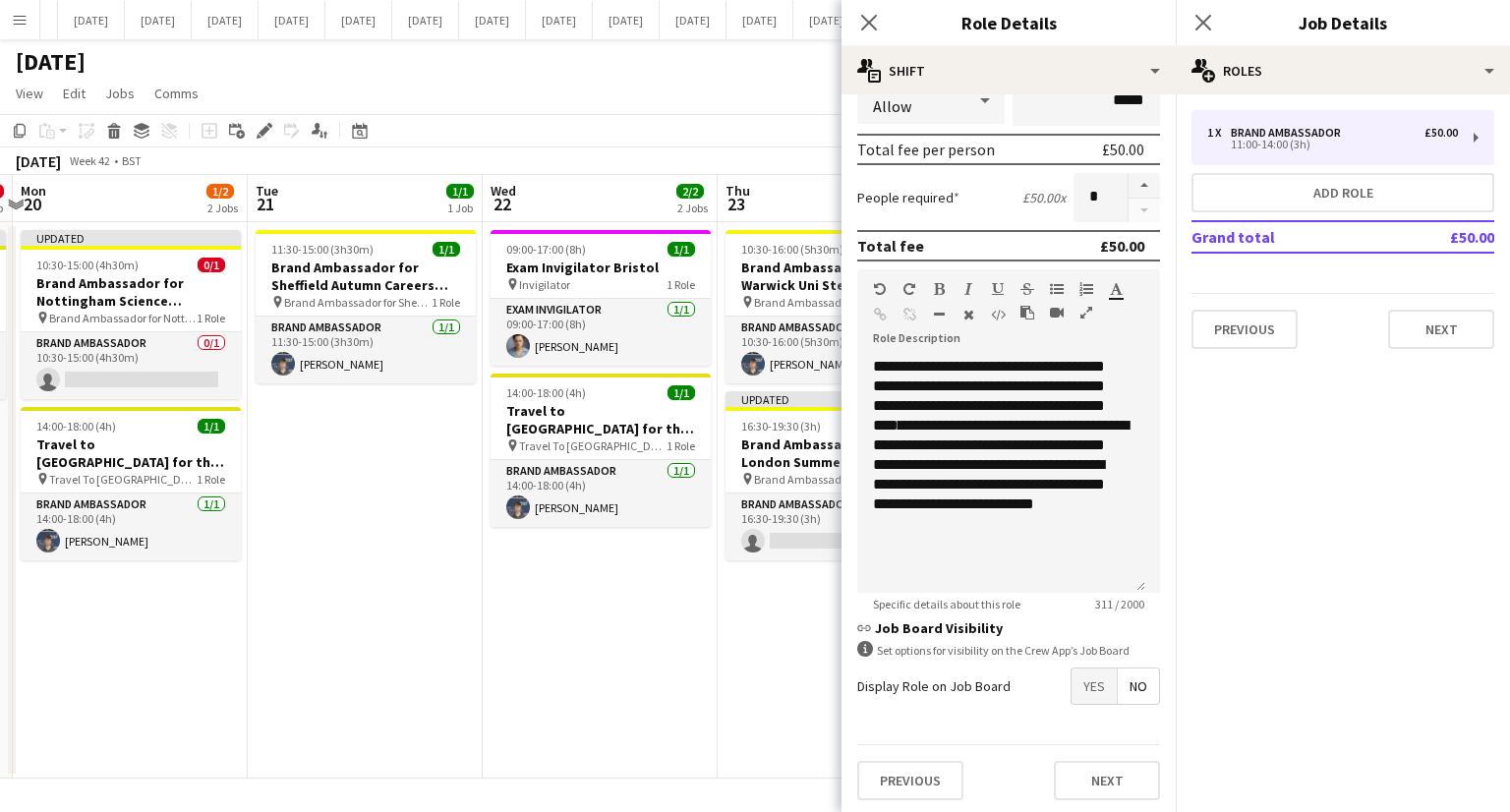
click at [597, 634] on app-date-cell "09:00-17:00 (8h) 1/1 Exam Invigilator Bristol pin Invigilator 1 Role Exam Invig…" at bounding box center [600, 500] width 235 height 557
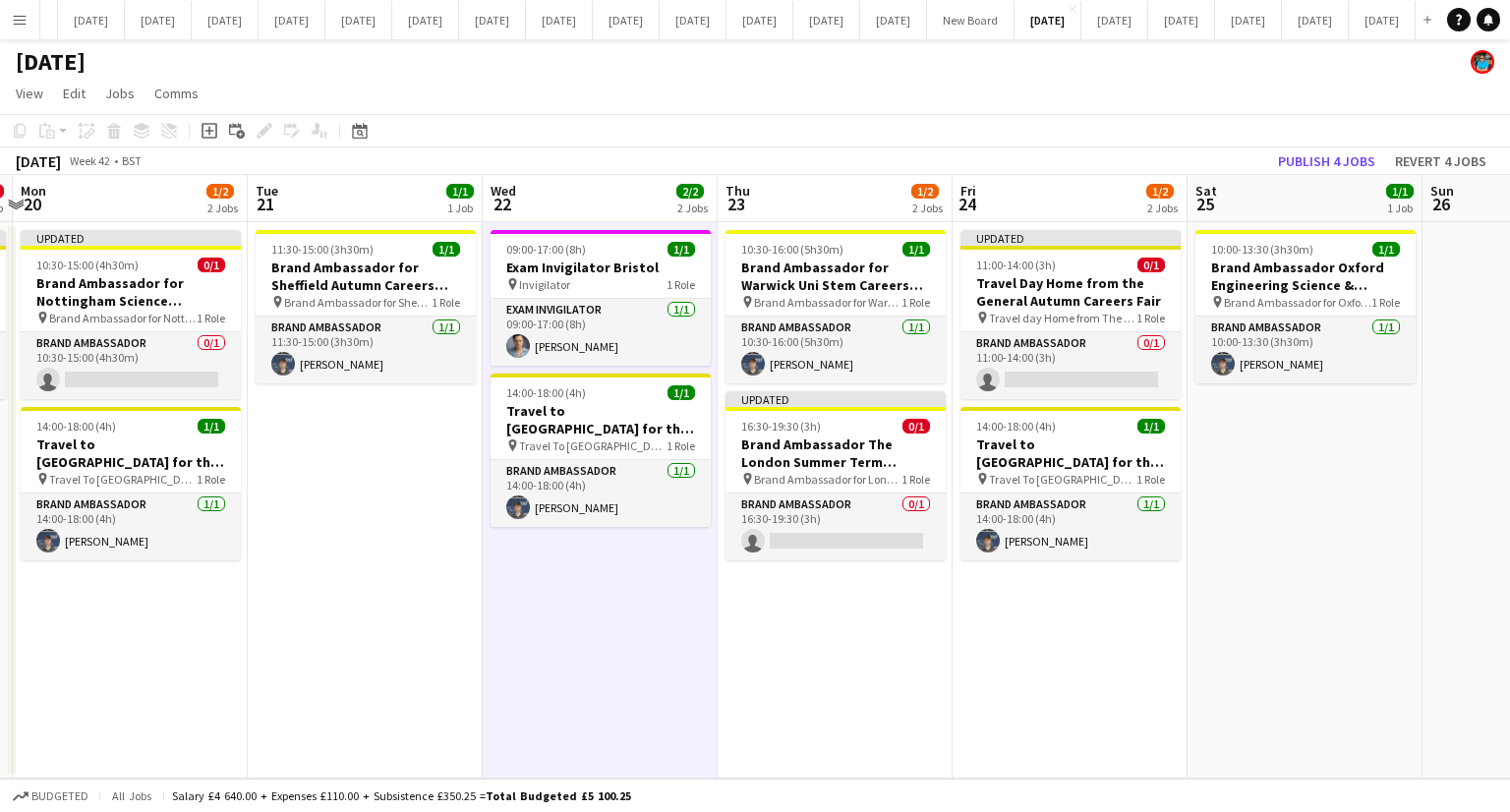
click at [1234, 532] on app-date-cell "10:00-13:30 (3h30m) 1/1 Brand Ambassador Oxford Engineering Science & Technolog…" at bounding box center [1305, 500] width 235 height 557
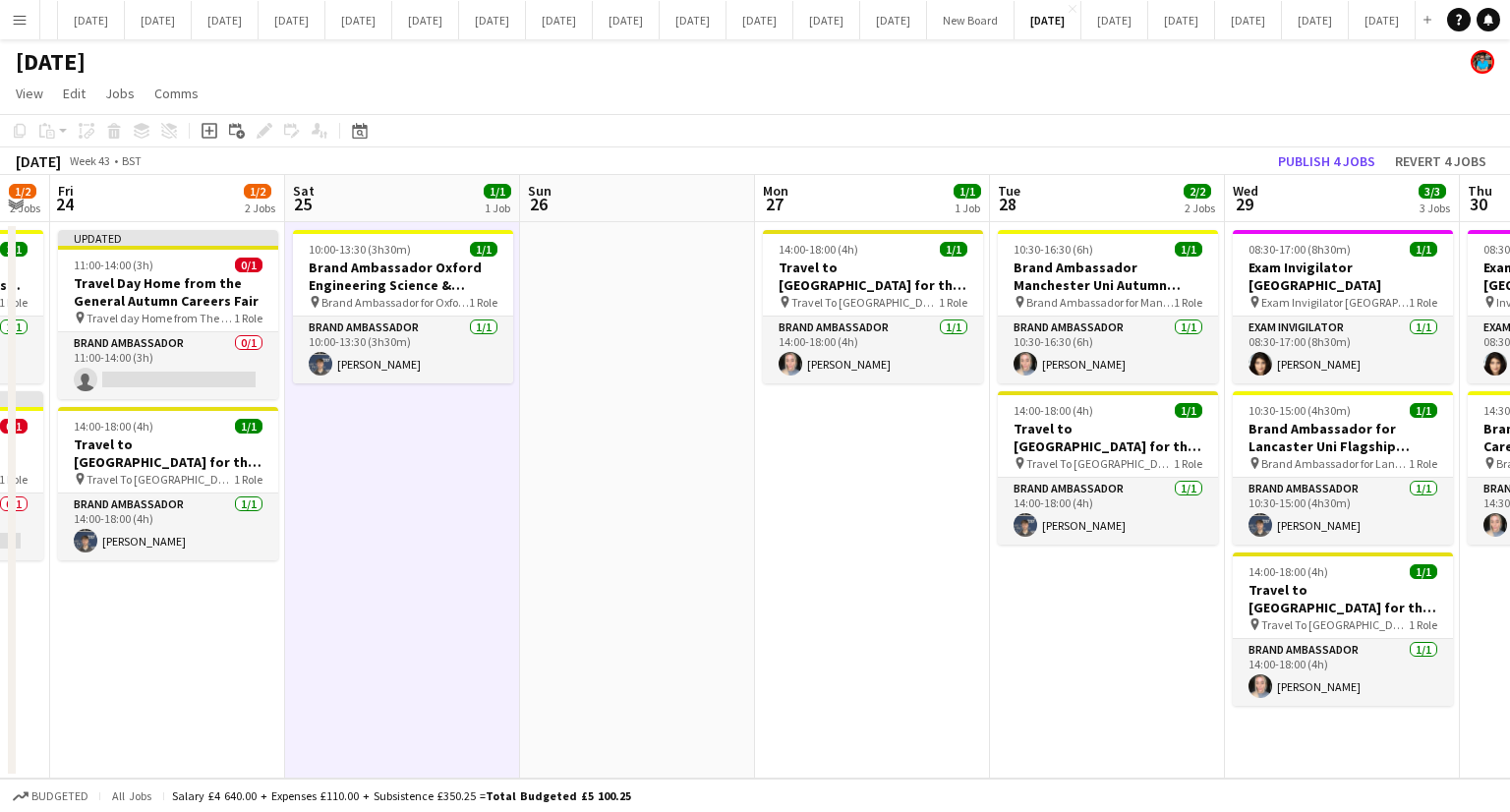
scroll to position [0, 892]
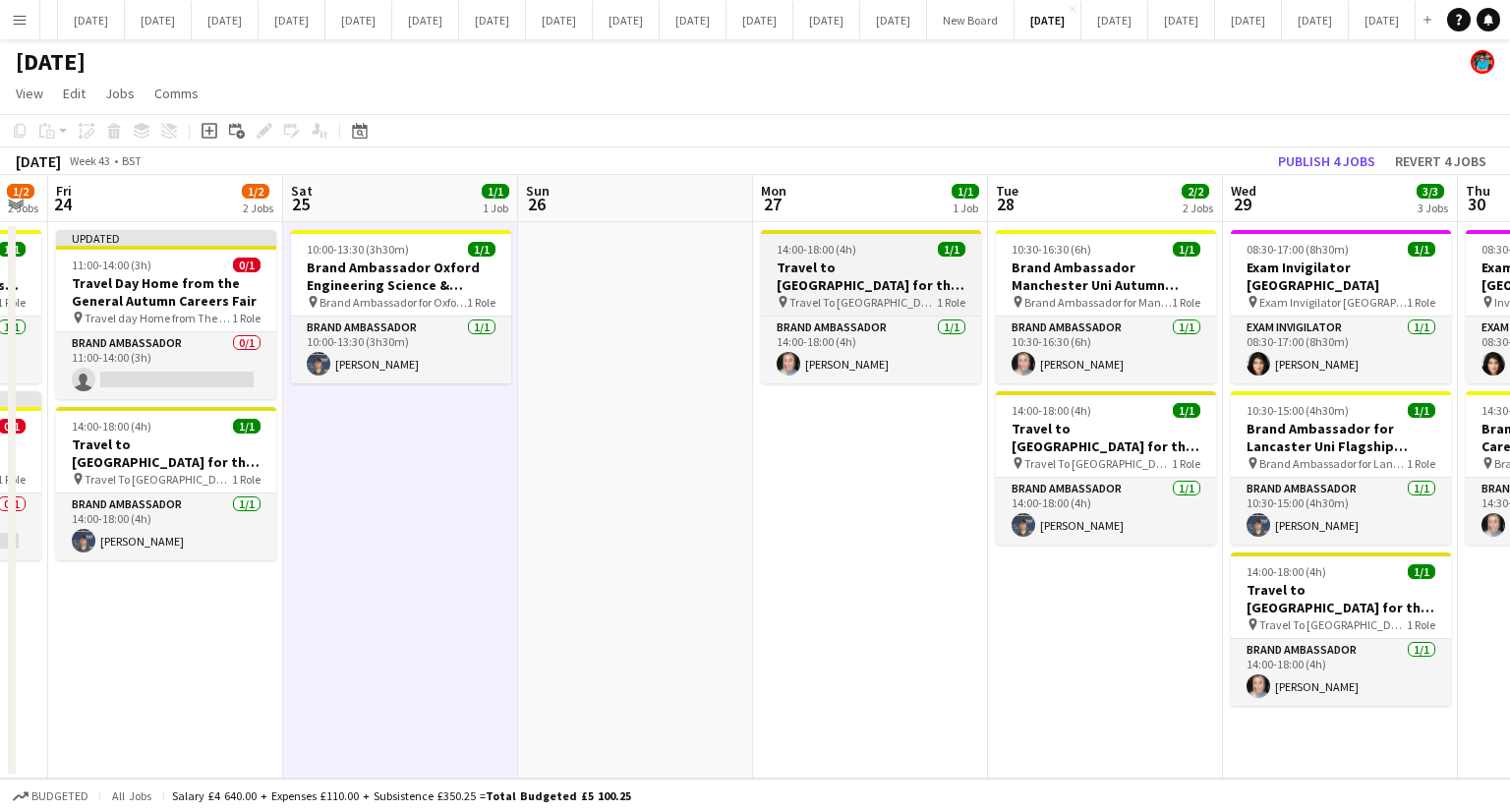
click at [835, 276] on h3 "Travel to [GEOGRAPHIC_DATA] for the Autumn Careers Fair on [DATE]" at bounding box center [870, 276] width 220 height 35
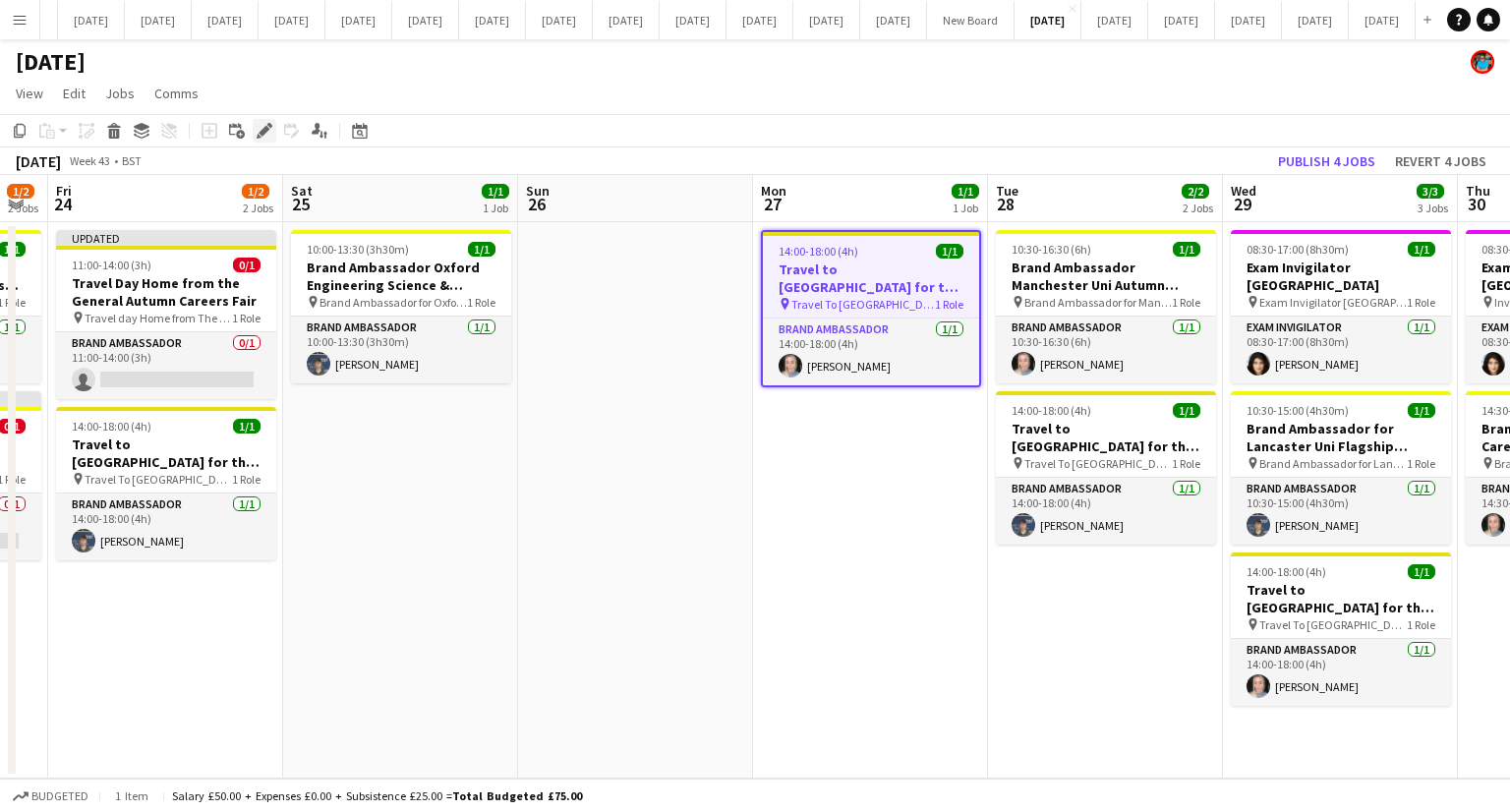
drag, startPoint x: 259, startPoint y: 129, endPoint x: 275, endPoint y: 138, distance: 18.4
click at [260, 129] on icon "Edit" at bounding box center [264, 131] width 16 height 16
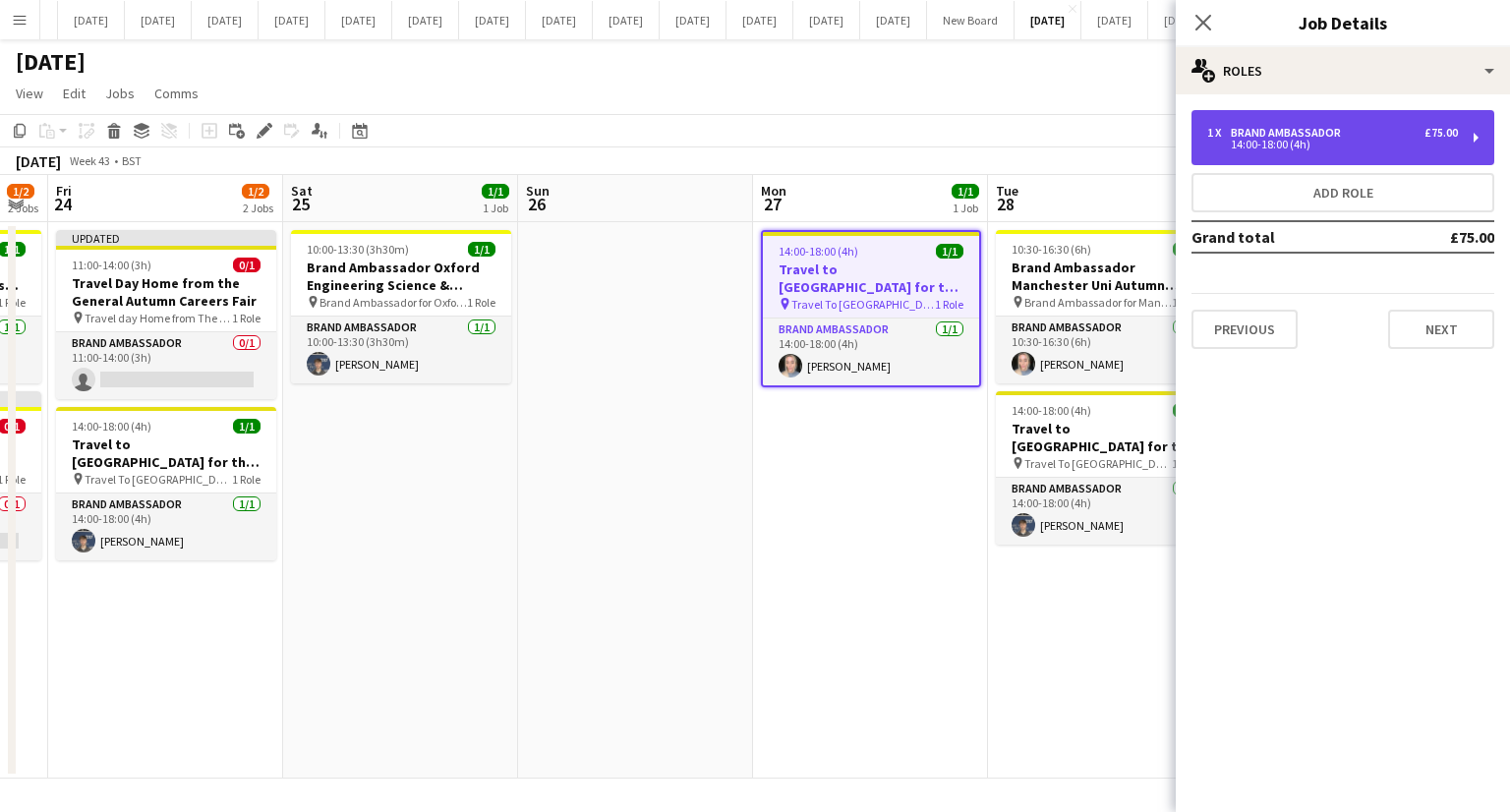
click at [1208, 153] on div "1 x Brand Ambassador £75.00 14:00-18:00 (4h)" at bounding box center [1342, 138] width 303 height 55
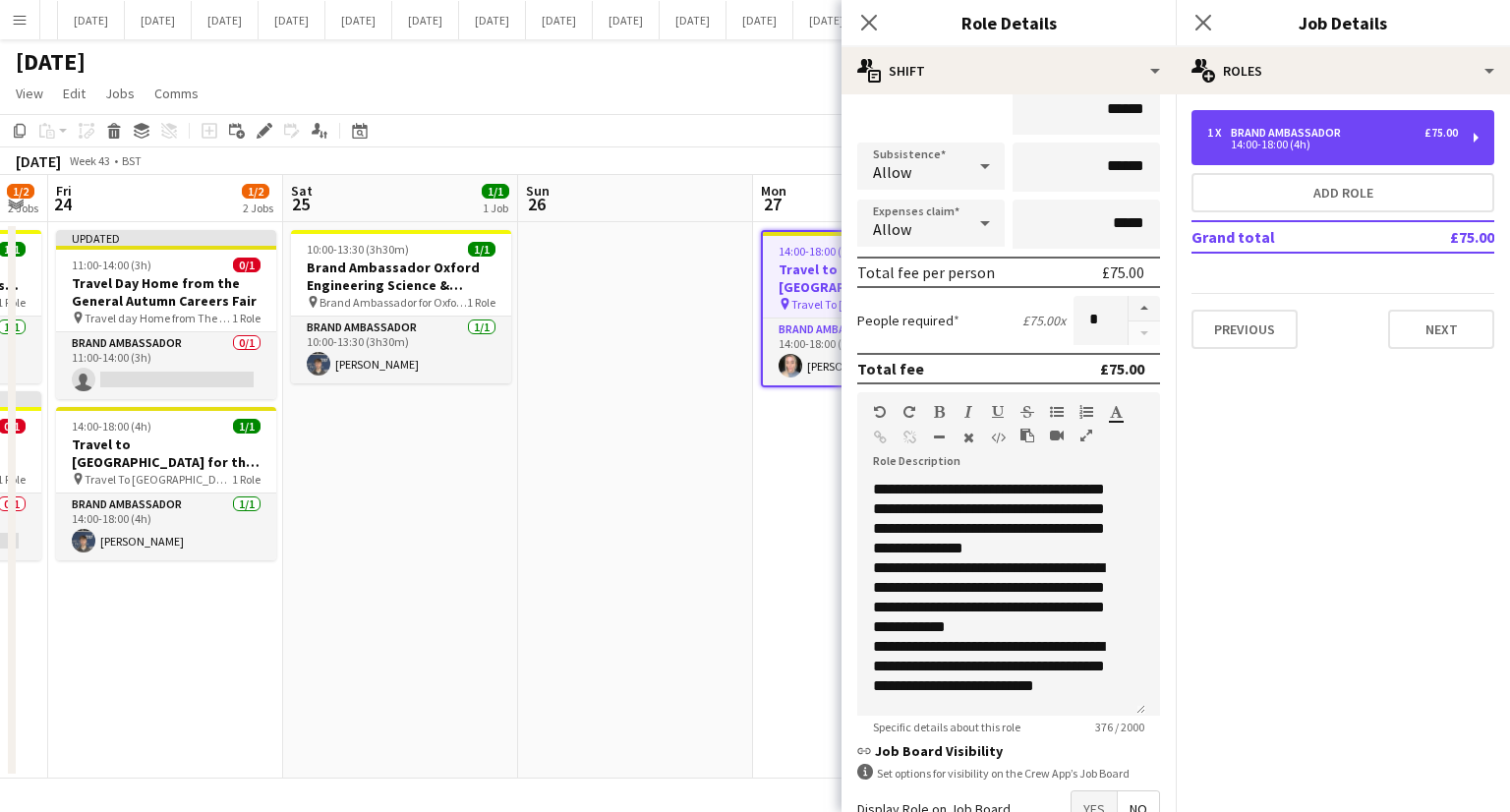
scroll to position [318, 0]
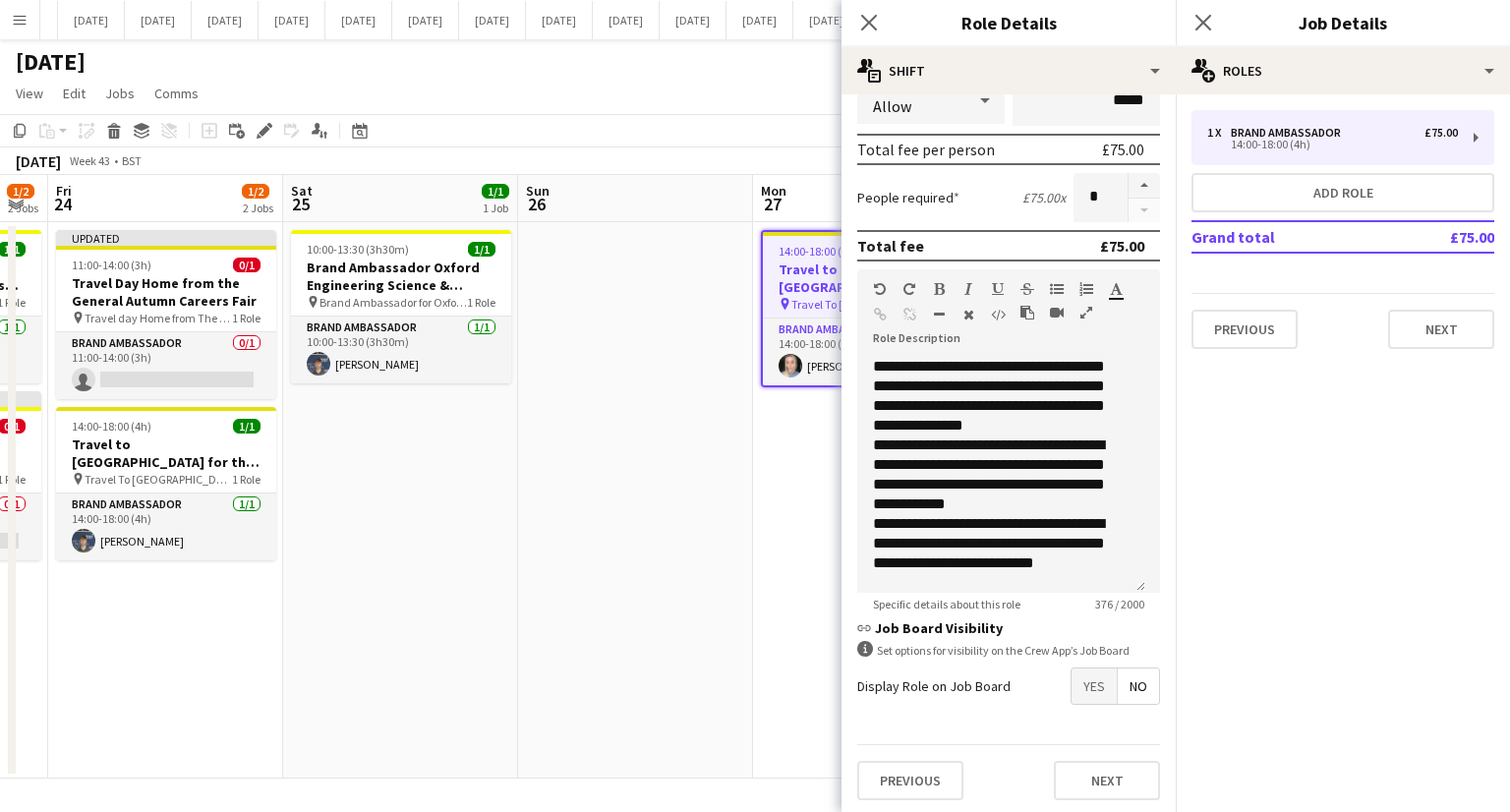
click at [815, 505] on app-date-cell "14:00-18:00 (4h) 1/1 Travel to [GEOGRAPHIC_DATA] for the Autumn Careers Fair on…" at bounding box center [870, 500] width 235 height 557
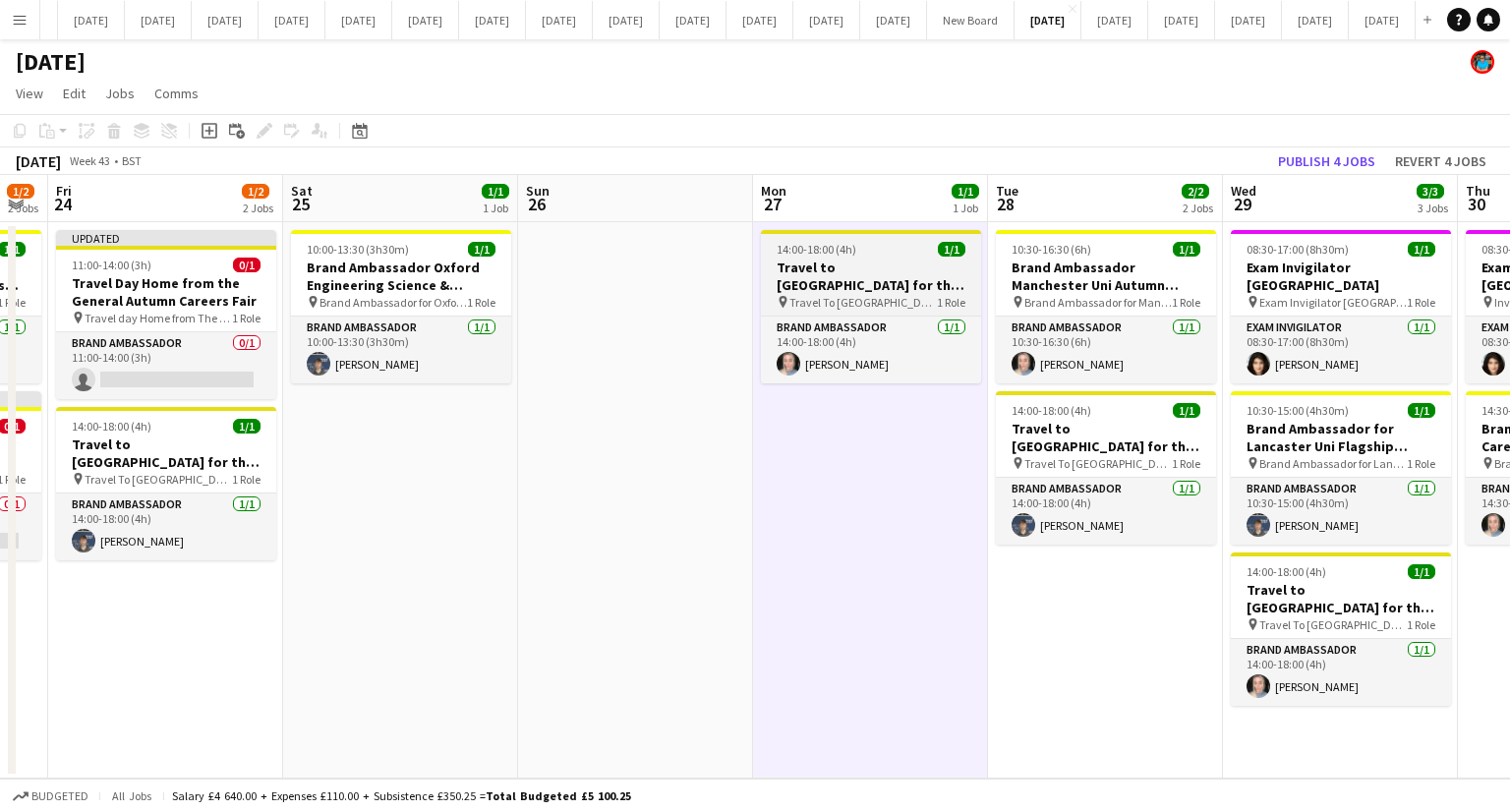
click at [858, 304] on span "Travel To [GEOGRAPHIC_DATA] for the Autumn Careers Fair on the [DATE]" at bounding box center [863, 302] width 148 height 15
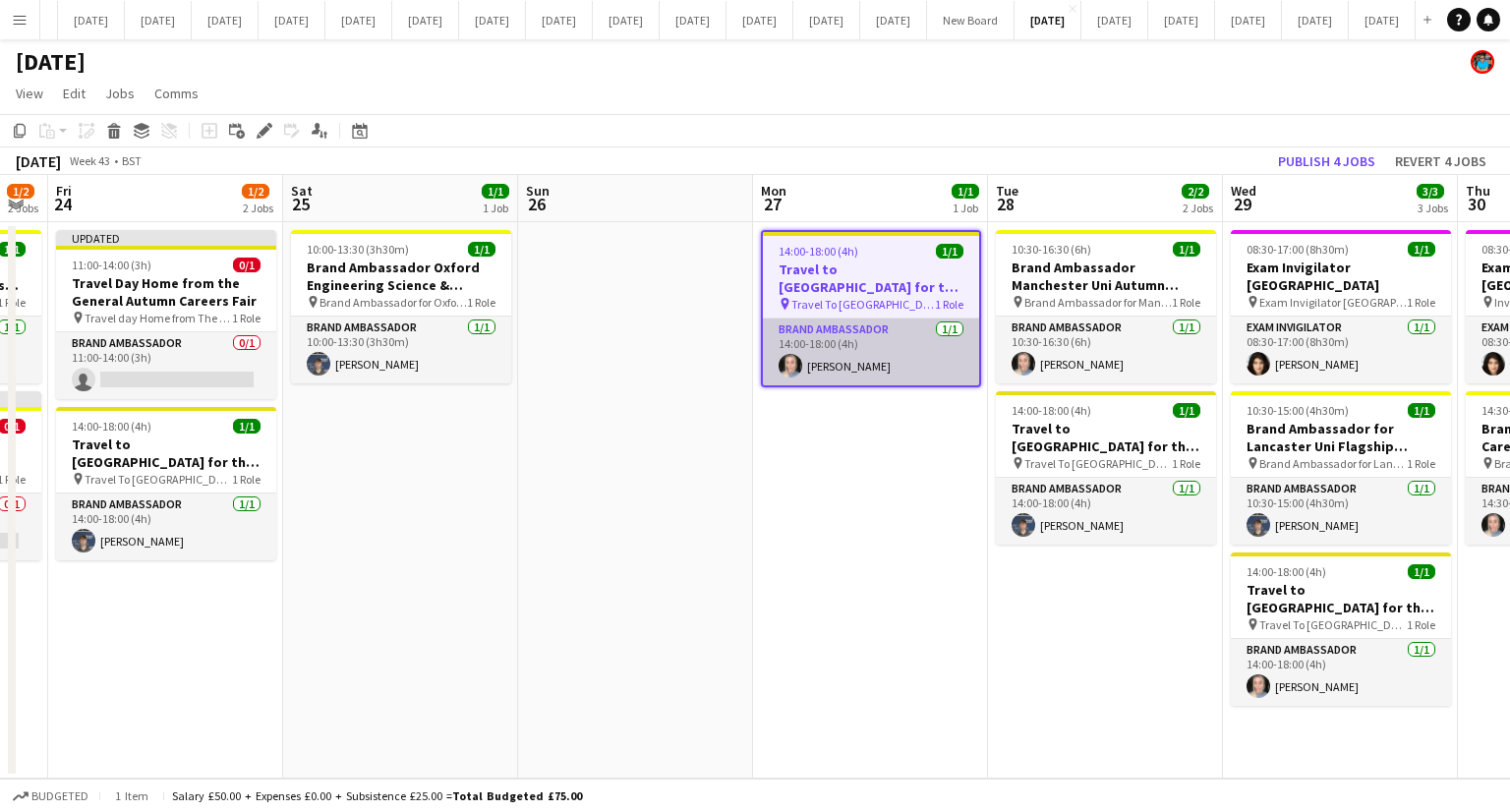
click at [861, 342] on app-card-role "Brand Ambassador [DATE] 14:00-18:00 (4h) [PERSON_NAME]" at bounding box center [870, 352] width 216 height 67
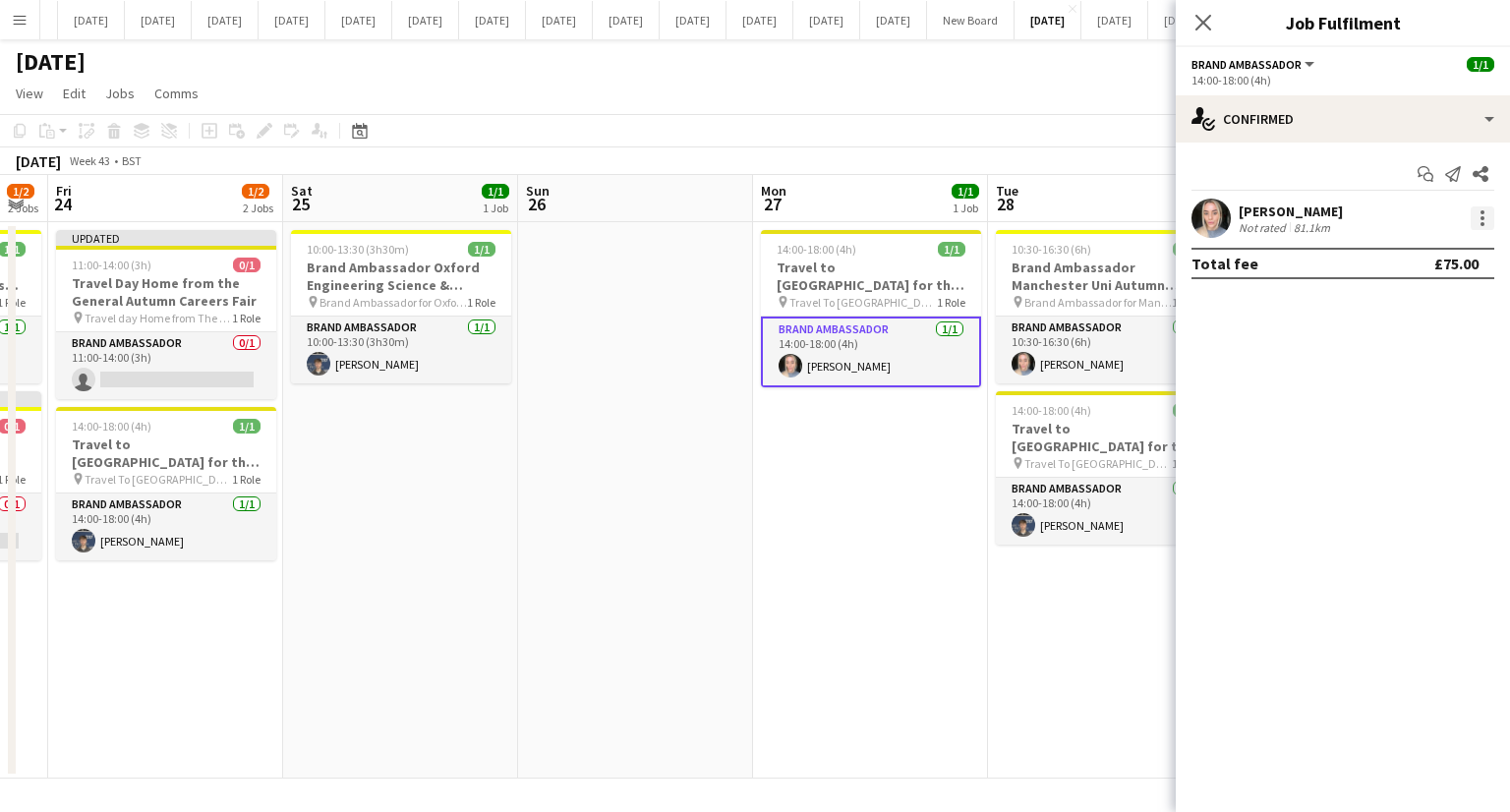
click at [1480, 217] on div at bounding box center [1482, 218] width 4 height 4
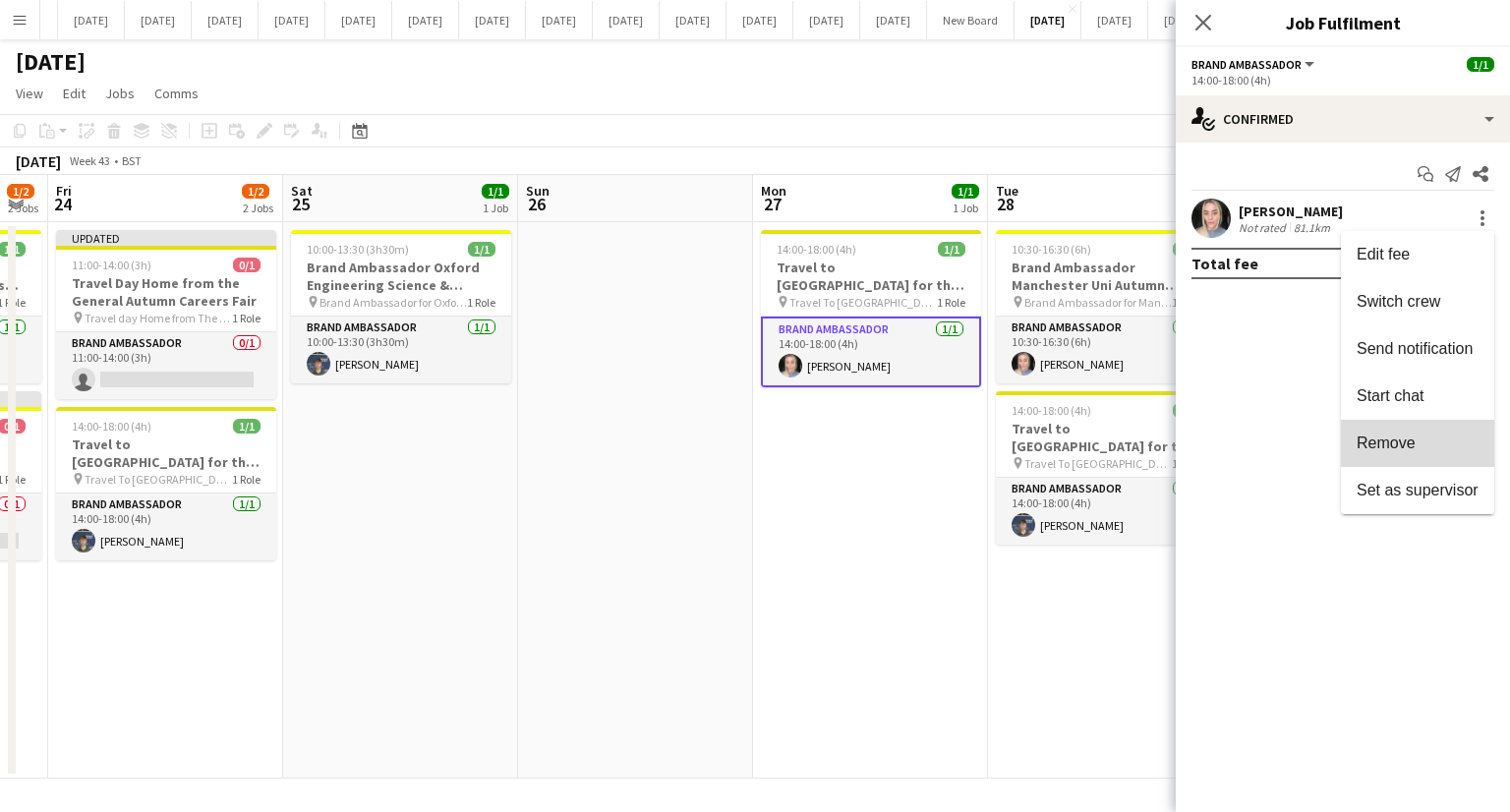
click at [1407, 435] on span "Remove" at bounding box center [1387, 442] width 59 height 17
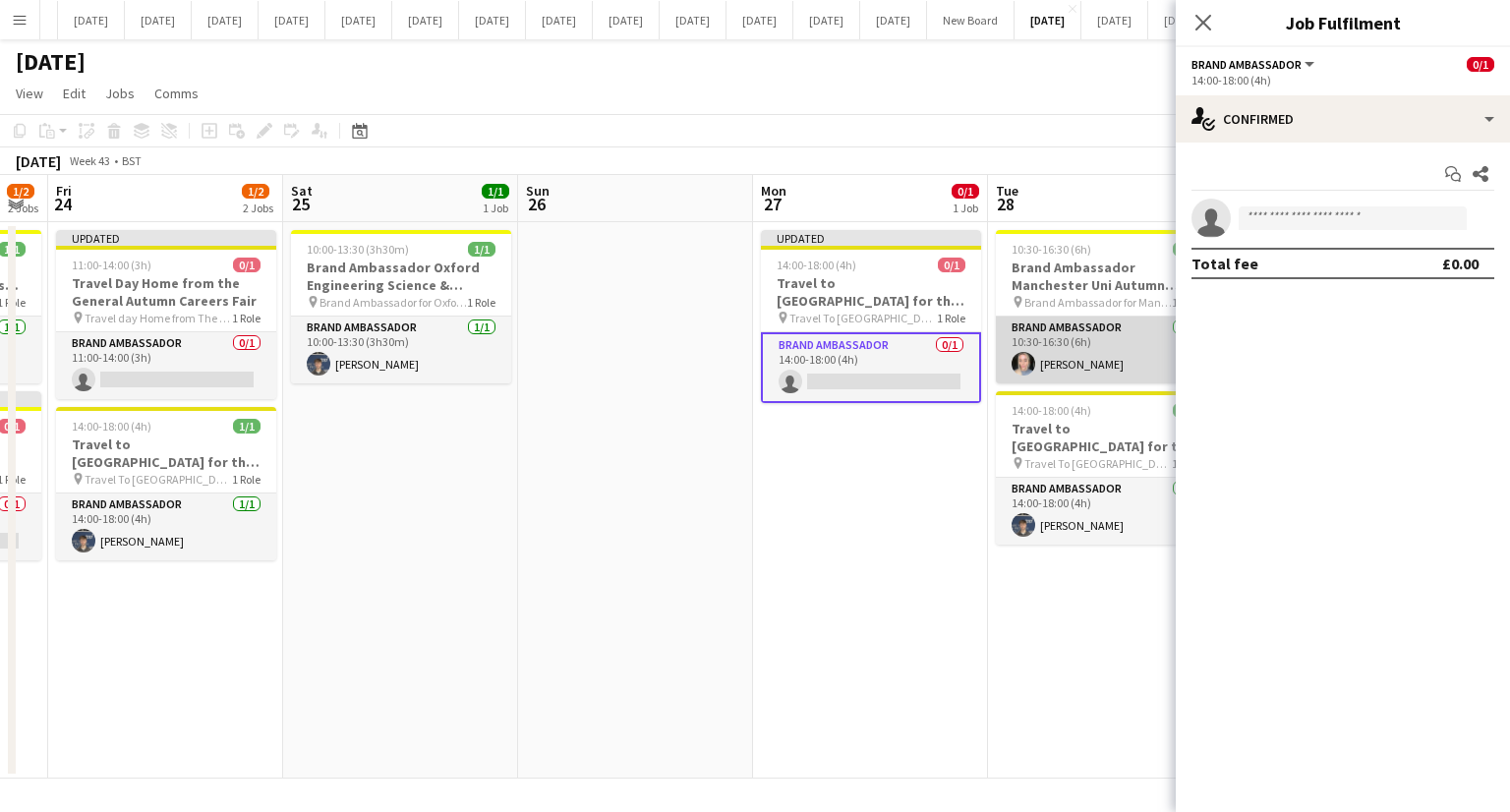
click at [1080, 342] on app-card-role "Brand Ambassador [DATE] 10:30-16:30 (6h) [PERSON_NAME]" at bounding box center [1105, 350] width 220 height 67
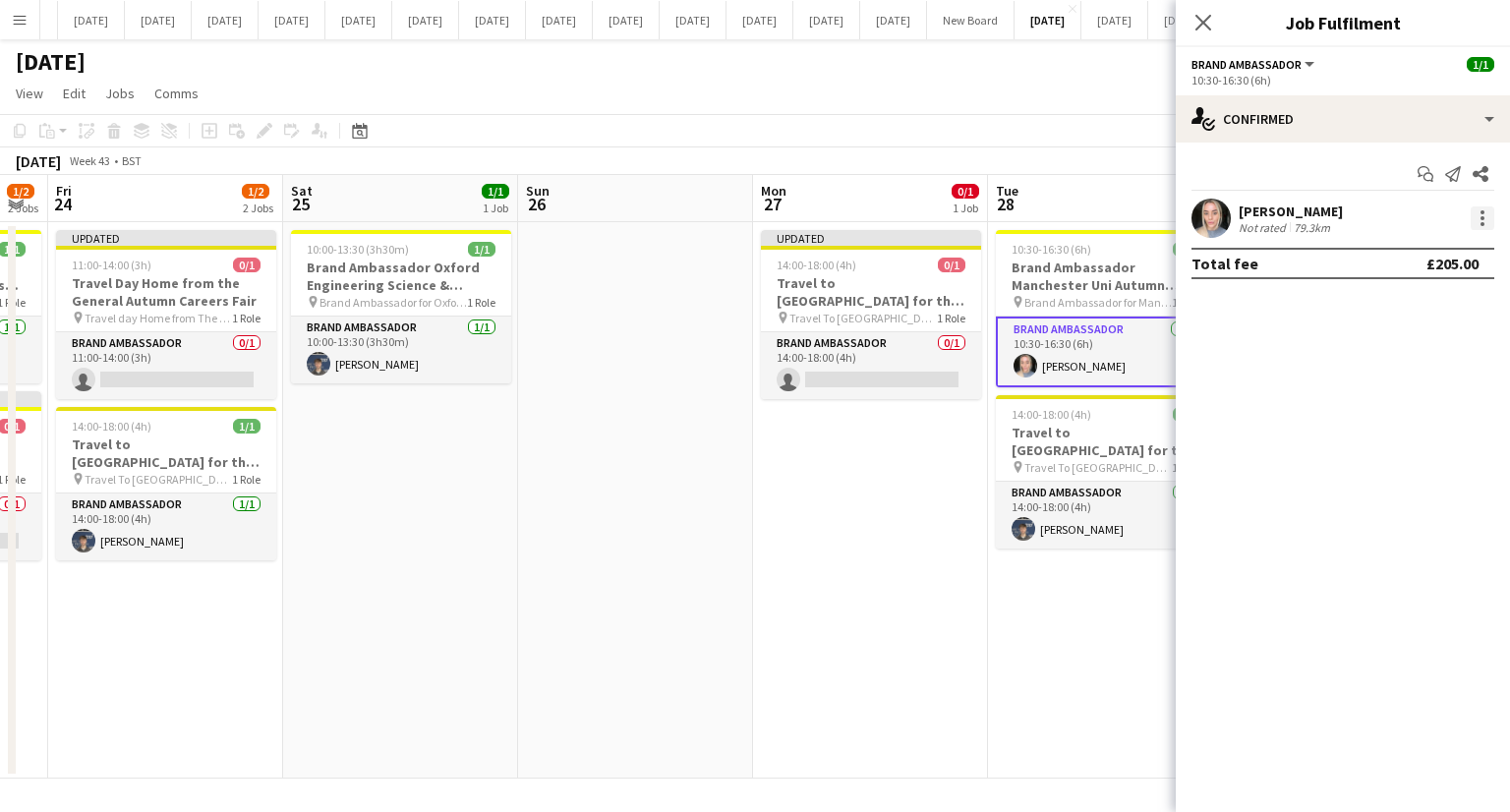
click at [1478, 215] on div at bounding box center [1482, 218] width 24 height 24
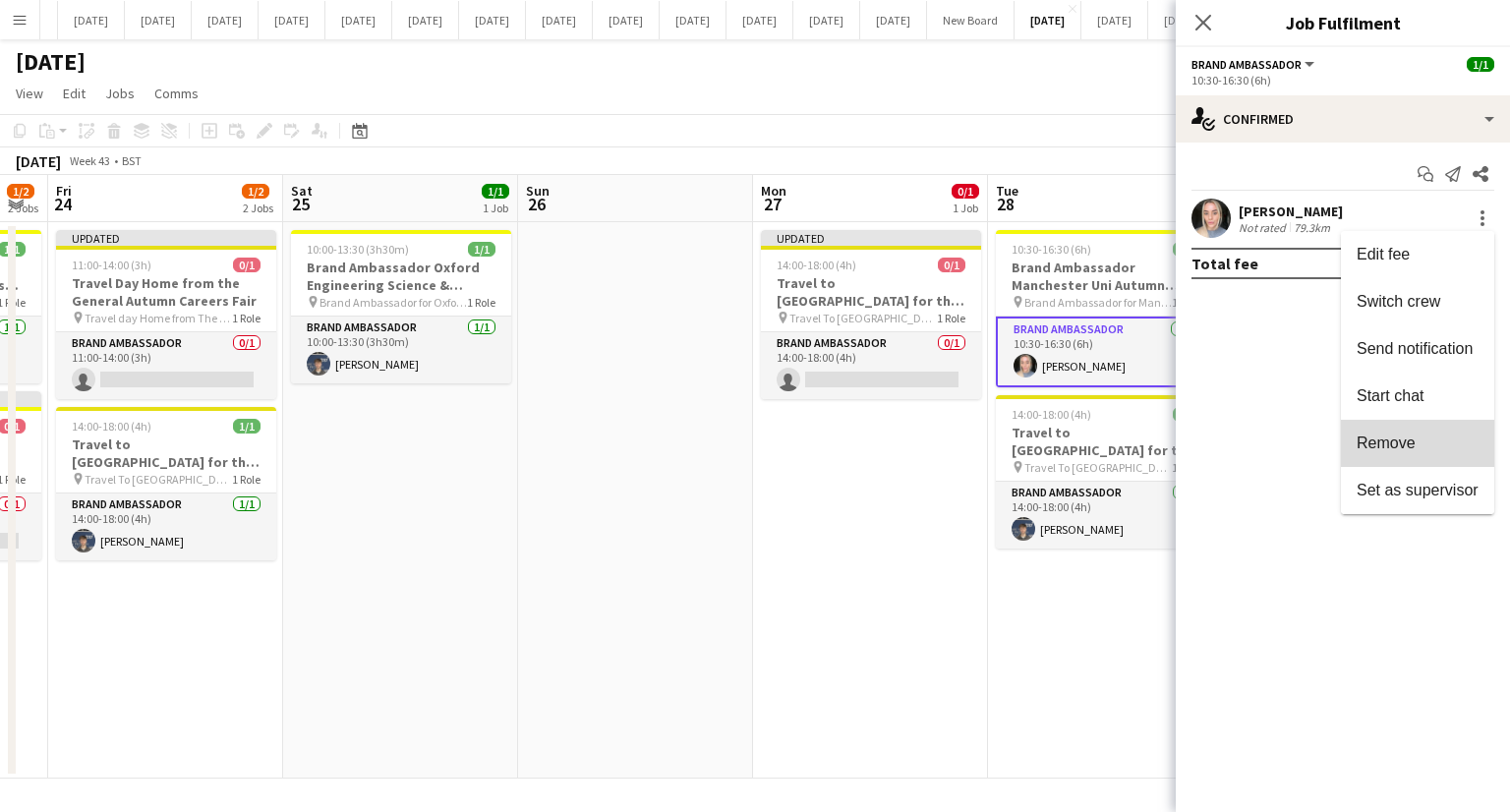
click at [1420, 436] on span "Remove" at bounding box center [1418, 443] width 122 height 18
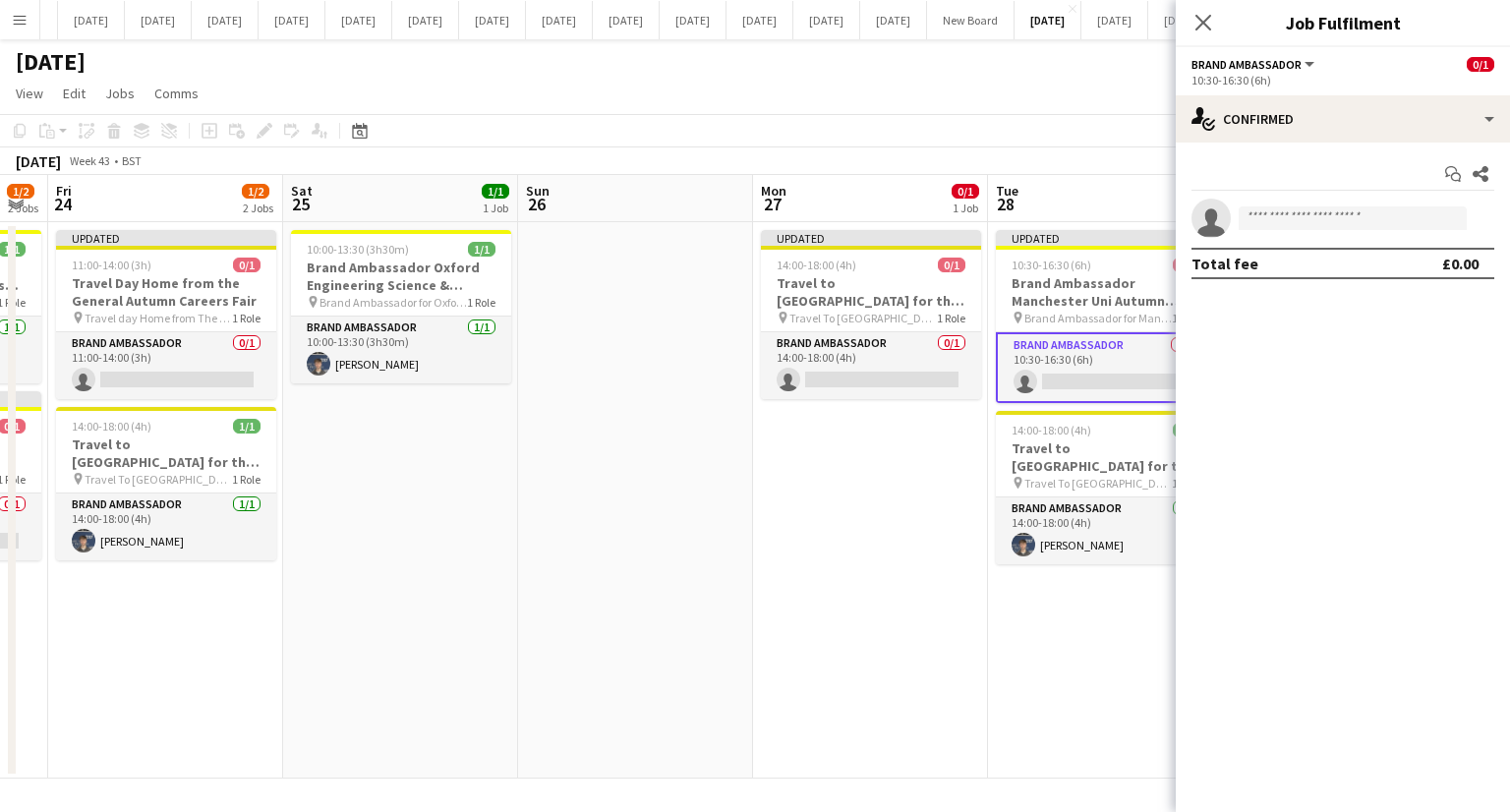
click at [882, 561] on app-date-cell "Updated 14:00-18:00 (4h) 0/1 Travel to [GEOGRAPHIC_DATA] for the Autumn Careers…" at bounding box center [870, 500] width 235 height 557
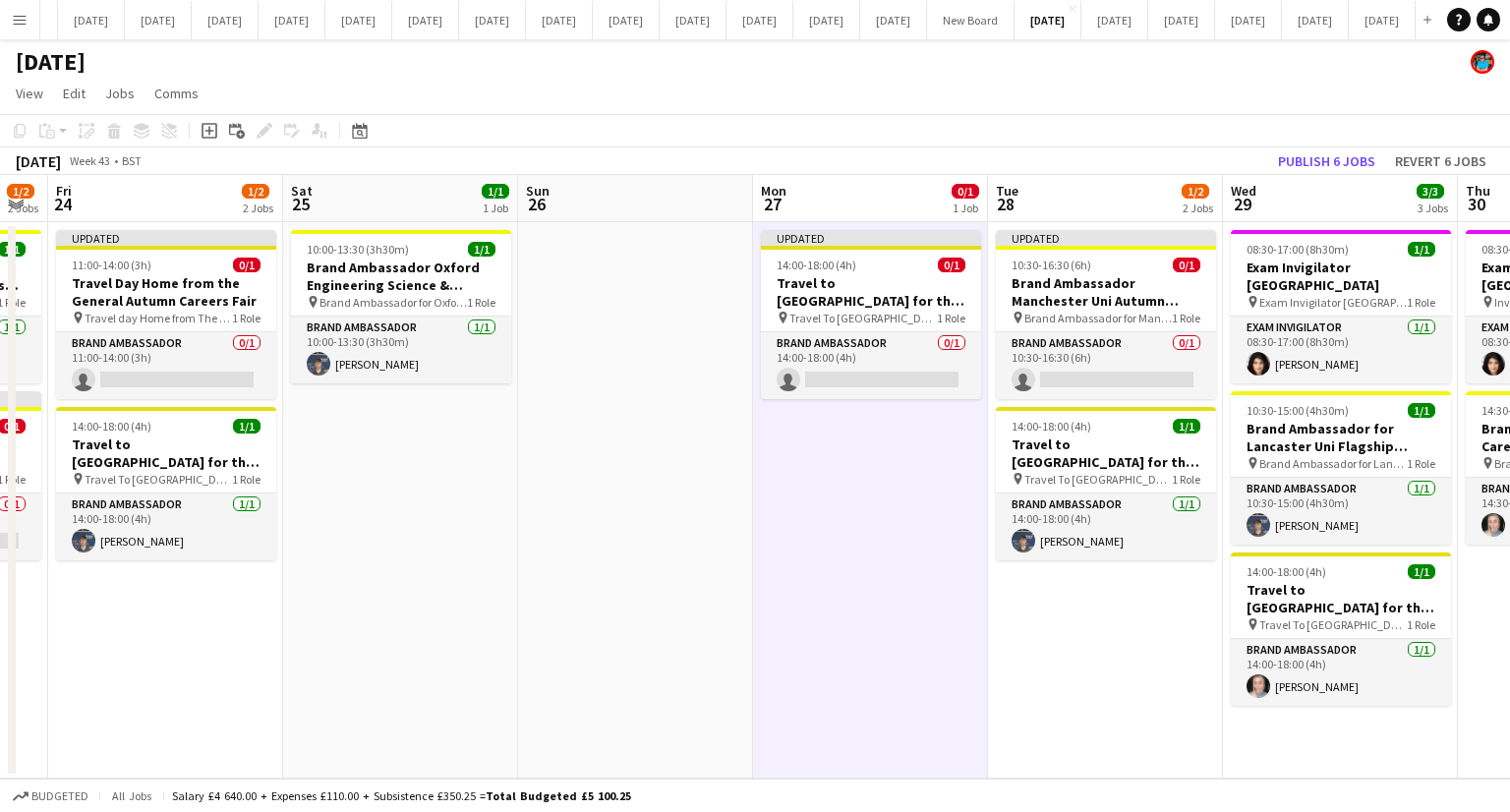
click at [1113, 608] on app-date-cell "Updated 10:30-16:30 (6h) 0/1 Brand Ambassador Manchester Uni Autumn Careers Fai…" at bounding box center [1105, 500] width 235 height 557
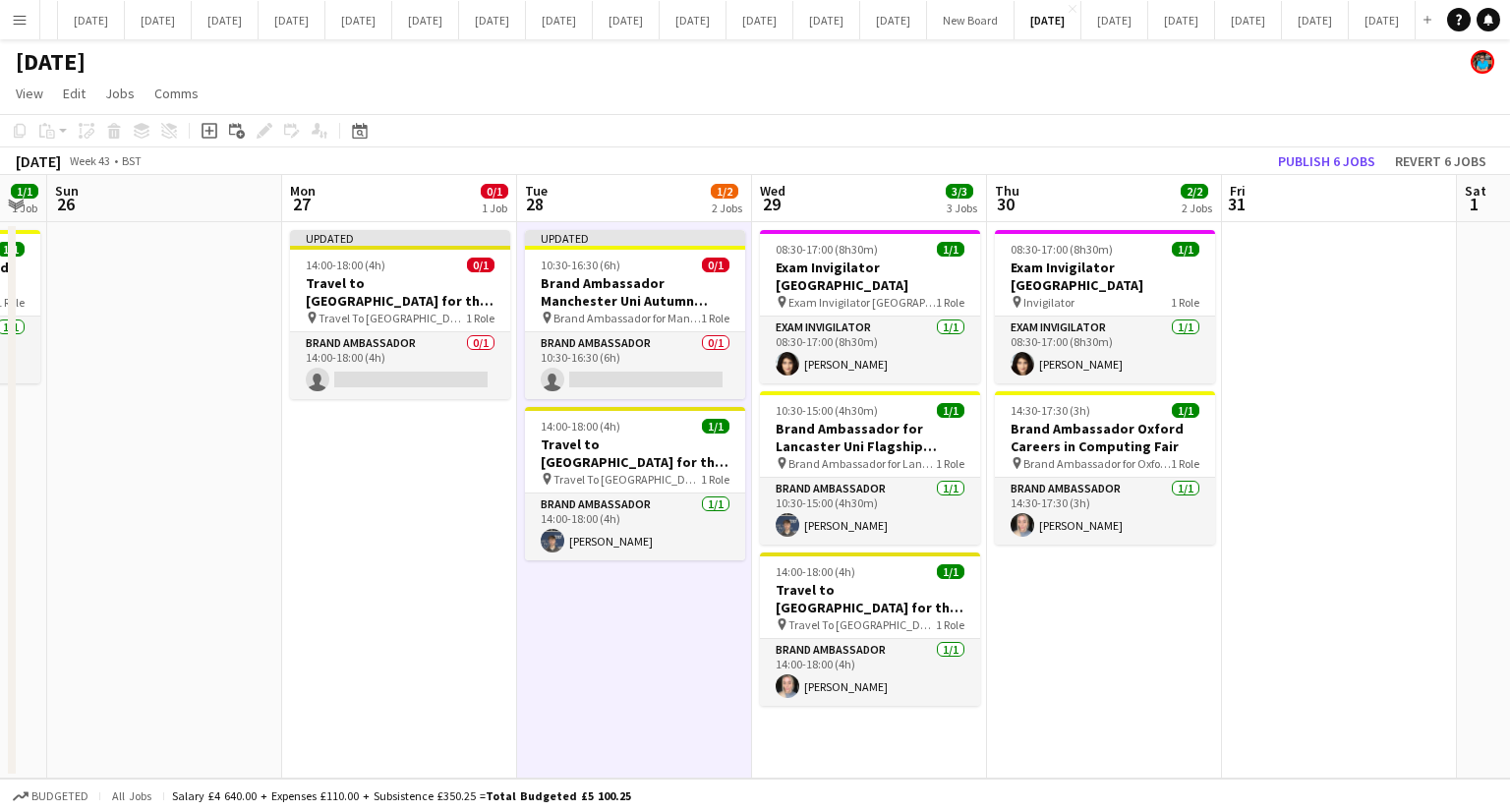
scroll to position [0, 697]
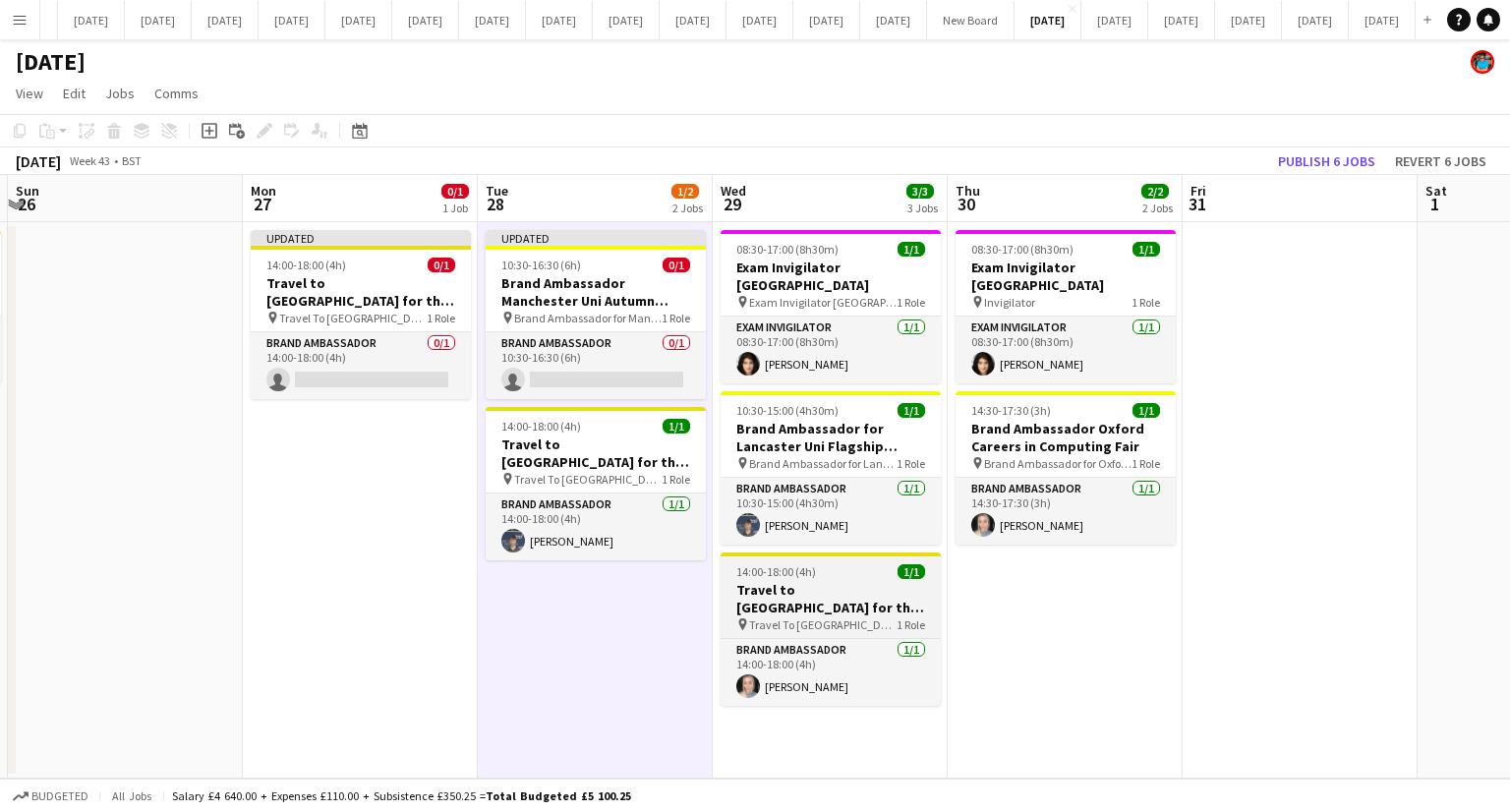
click at [859, 565] on div "14:00-18:00 (4h) 1/1" at bounding box center [830, 572] width 220 height 15
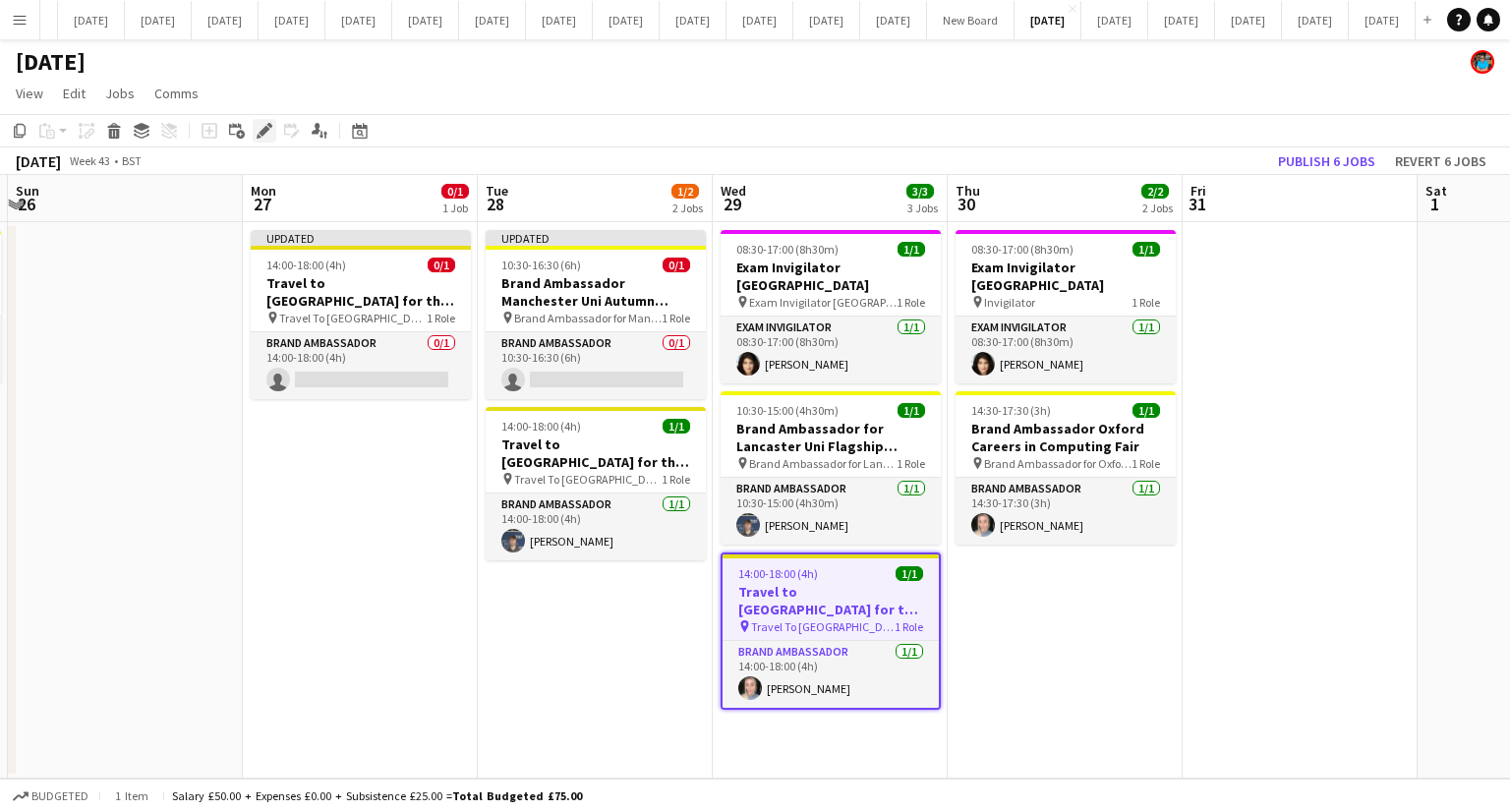
click at [261, 127] on icon "Edit" at bounding box center [264, 131] width 16 height 16
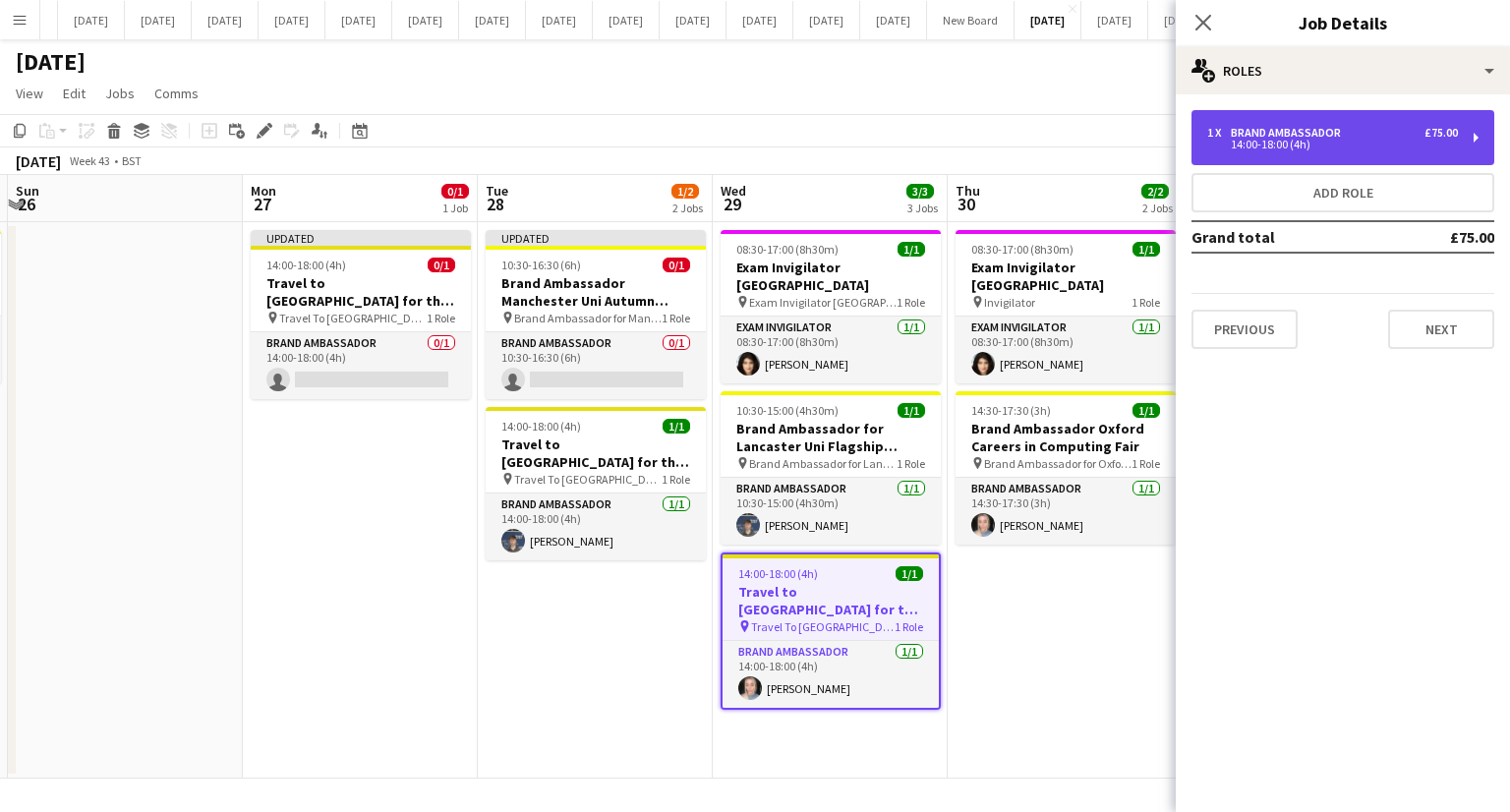
click at [1237, 148] on div "14:00-18:00 (4h)" at bounding box center [1333, 145] width 250 height 10
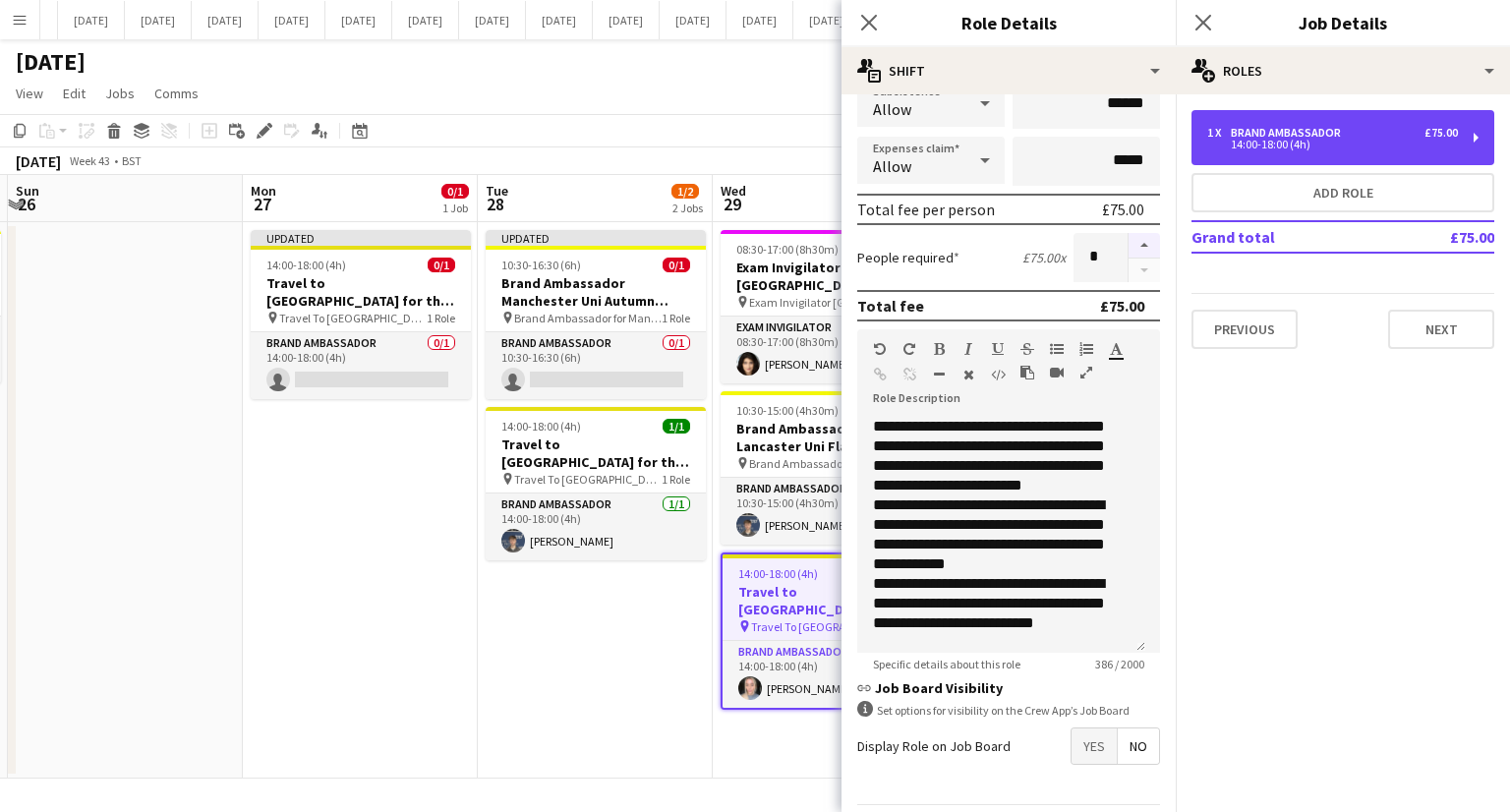
scroll to position [318, 0]
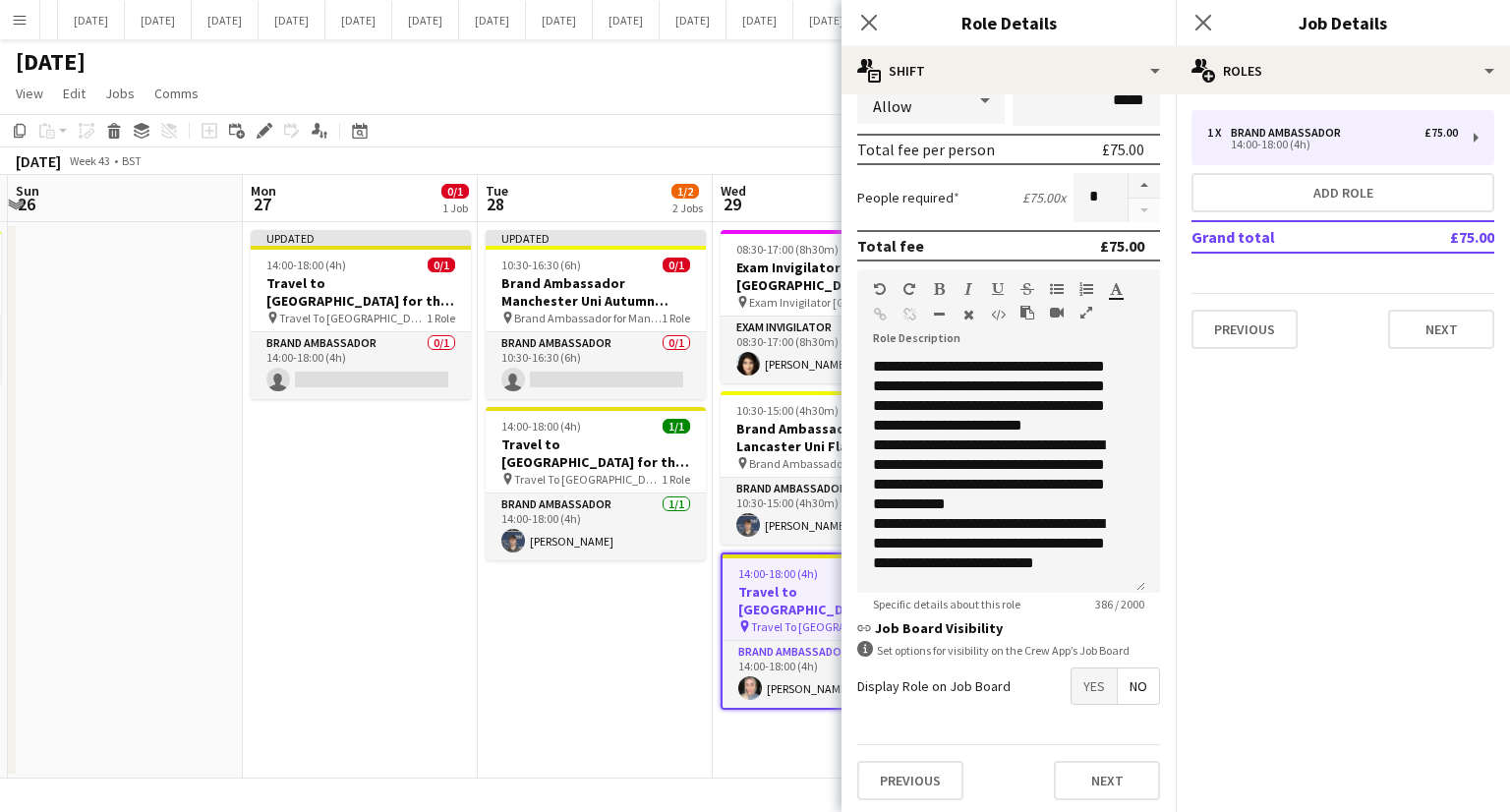
click at [629, 653] on app-date-cell "Updated 10:30-16:30 (6h) 0/1 Brand Ambassador Manchester Uni Autumn Careers Fai…" at bounding box center [595, 500] width 235 height 557
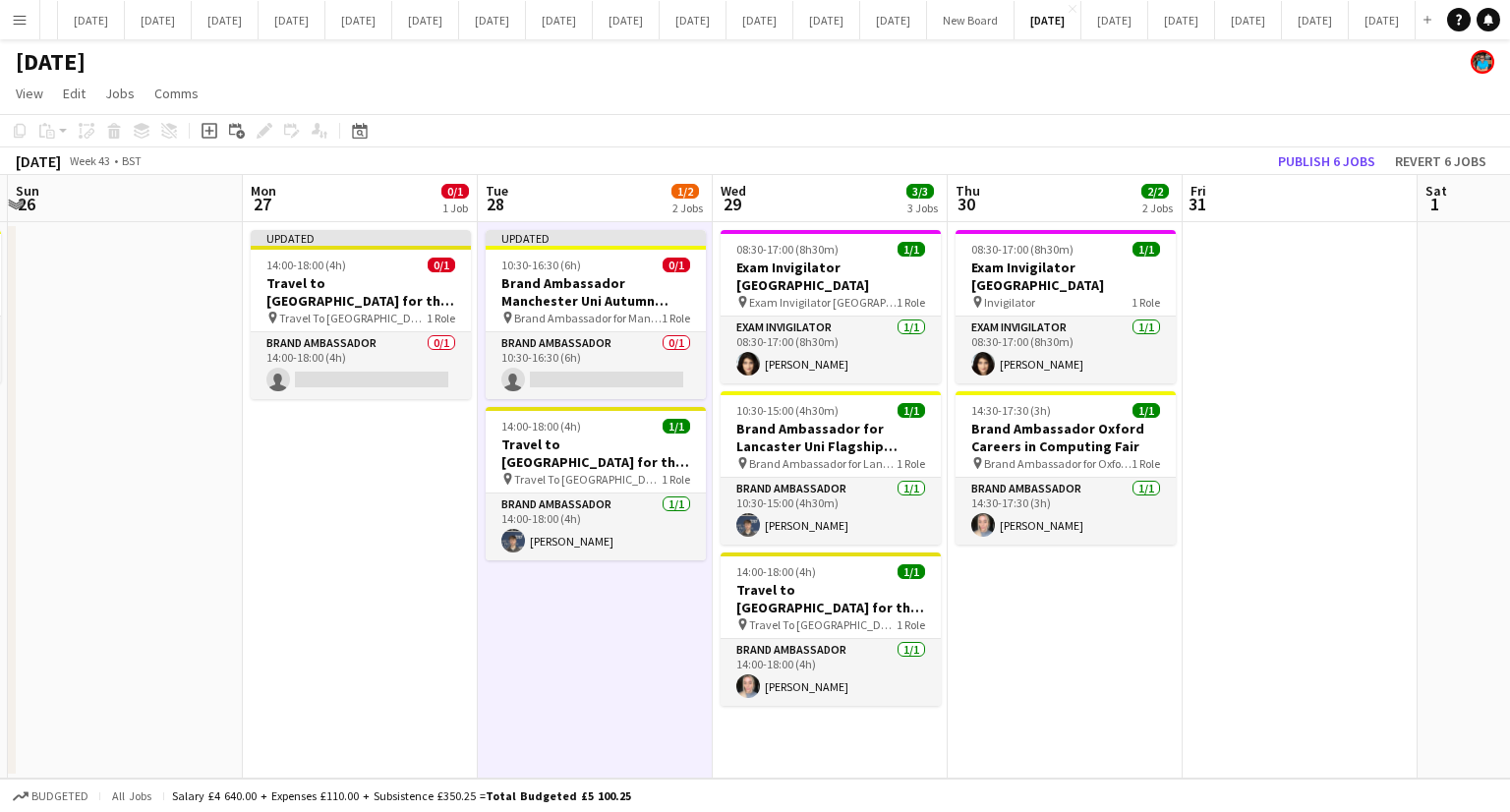
click at [1121, 612] on app-date-cell "08:30-17:00 (8h30m) 1/1 Exam Invigilator [GEOGRAPHIC_DATA] pin Invigilator 1 Ro…" at bounding box center [1065, 500] width 235 height 557
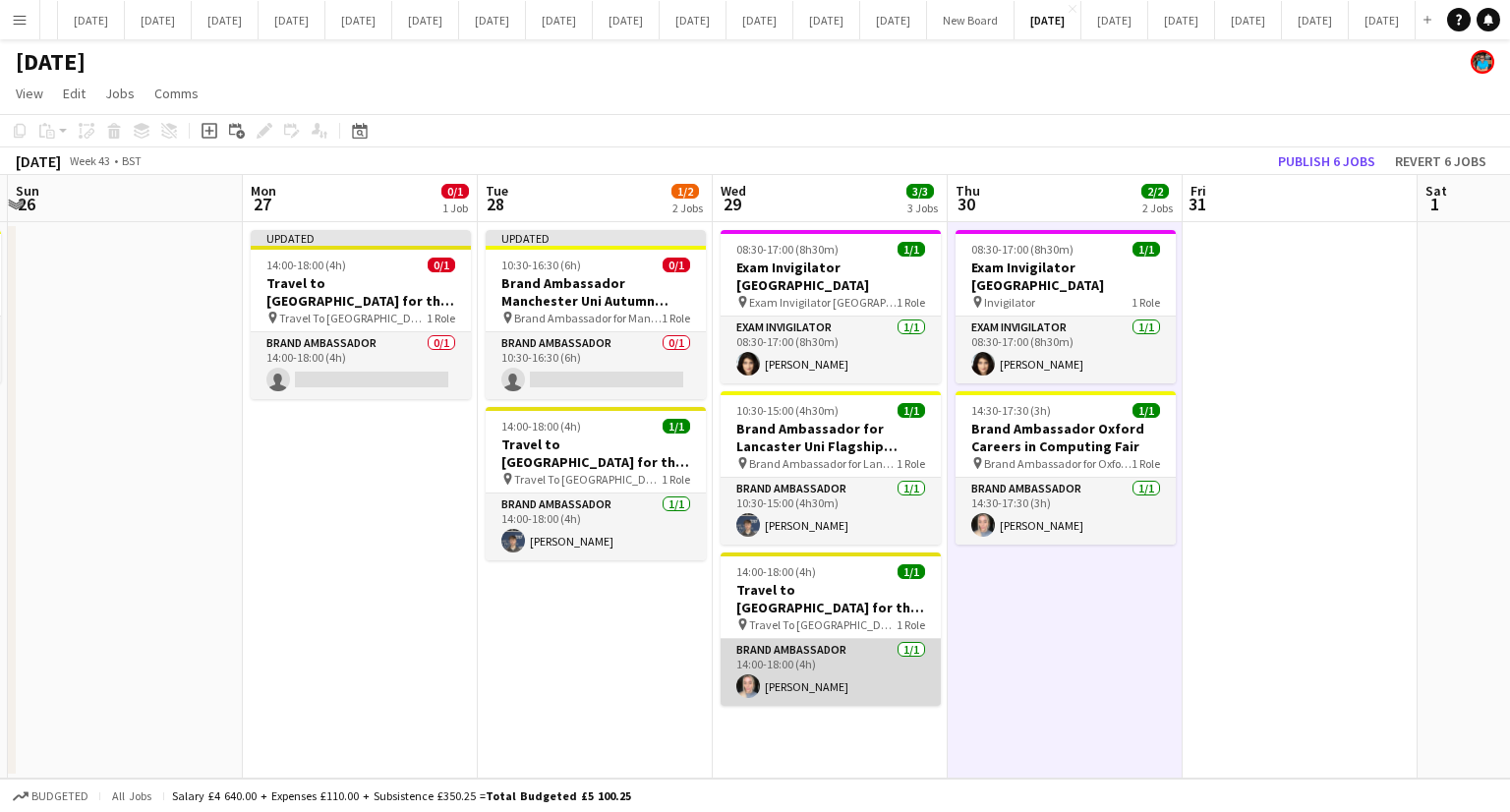
click at [836, 639] on app-card-role "Brand Ambassador [DATE] 14:00-18:00 (4h) [PERSON_NAME]" at bounding box center [830, 672] width 220 height 67
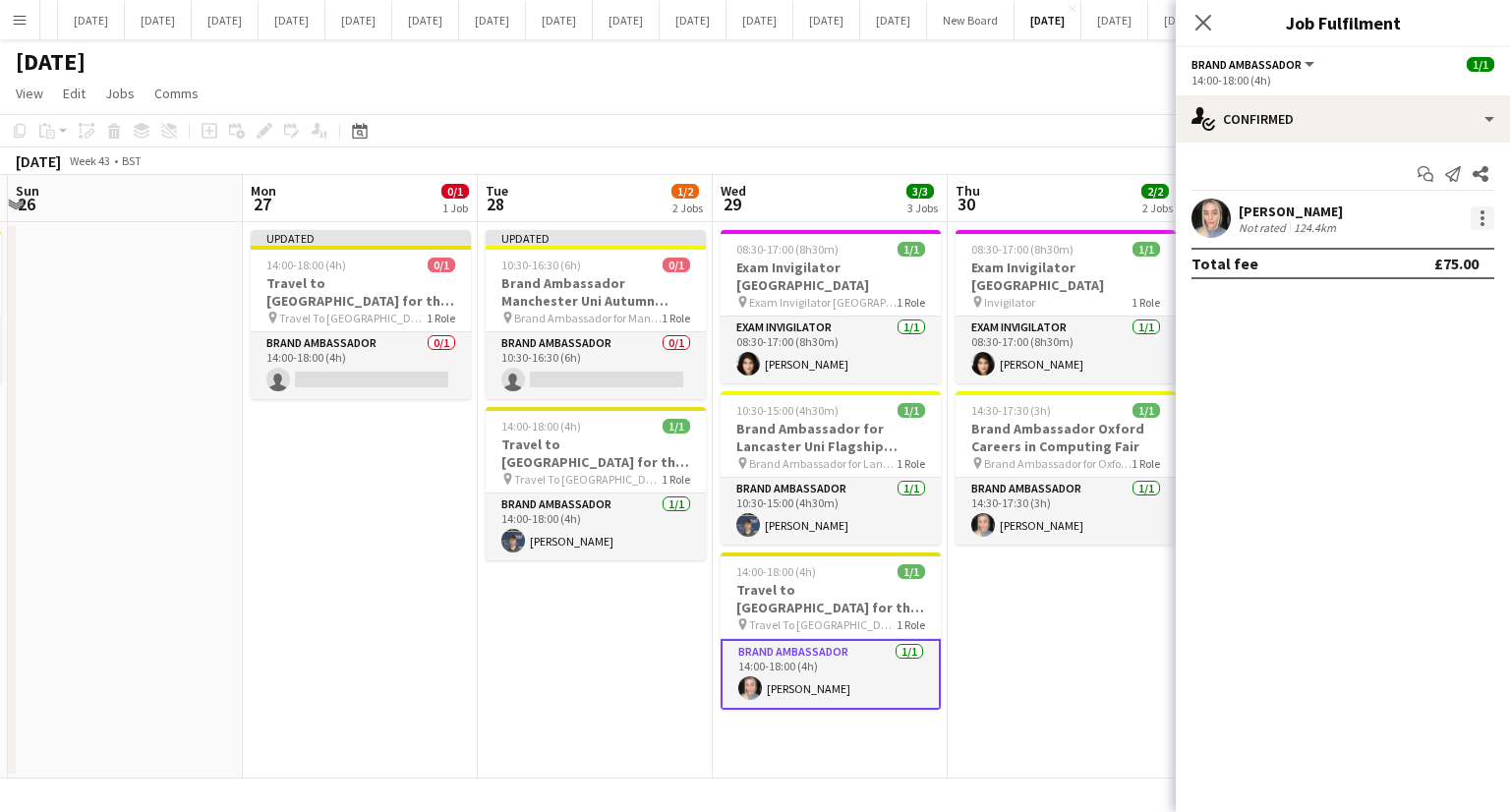
click at [1483, 218] on div at bounding box center [1482, 218] width 4 height 4
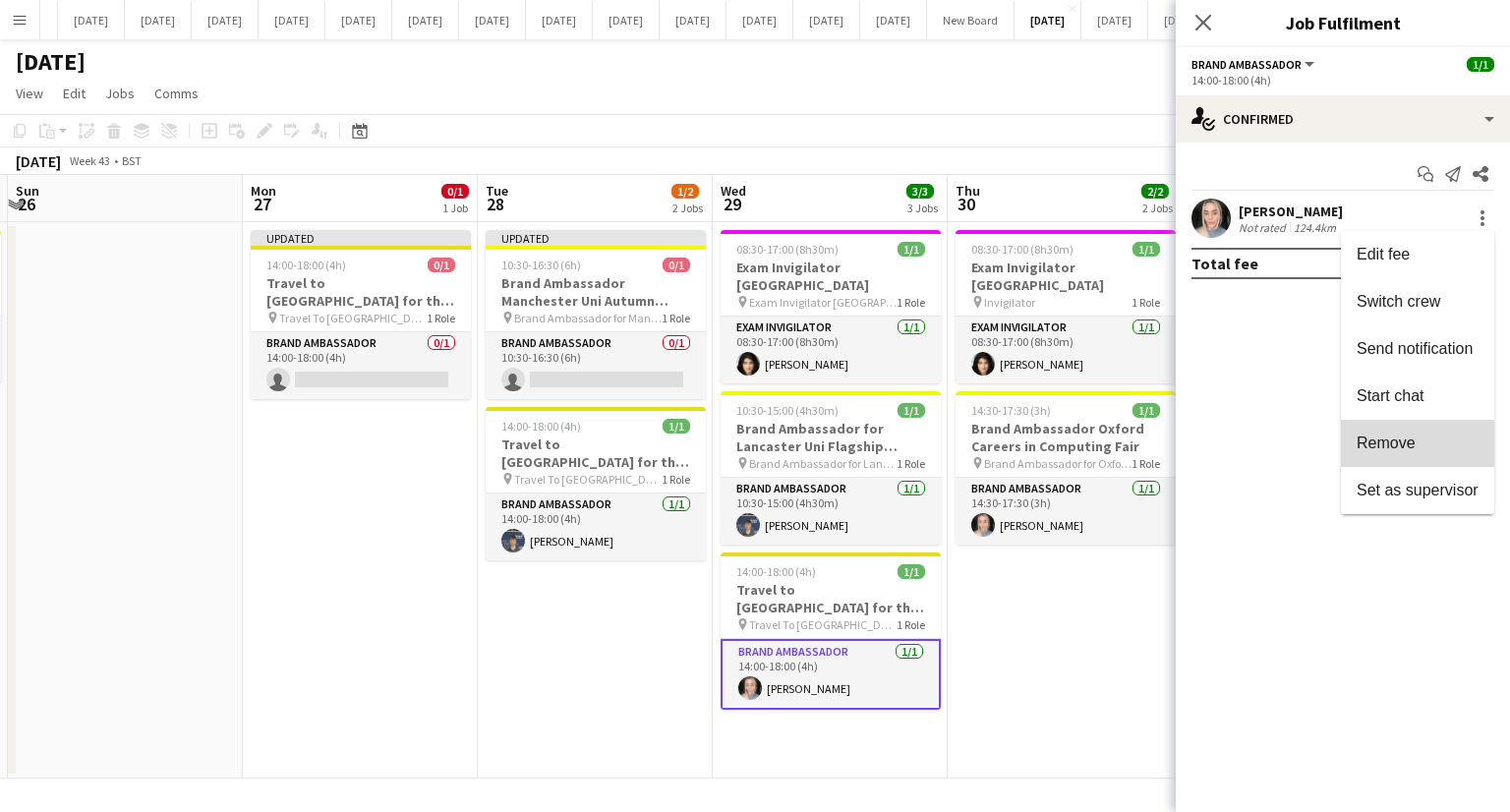
click at [1401, 439] on span "Remove" at bounding box center [1387, 442] width 59 height 17
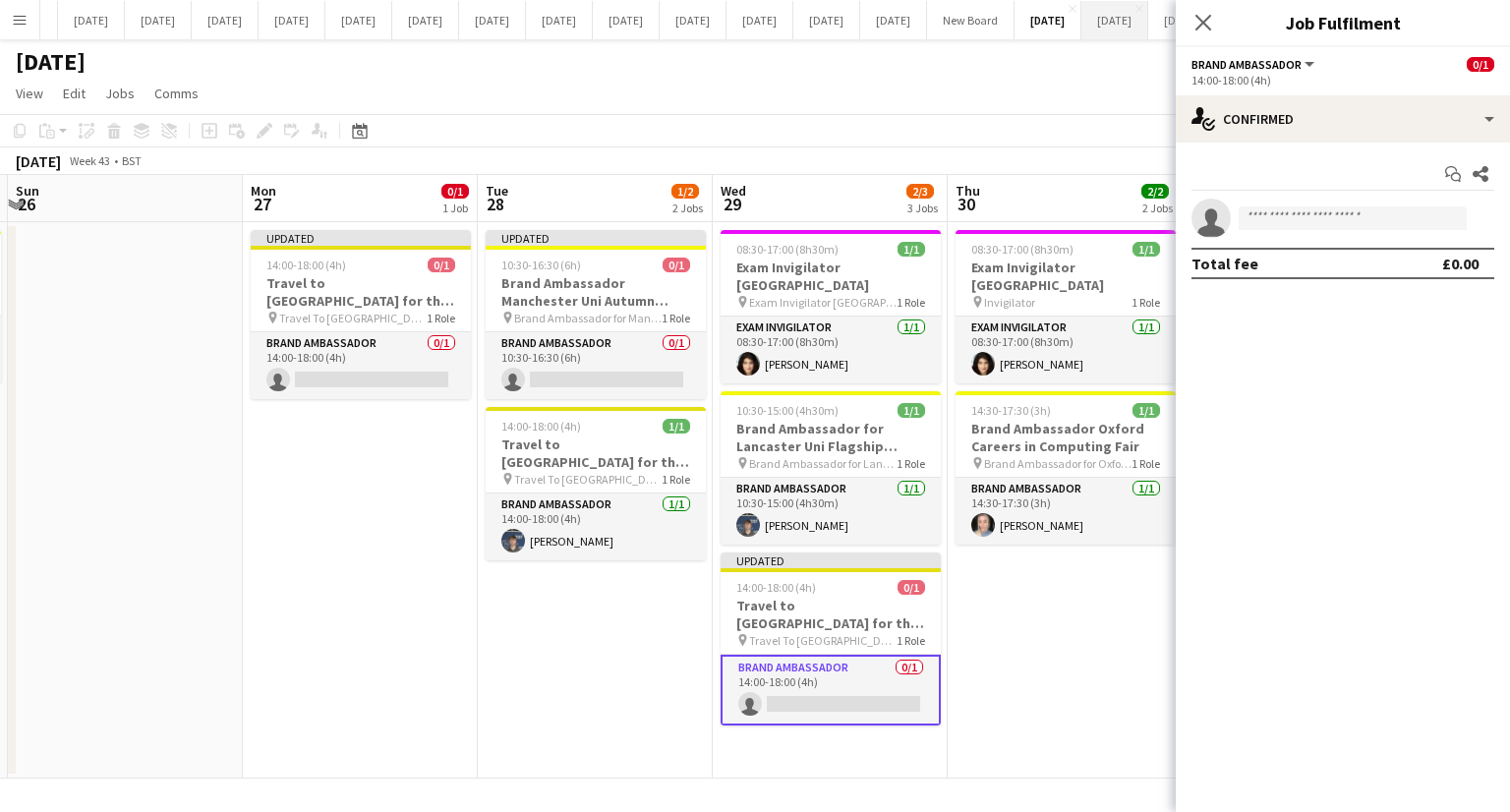
drag, startPoint x: 1203, startPoint y: 25, endPoint x: 1200, endPoint y: 35, distance: 10.4
click at [1203, 26] on icon "Close pop-in" at bounding box center [1203, 23] width 16 height 16
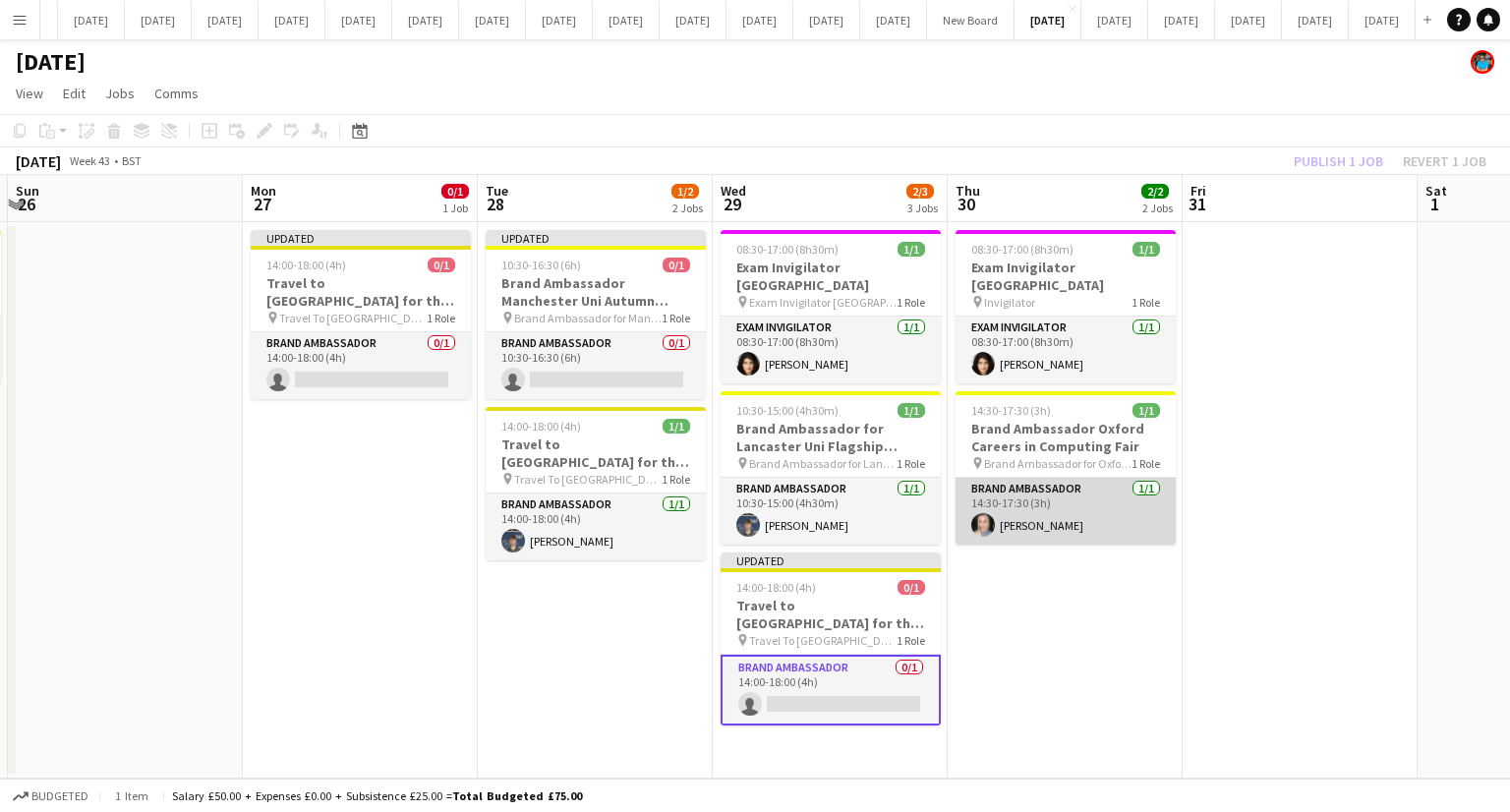
click at [1074, 485] on app-card-role "Brand Ambassador [DATE] 14:30-17:30 (3h) [PERSON_NAME]" at bounding box center [1065, 511] width 220 height 67
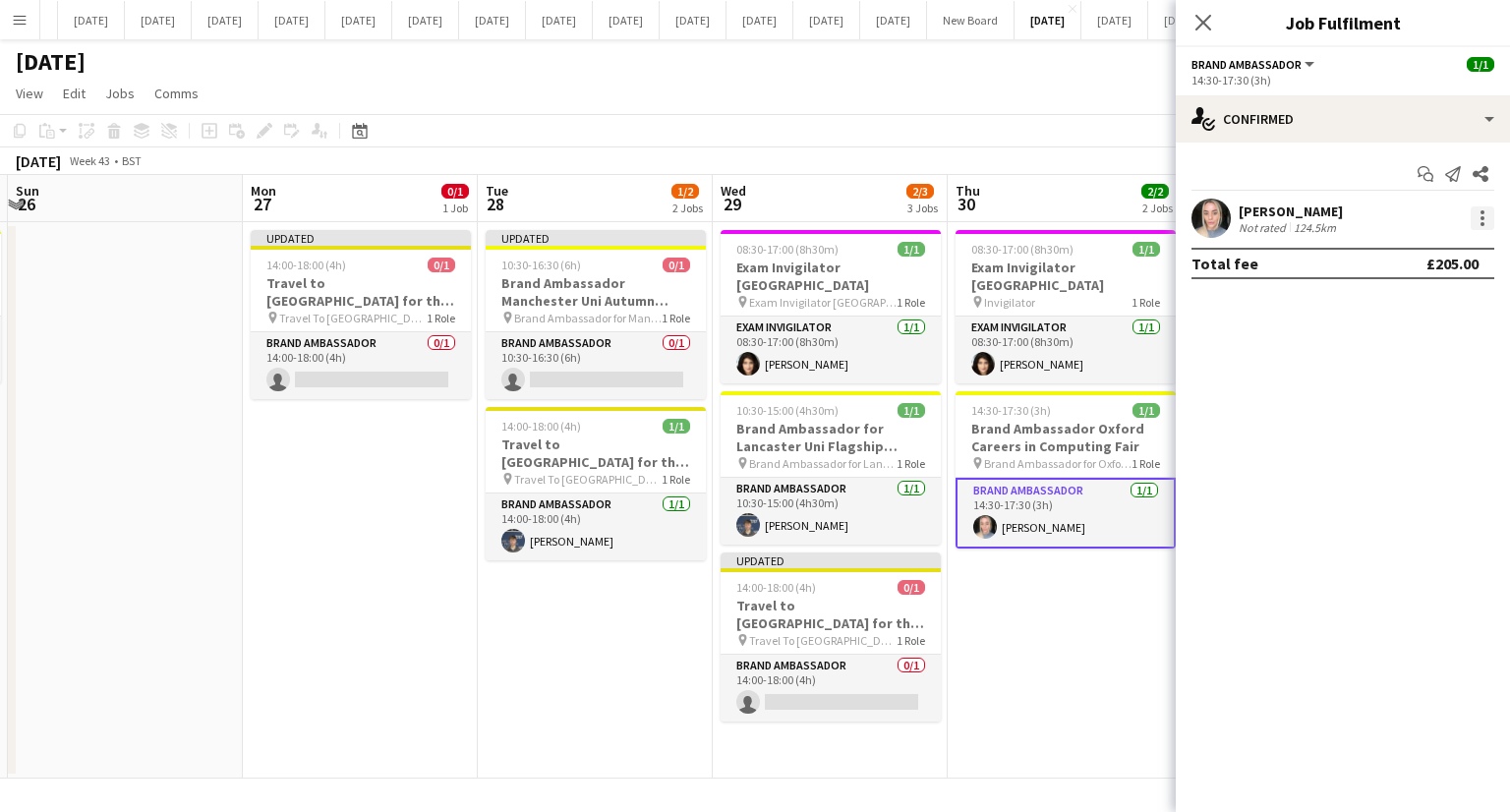
click at [1488, 214] on div at bounding box center [1482, 218] width 24 height 24
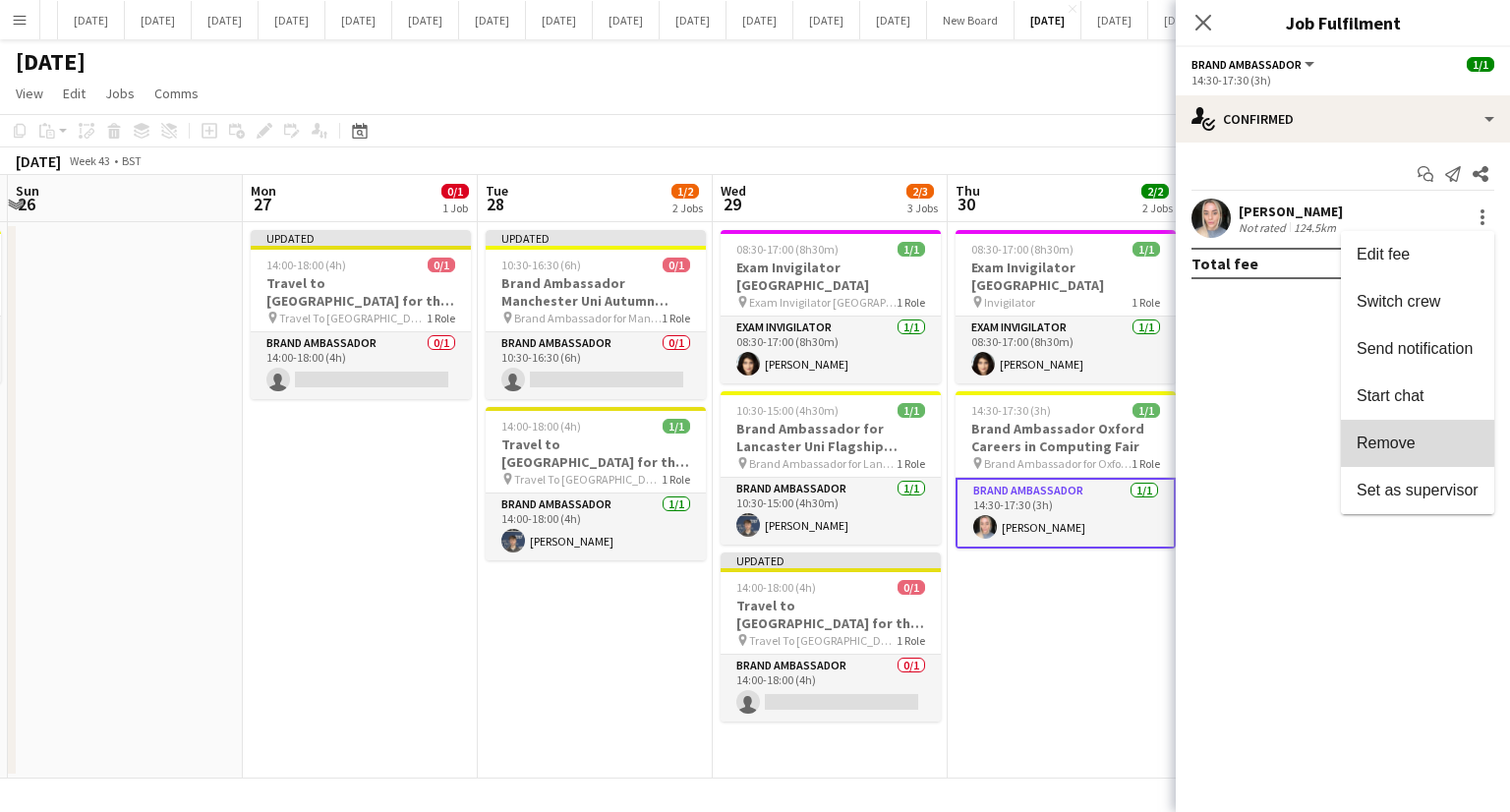
click at [1404, 434] on button "Remove" at bounding box center [1418, 443] width 154 height 47
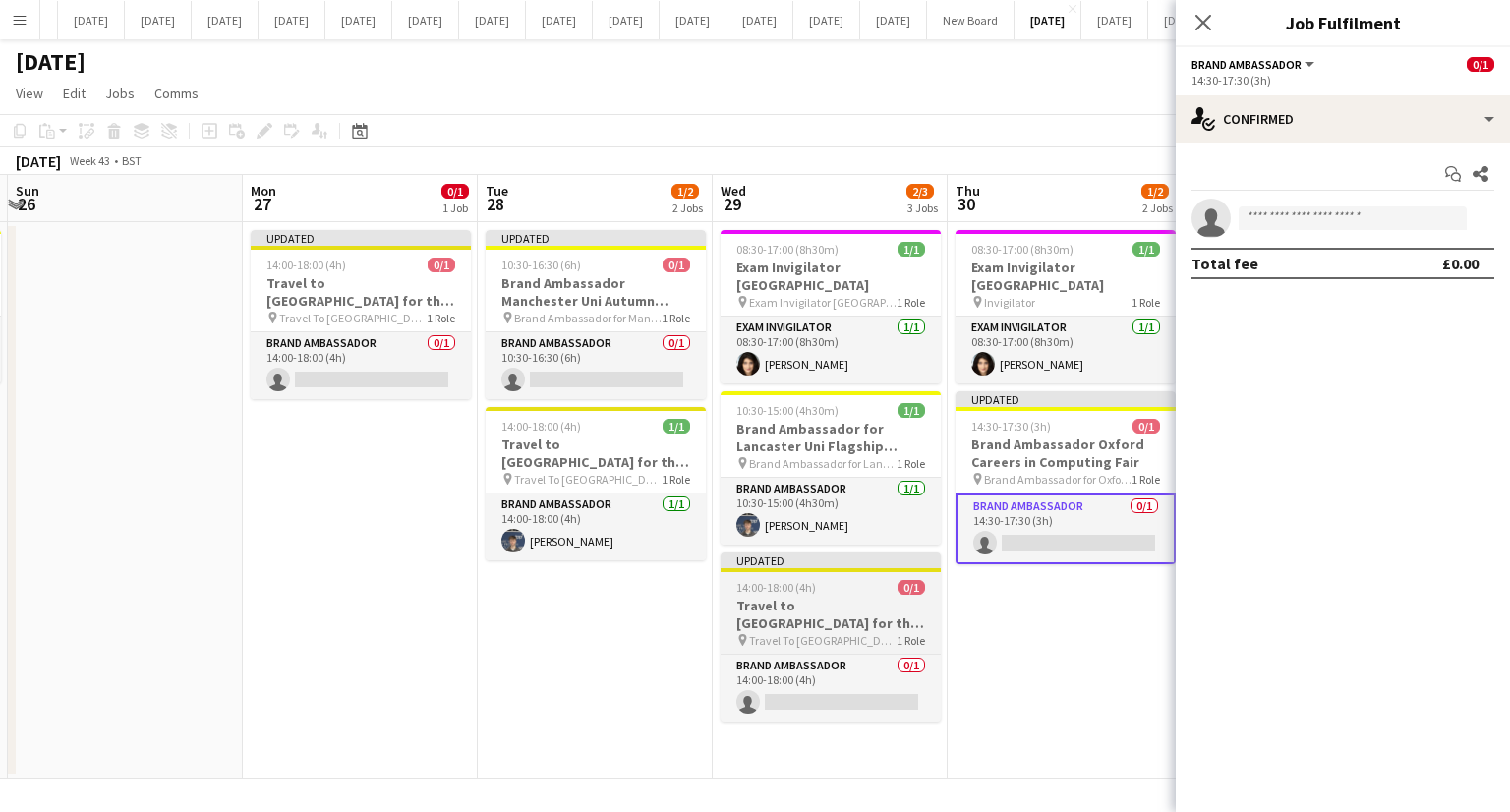
click at [840, 596] on h3 "Travel to [GEOGRAPHIC_DATA] for the Careers in Computing Fair on [DATE]" at bounding box center [830, 614] width 220 height 35
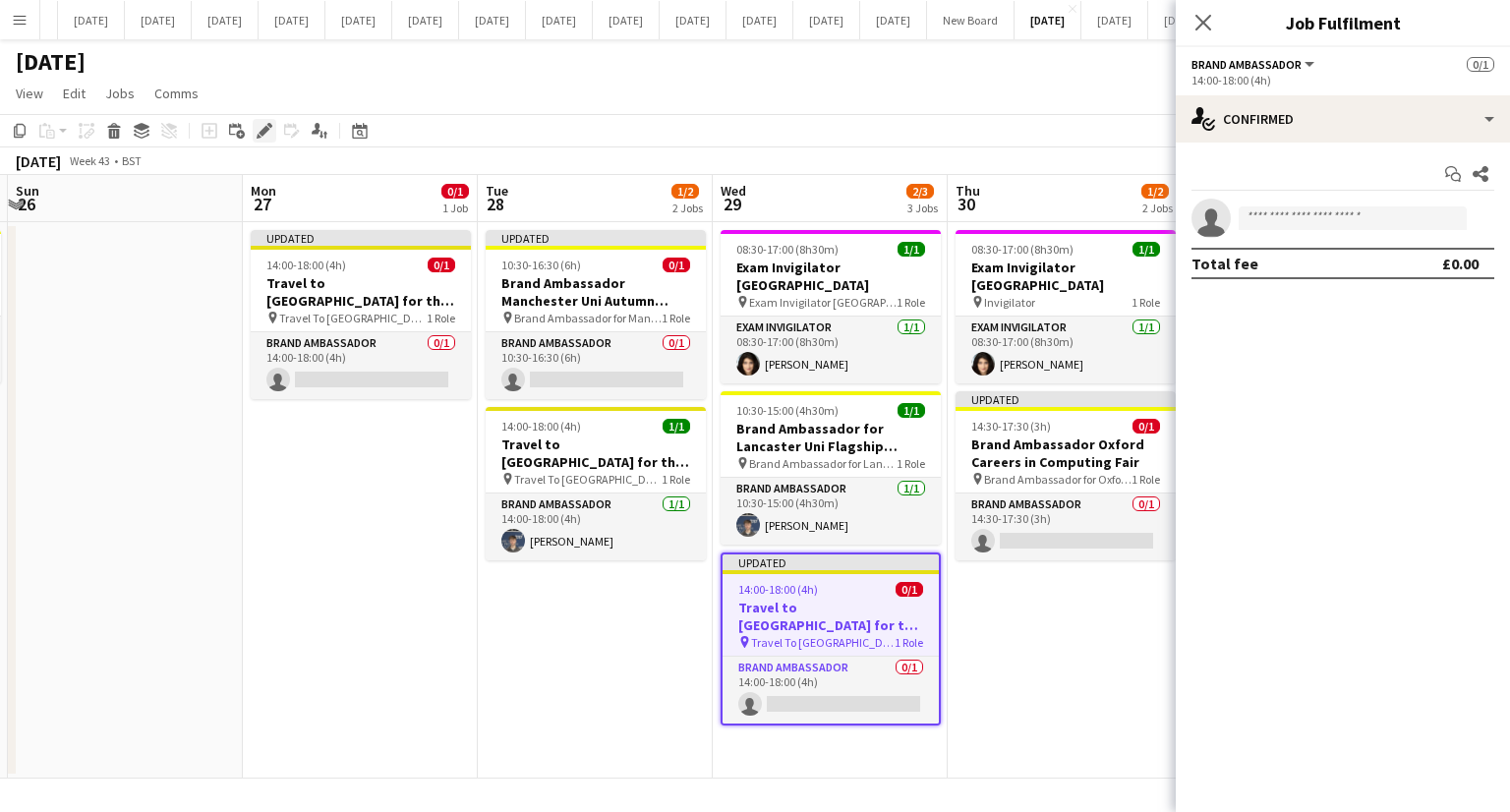
click at [259, 127] on icon "Edit" at bounding box center [264, 131] width 16 height 16
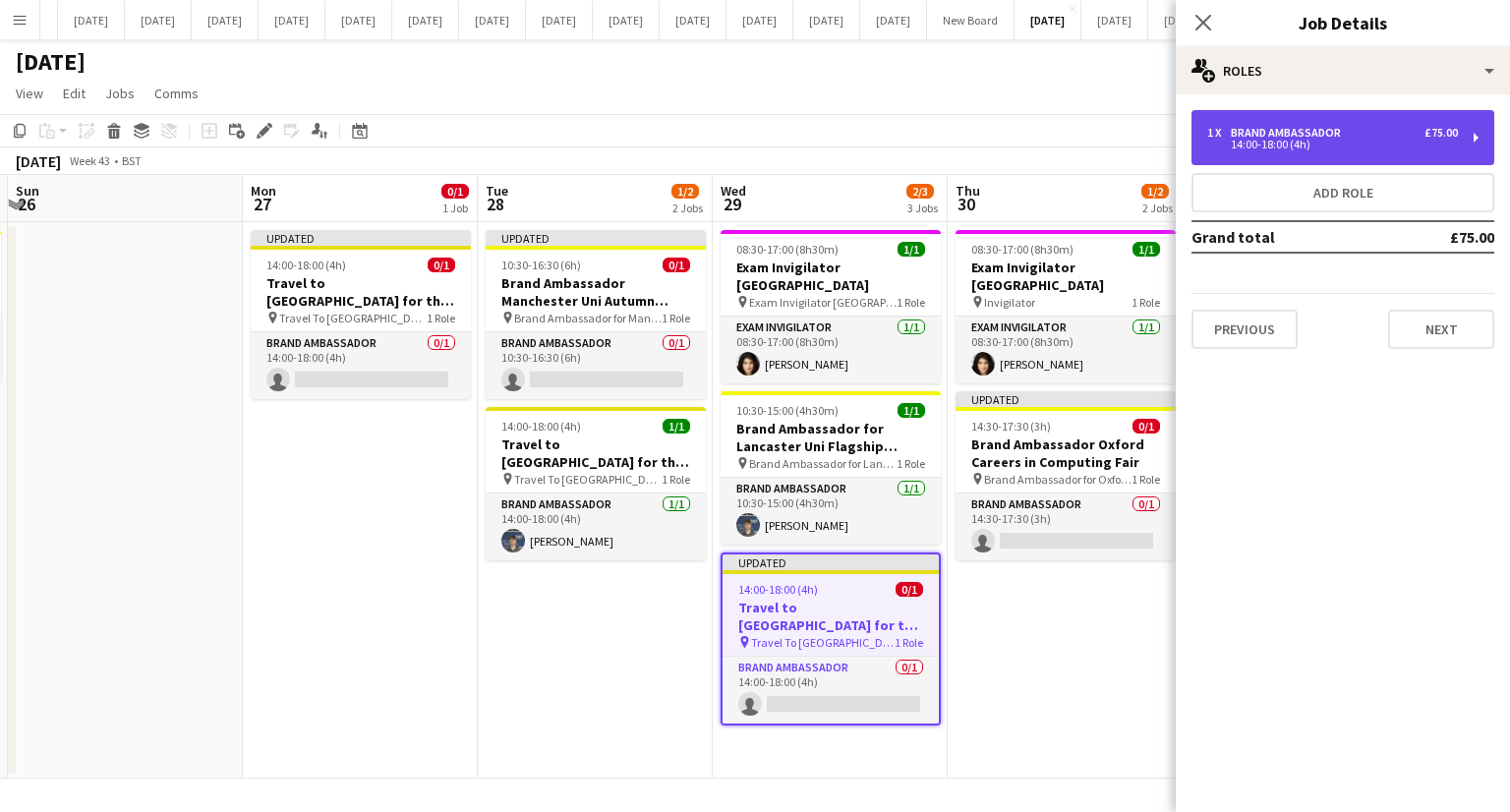
click at [1230, 146] on div "14:00-18:00 (4h)" at bounding box center [1333, 145] width 250 height 10
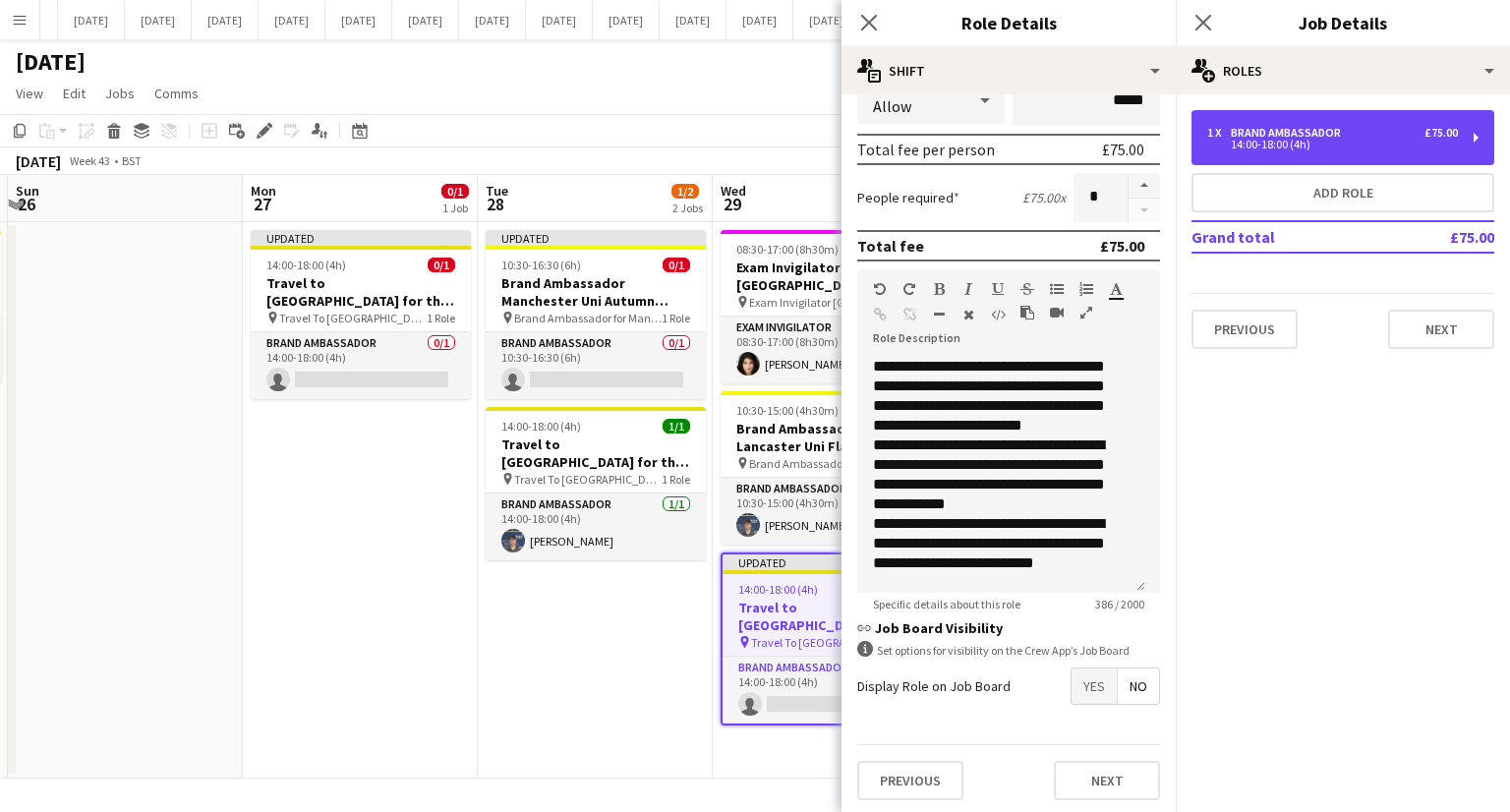
scroll to position [34, 0]
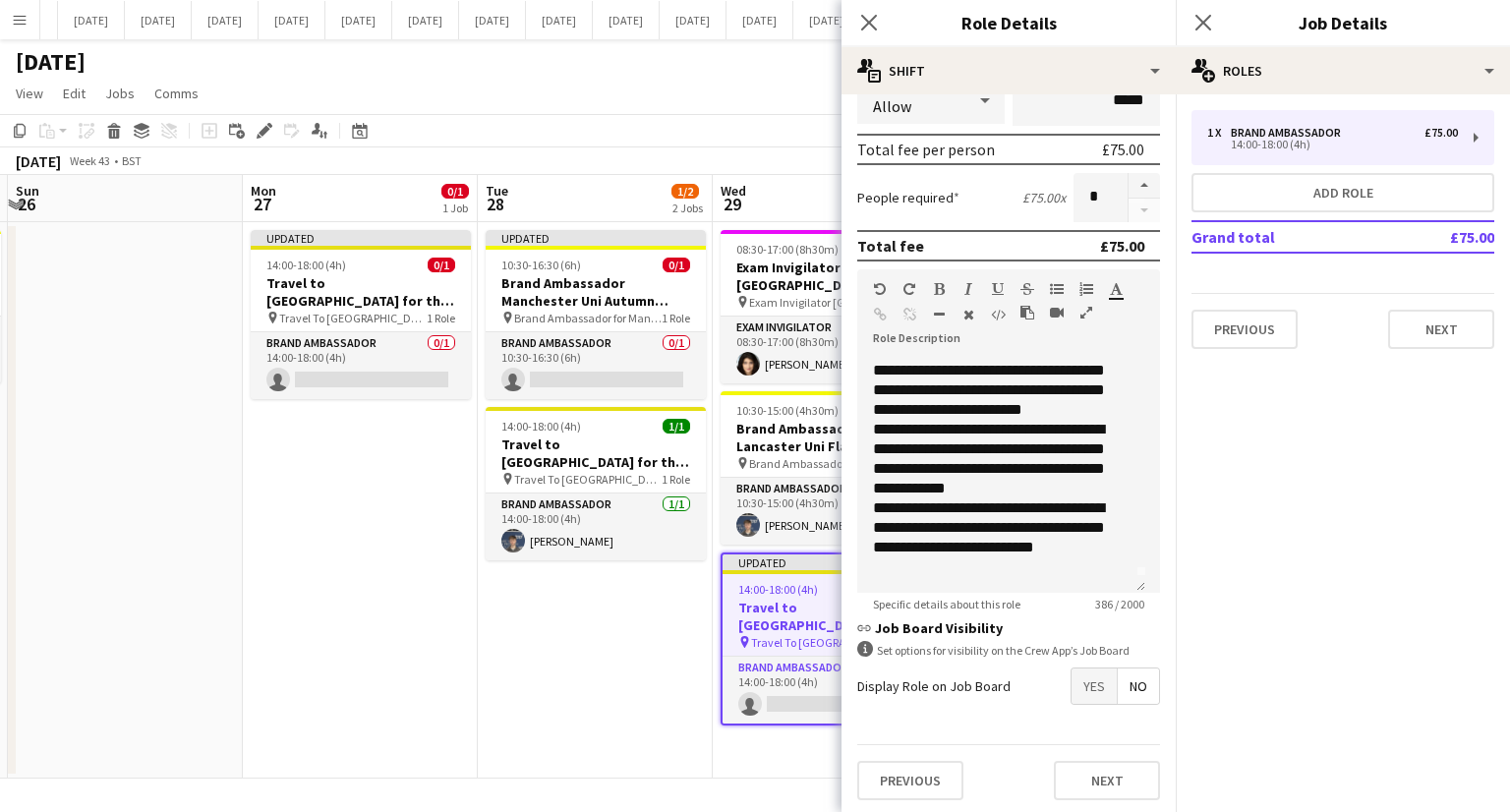
click at [639, 653] on app-date-cell "Updated 10:30-16:30 (6h) 0/1 Brand Ambassador Manchester Uni Autumn Careers Fai…" at bounding box center [595, 500] width 235 height 557
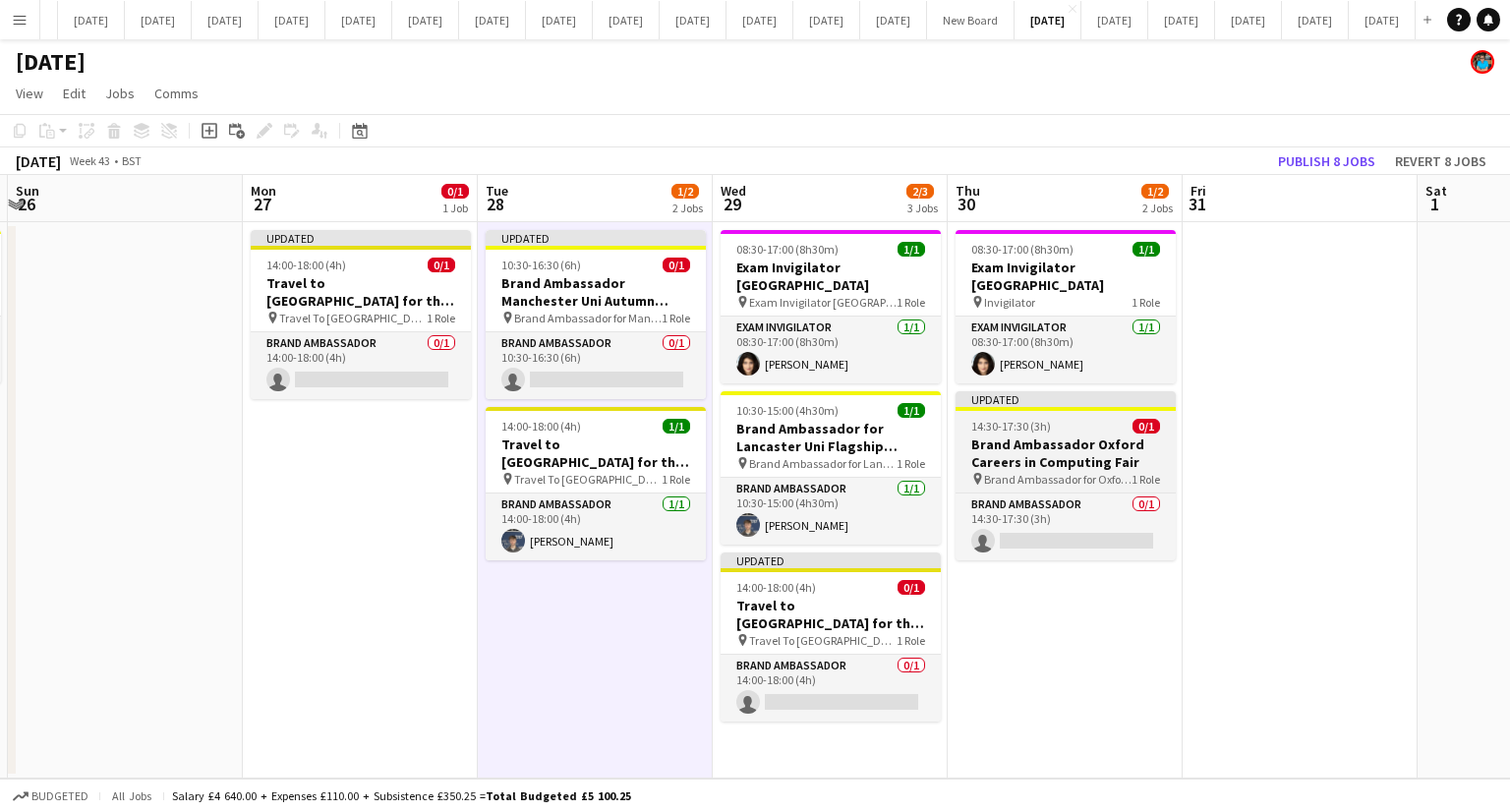
click at [1070, 444] on h3 "Brand Ambassador Oxford Careers in Computing Fair" at bounding box center [1065, 453] width 220 height 35
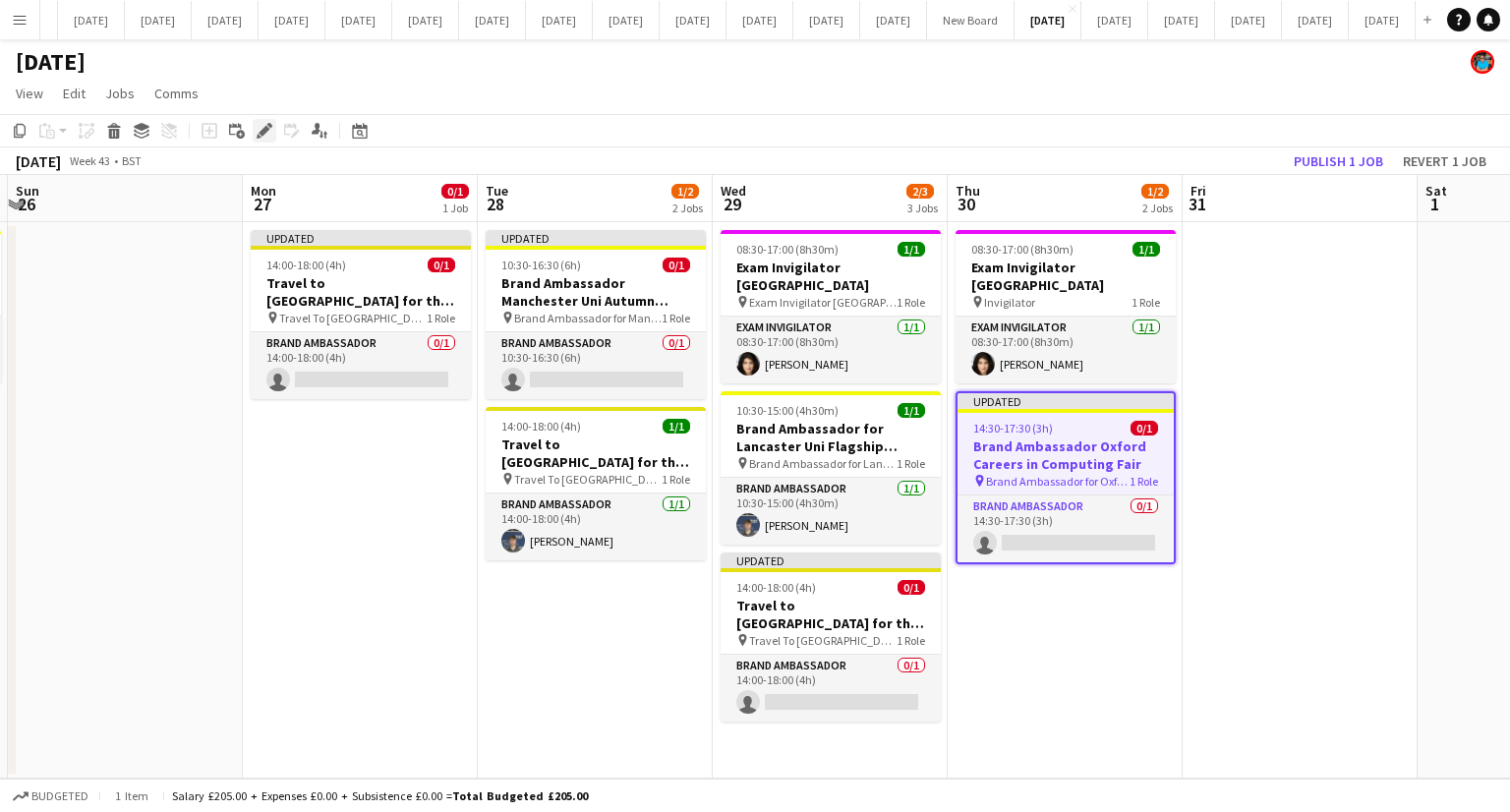
click at [259, 132] on icon at bounding box center [263, 131] width 11 height 11
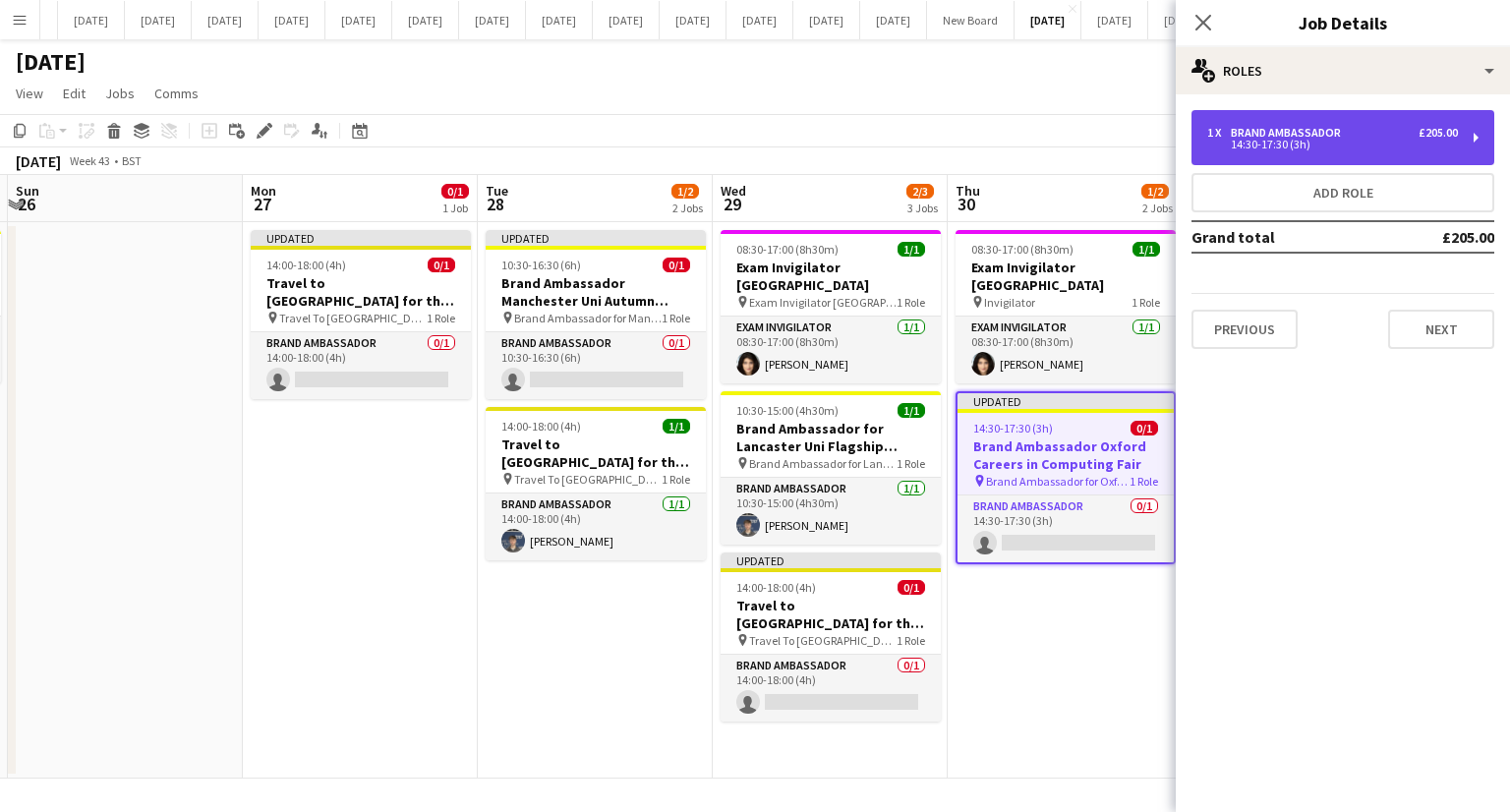
click at [1247, 155] on div "1 x Brand Ambassador £205.00 14:30-17:30 (3h)" at bounding box center [1342, 138] width 303 height 55
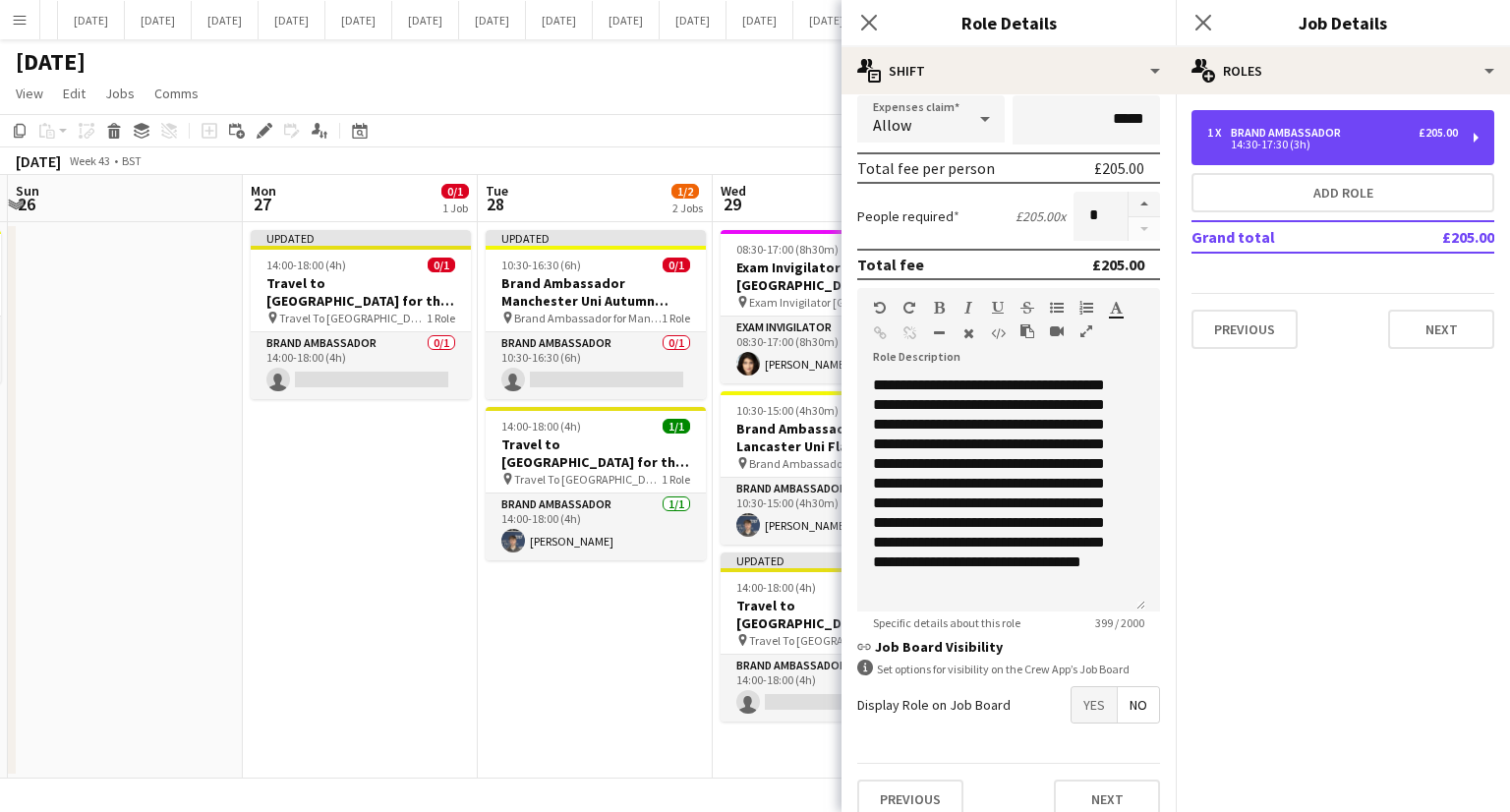
scroll to position [318, 0]
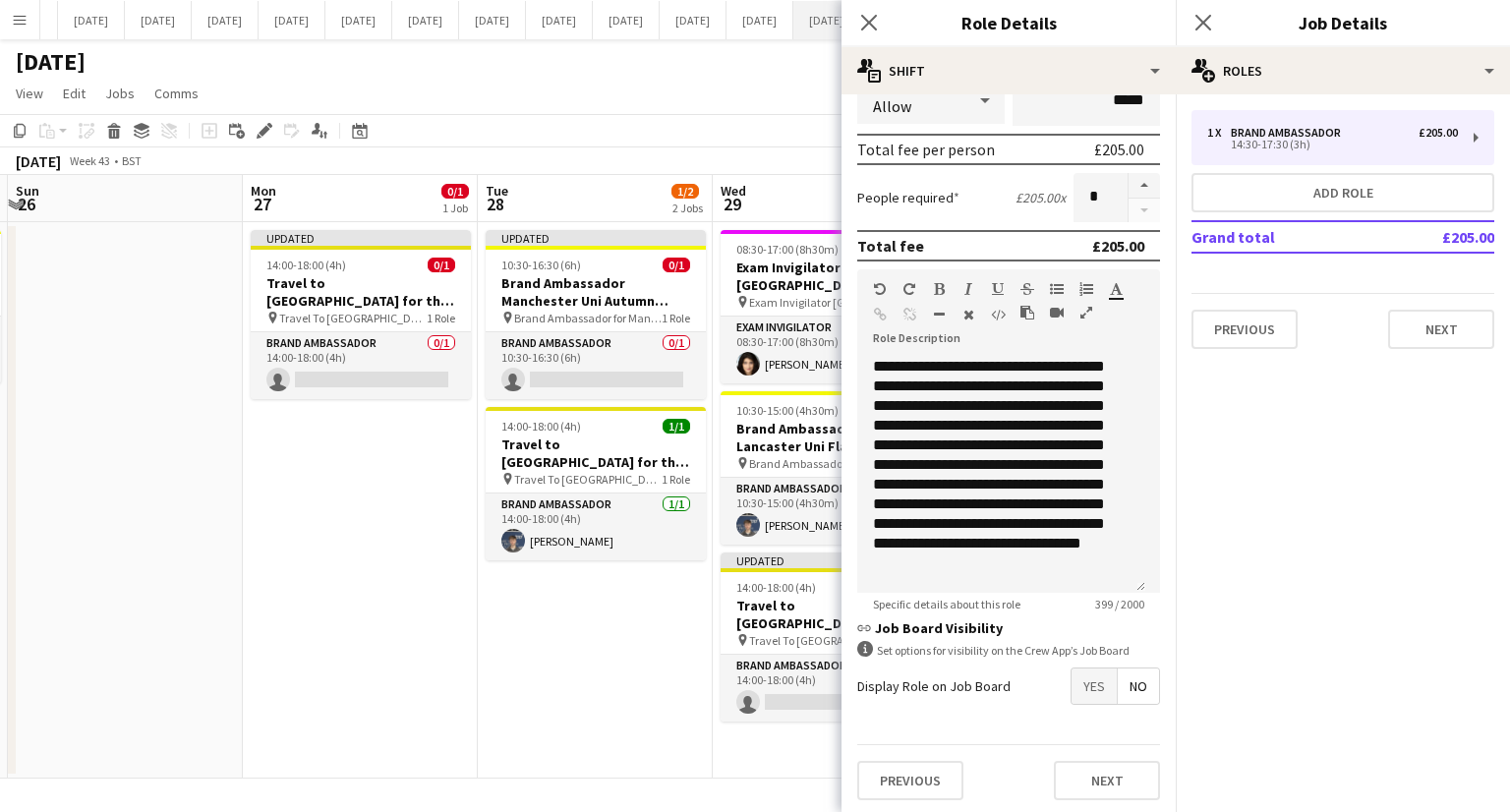
drag, startPoint x: 868, startPoint y: 18, endPoint x: 842, endPoint y: 14, distance: 26.3
click at [869, 20] on icon "Close pop-in" at bounding box center [869, 23] width 16 height 16
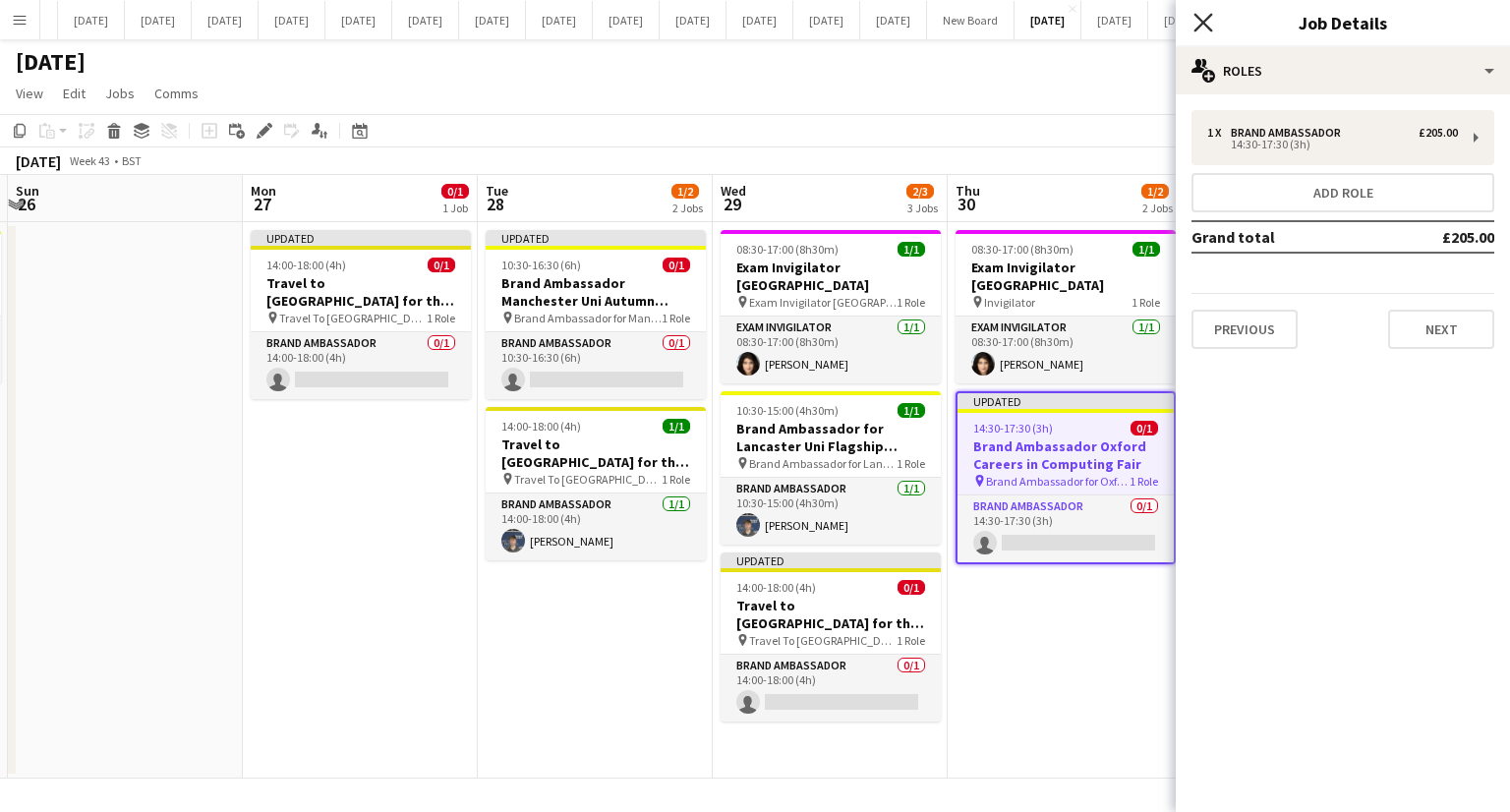
click at [1208, 29] on icon at bounding box center [1202, 22] width 19 height 19
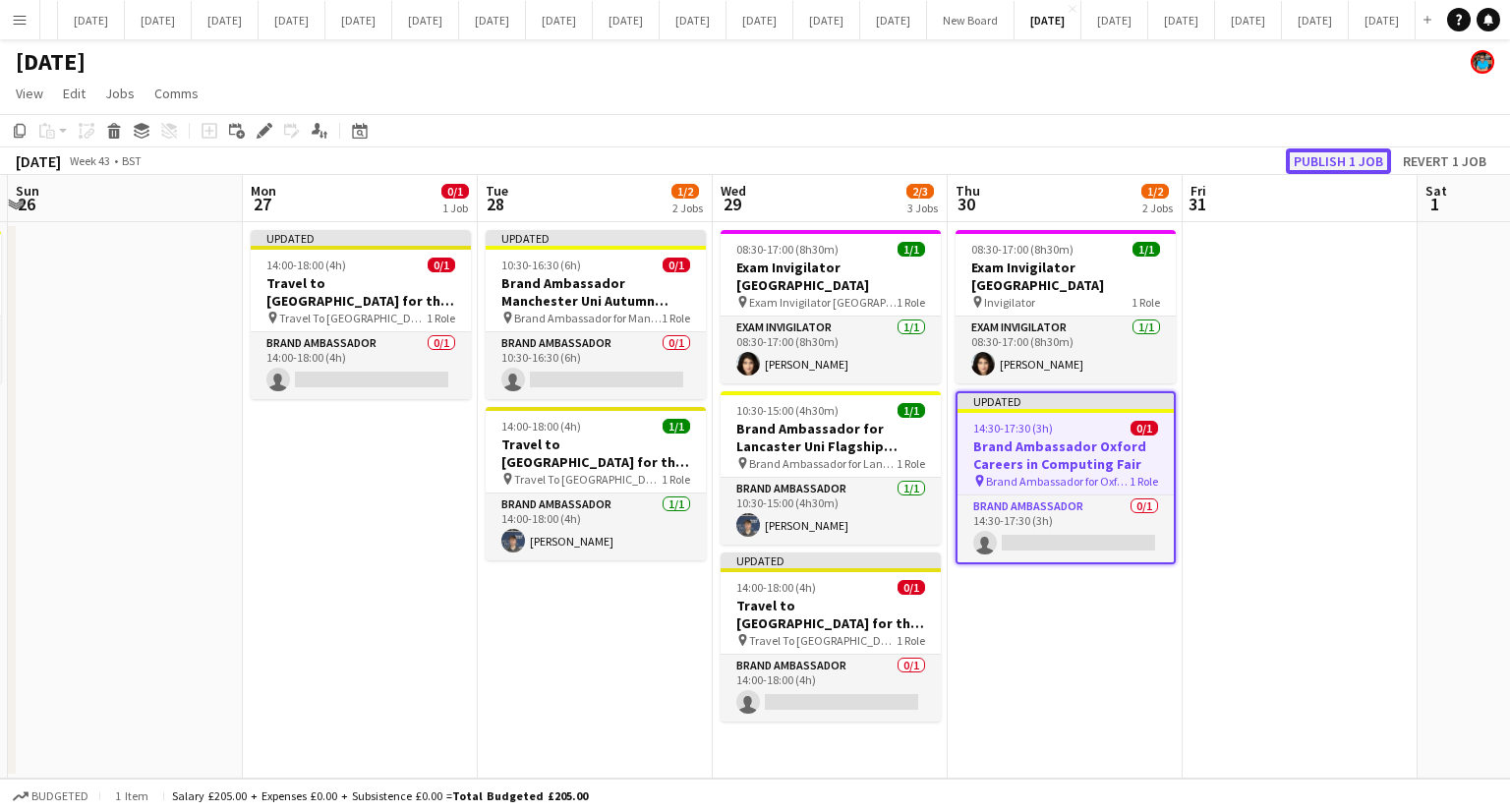
click at [1328, 156] on button "Publish 1 job" at bounding box center [1338, 162] width 105 height 26
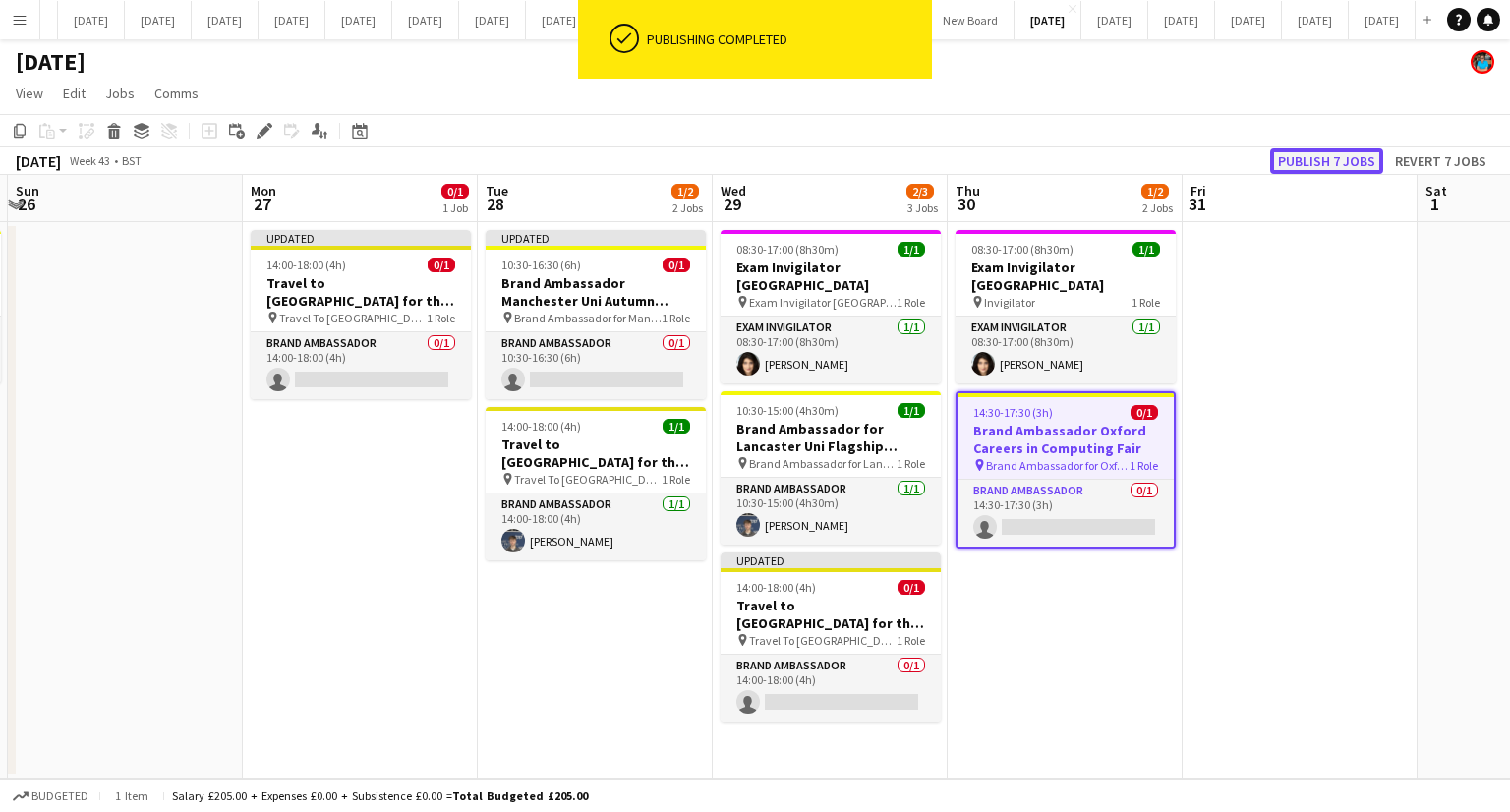
click at [1324, 155] on button "Publish 7 jobs" at bounding box center [1327, 162] width 113 height 26
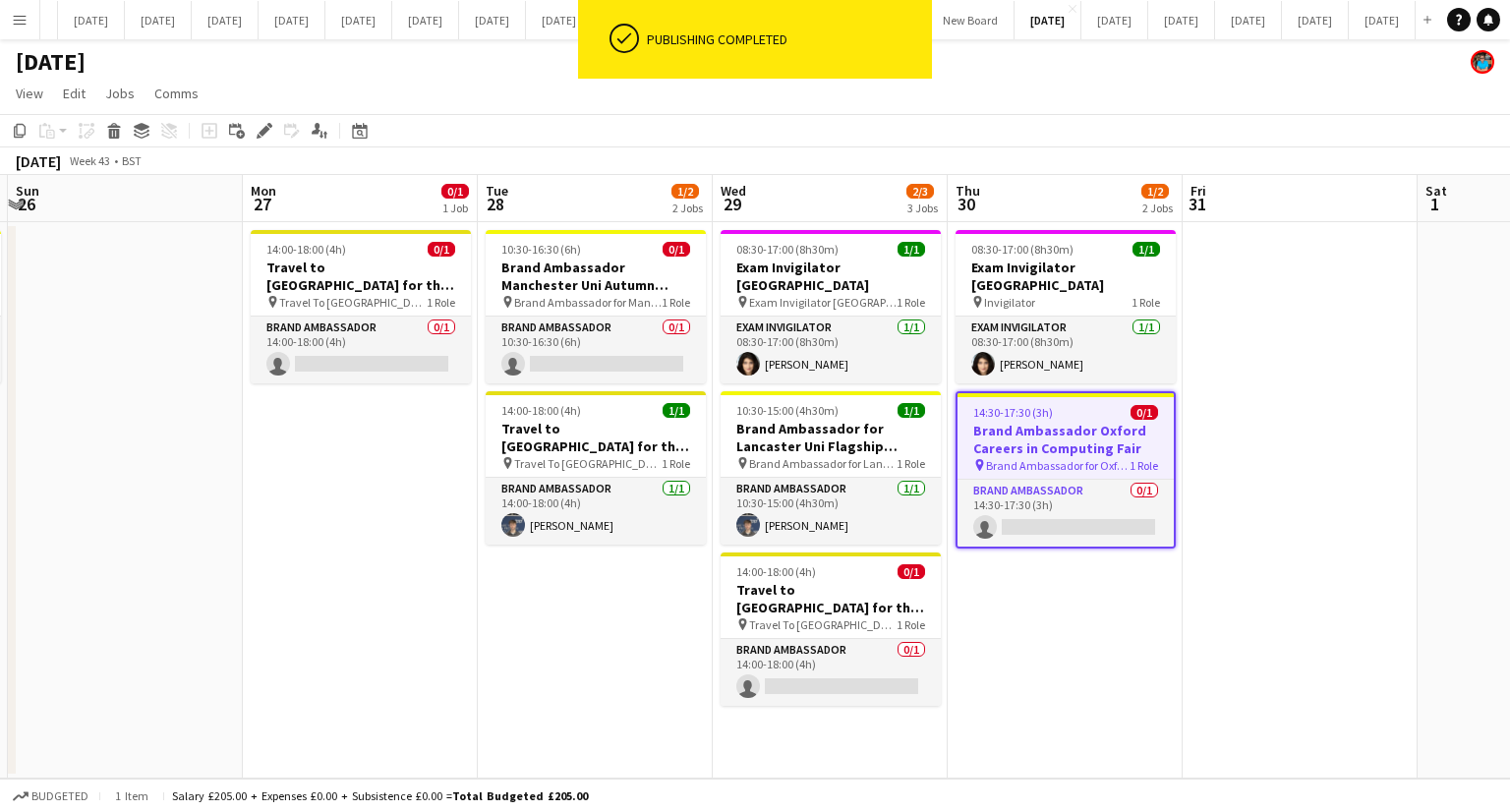
click at [1200, 649] on app-date-cell at bounding box center [1300, 500] width 235 height 557
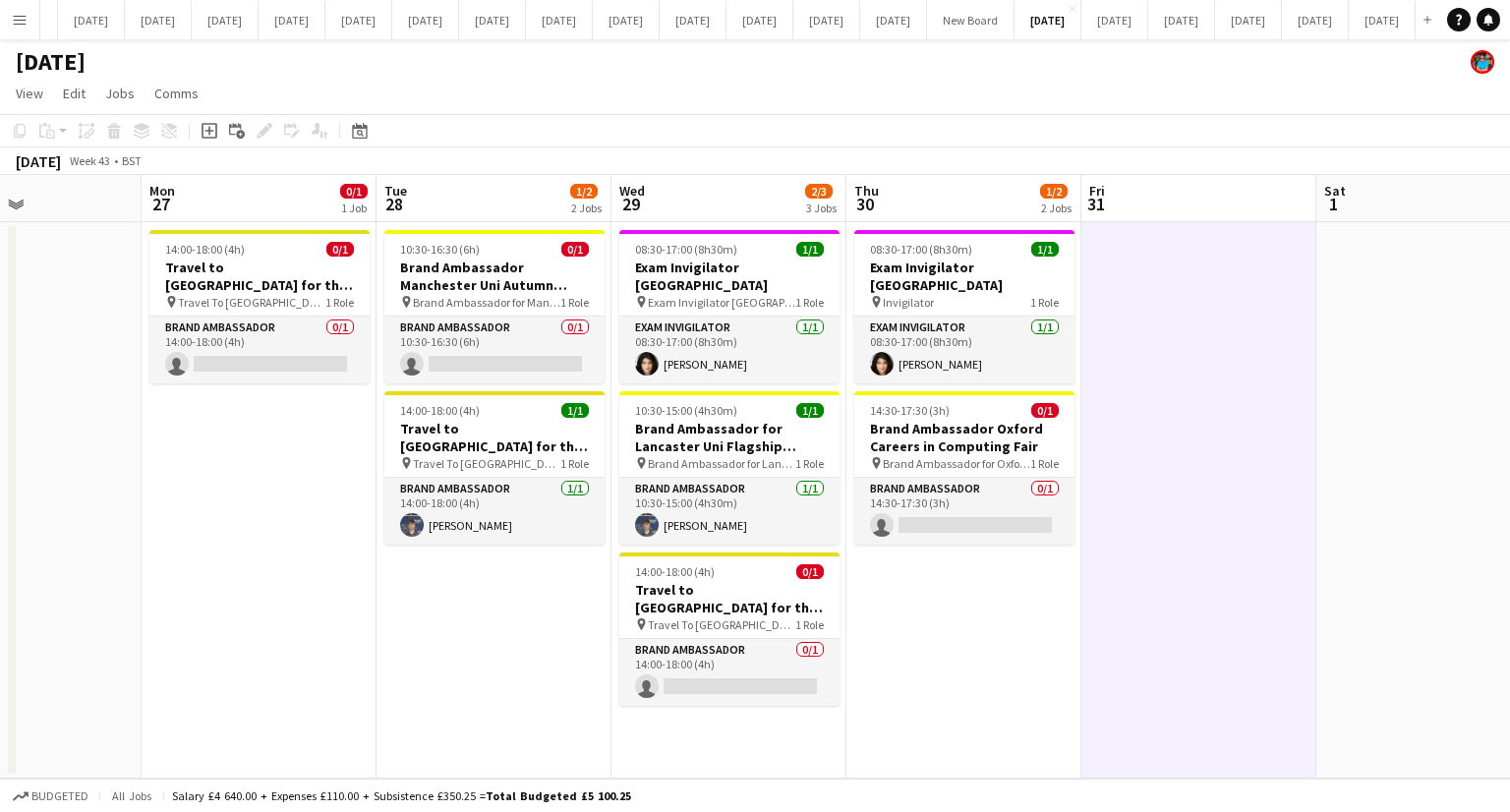
scroll to position [0, 815]
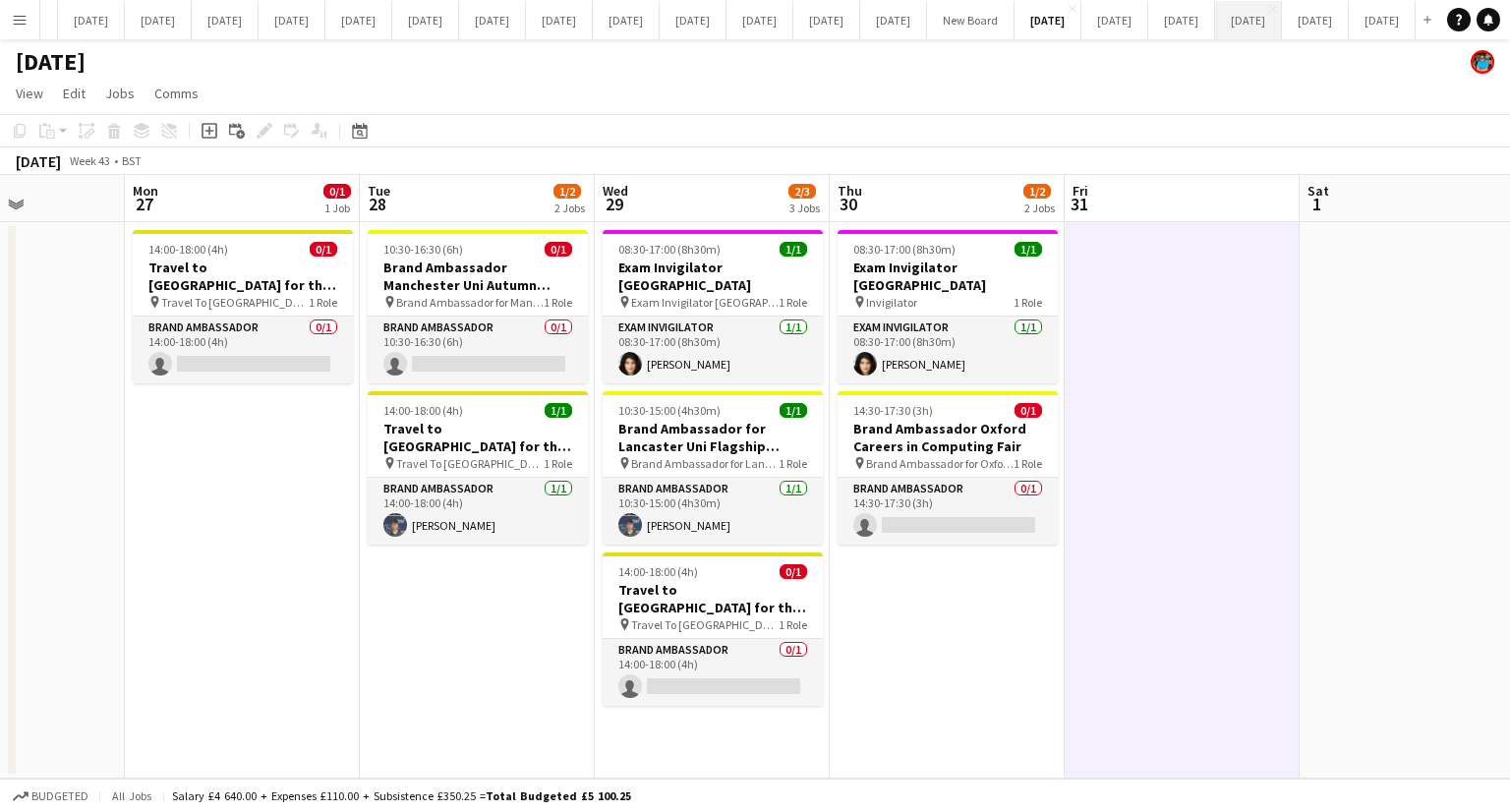
click at [1282, 26] on button "[DATE] Close" at bounding box center [1249, 20] width 67 height 38
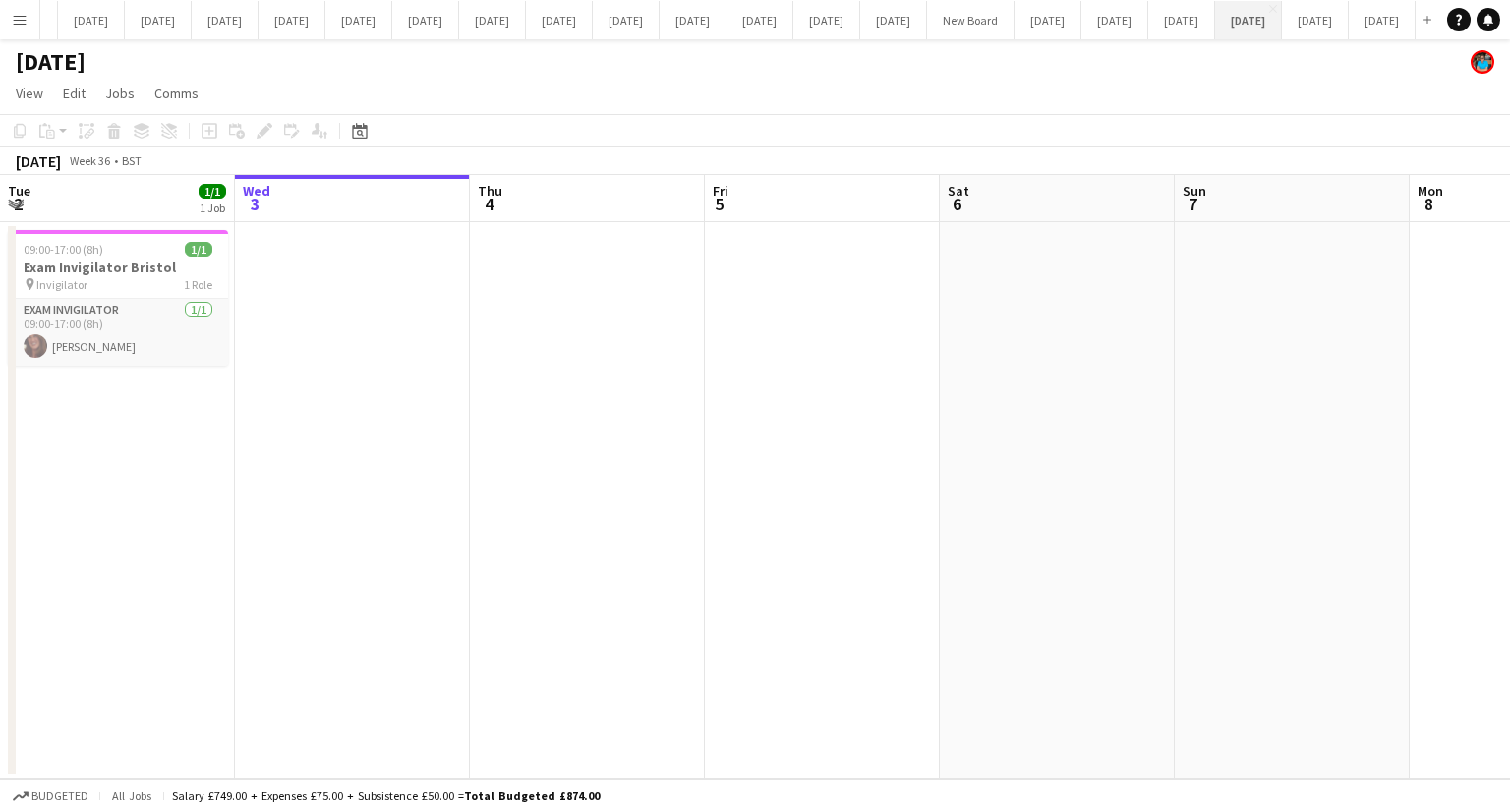
scroll to position [0, 1376]
click at [1369, 26] on button "[DATE] Close" at bounding box center [1383, 20] width 67 height 38
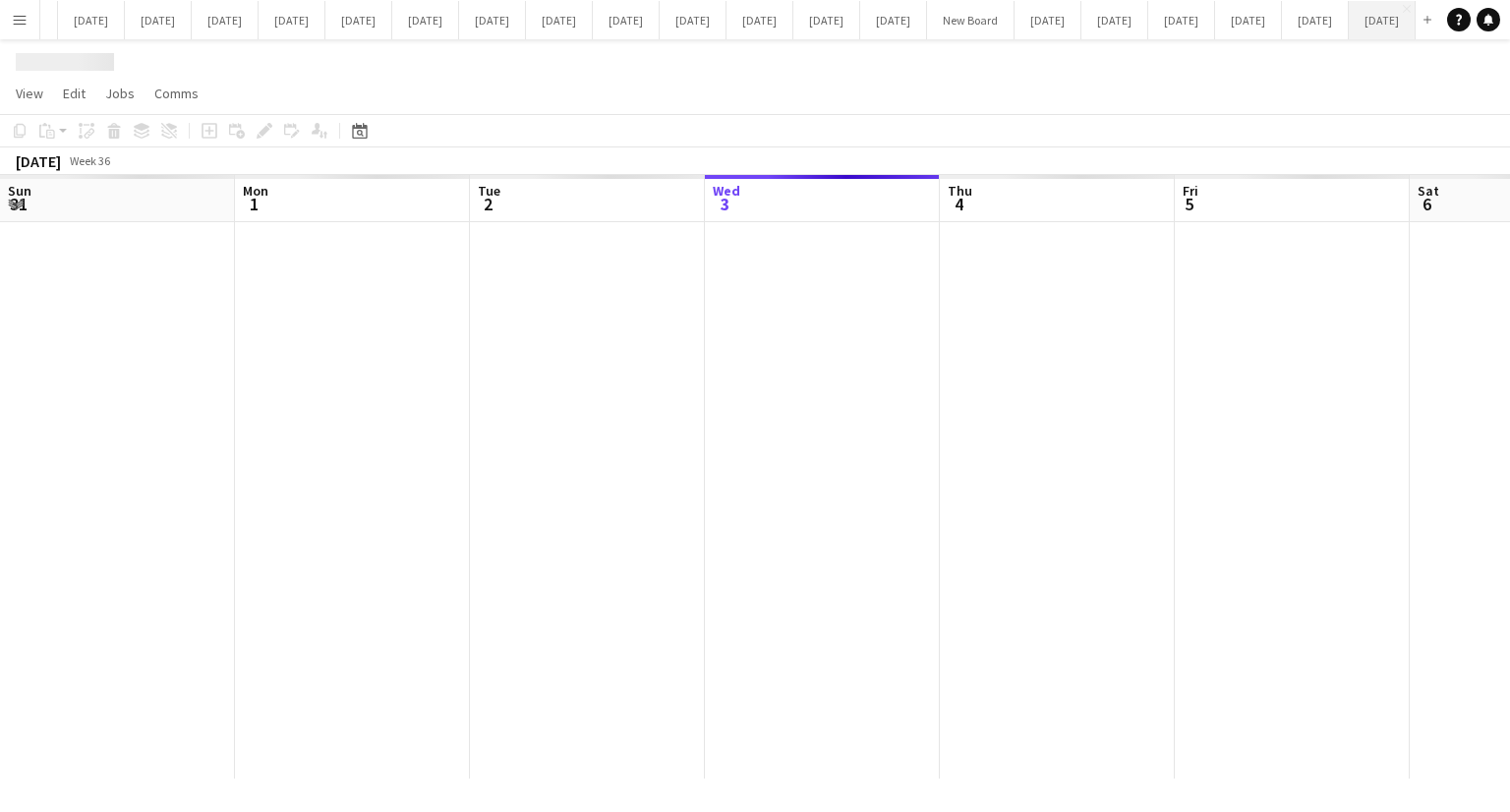
scroll to position [0, 470]
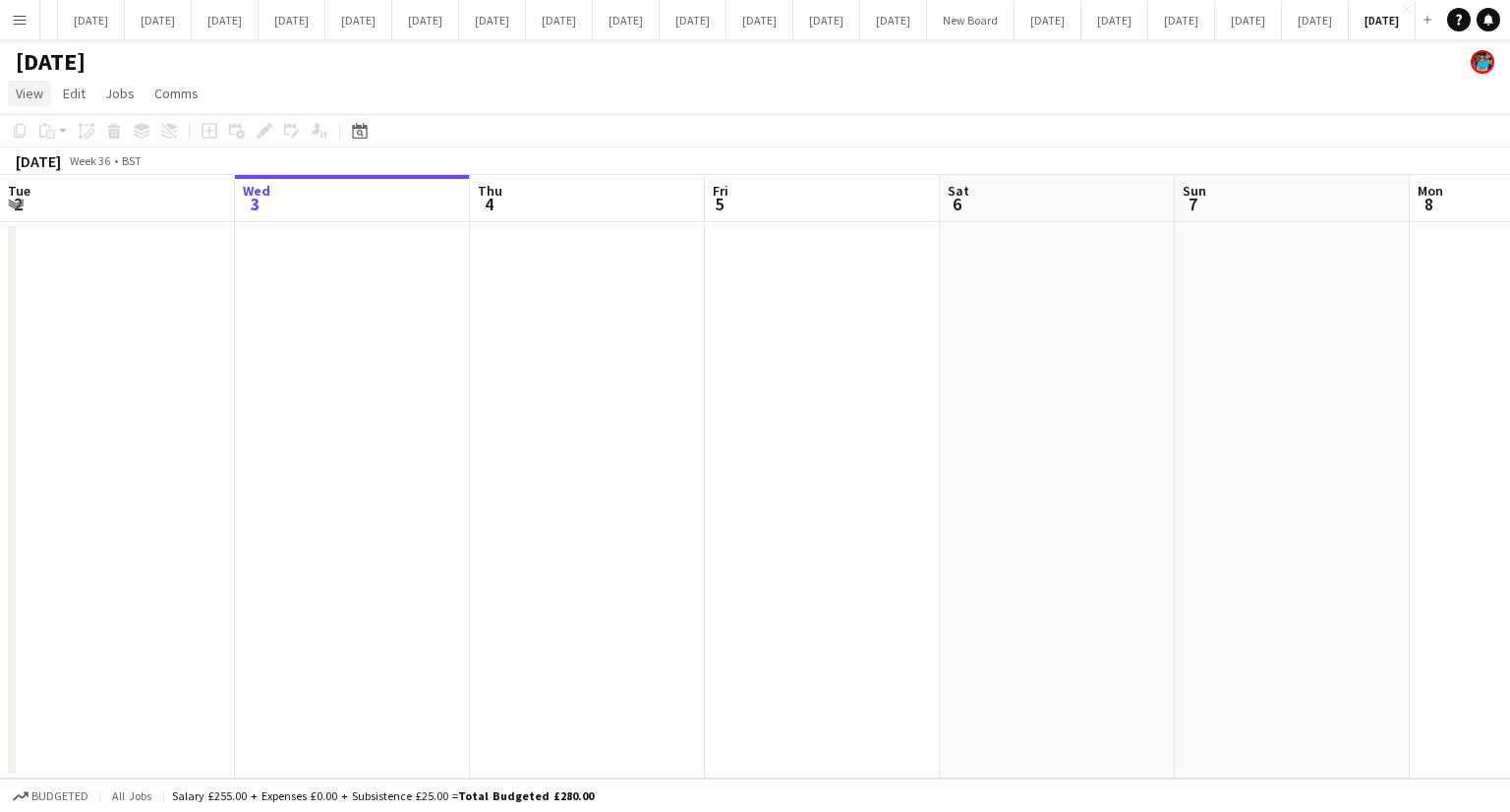
click at [34, 93] on span "View" at bounding box center [30, 94] width 28 height 18
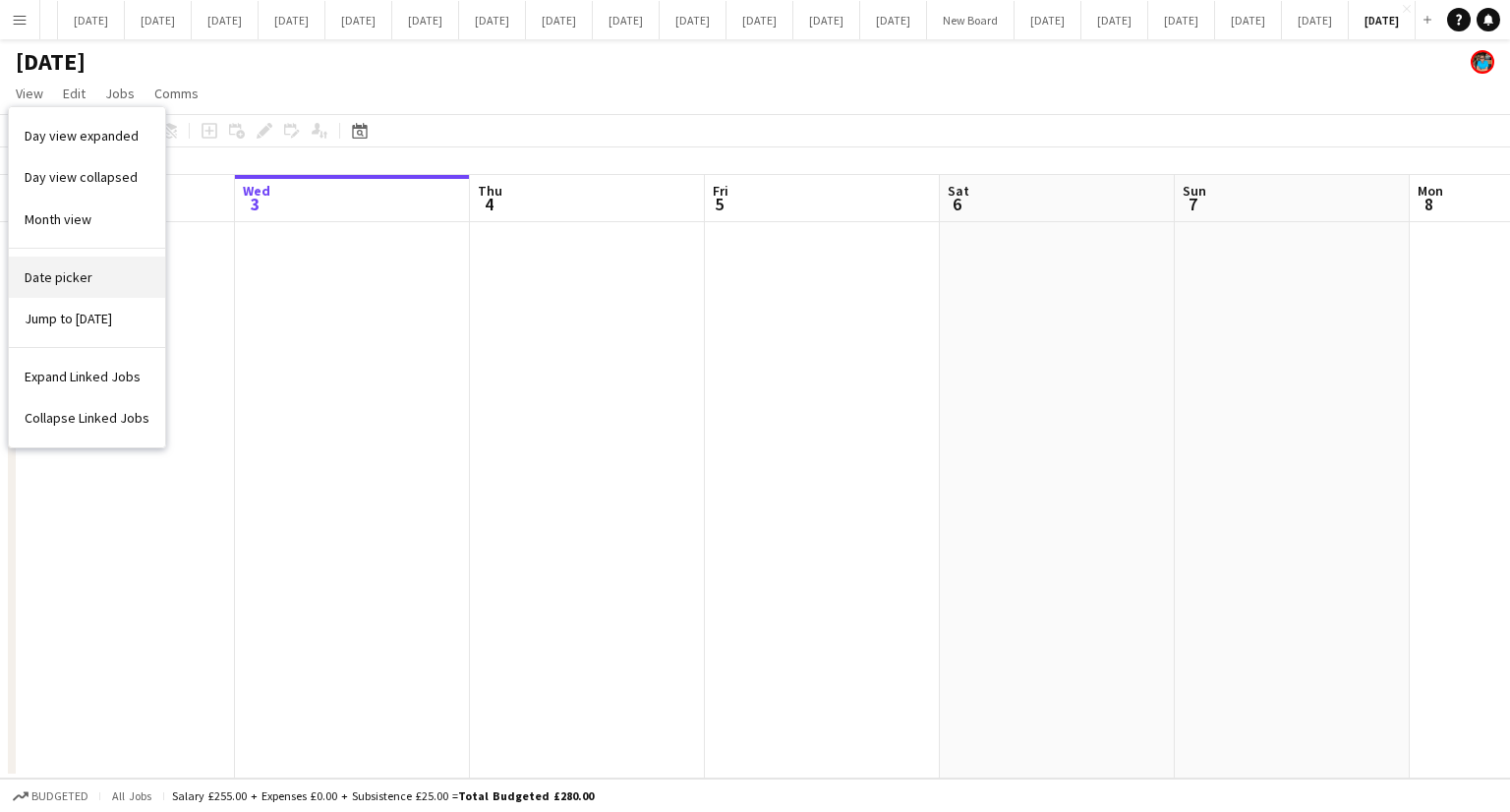
click at [61, 277] on span "Date picker" at bounding box center [58, 277] width 68 height 18
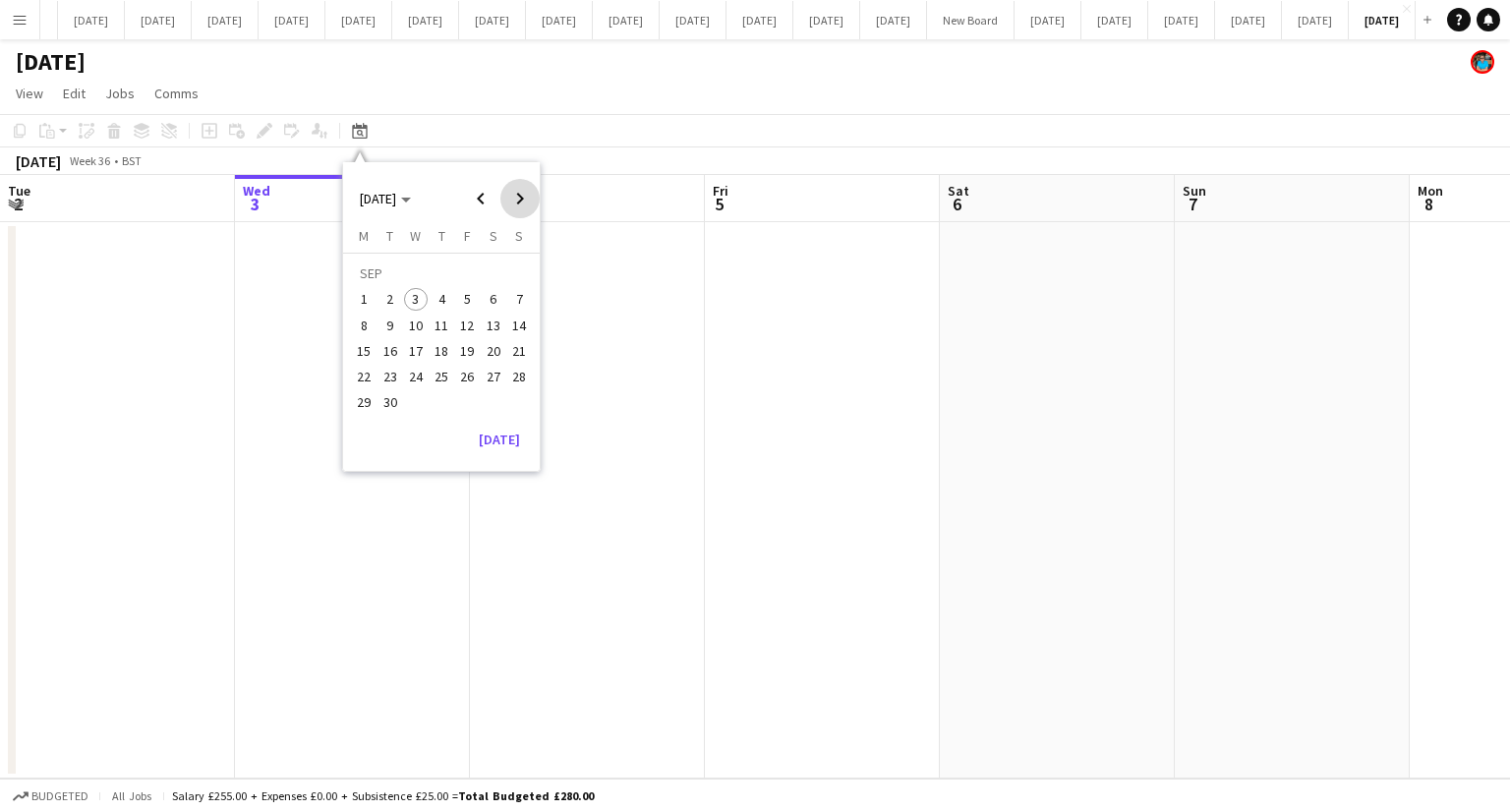
click at [514, 200] on span "Next month" at bounding box center [520, 199] width 39 height 39
click at [491, 279] on span "1" at bounding box center [494, 276] width 24 height 28
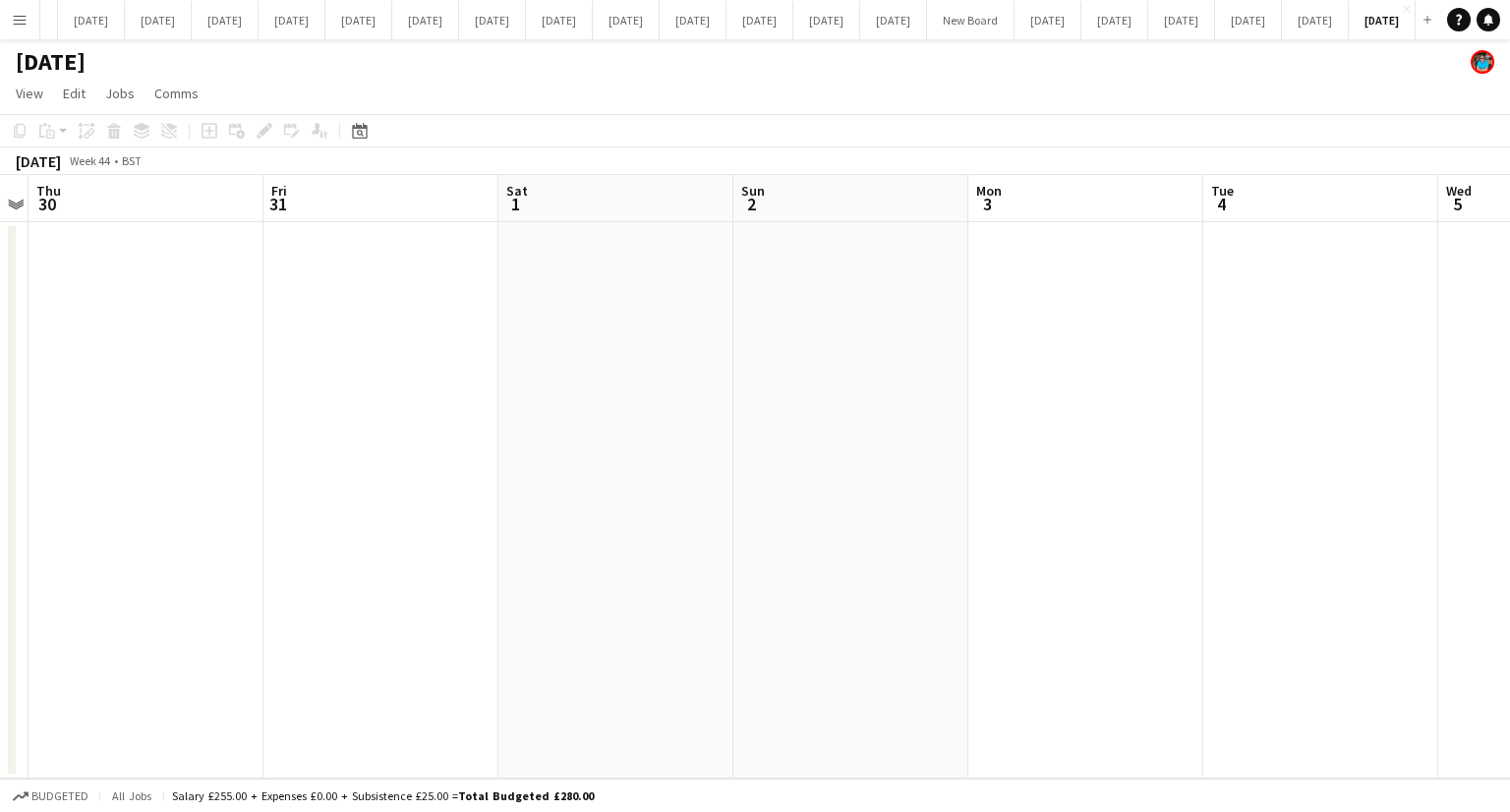
click at [646, 345] on app-date-cell at bounding box center [616, 500] width 235 height 557
click at [1282, 14] on button "[DATE] Close" at bounding box center [1316, 20] width 67 height 38
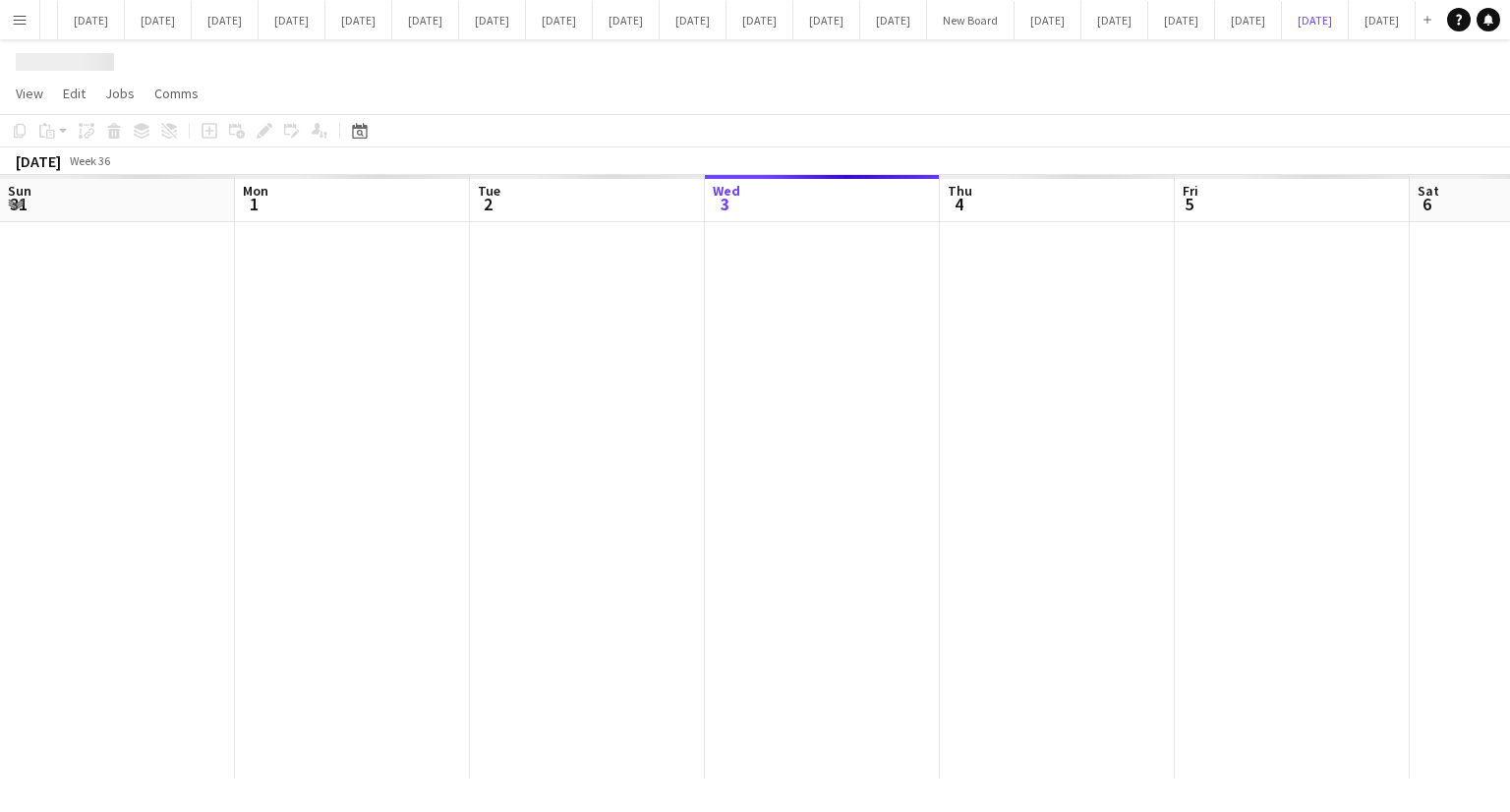
scroll to position [0, 470]
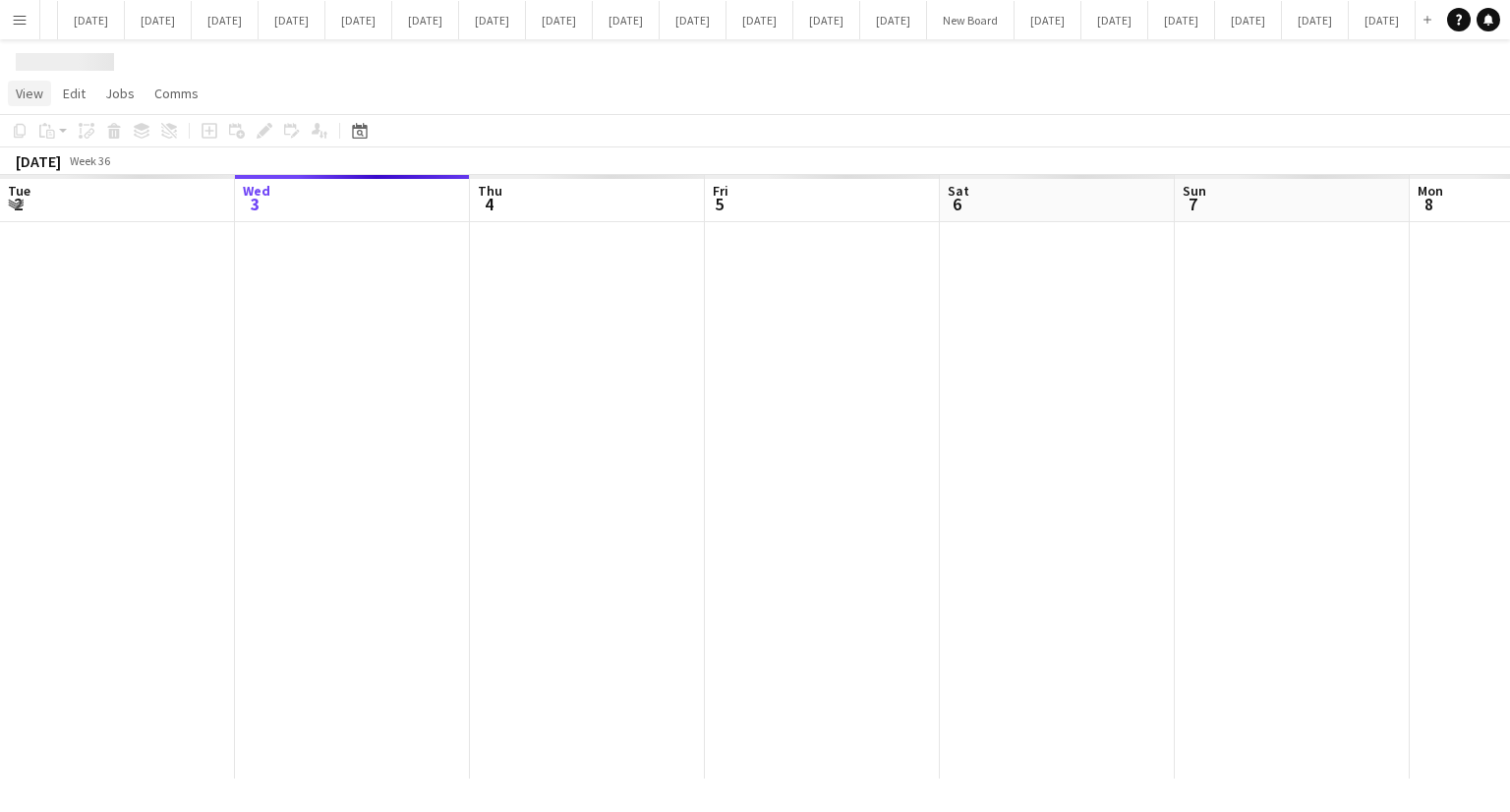
click at [37, 99] on span "View" at bounding box center [30, 94] width 28 height 18
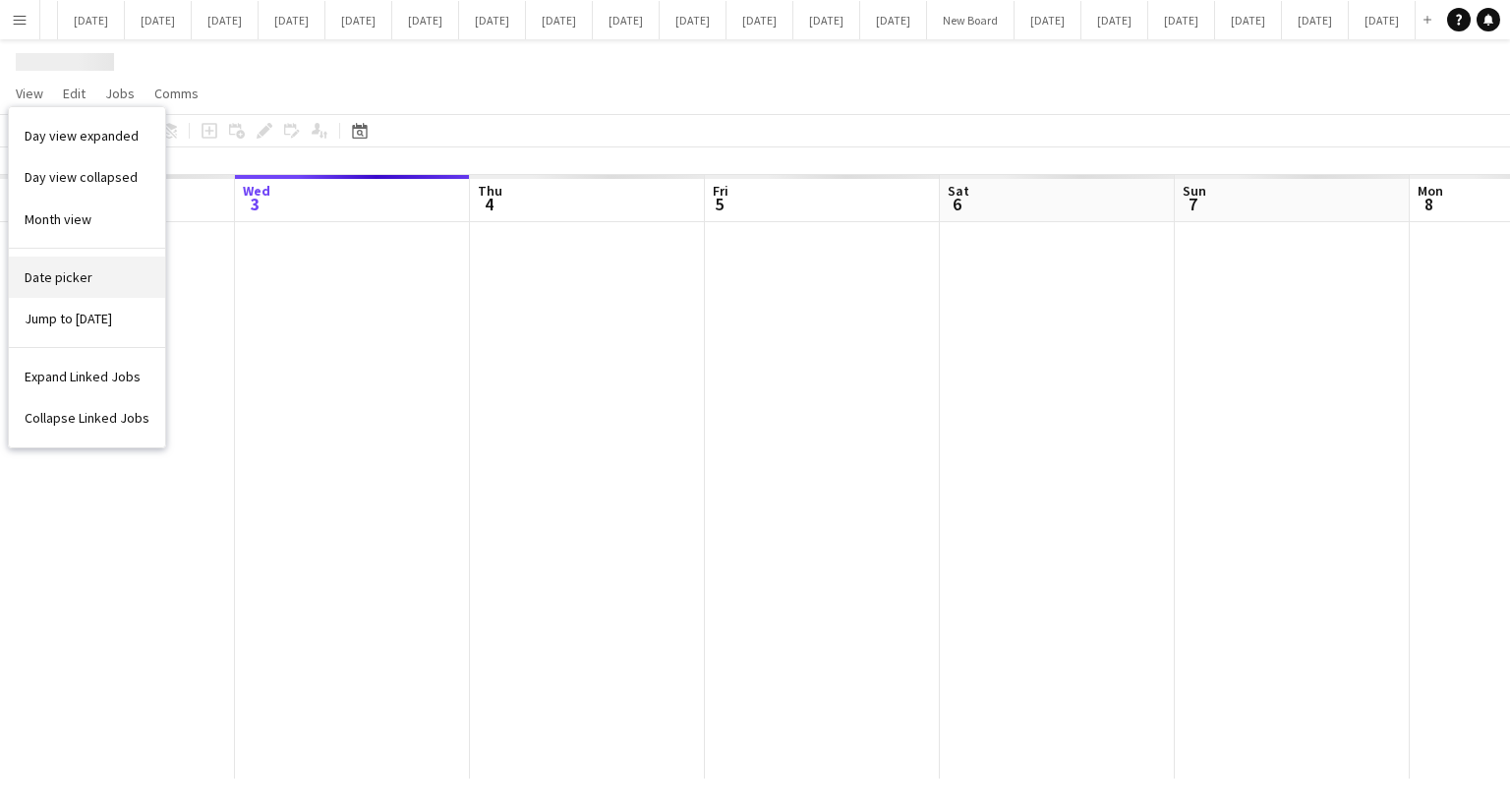
click at [42, 276] on span "Date picker" at bounding box center [58, 277] width 68 height 18
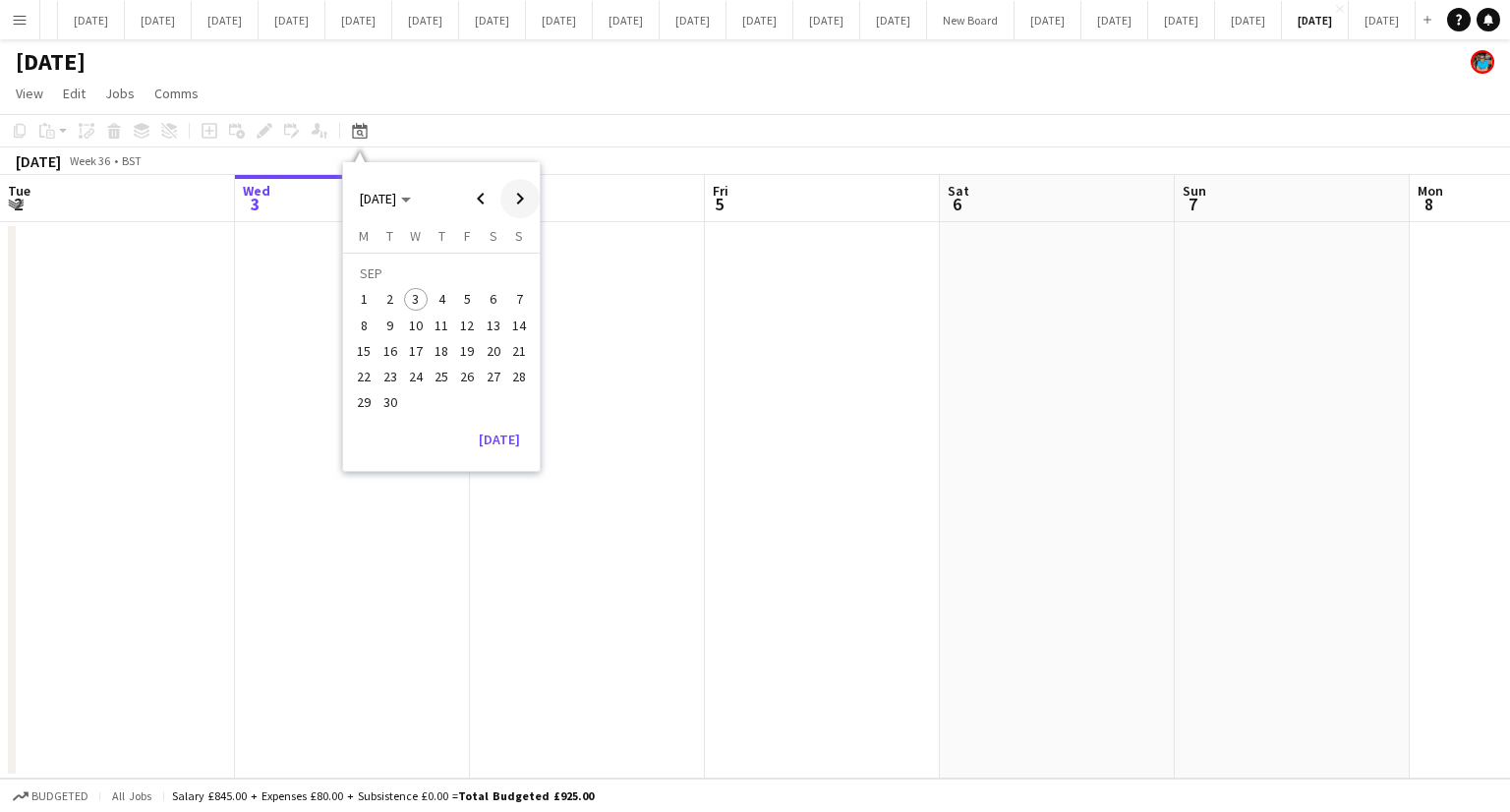
click at [512, 190] on span "Next month" at bounding box center [520, 199] width 39 height 39
click at [512, 191] on span "Next month" at bounding box center [520, 199] width 39 height 39
click at [355, 300] on span "1" at bounding box center [365, 300] width 24 height 24
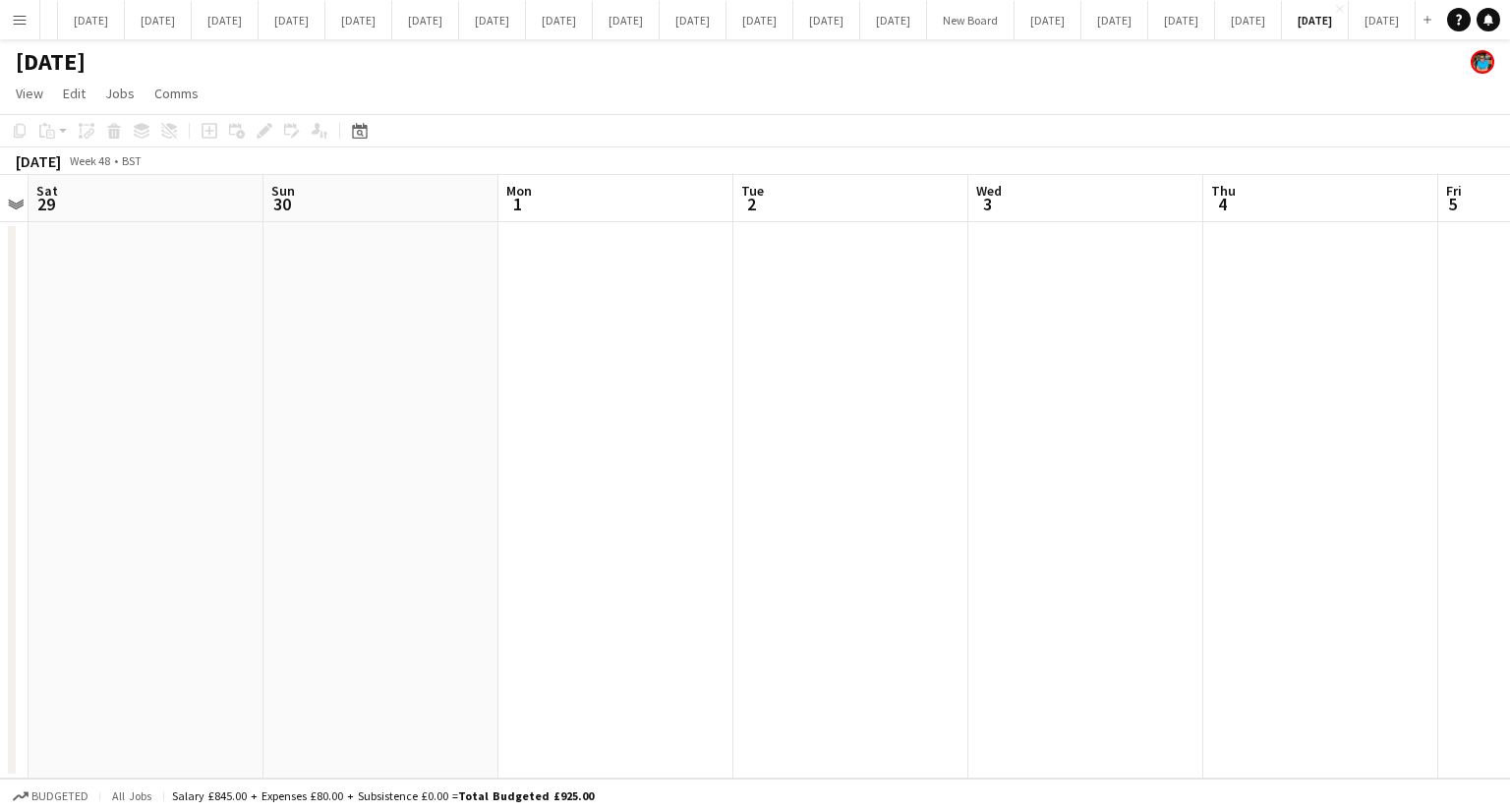
click at [606, 371] on app-date-cell at bounding box center [616, 500] width 235 height 557
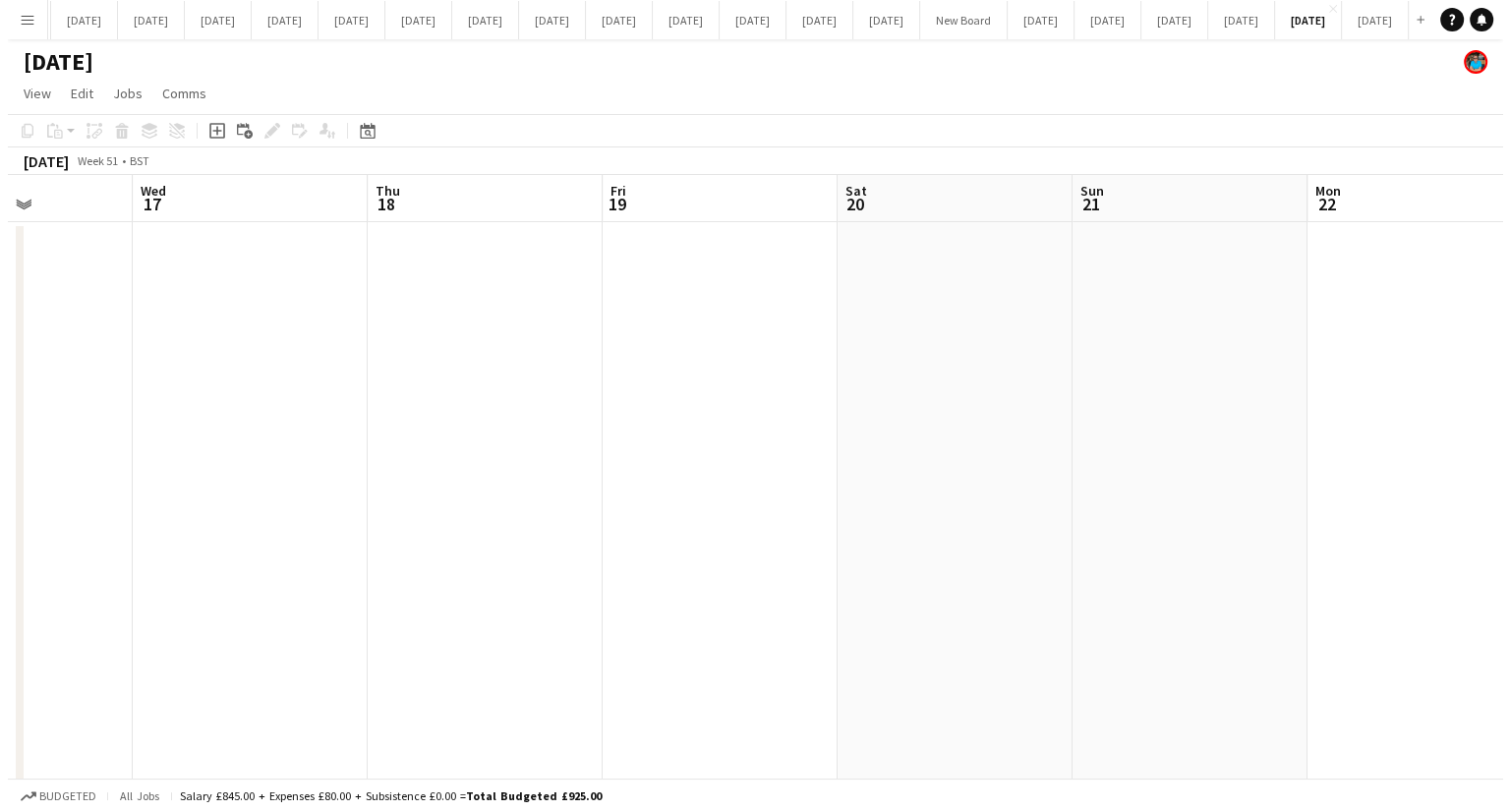
scroll to position [0, 541]
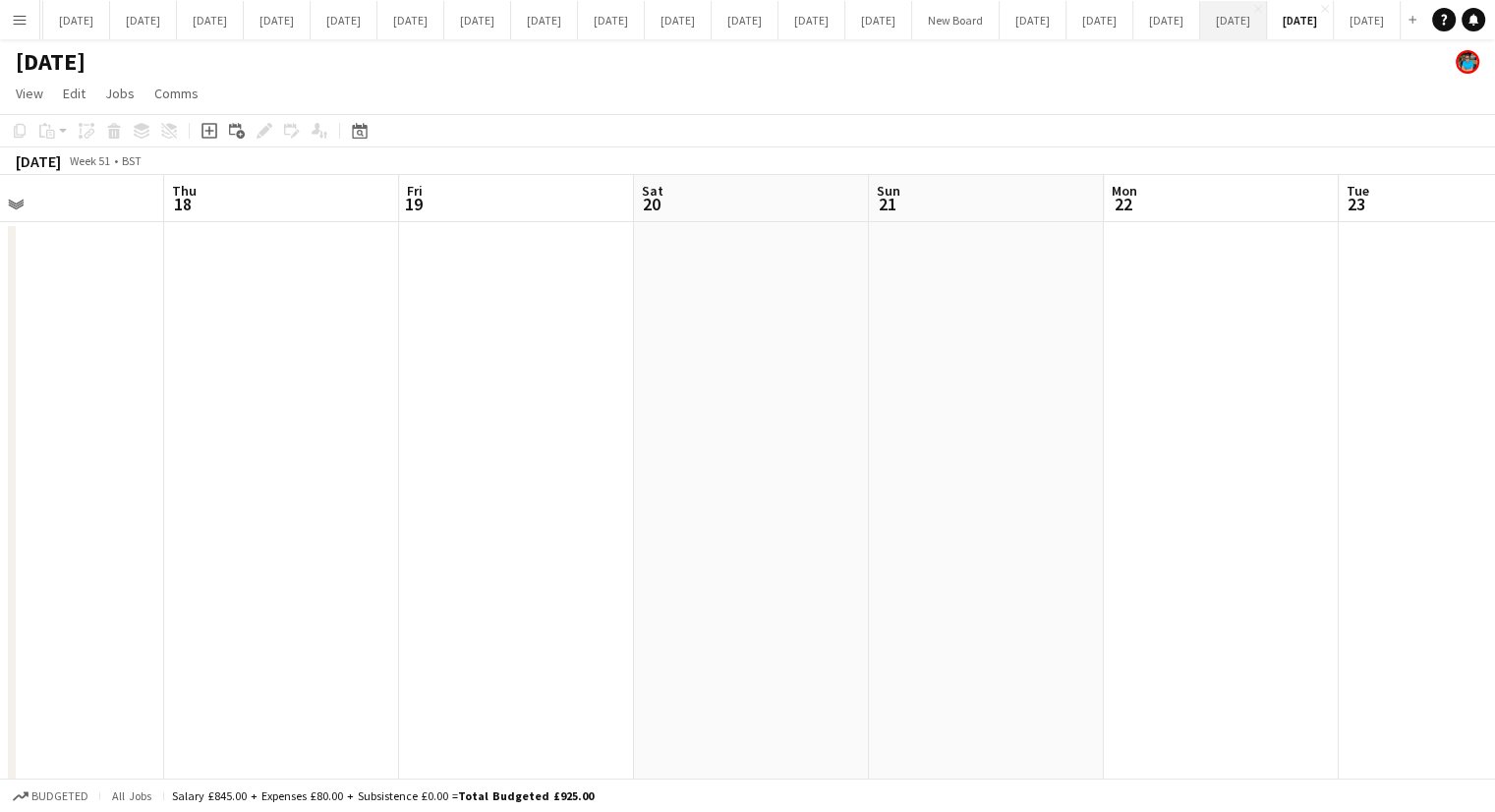
click at [1200, 21] on button "[DATE] Close" at bounding box center [1234, 20] width 67 height 38
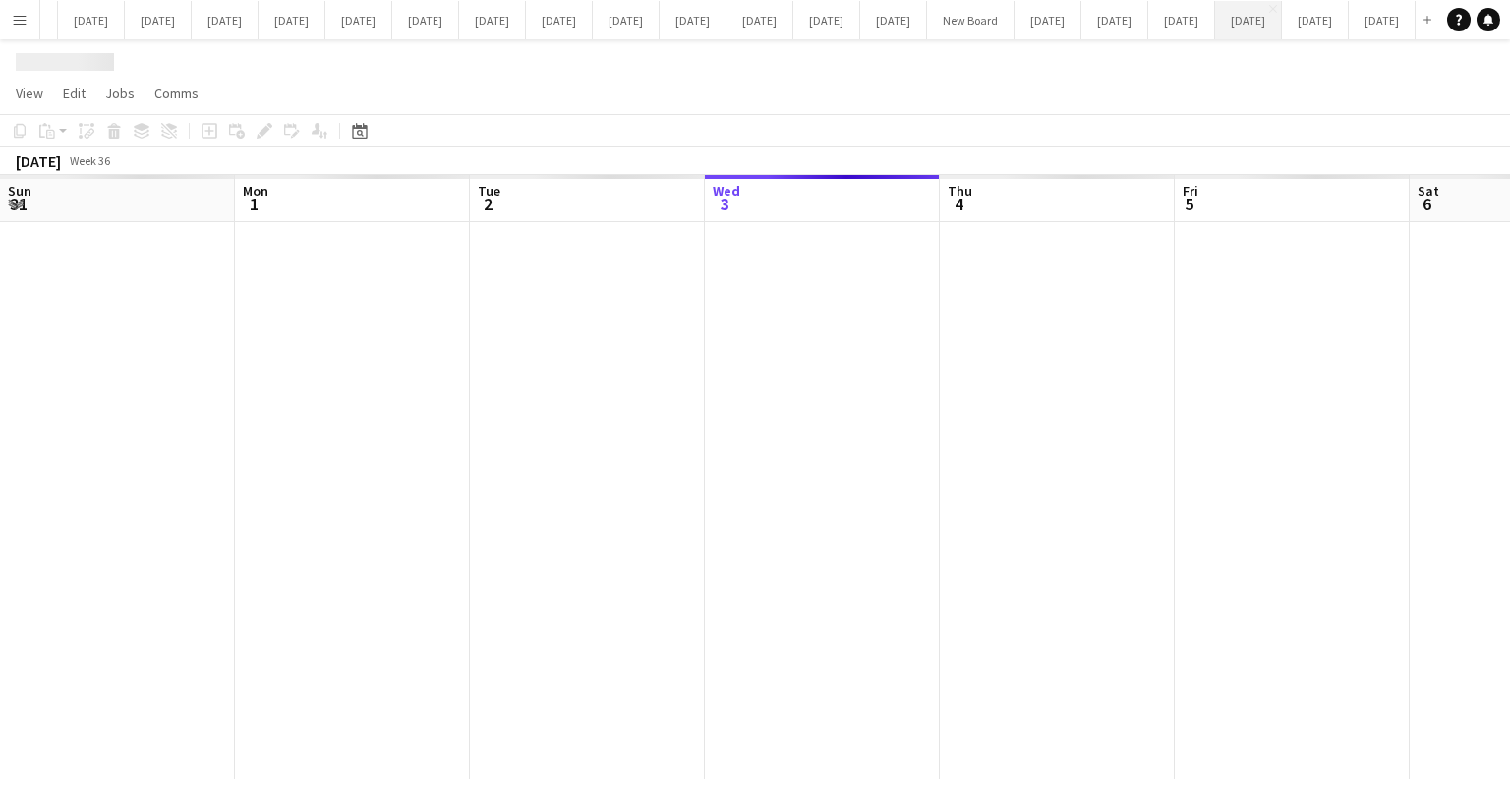
scroll to position [0, 470]
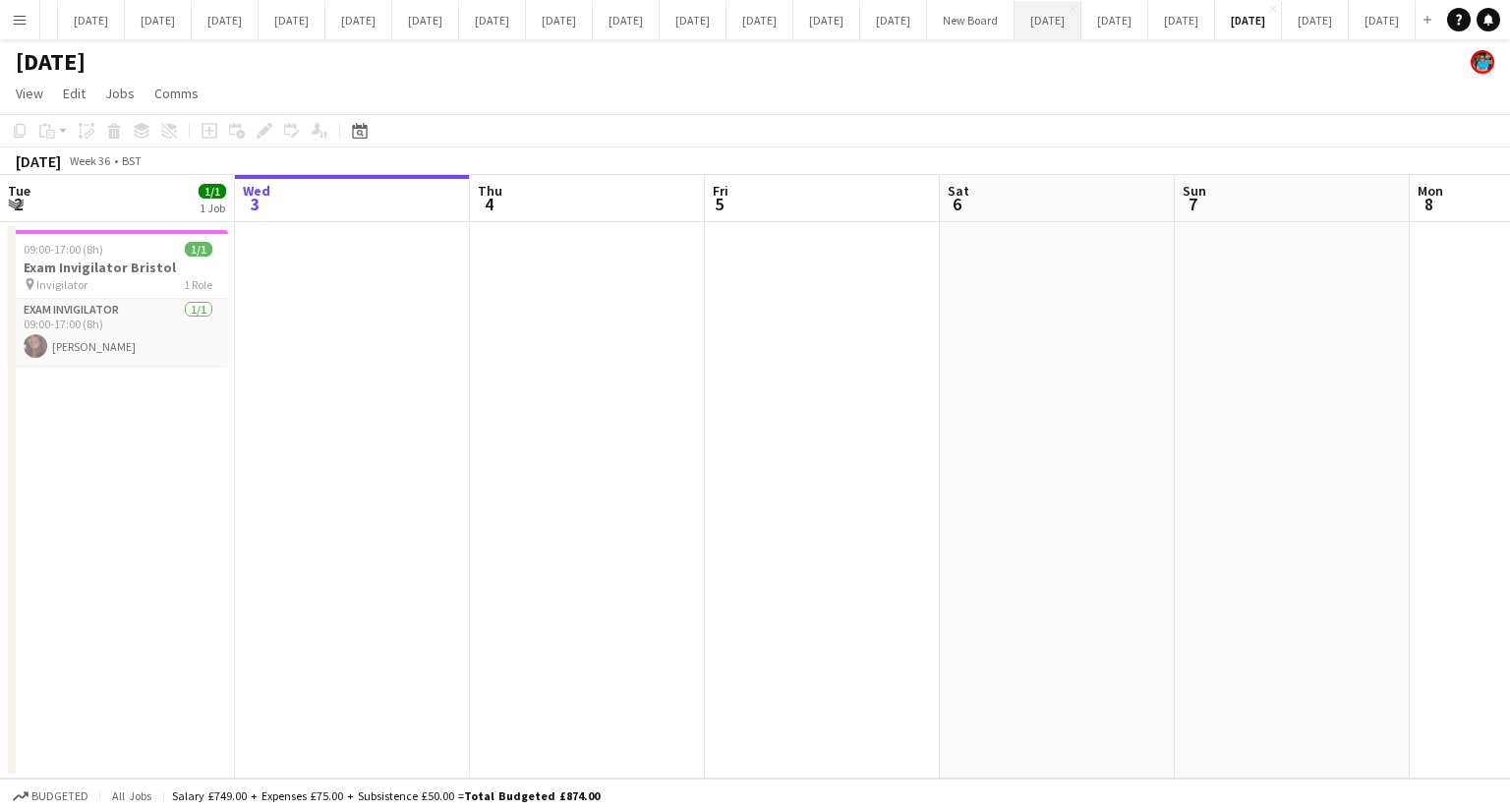
click at [1014, 25] on button "[DATE] Close" at bounding box center [1048, 20] width 67 height 38
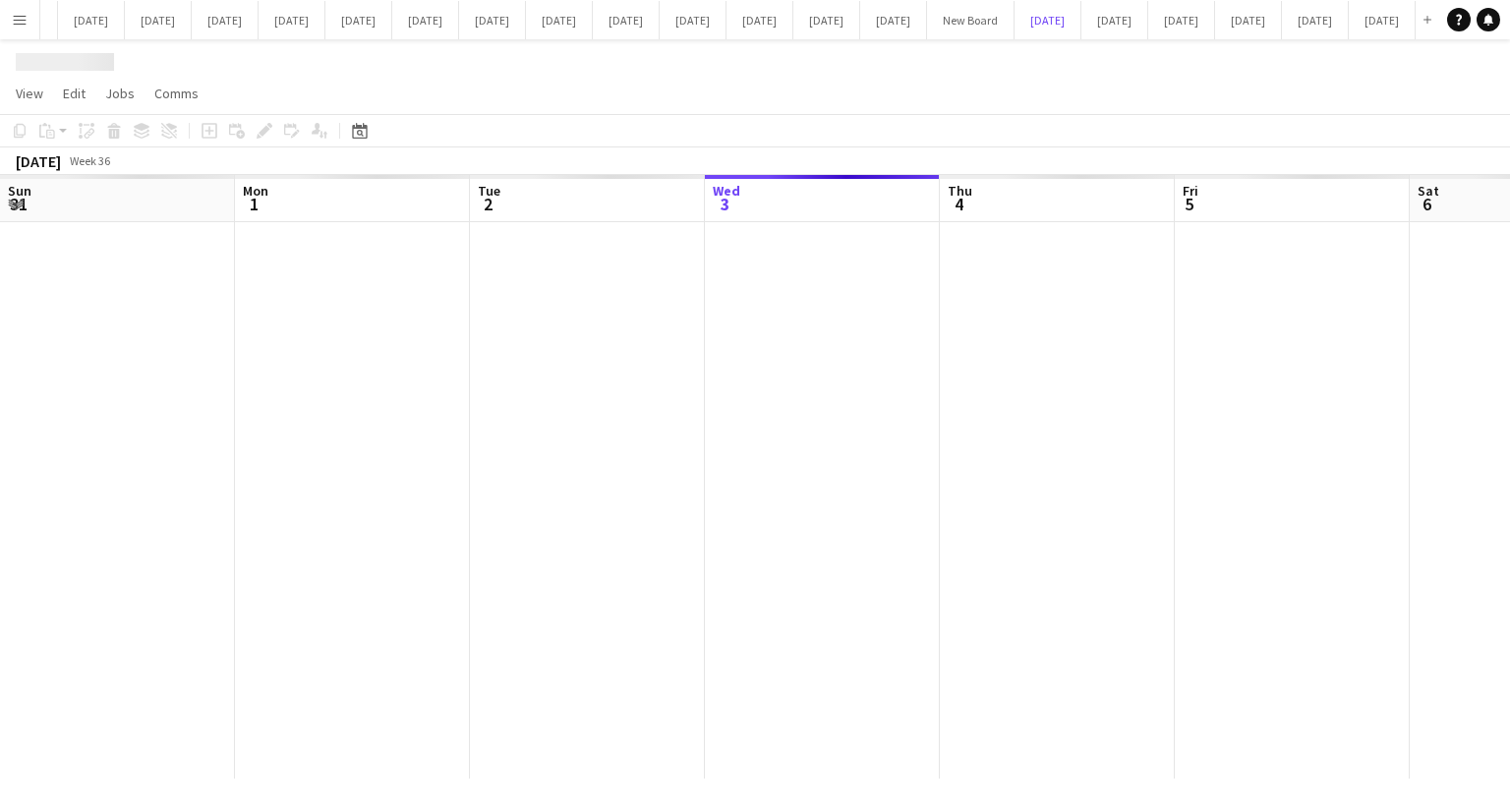
scroll to position [0, 470]
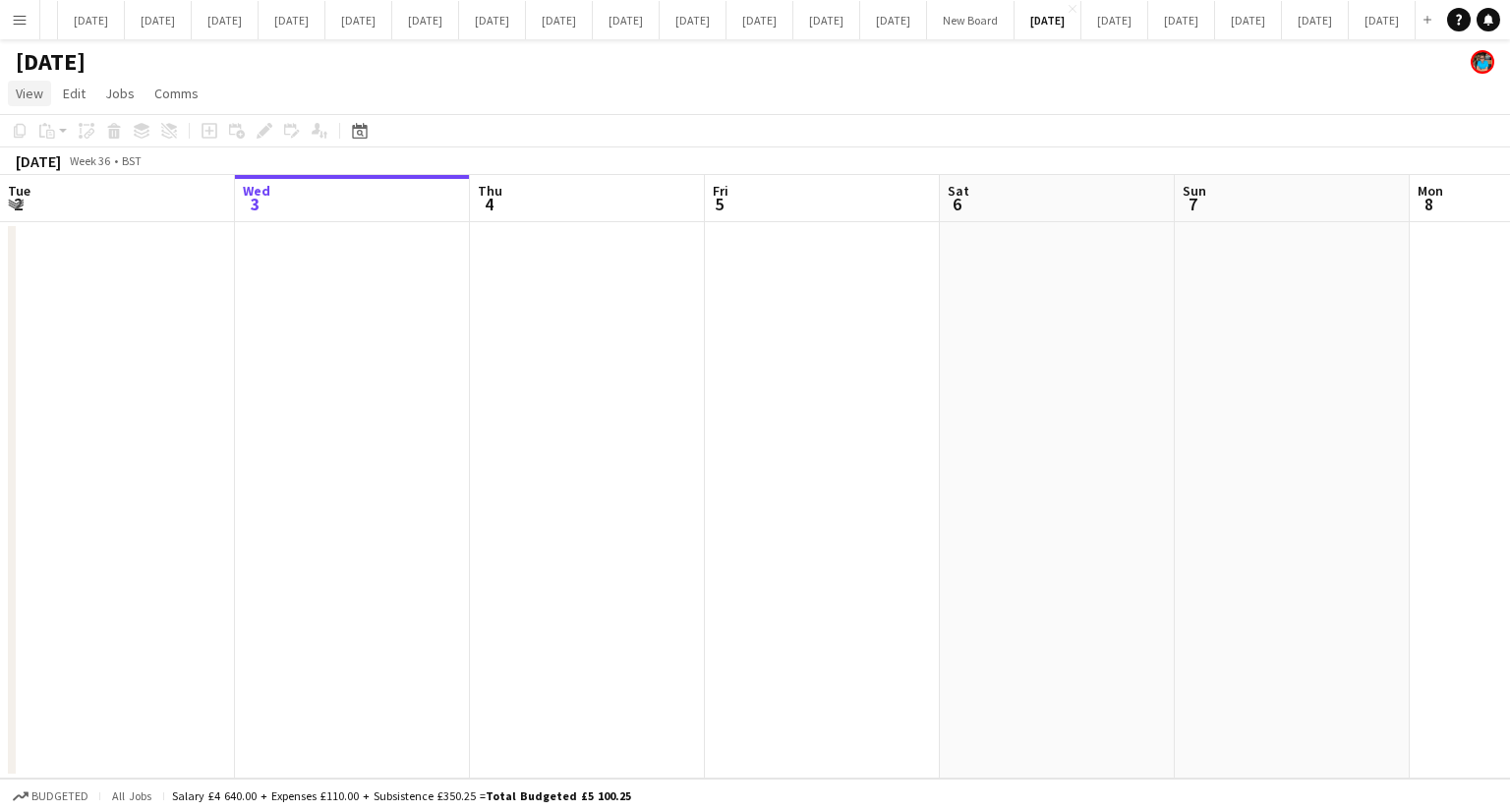
click at [20, 92] on span "View" at bounding box center [30, 94] width 28 height 18
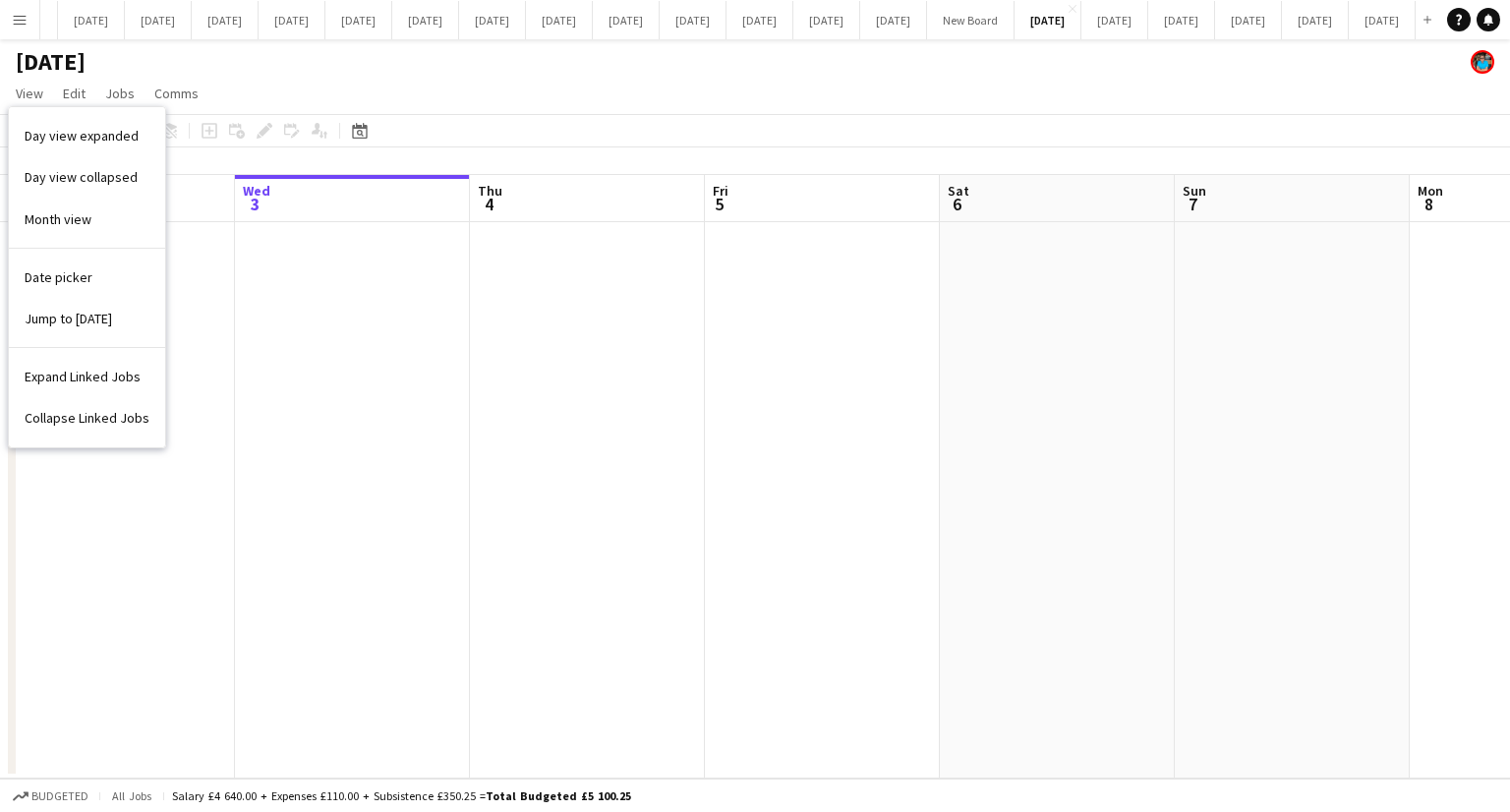
click at [39, 276] on span "Date picker" at bounding box center [58, 277] width 68 height 18
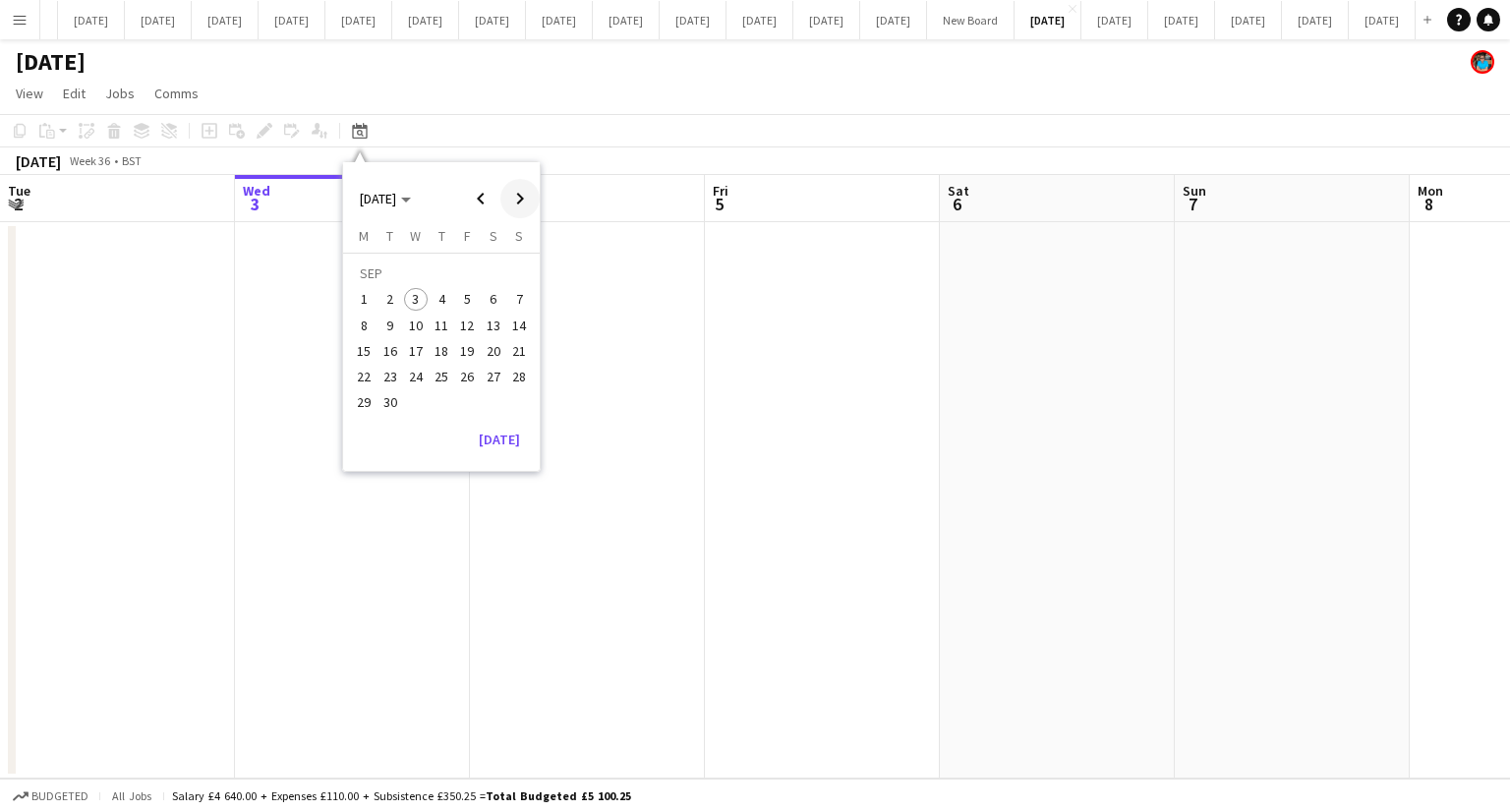
click at [516, 196] on span "Next month" at bounding box center [520, 199] width 39 height 39
click at [413, 350] on span "15" at bounding box center [416, 351] width 24 height 24
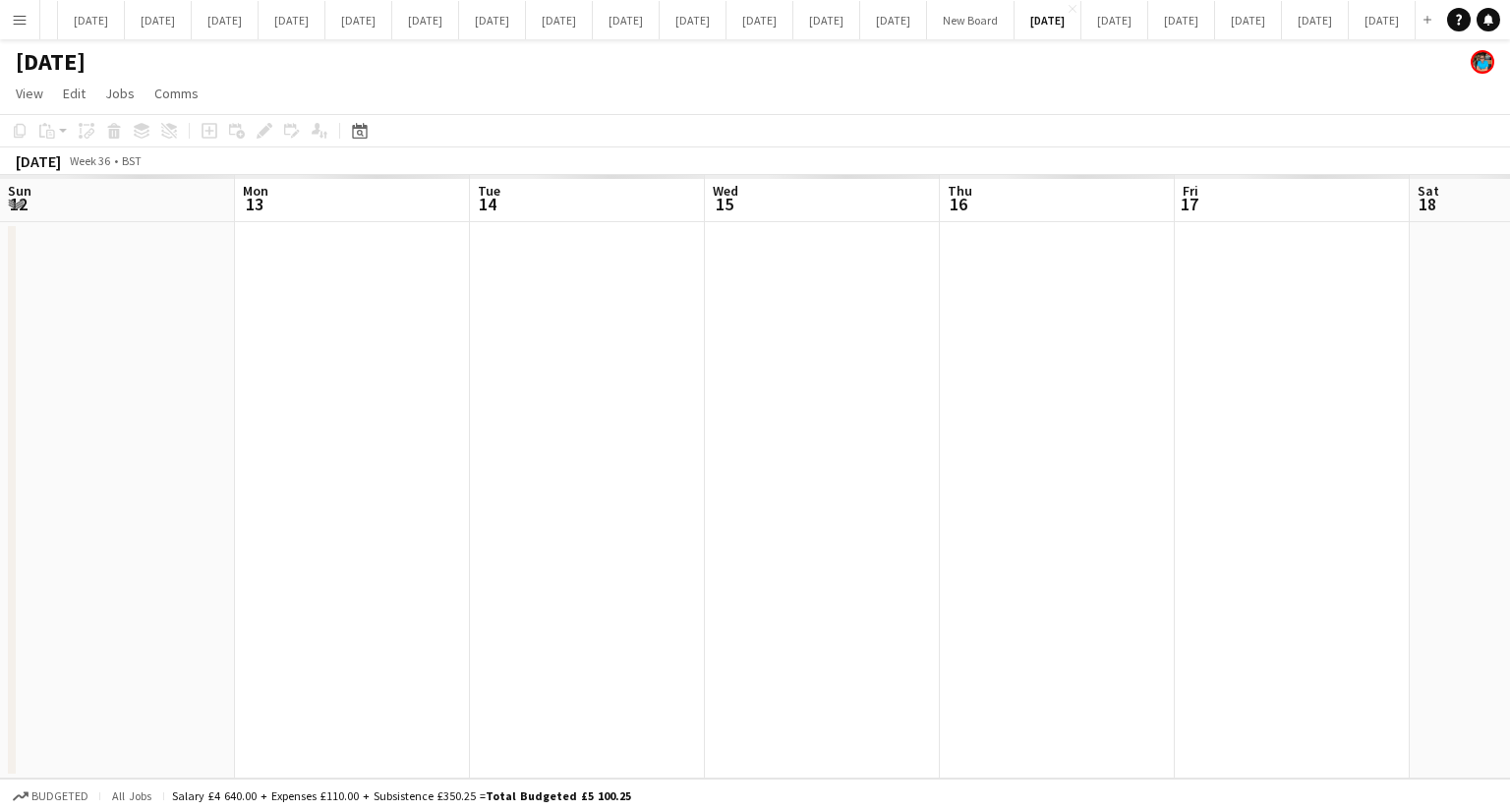
scroll to position [0, 676]
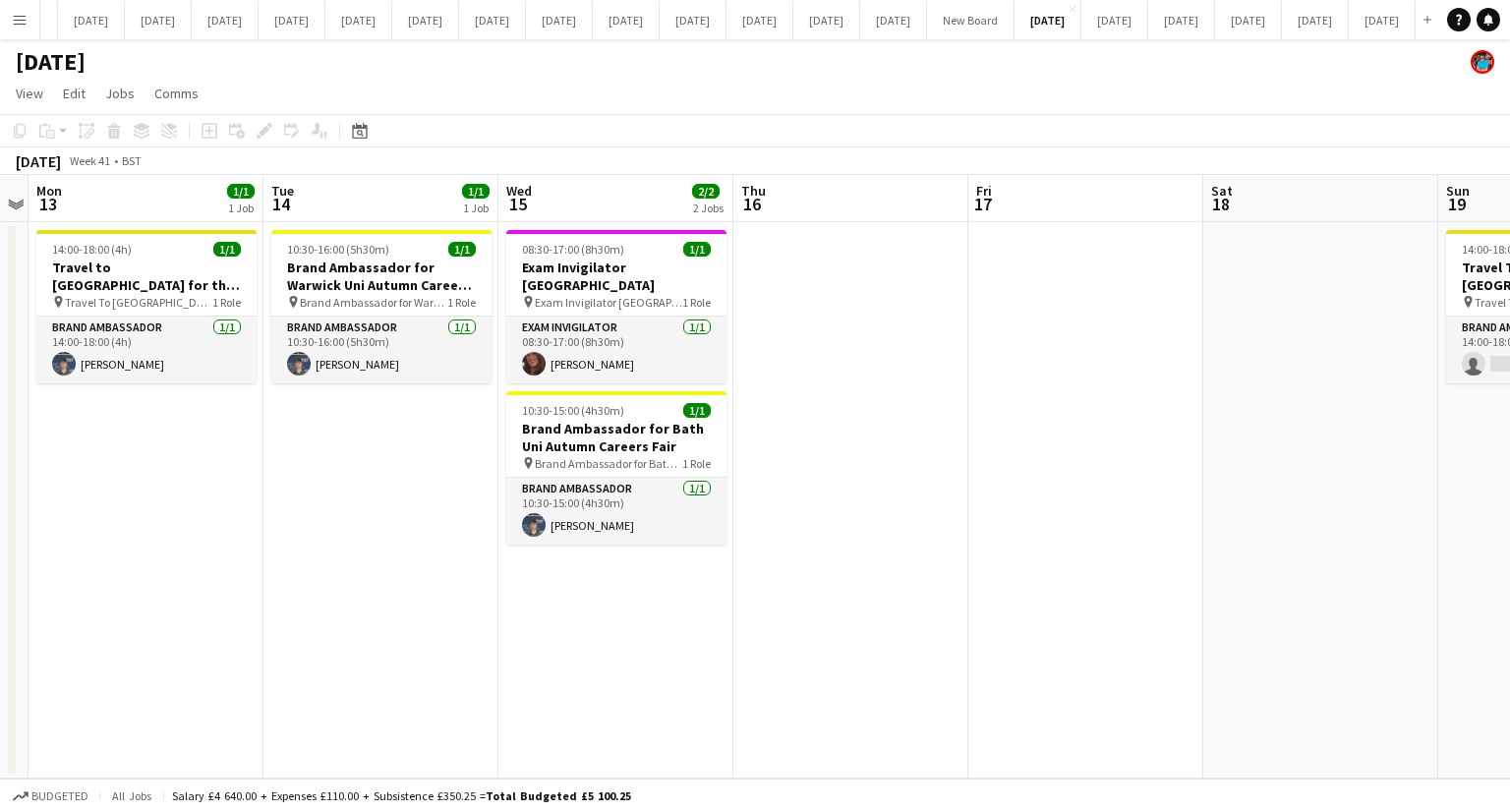
click at [853, 485] on app-date-cell at bounding box center [851, 500] width 235 height 557
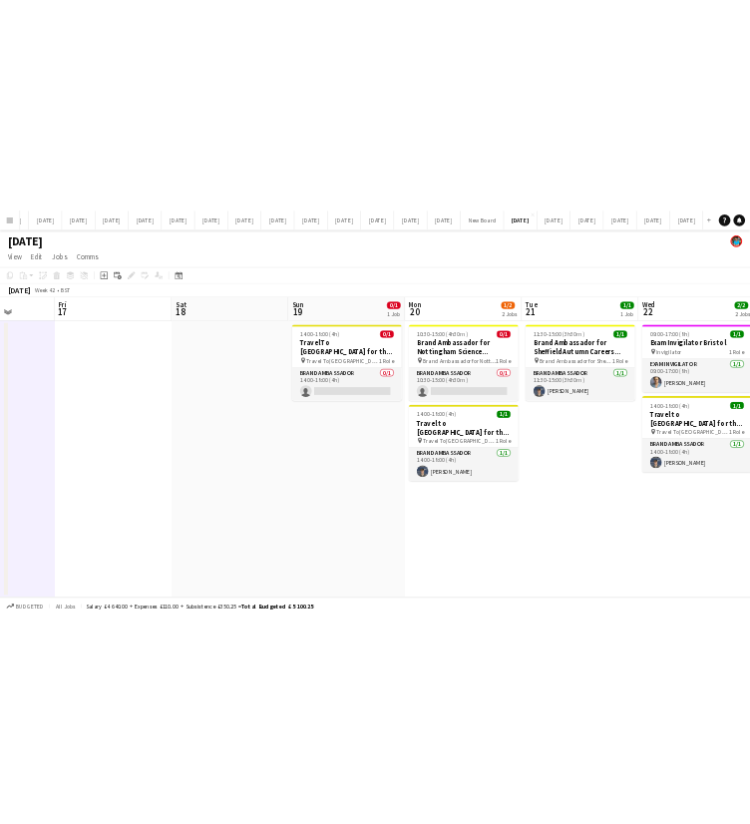
scroll to position [0, 849]
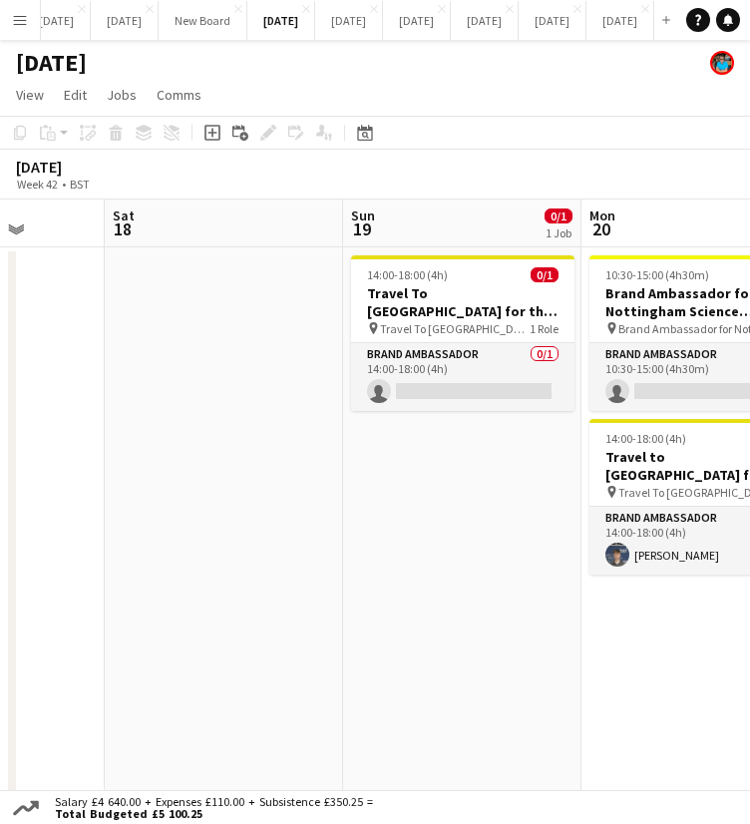
click at [276, 513] on app-date-cell at bounding box center [224, 529] width 238 height 565
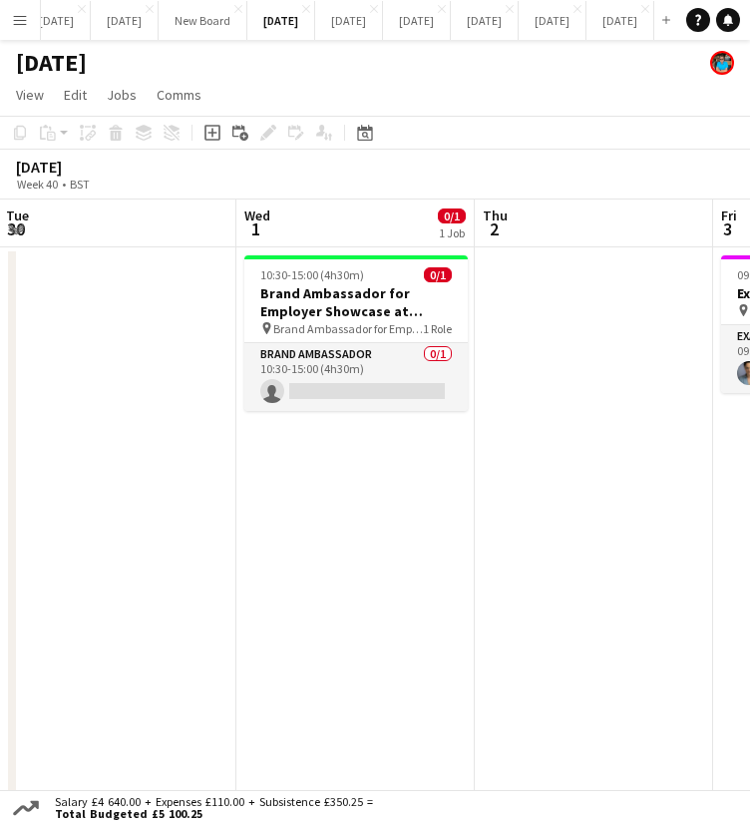
scroll to position [0, 757]
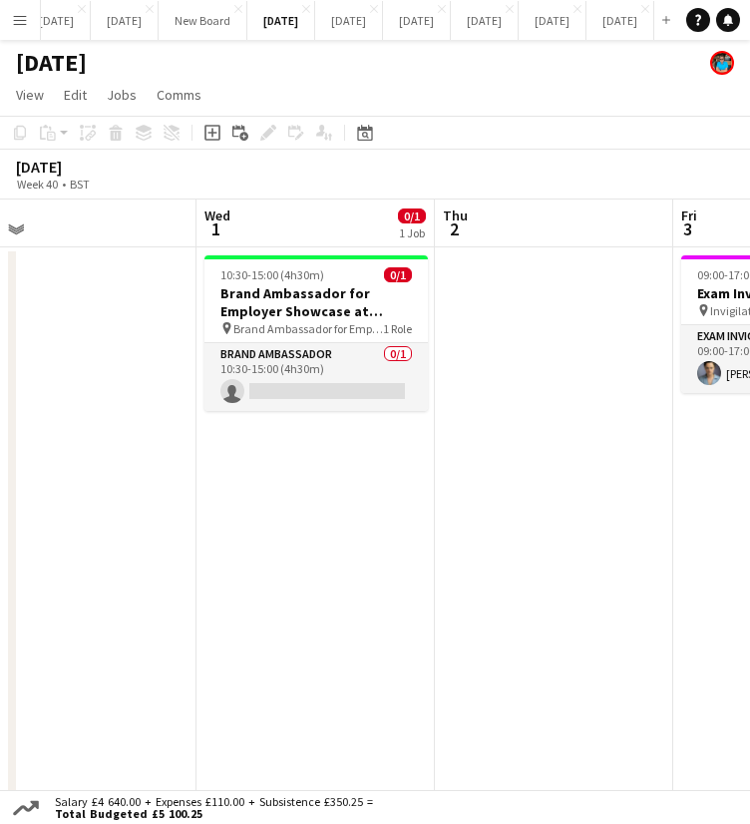
click at [397, 546] on app-date-cell "10:30-15:00 (4h30m) 0/1 Brand Ambassador for Employer Showcase at [GEOGRAPHIC_D…" at bounding box center [316, 529] width 238 height 565
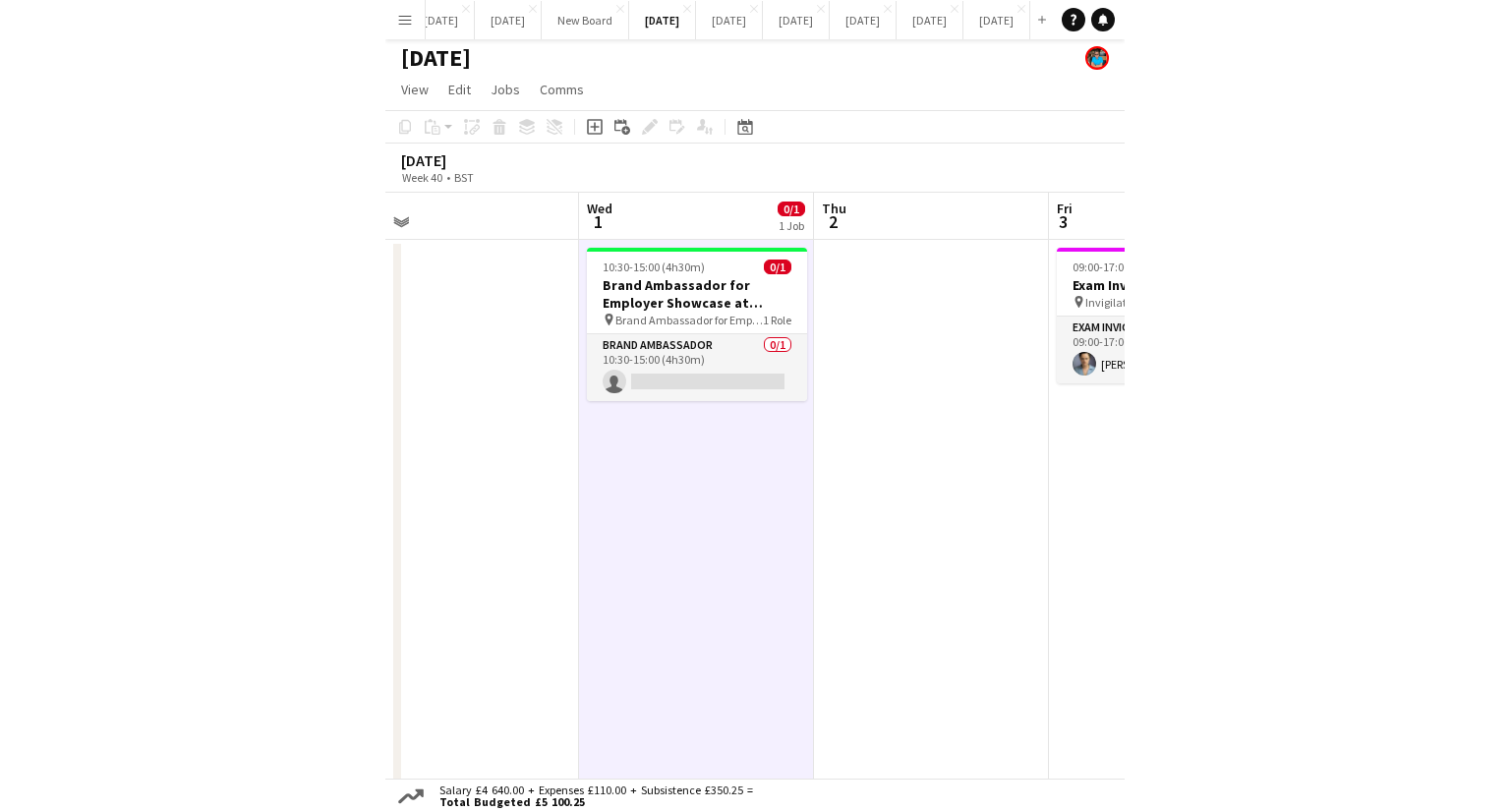
scroll to position [0, 0]
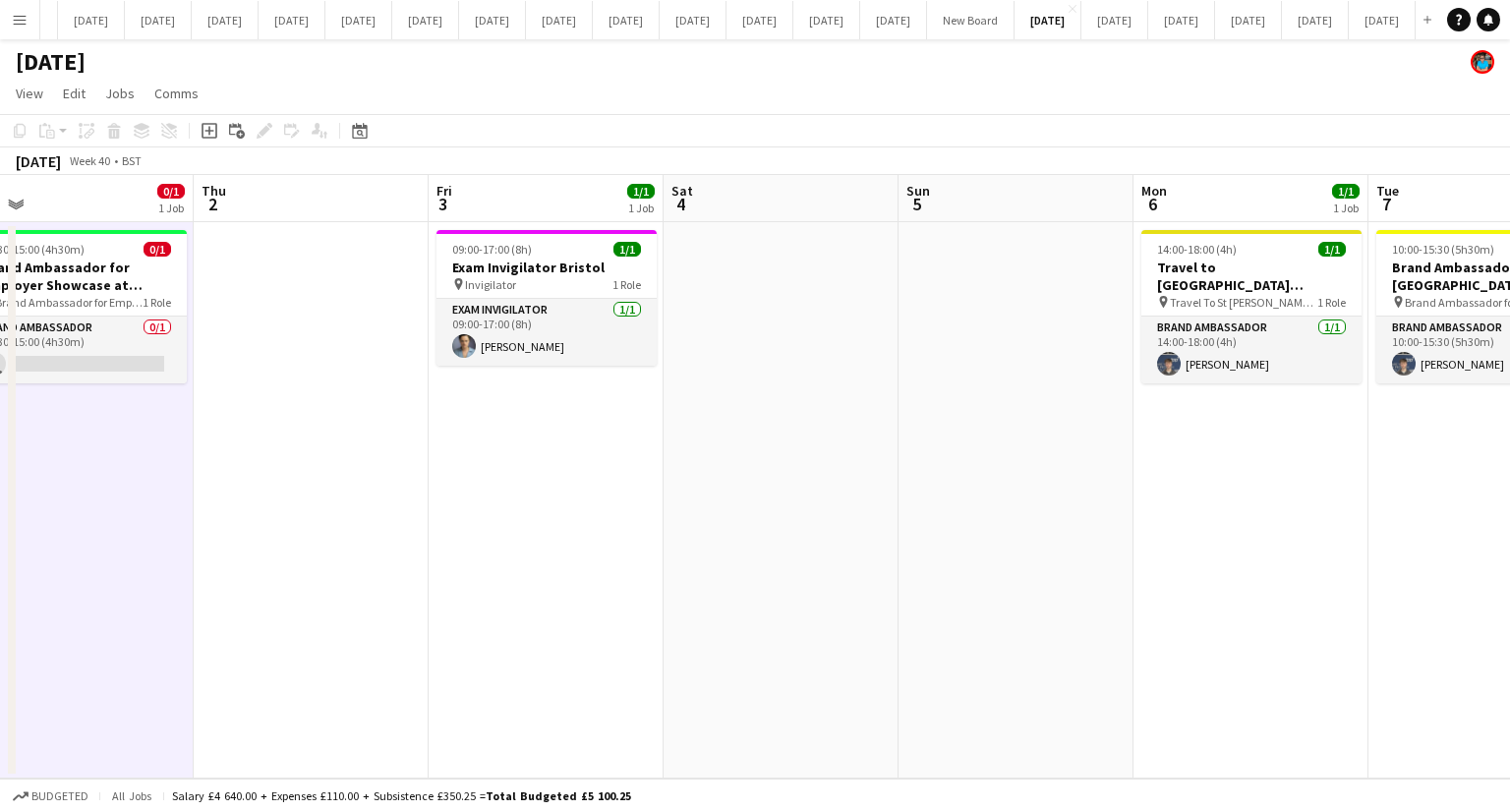
click at [910, 481] on app-date-cell at bounding box center [1016, 500] width 235 height 557
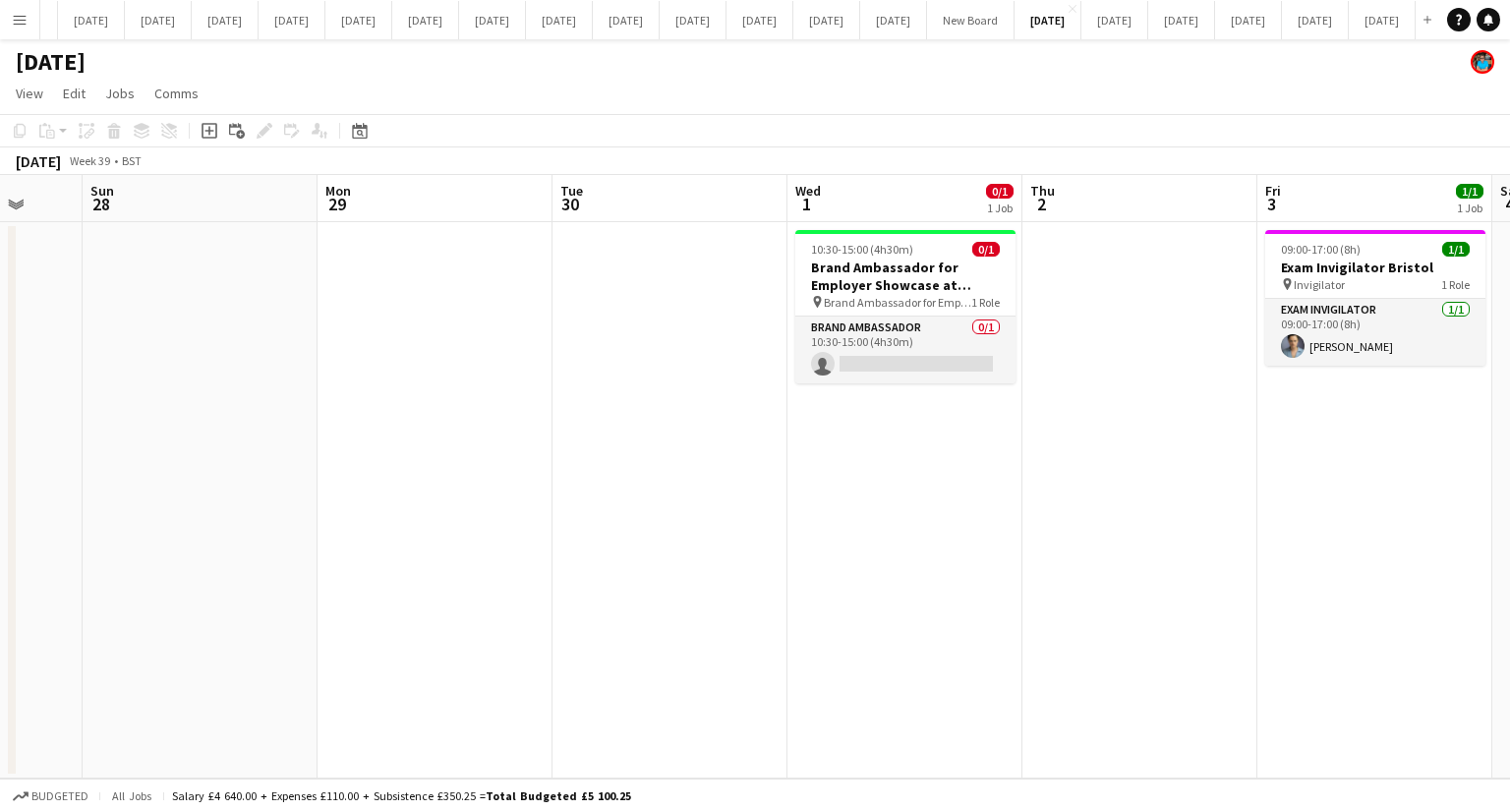
scroll to position [0, 585]
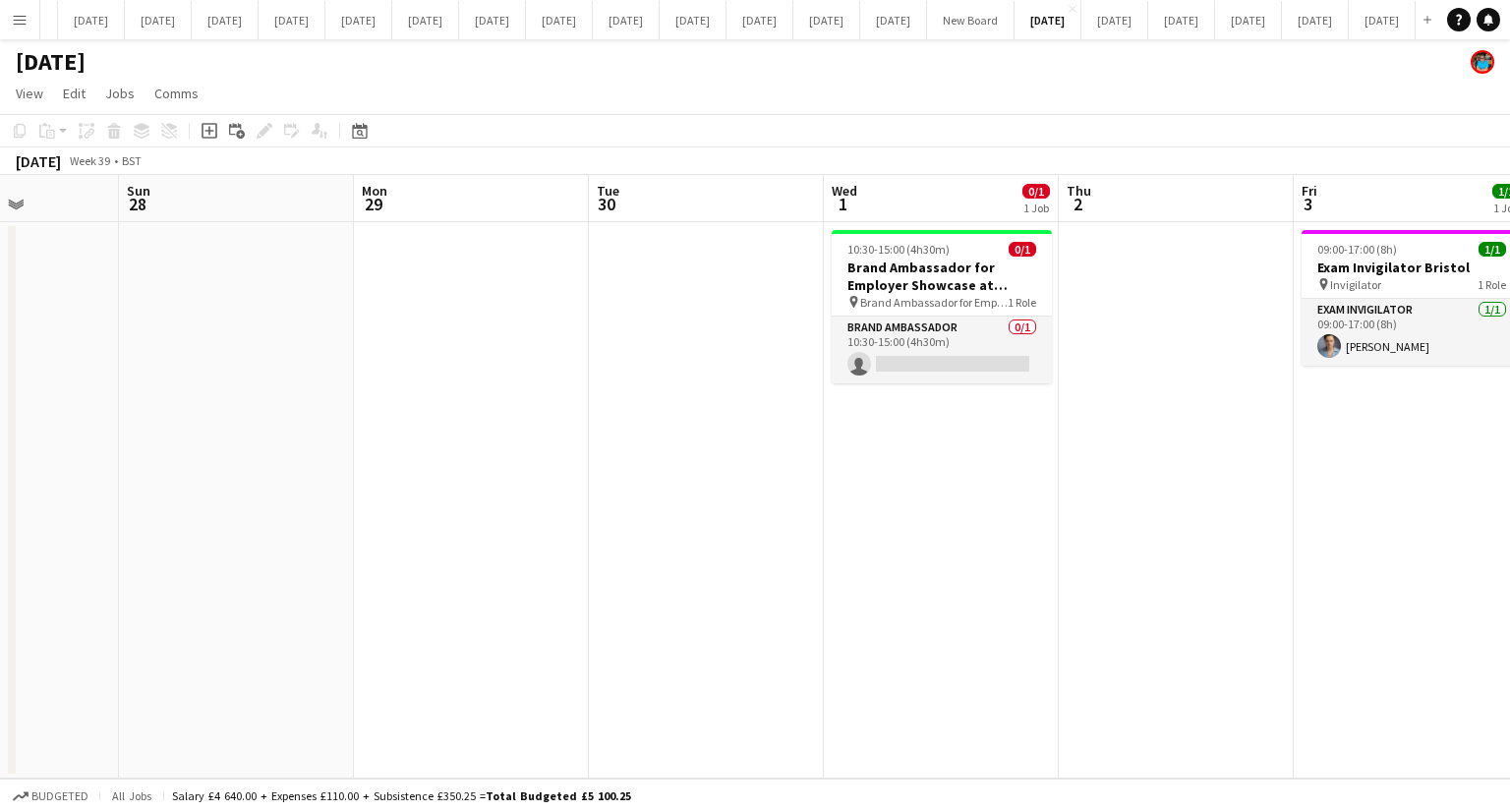
click at [927, 631] on app-date-cell "10:30-15:00 (4h30m) 0/1 Brand Ambassador for Employer Showcase at [GEOGRAPHIC_D…" at bounding box center [941, 500] width 235 height 557
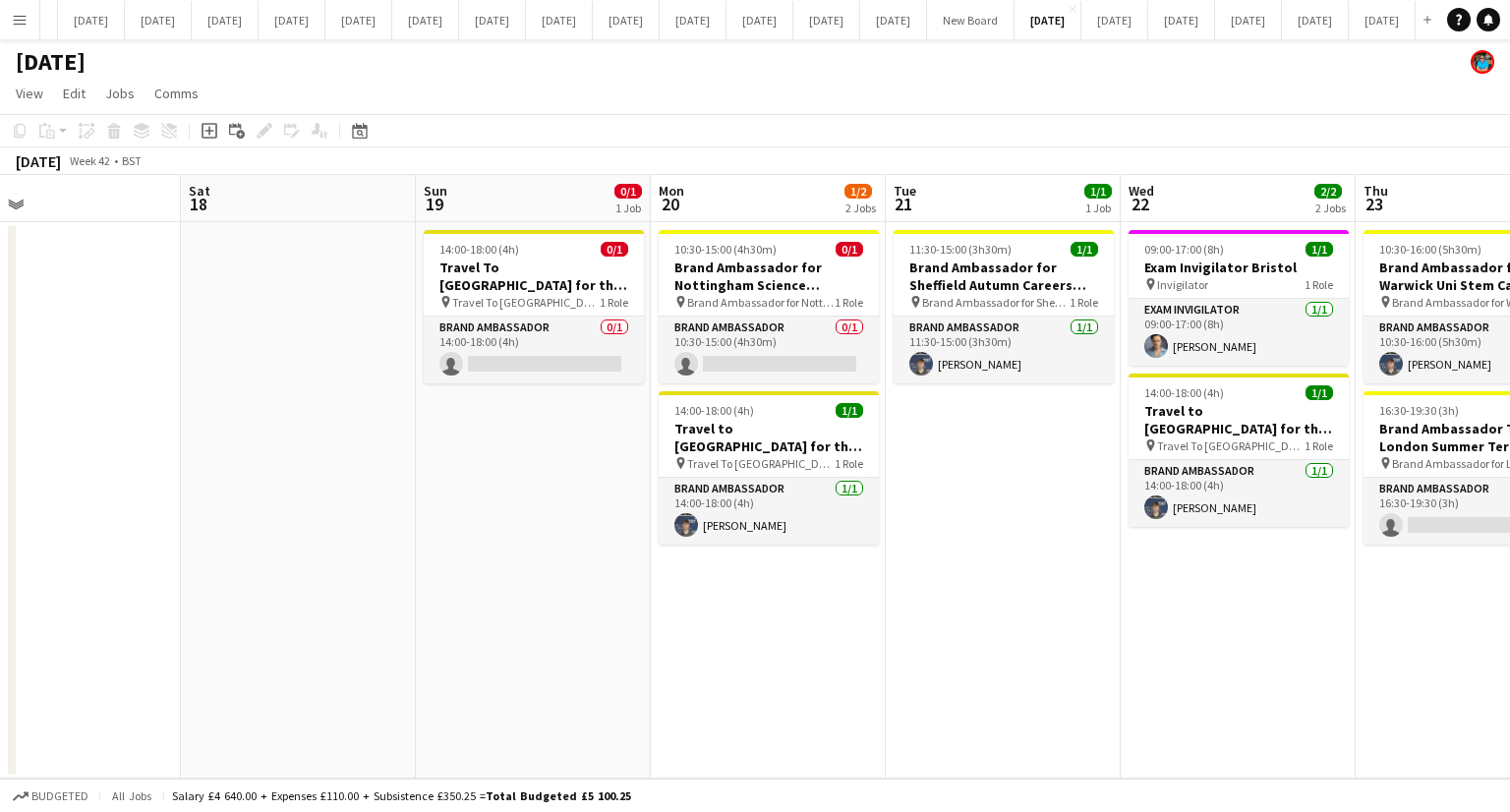
scroll to position [0, 798]
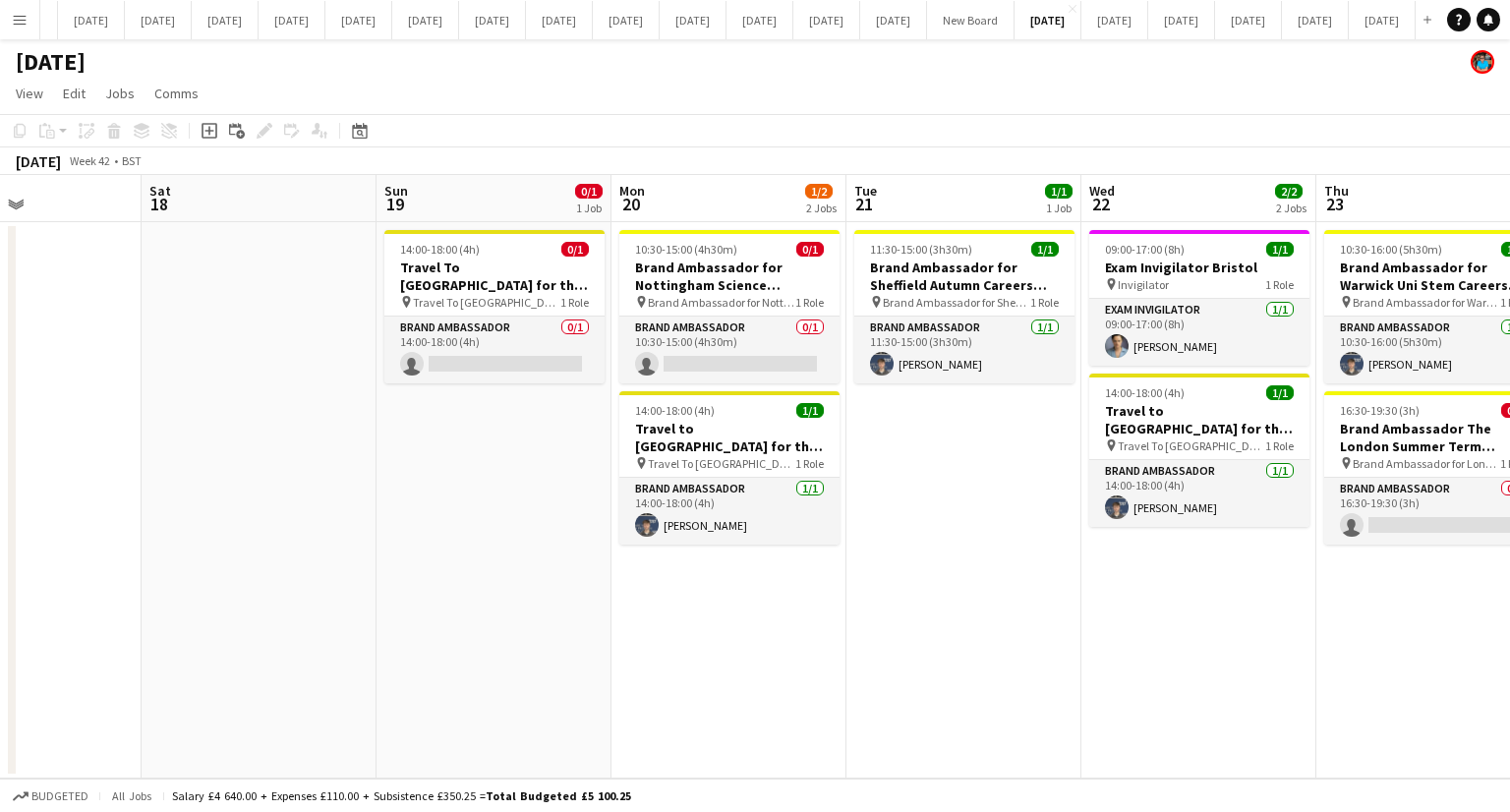
click at [953, 485] on app-date-cell "11:30-15:00 (3h30m) 1/1 Brand Ambassador for Sheffield Autumn Careers Fair pin …" at bounding box center [964, 500] width 235 height 557
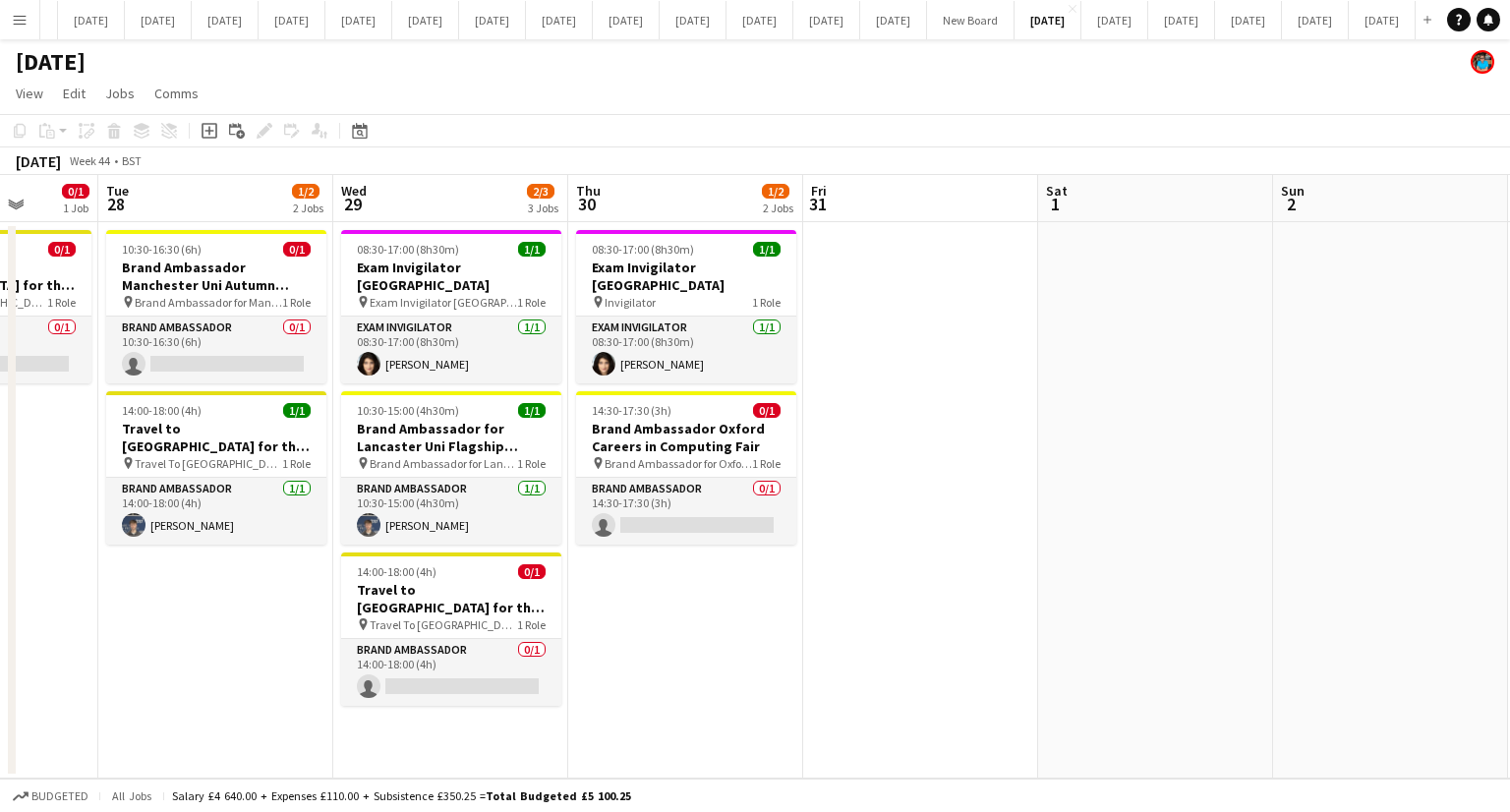
scroll to position [0, 497]
